Goal: Task Accomplishment & Management: Use online tool/utility

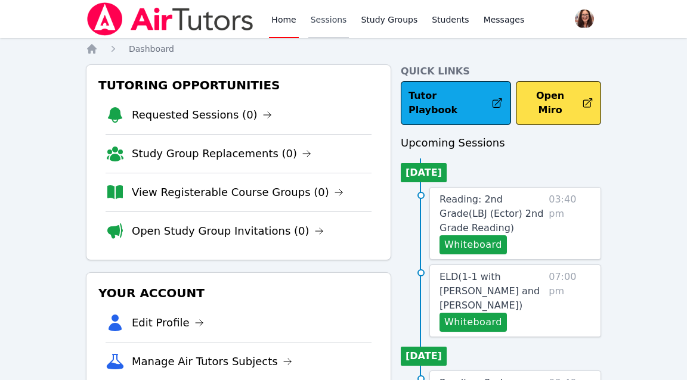
click at [331, 18] on link "Sessions" at bounding box center [328, 19] width 41 height 38
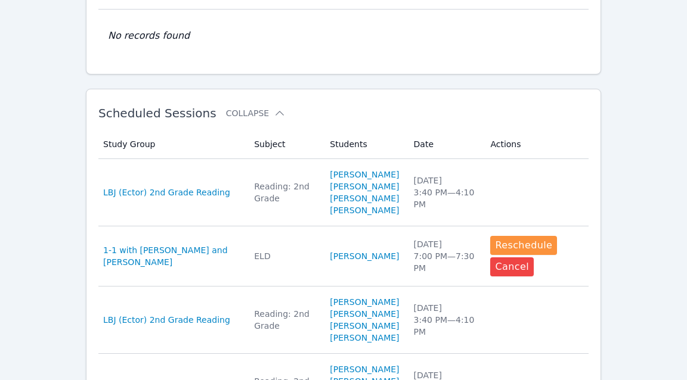
scroll to position [275, 0]
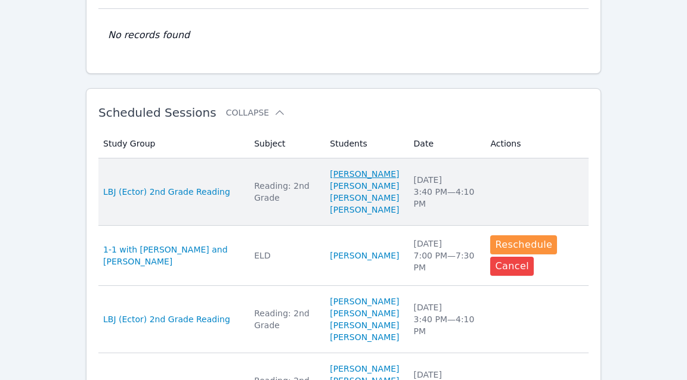
click at [340, 180] on link "[PERSON_NAME]" at bounding box center [364, 174] width 69 height 12
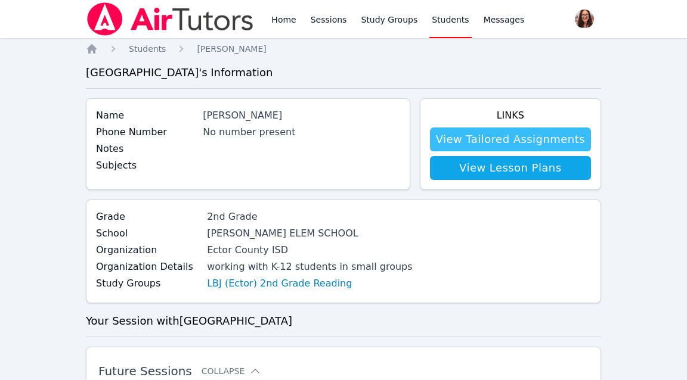
click at [505, 139] on link "View Tailored Assignments" at bounding box center [510, 140] width 161 height 24
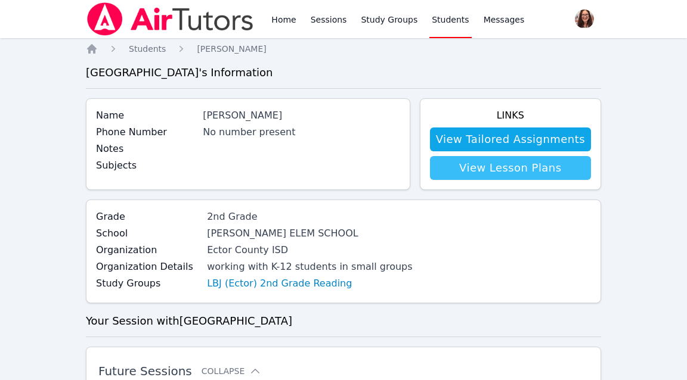
click at [501, 170] on link "View Lesson Plans" at bounding box center [510, 168] width 161 height 24
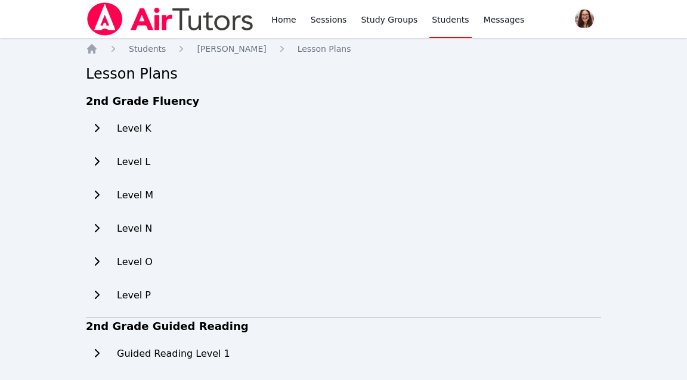
scroll to position [53, 0]
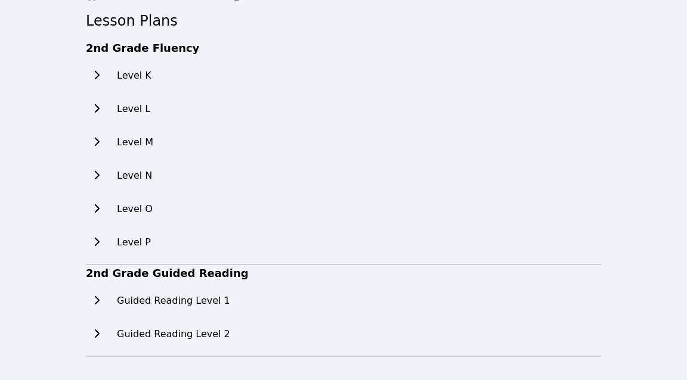
click at [98, 299] on icon at bounding box center [97, 301] width 12 height 10
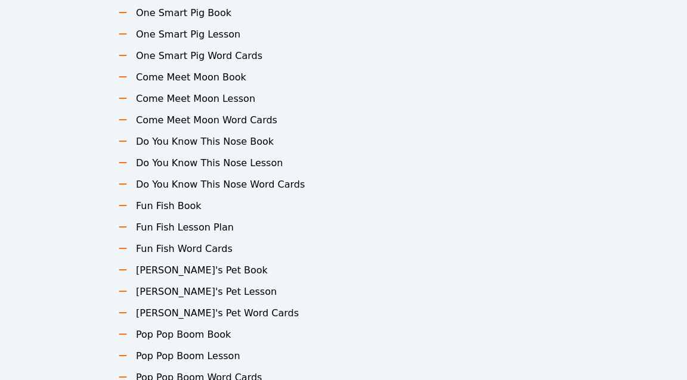
scroll to position [261, 0]
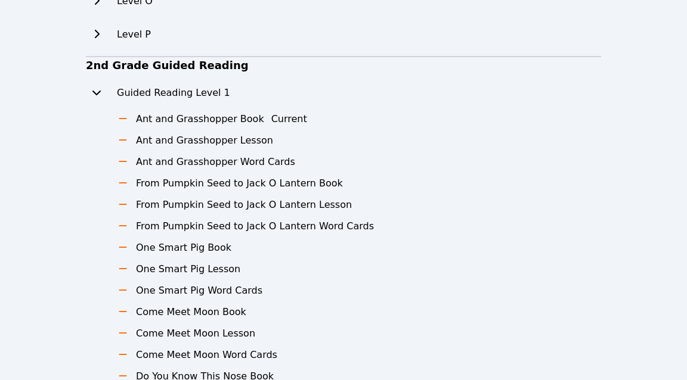
click at [149, 125] on h3 "Ant and Grasshopper Book" at bounding box center [200, 119] width 128 height 14
click at [150, 119] on h3 "Ant and Grasshopper Book" at bounding box center [200, 119] width 128 height 14
click at [129, 118] on li "Ant and Grasshopper Book Current" at bounding box center [242, 119] width 264 height 14
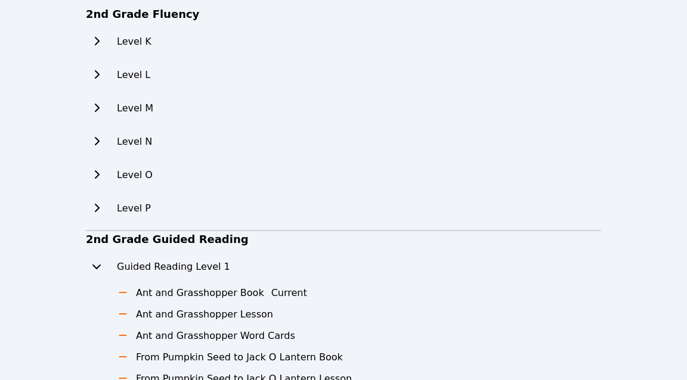
scroll to position [0, 0]
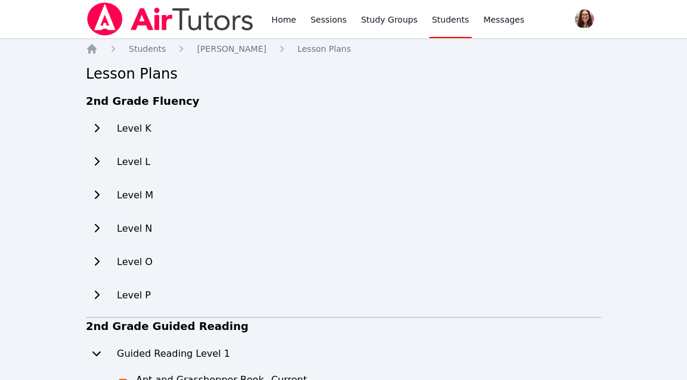
click at [135, 129] on h2 "Level K" at bounding box center [134, 129] width 35 height 14
click at [100, 129] on icon at bounding box center [97, 128] width 12 height 10
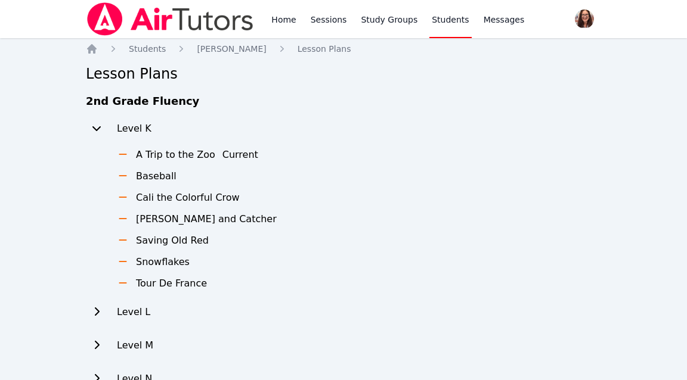
click at [152, 157] on h3 "A Trip to the Zoo" at bounding box center [175, 155] width 79 height 14
click at [131, 155] on li "A Trip to the Zoo Current" at bounding box center [193, 155] width 167 height 14
click at [97, 123] on button at bounding box center [96, 129] width 21 height 24
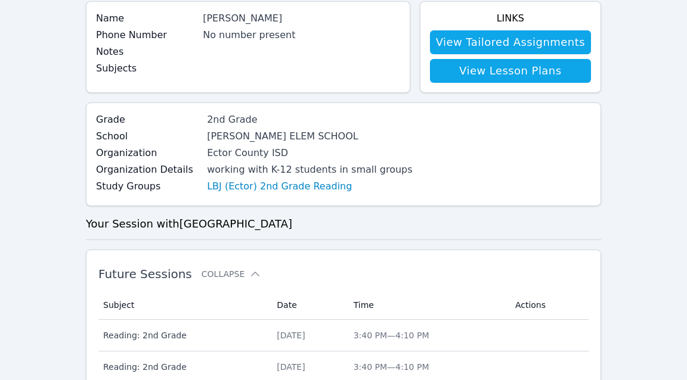
scroll to position [72, 0]
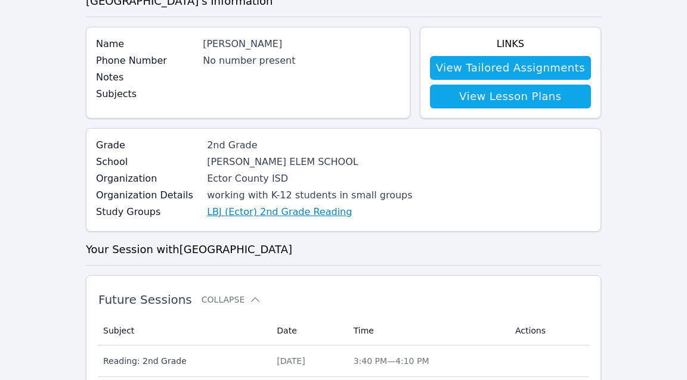
click at [293, 215] on link "LBJ (Ector) 2nd Grade Reading" at bounding box center [279, 212] width 145 height 14
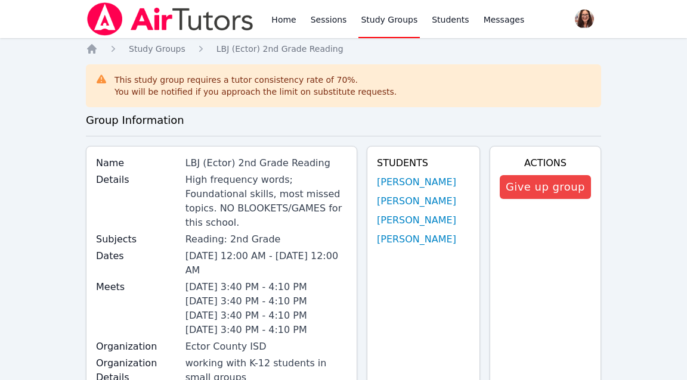
scroll to position [72, 0]
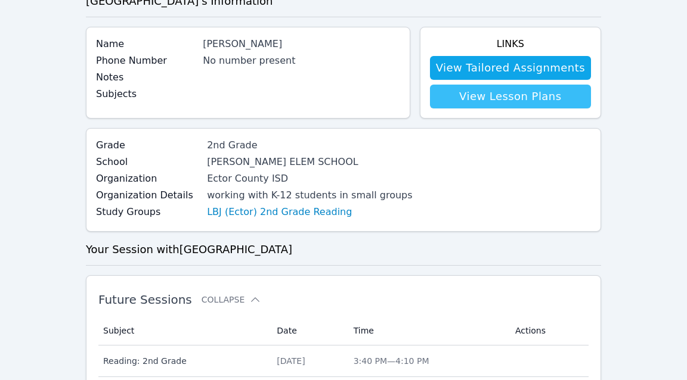
click at [510, 103] on link "View Lesson Plans" at bounding box center [510, 97] width 161 height 24
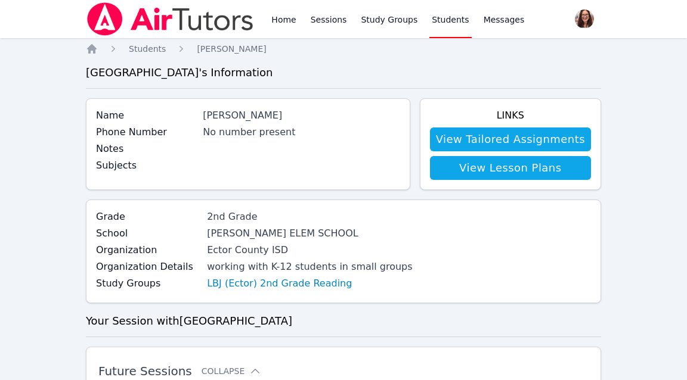
scroll to position [72, 0]
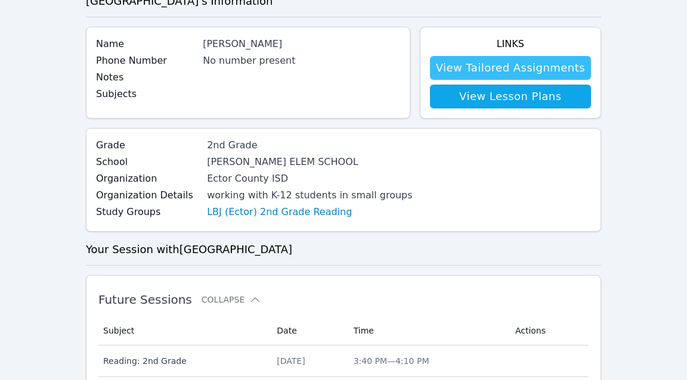
click at [538, 65] on link "View Tailored Assignments" at bounding box center [510, 68] width 161 height 24
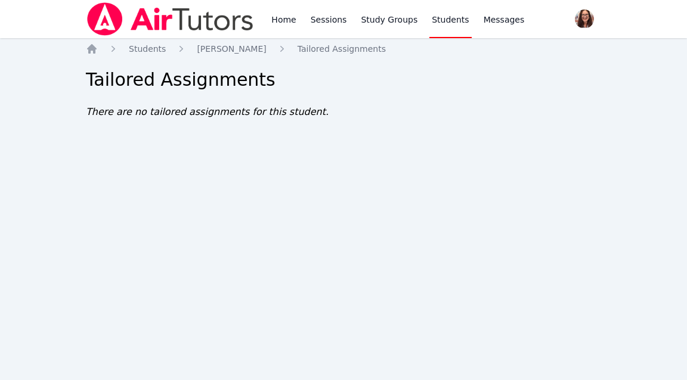
scroll to position [72, 0]
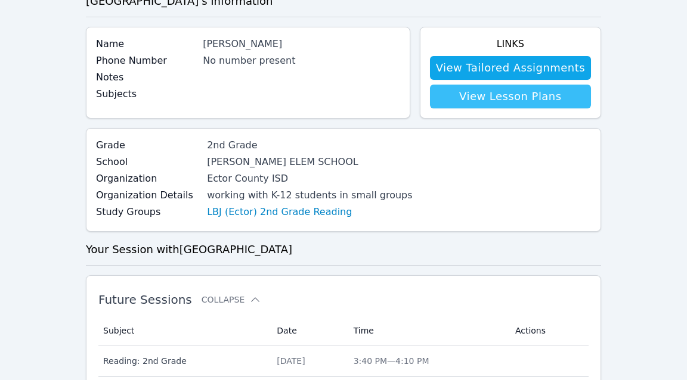
click at [508, 94] on link "View Lesson Plans" at bounding box center [510, 97] width 161 height 24
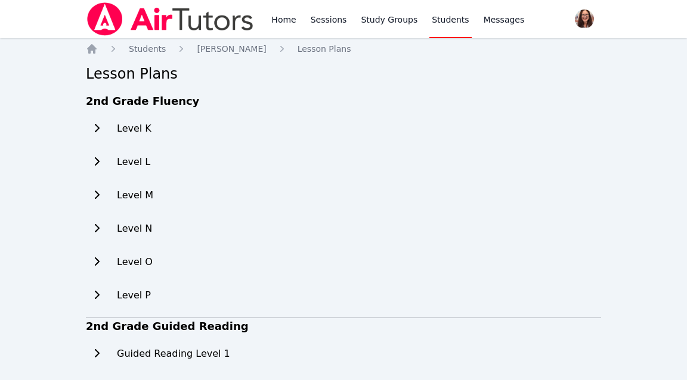
click at [135, 129] on h2 "Level K" at bounding box center [134, 129] width 35 height 14
click at [99, 129] on icon at bounding box center [97, 128] width 12 height 10
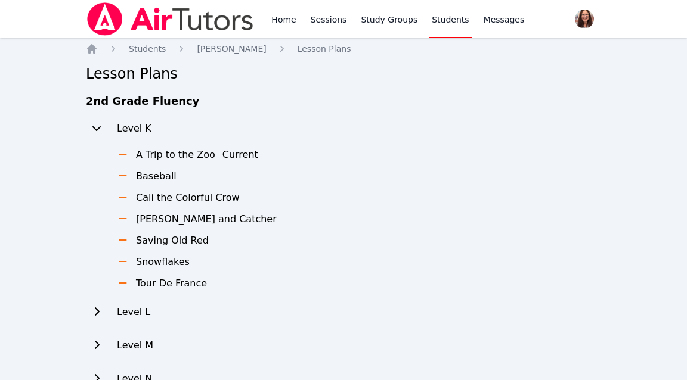
click at [165, 161] on h3 "A Trip to the Zoo" at bounding box center [175, 155] width 79 height 14
click at [125, 156] on icon at bounding box center [123, 155] width 12 height 10
click at [153, 153] on h3 "A Trip to the Zoo" at bounding box center [175, 155] width 79 height 14
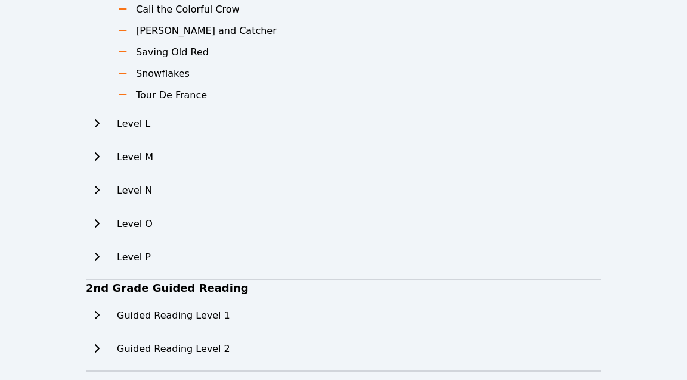
scroll to position [203, 0]
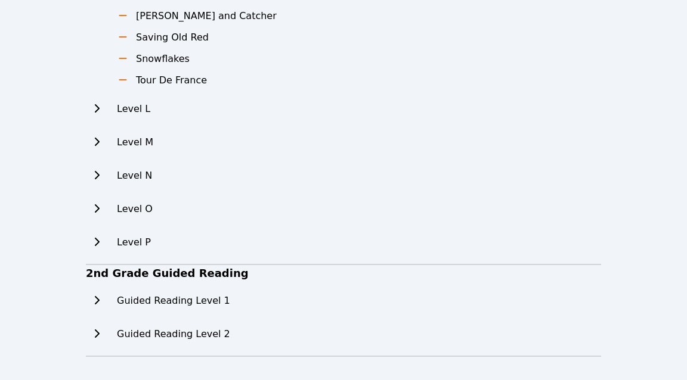
click at [99, 331] on icon at bounding box center [97, 334] width 12 height 10
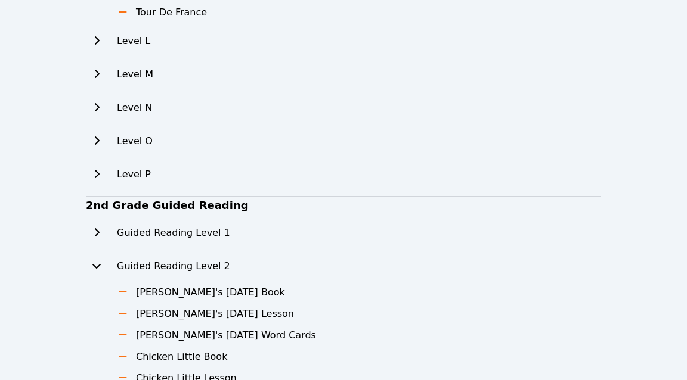
scroll to position [275, 0]
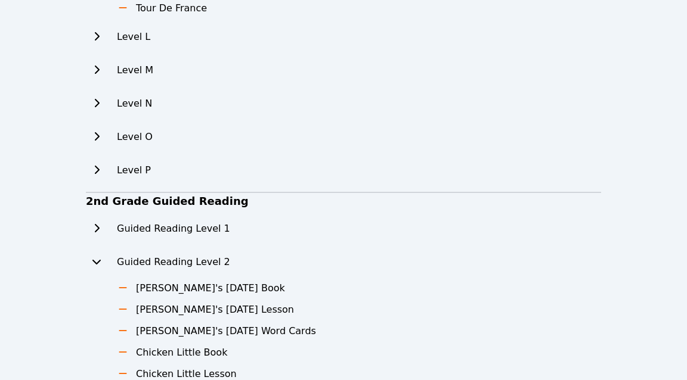
click at [124, 290] on icon at bounding box center [123, 288] width 12 height 10
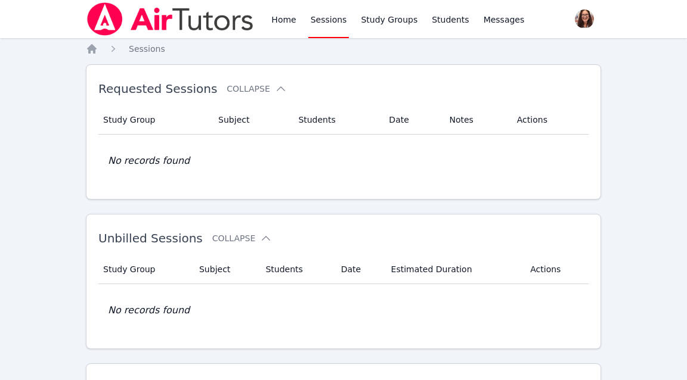
scroll to position [275, 0]
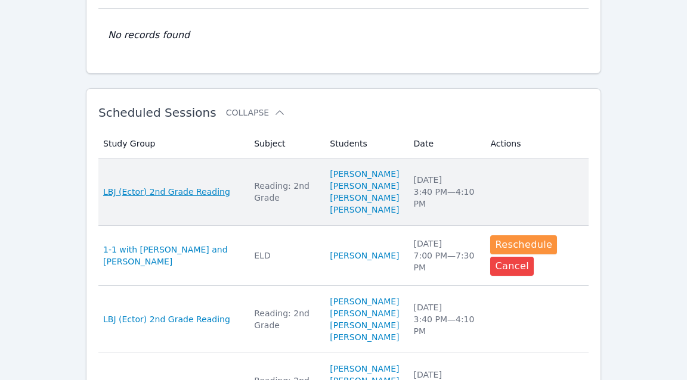
click at [167, 197] on span "LBJ (Ector) 2nd Grade Reading" at bounding box center [166, 192] width 127 height 12
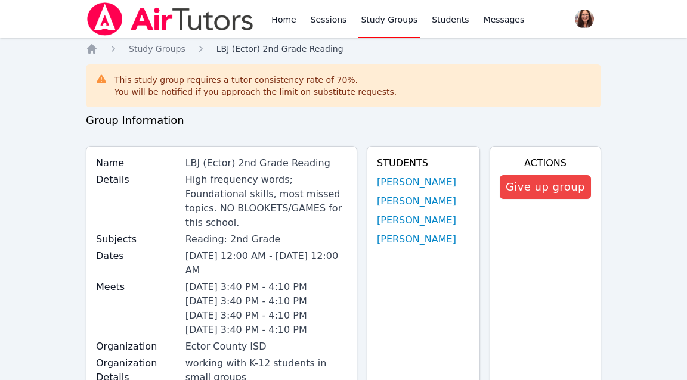
click at [304, 47] on span "LBJ (Ector) 2nd Grade Reading" at bounding box center [279, 49] width 127 height 10
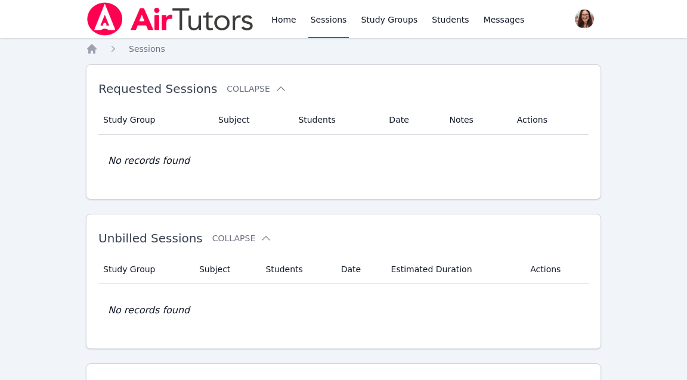
scroll to position [275, 0]
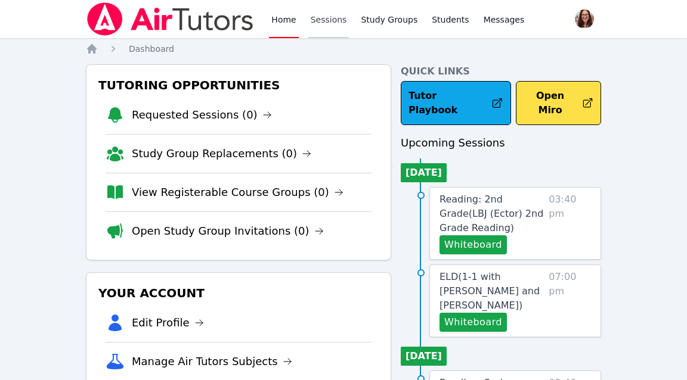
click at [328, 23] on link "Sessions" at bounding box center [328, 19] width 41 height 38
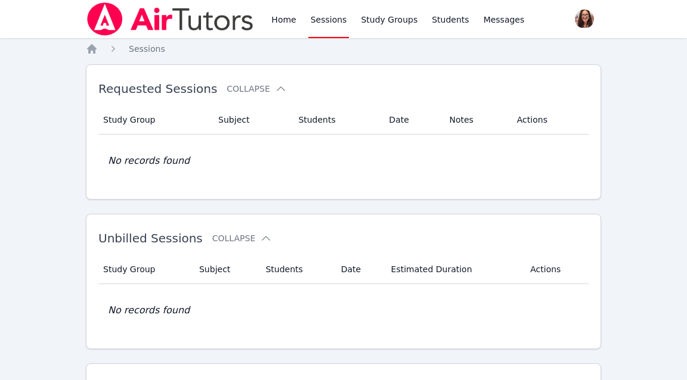
scroll to position [2, 0]
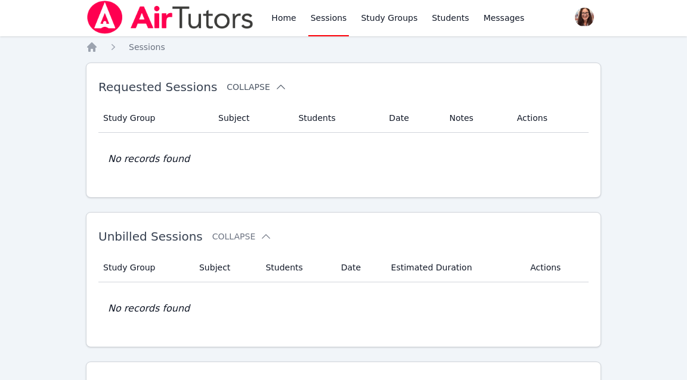
click at [260, 85] on button "Collapse" at bounding box center [257, 87] width 60 height 12
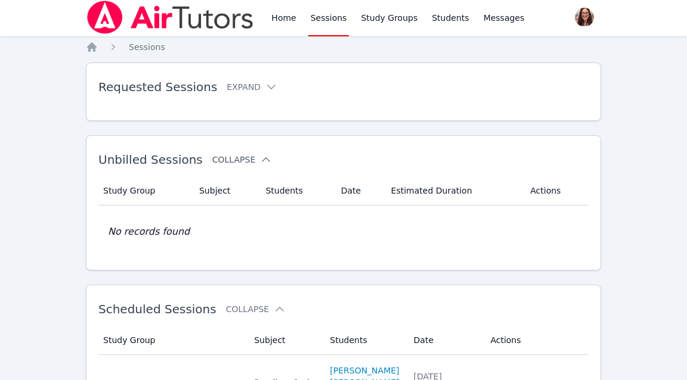
click at [232, 159] on button "Collapse" at bounding box center [242, 160] width 60 height 12
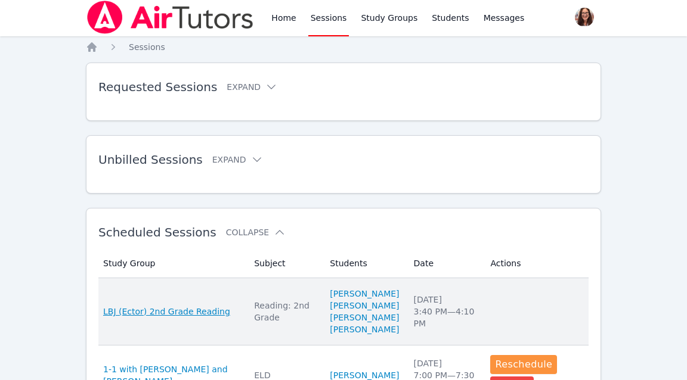
click at [201, 316] on span "LBJ (Ector) 2nd Grade Reading" at bounding box center [166, 312] width 127 height 12
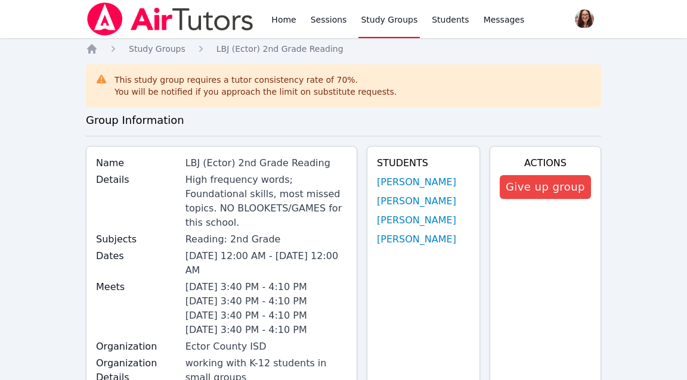
scroll to position [2, 0]
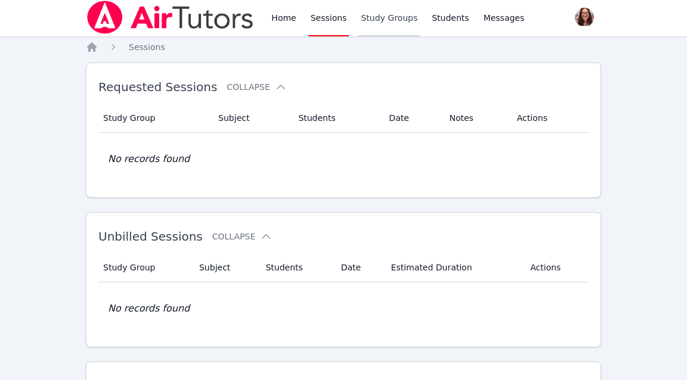
click at [390, 15] on link "Study Groups" at bounding box center [388, 17] width 61 height 38
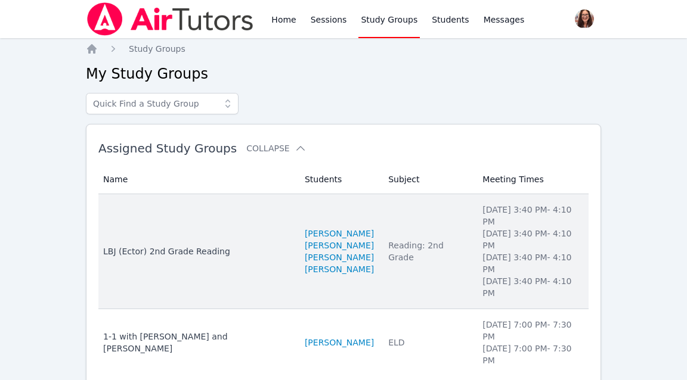
click at [178, 246] on div "LBJ (Ector) 2nd Grade Reading" at bounding box center [196, 252] width 187 height 12
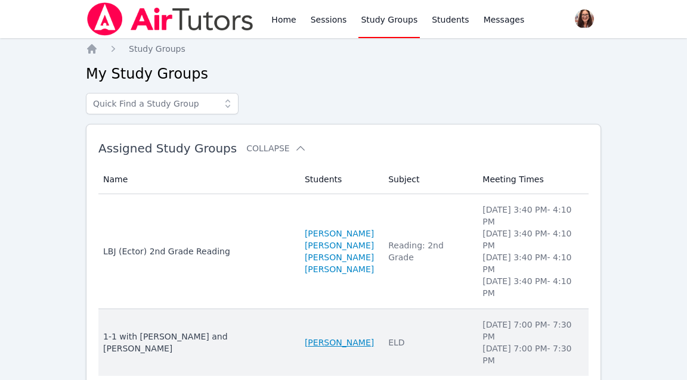
click at [317, 337] on link "[PERSON_NAME]" at bounding box center [339, 343] width 69 height 12
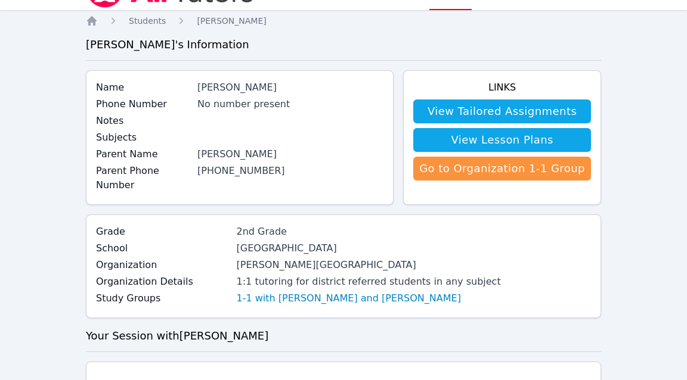
scroll to position [26, 0]
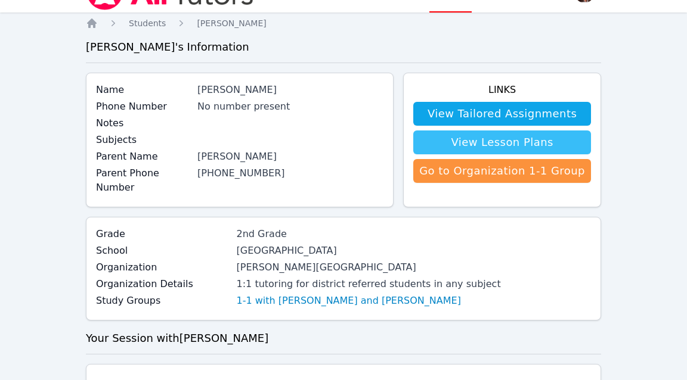
click at [523, 139] on link "View Lesson Plans" at bounding box center [502, 143] width 178 height 24
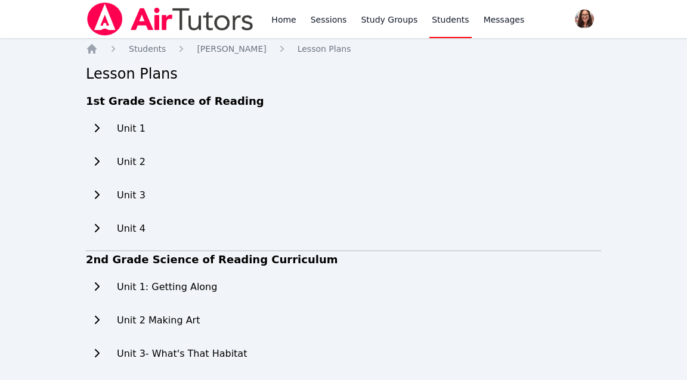
click at [95, 129] on icon at bounding box center [97, 128] width 12 height 10
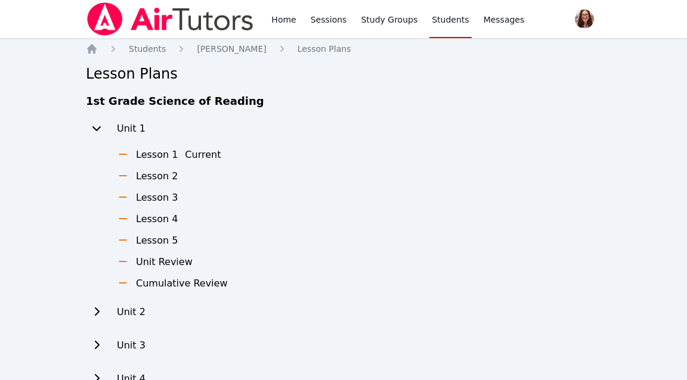
click at [174, 155] on li "Lesson 1 Current" at bounding box center [169, 155] width 118 height 14
click at [97, 128] on icon at bounding box center [97, 128] width 12 height 10
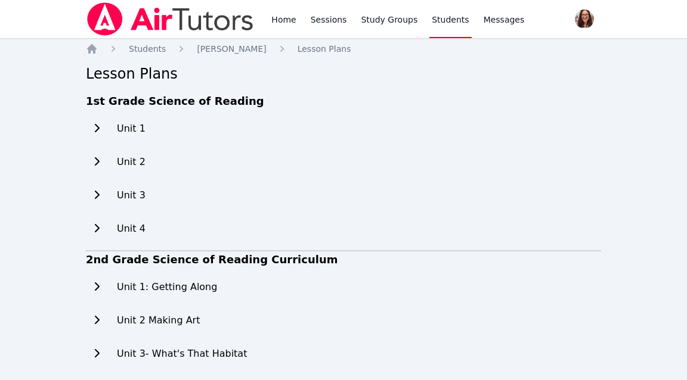
scroll to position [26, 0]
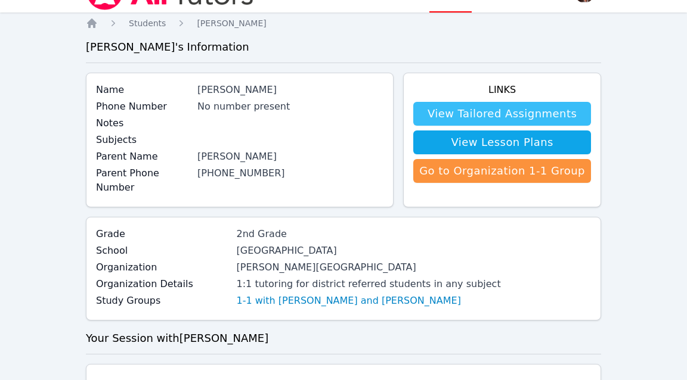
click at [508, 111] on link "View Tailored Assignments" at bounding box center [502, 114] width 178 height 24
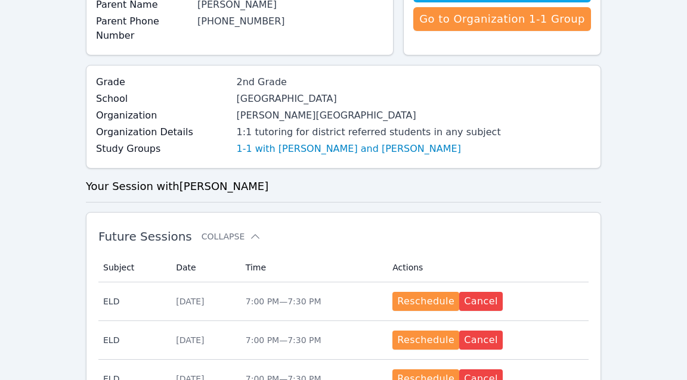
scroll to position [178, 0]
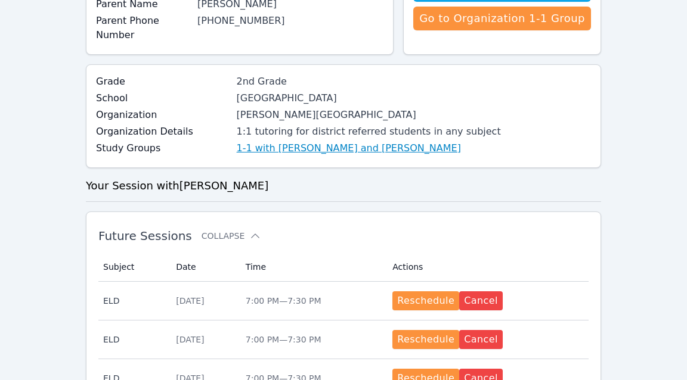
click at [311, 141] on link "1-1 with [PERSON_NAME] and [PERSON_NAME]" at bounding box center [349, 148] width 224 height 14
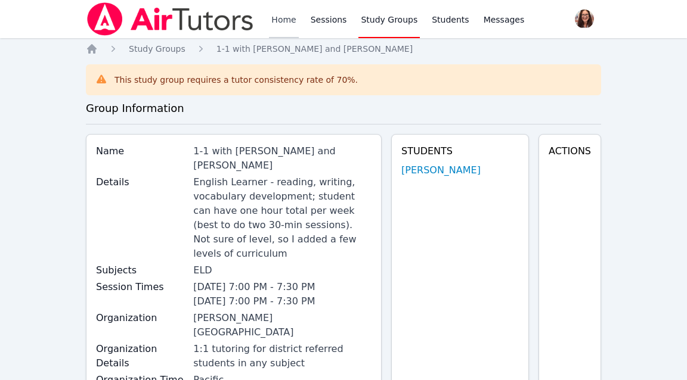
click at [285, 20] on link "Home" at bounding box center [283, 19] width 29 height 38
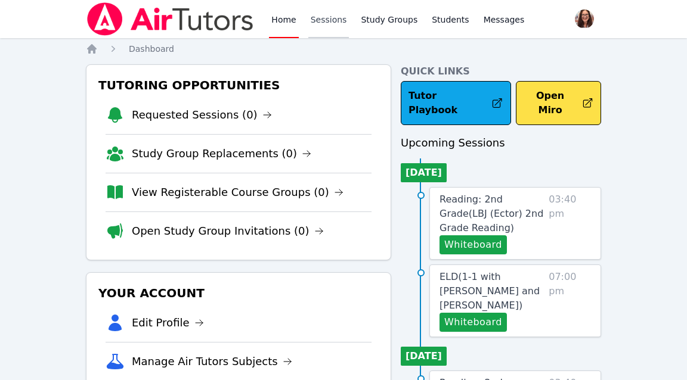
click at [330, 15] on link "Sessions" at bounding box center [328, 19] width 41 height 38
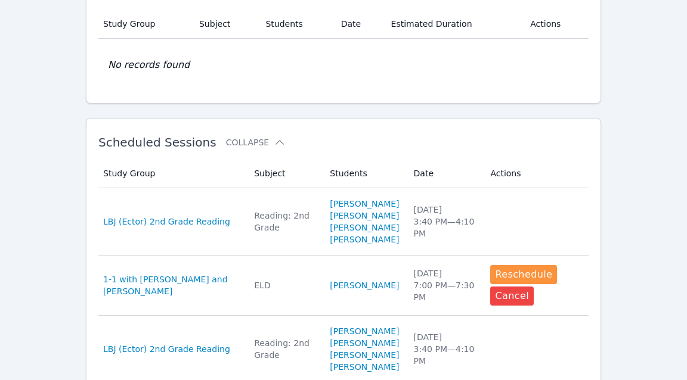
scroll to position [310, 0]
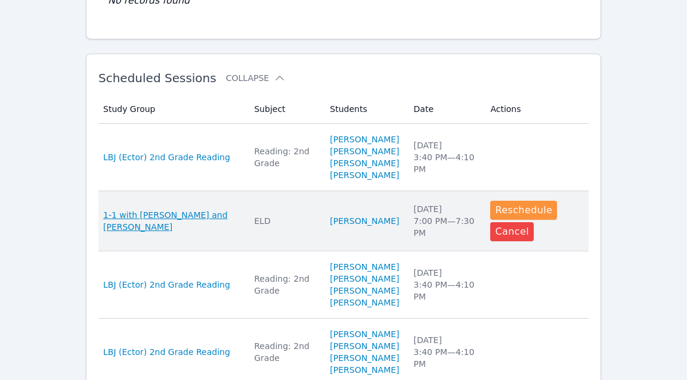
click at [181, 223] on span "1-1 with [PERSON_NAME] and [PERSON_NAME]" at bounding box center [171, 221] width 136 height 24
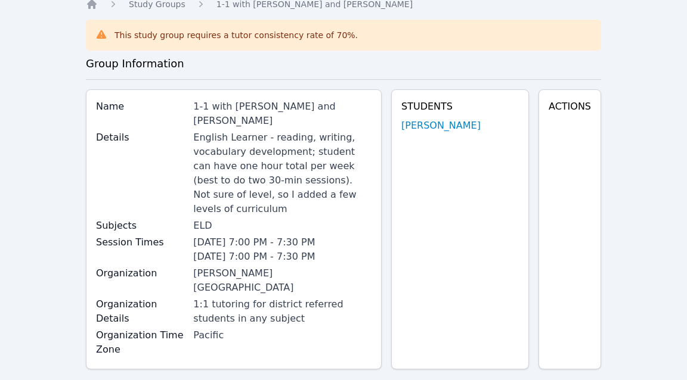
scroll to position [44, 0]
click at [454, 126] on link "[PERSON_NAME]" at bounding box center [440, 126] width 79 height 14
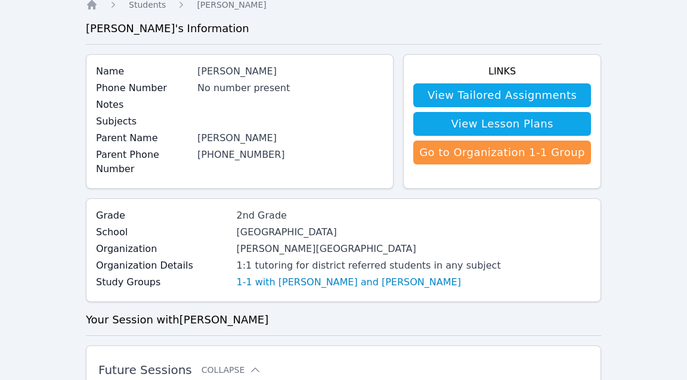
click at [454, 126] on link "View Lesson Plans" at bounding box center [502, 124] width 178 height 24
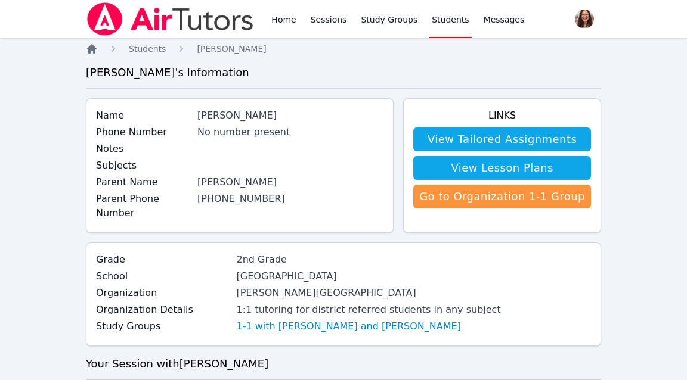
click at [92, 47] on icon "Breadcrumb" at bounding box center [92, 49] width 10 height 10
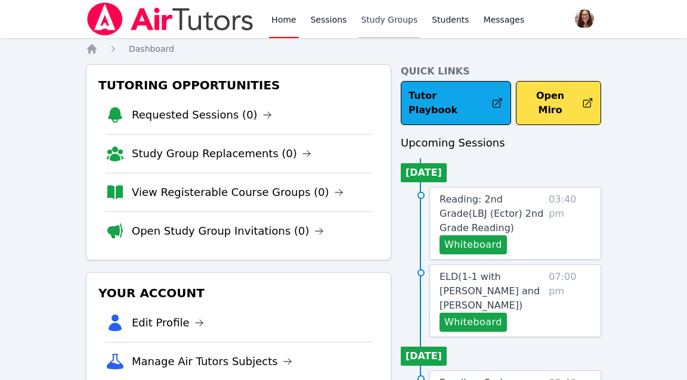
click at [372, 15] on link "Study Groups" at bounding box center [388, 19] width 61 height 38
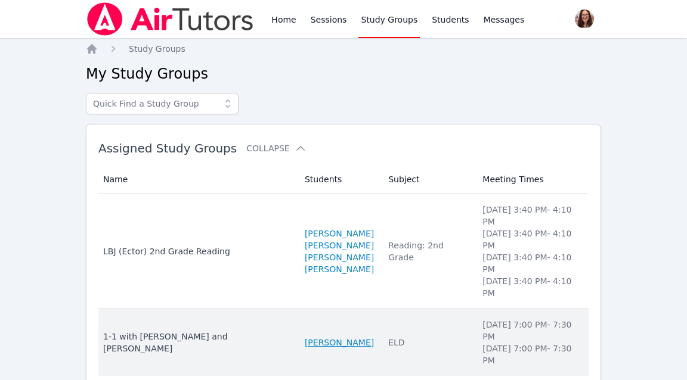
click at [305, 337] on link "[PERSON_NAME]" at bounding box center [339, 343] width 69 height 12
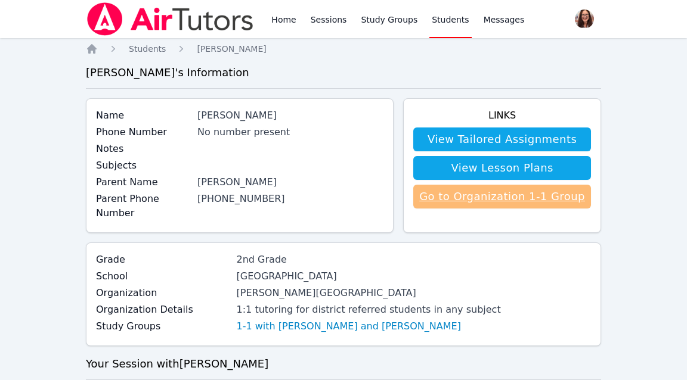
click at [460, 200] on link "Go to Organization 1-1 Group" at bounding box center [502, 197] width 178 height 24
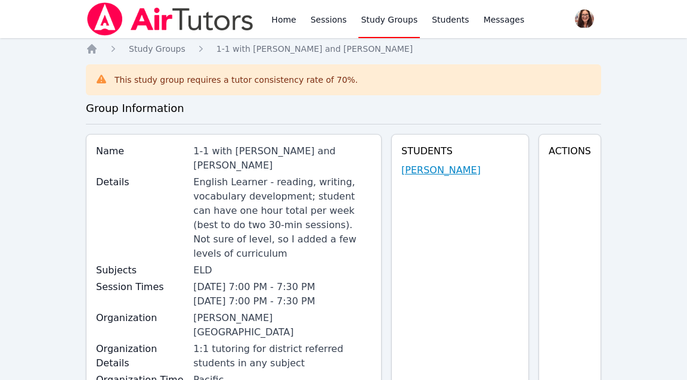
click at [446, 170] on link "[PERSON_NAME]" at bounding box center [440, 170] width 79 height 14
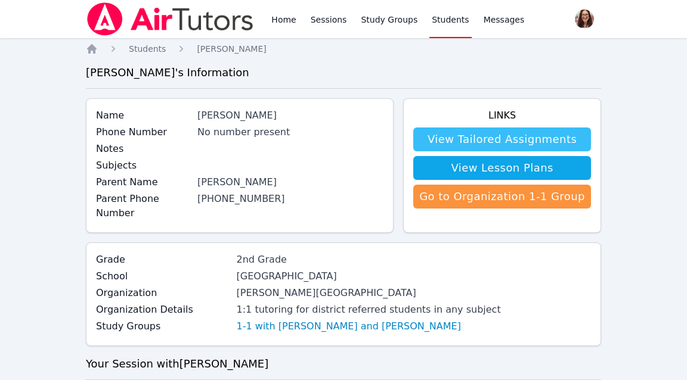
click at [454, 138] on link "View Tailored Assignments" at bounding box center [502, 140] width 178 height 24
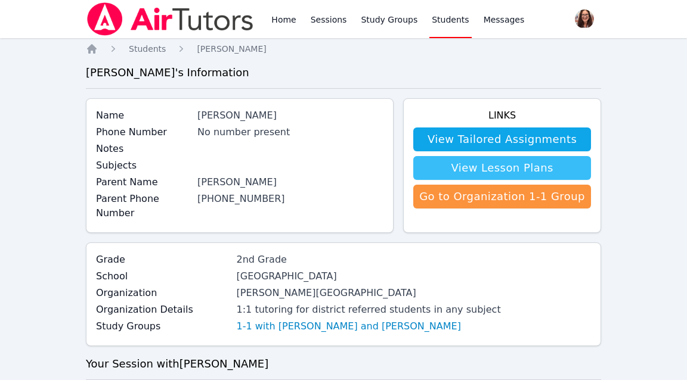
click at [461, 173] on link "View Lesson Plans" at bounding box center [502, 168] width 178 height 24
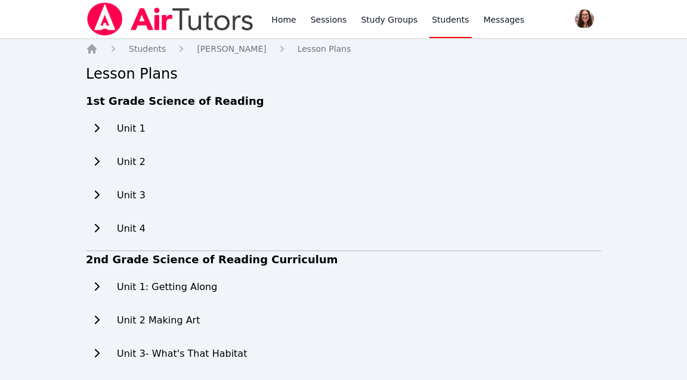
click at [100, 125] on icon at bounding box center [97, 128] width 12 height 10
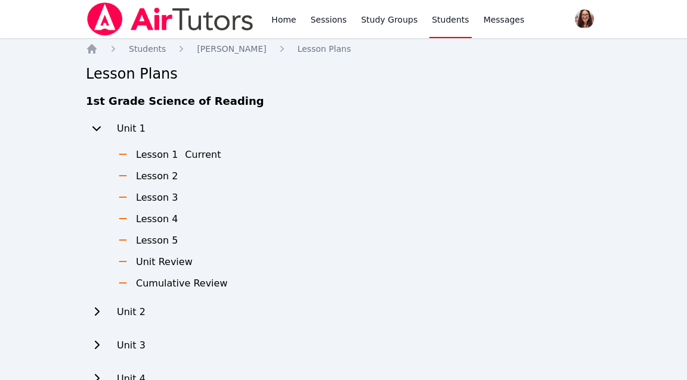
click at [144, 154] on h3 "Lesson 1" at bounding box center [157, 155] width 42 height 14
click at [131, 158] on li "Lesson 1 Current" at bounding box center [169, 155] width 118 height 14
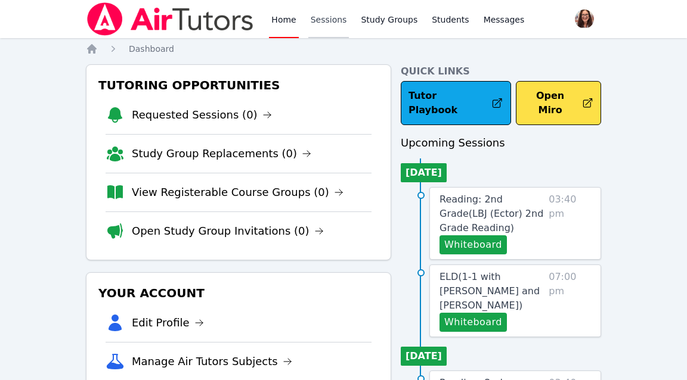
click at [325, 14] on link "Sessions" at bounding box center [328, 19] width 41 height 38
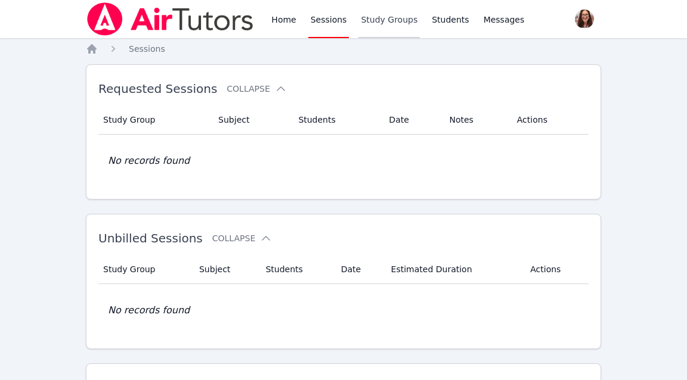
click at [382, 26] on link "Study Groups" at bounding box center [388, 19] width 61 height 38
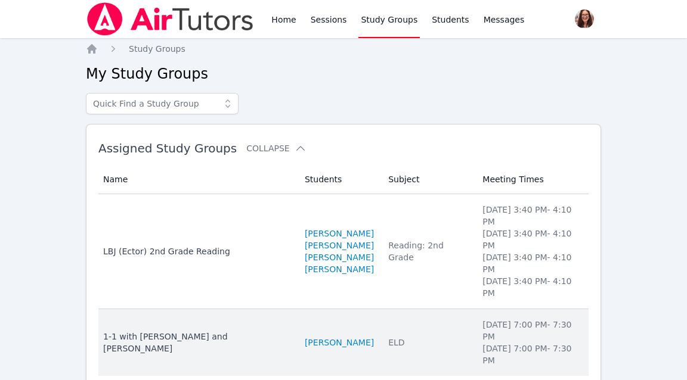
click at [187, 331] on div "1-1 with [PERSON_NAME] and [PERSON_NAME]" at bounding box center [196, 343] width 187 height 24
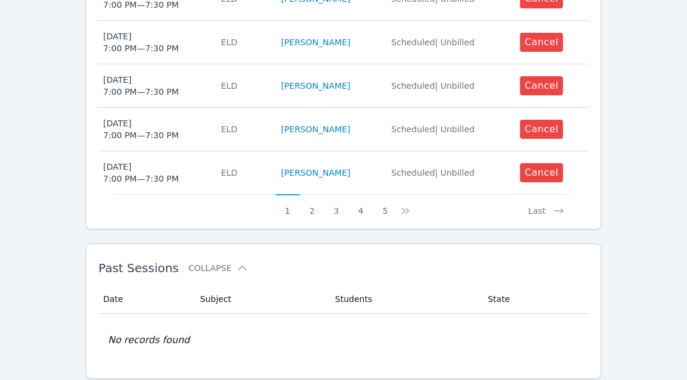
scroll to position [776, 0]
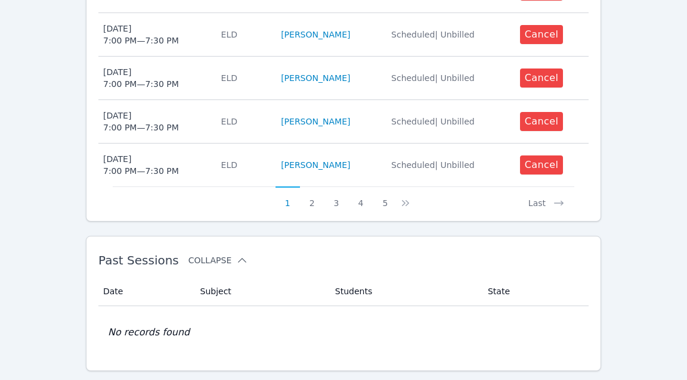
click at [216, 255] on button "Collapse" at bounding box center [218, 261] width 60 height 12
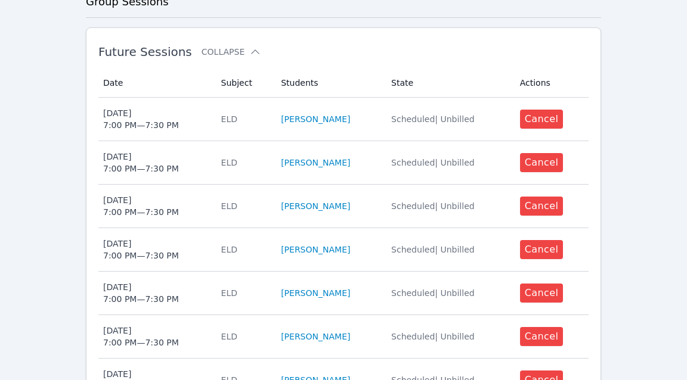
scroll to position [293, 0]
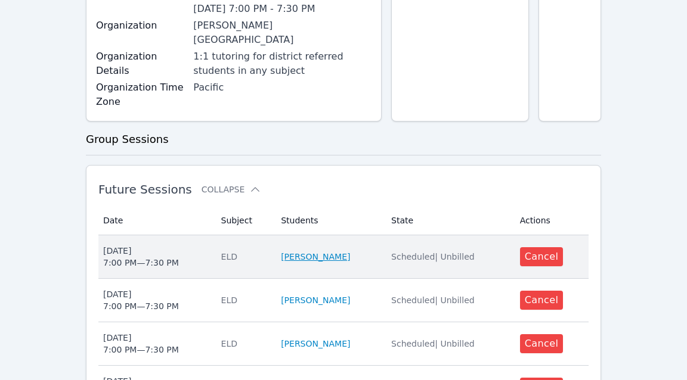
click at [303, 251] on link "[PERSON_NAME]" at bounding box center [315, 257] width 69 height 12
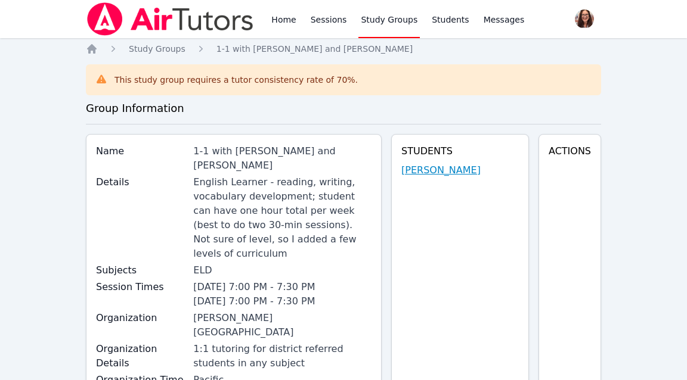
click at [450, 174] on link "[PERSON_NAME]" at bounding box center [440, 170] width 79 height 14
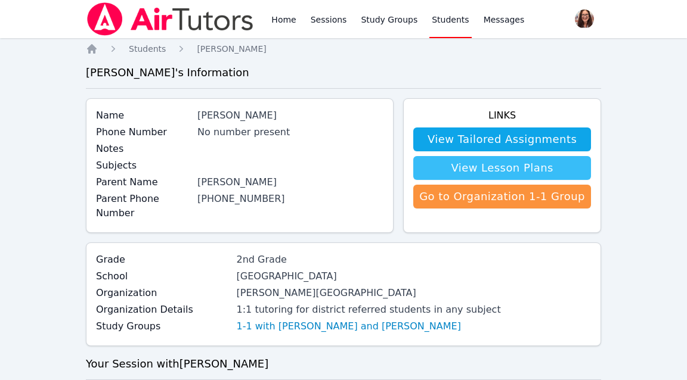
click at [452, 170] on link "View Lesson Plans" at bounding box center [502, 168] width 178 height 24
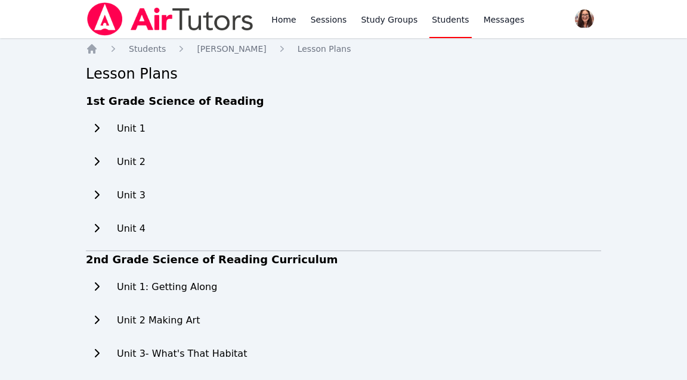
click at [101, 127] on icon at bounding box center [97, 128] width 12 height 10
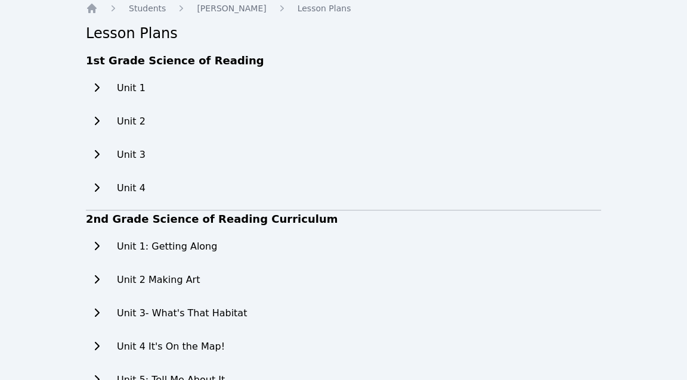
scroll to position [42, 0]
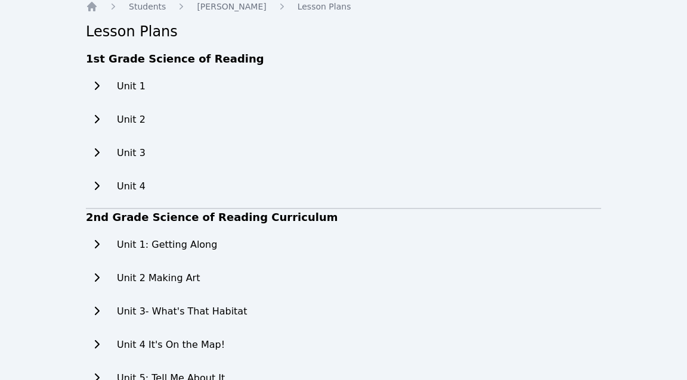
click at [101, 243] on icon at bounding box center [97, 245] width 12 height 10
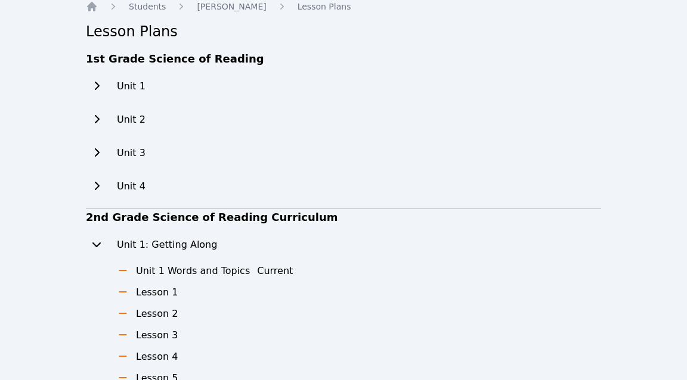
click at [123, 270] on icon at bounding box center [123, 270] width 8 height 1
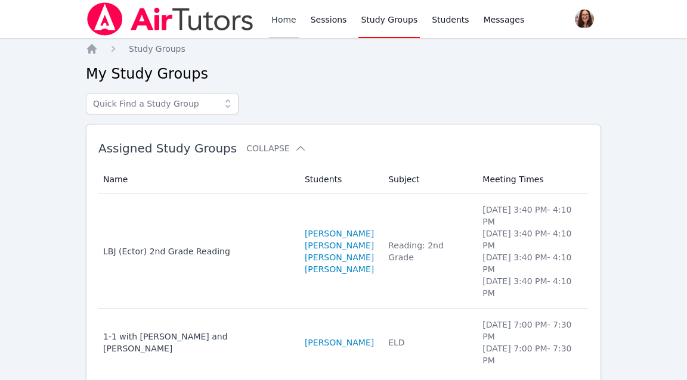
click at [282, 20] on link "Home" at bounding box center [283, 19] width 29 height 38
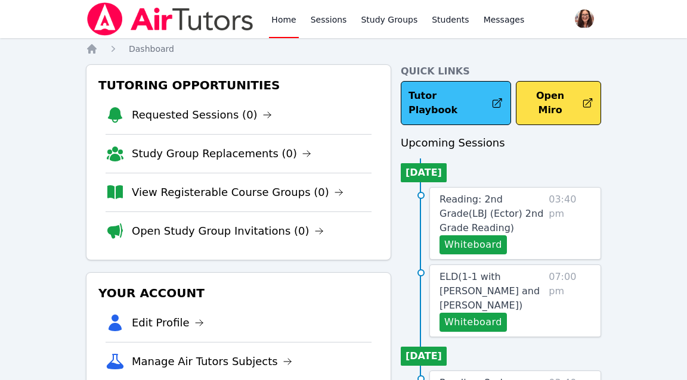
click at [455, 95] on link "Tutor Playbook" at bounding box center [456, 103] width 110 height 44
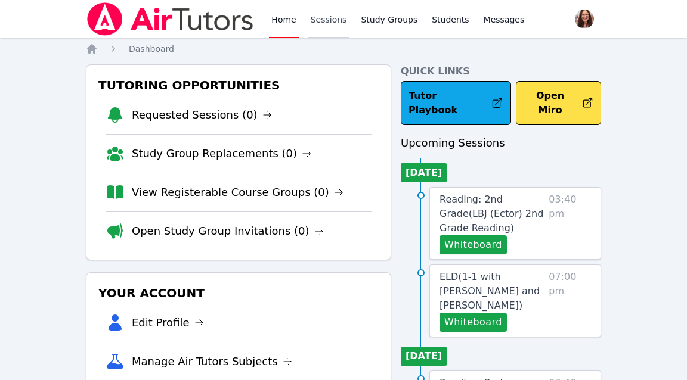
click at [325, 25] on link "Sessions" at bounding box center [328, 19] width 41 height 38
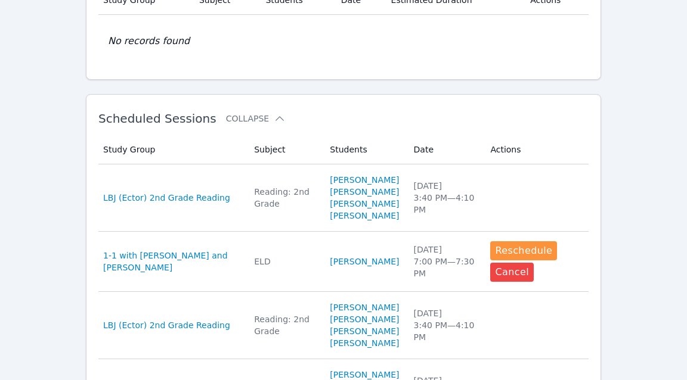
scroll to position [269, 0]
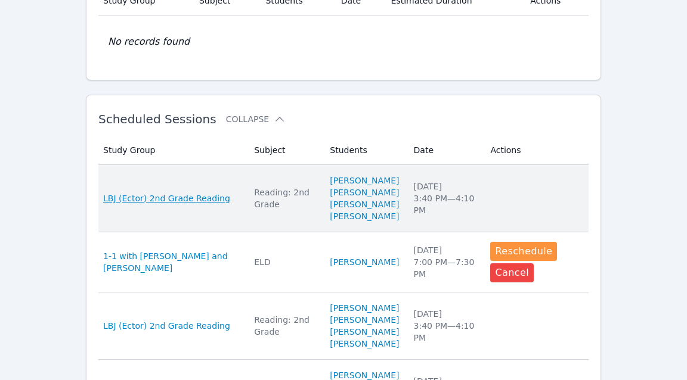
click at [207, 204] on span "LBJ (Ector) 2nd Grade Reading" at bounding box center [166, 199] width 127 height 12
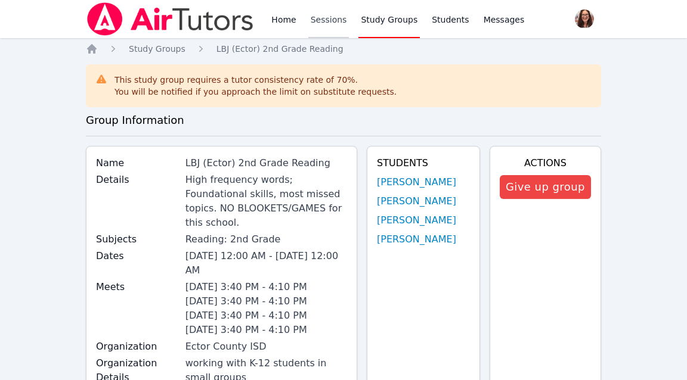
click at [327, 21] on link "Sessions" at bounding box center [328, 19] width 41 height 38
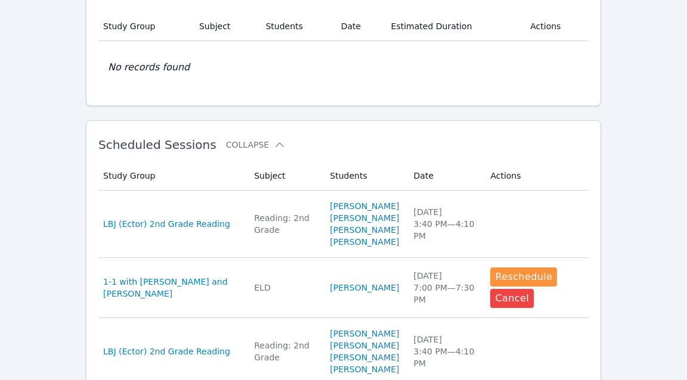
scroll to position [255, 0]
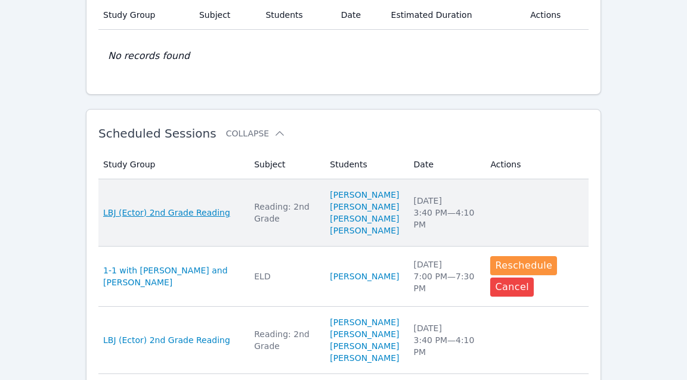
click at [210, 219] on span "LBJ (Ector) 2nd Grade Reading" at bounding box center [166, 213] width 127 height 12
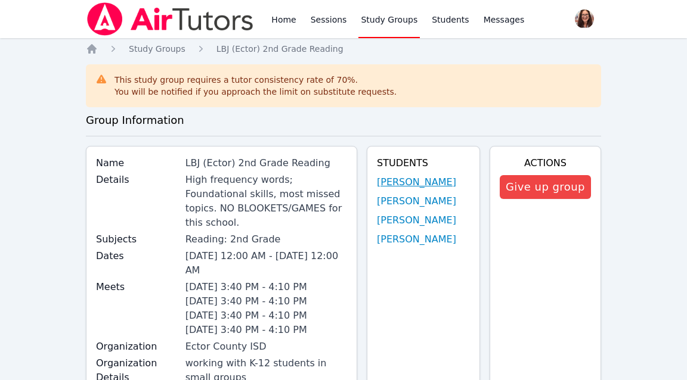
click at [393, 179] on link "[PERSON_NAME]" at bounding box center [416, 182] width 79 height 14
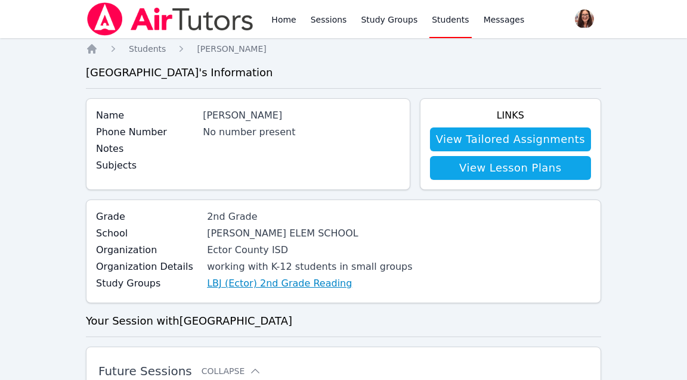
click at [318, 284] on link "LBJ (Ector) 2nd Grade Reading" at bounding box center [279, 284] width 145 height 14
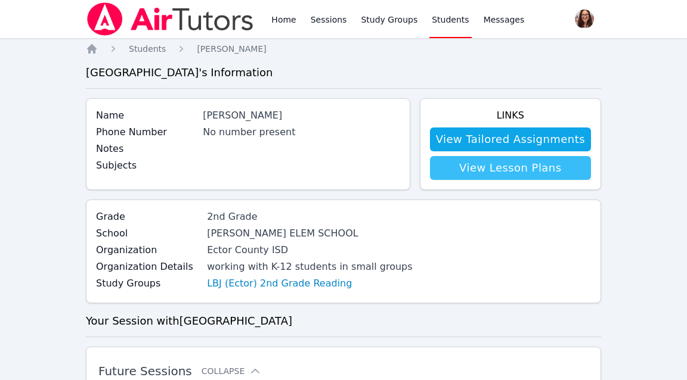
click at [506, 169] on link "View Lesson Plans" at bounding box center [510, 168] width 161 height 24
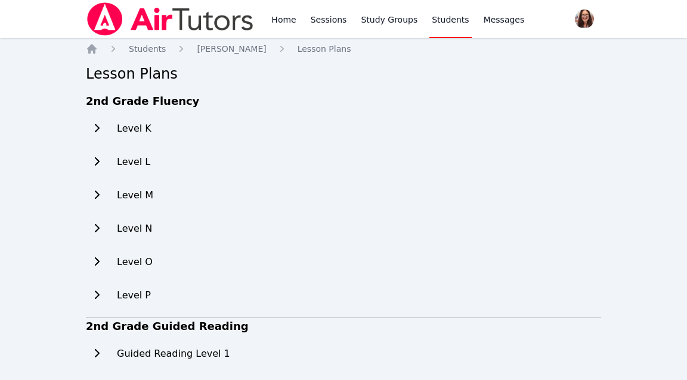
click at [96, 126] on icon at bounding box center [97, 128] width 5 height 8
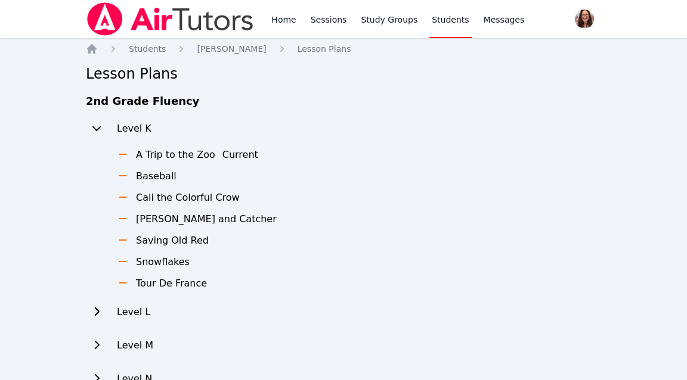
click at [150, 156] on h3 "A Trip to the Zoo" at bounding box center [175, 155] width 79 height 14
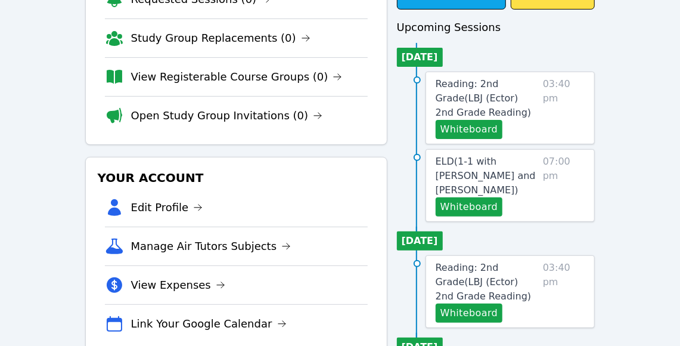
scroll to position [100, 0]
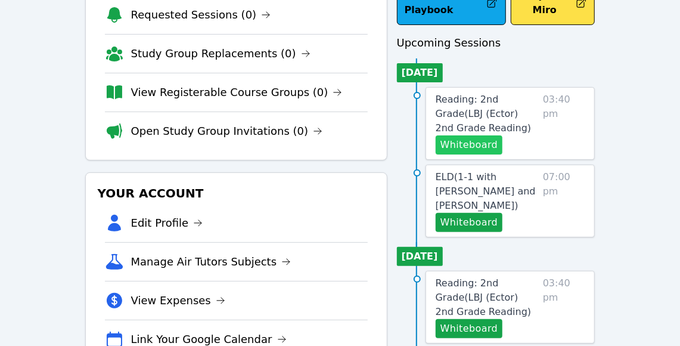
click at [487, 135] on button "Whiteboard" at bounding box center [469, 144] width 67 height 19
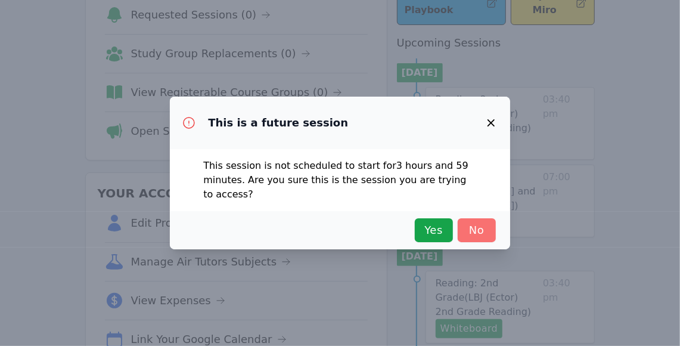
click at [486, 232] on span "No" at bounding box center [477, 230] width 26 height 17
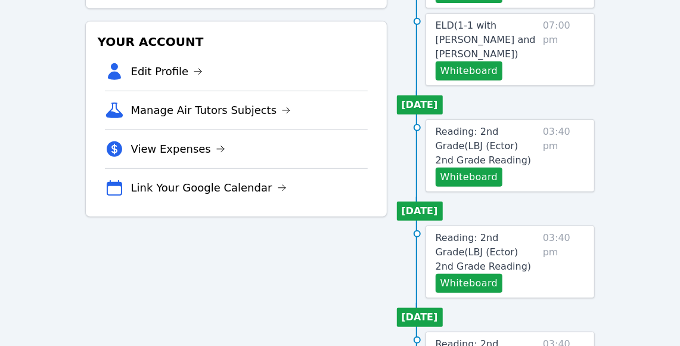
scroll to position [0, 0]
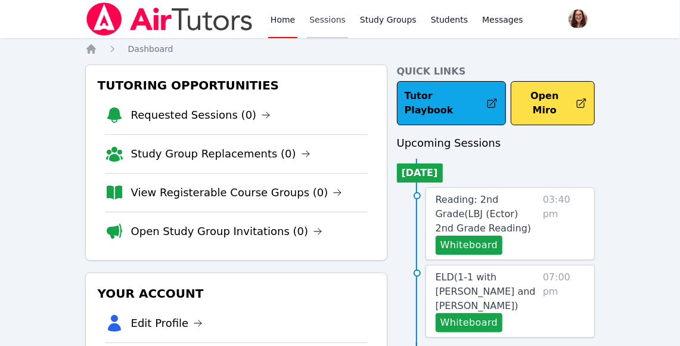
click at [326, 18] on link "Sessions" at bounding box center [327, 19] width 41 height 38
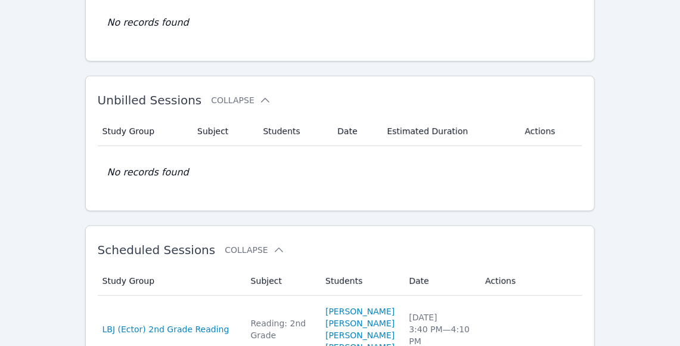
scroll to position [342, 0]
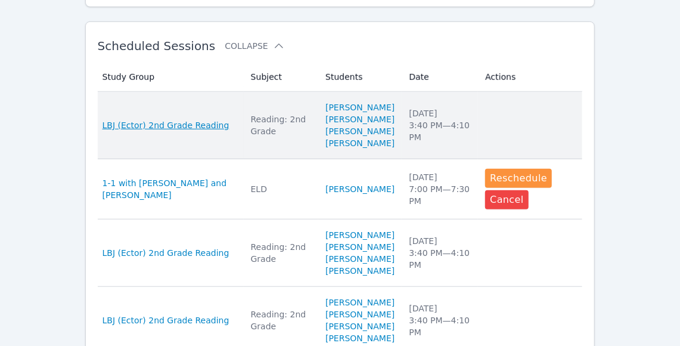
click at [170, 129] on span "LBJ (Ector) 2nd Grade Reading" at bounding box center [166, 125] width 127 height 12
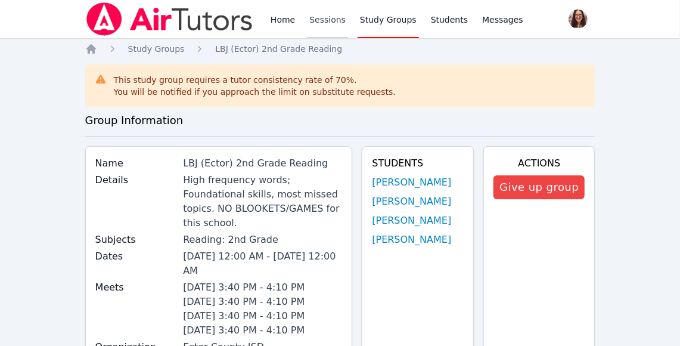
click at [321, 13] on link "Sessions" at bounding box center [327, 19] width 41 height 38
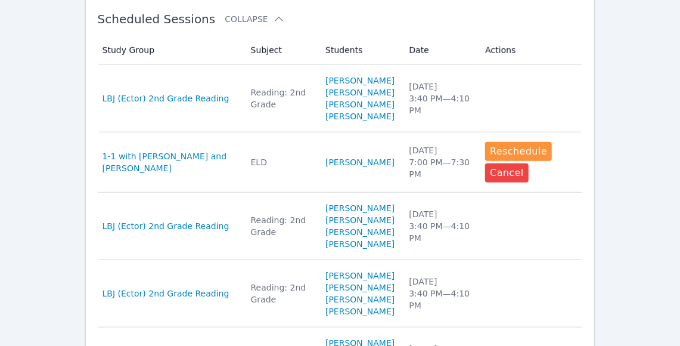
scroll to position [385, 0]
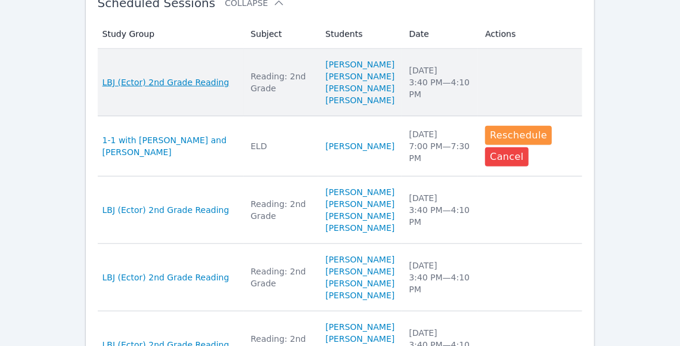
click at [156, 88] on span "LBJ (Ector) 2nd Grade Reading" at bounding box center [166, 82] width 127 height 12
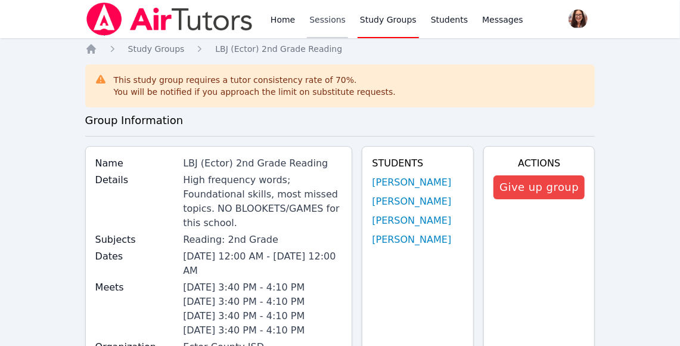
click at [325, 25] on link "Sessions" at bounding box center [327, 19] width 41 height 38
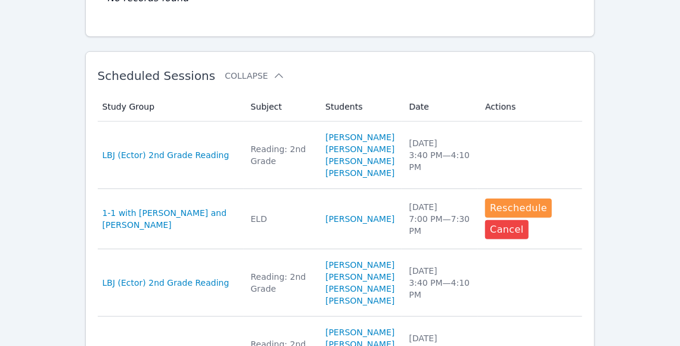
scroll to position [341, 0]
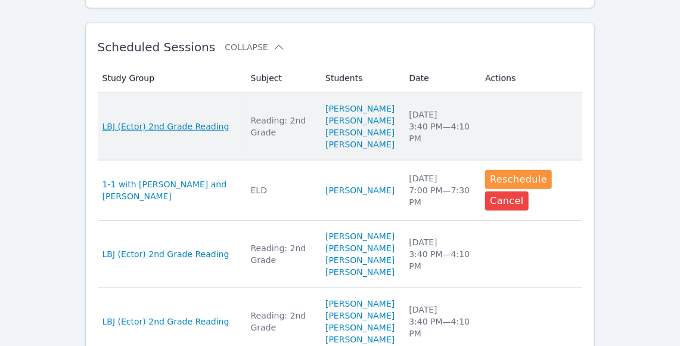
click at [177, 132] on span "LBJ (Ector) 2nd Grade Reading" at bounding box center [166, 126] width 127 height 12
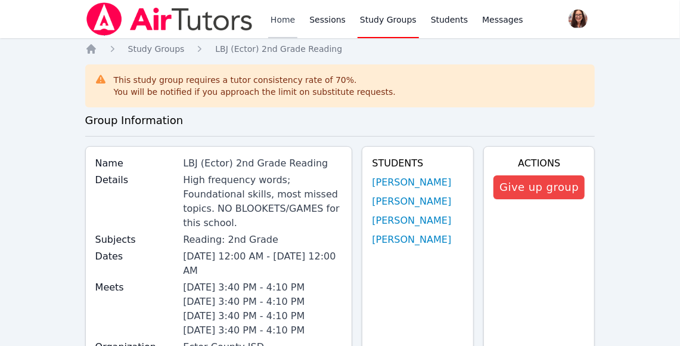
click at [276, 22] on link "Home" at bounding box center [282, 19] width 29 height 38
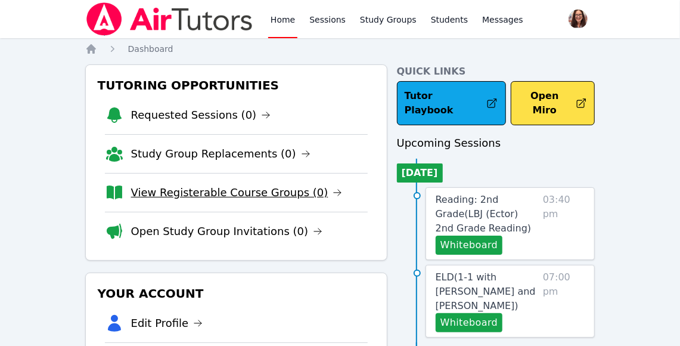
click at [253, 198] on link "View Registerable Course Groups (0)" at bounding box center [237, 192] width 212 height 17
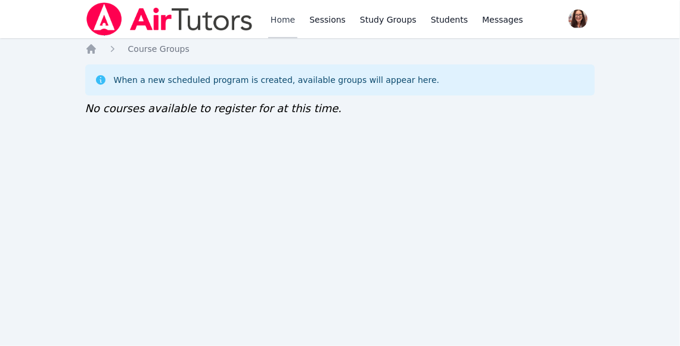
click at [274, 16] on link "Home" at bounding box center [282, 19] width 29 height 38
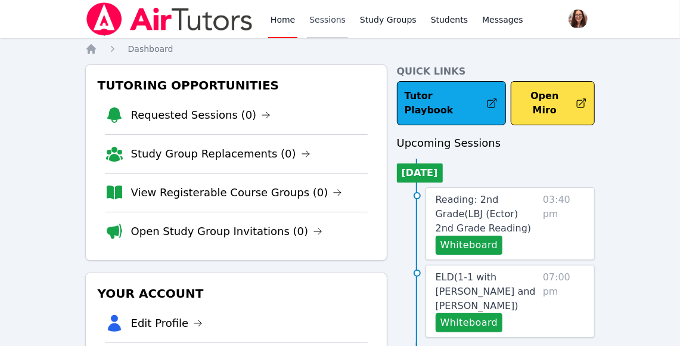
click at [328, 21] on link "Sessions" at bounding box center [327, 19] width 41 height 38
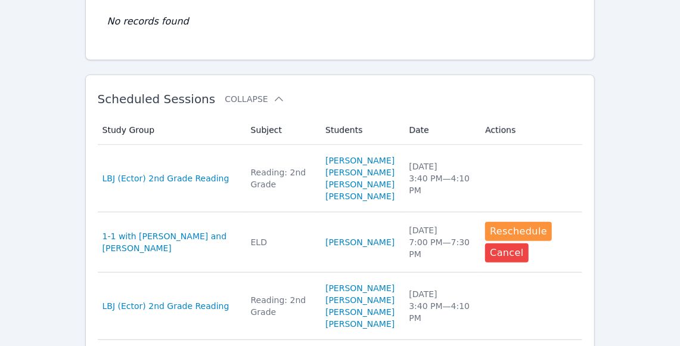
scroll to position [319, 0]
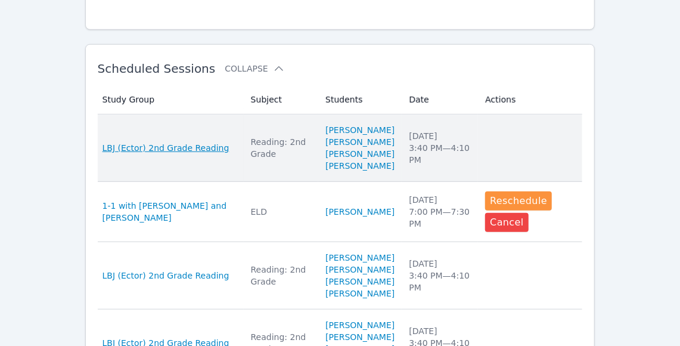
click at [185, 154] on span "LBJ (Ector) 2nd Grade Reading" at bounding box center [166, 148] width 127 height 12
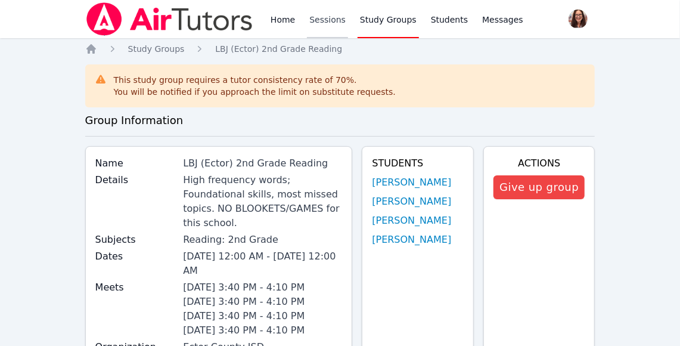
click at [321, 17] on link "Sessions" at bounding box center [327, 19] width 41 height 38
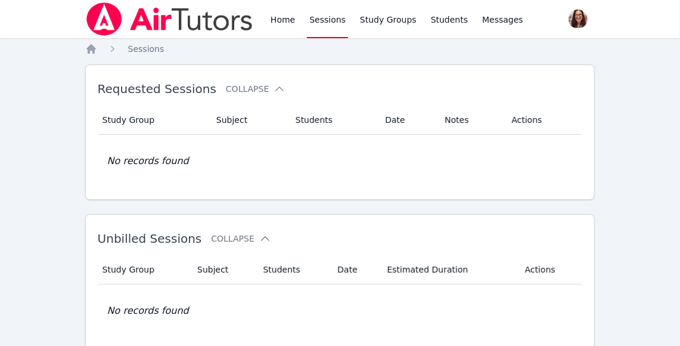
click at [266, 14] on div "Home Sessions Study Groups Students Messages" at bounding box center [305, 19] width 440 height 38
click at [276, 18] on link "Home" at bounding box center [282, 19] width 29 height 38
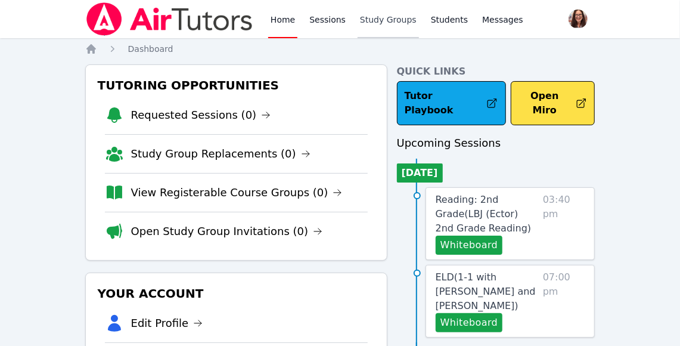
click at [387, 18] on link "Study Groups" at bounding box center [388, 19] width 61 height 38
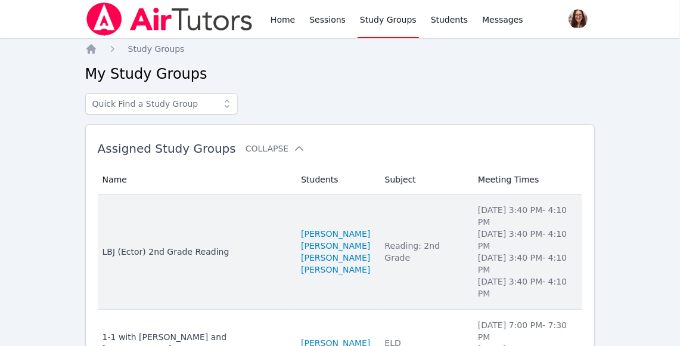
click at [197, 246] on div "LBJ (Ector) 2nd Grade Reading" at bounding box center [195, 252] width 185 height 12
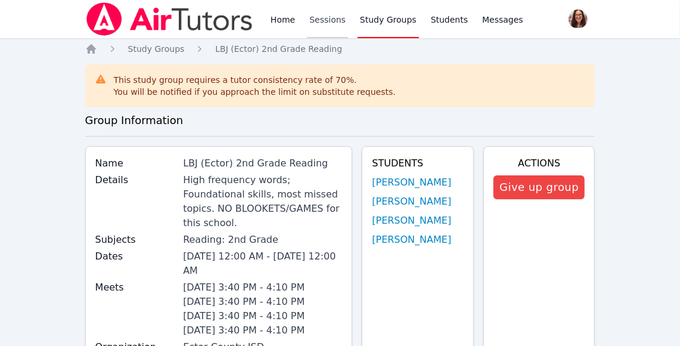
click at [319, 23] on link "Sessions" at bounding box center [327, 19] width 41 height 38
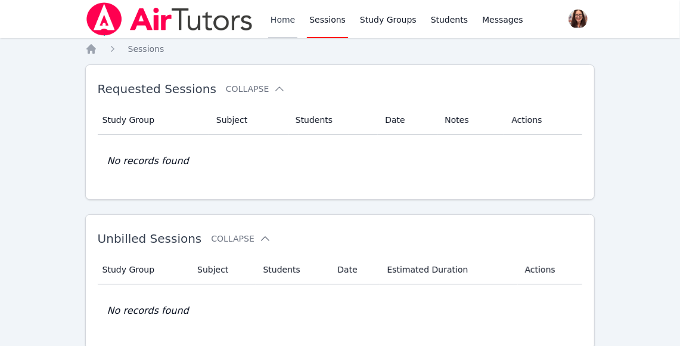
click at [284, 14] on link "Home" at bounding box center [282, 19] width 29 height 38
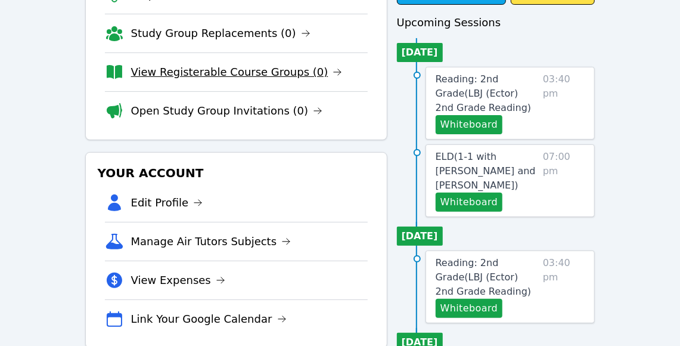
scroll to position [58, 0]
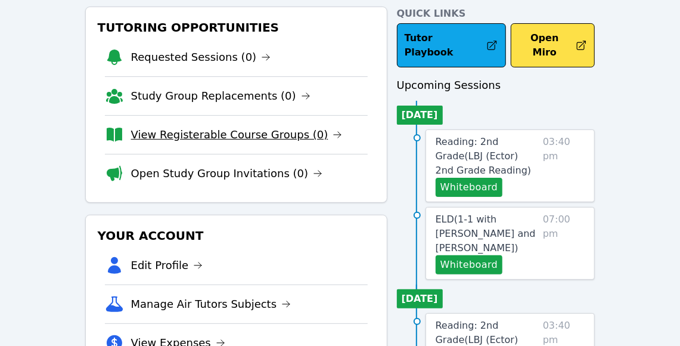
click at [252, 191] on li "Open Study Group Invitations (0)" at bounding box center [236, 173] width 263 height 39
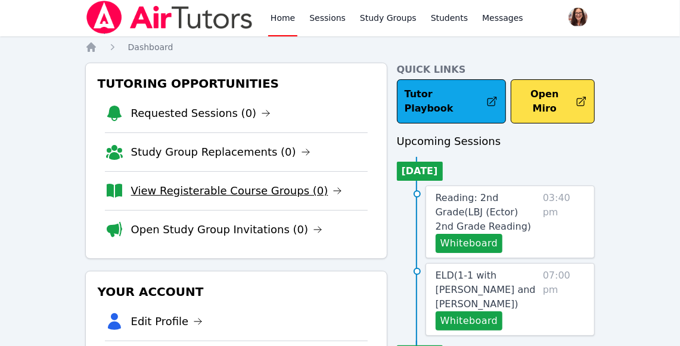
scroll to position [0, 0]
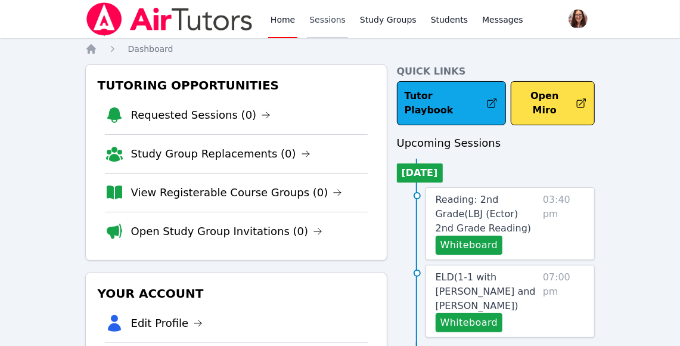
click at [328, 17] on link "Sessions" at bounding box center [327, 19] width 41 height 38
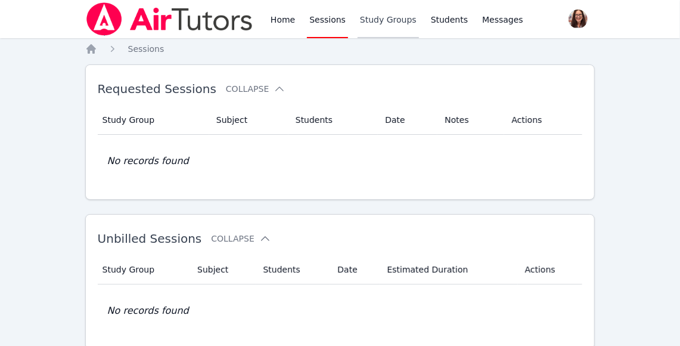
click at [381, 21] on link "Study Groups" at bounding box center [388, 19] width 61 height 38
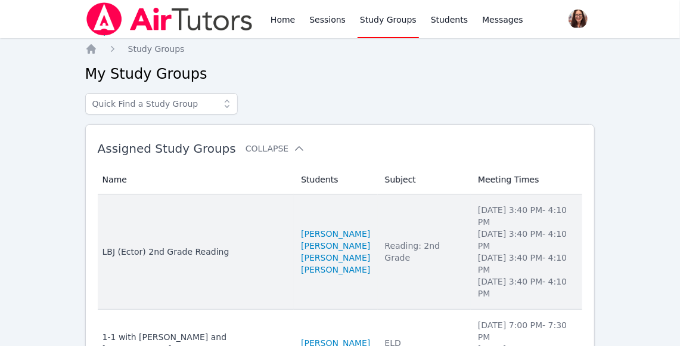
click at [205, 246] on div "LBJ (Ector) 2nd Grade Reading" at bounding box center [195, 252] width 185 height 12
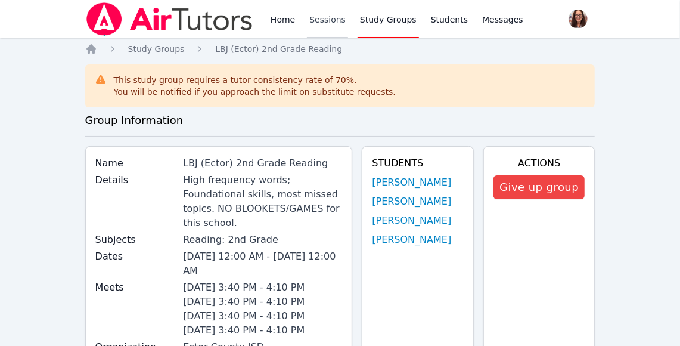
click at [324, 18] on link "Sessions" at bounding box center [327, 19] width 41 height 38
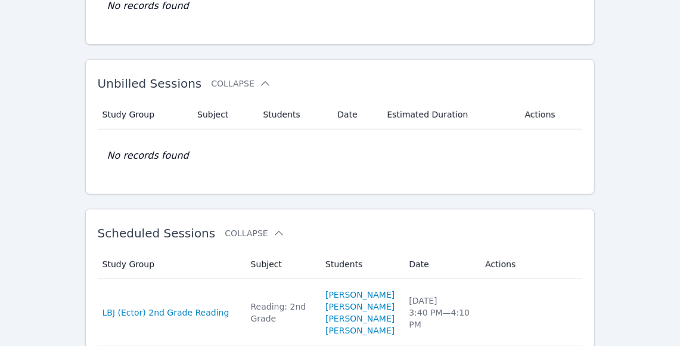
scroll to position [321, 0]
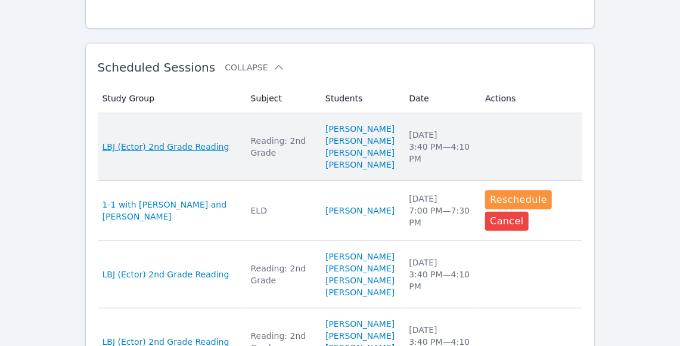
click at [184, 153] on span "LBJ (Ector) 2nd Grade Reading" at bounding box center [166, 147] width 127 height 12
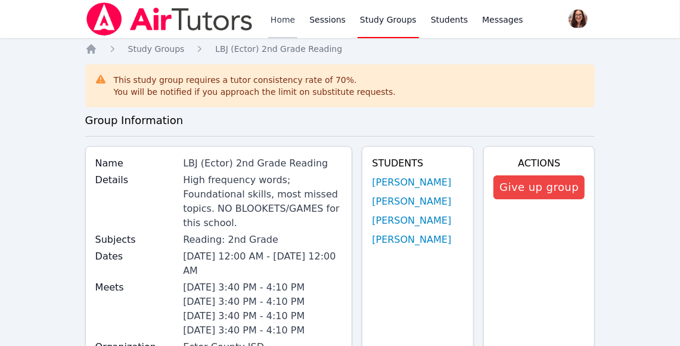
click at [285, 17] on link "Home" at bounding box center [282, 19] width 29 height 38
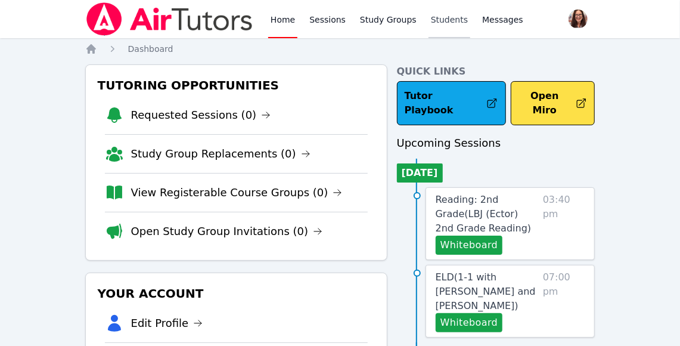
click at [441, 24] on link "Students" at bounding box center [450, 19] width 42 height 38
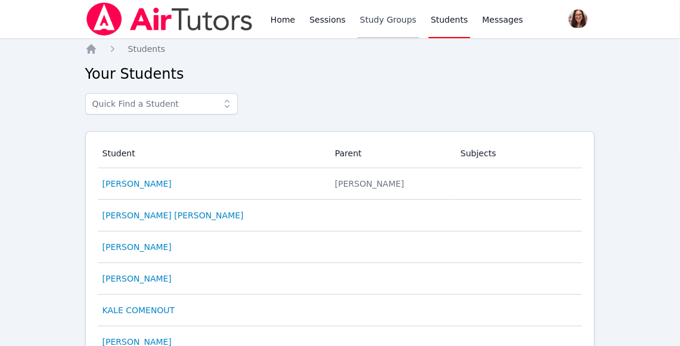
click at [398, 21] on link "Study Groups" at bounding box center [388, 19] width 61 height 38
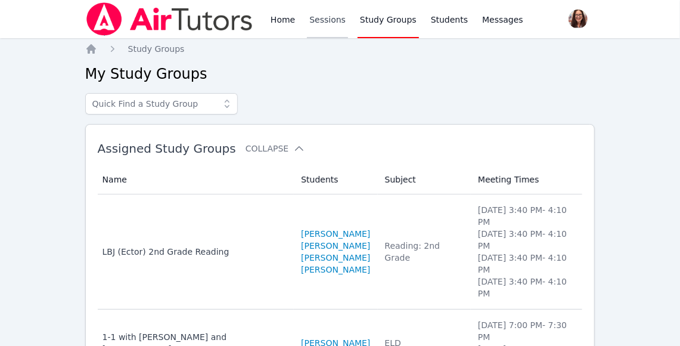
click at [322, 17] on link "Sessions" at bounding box center [327, 19] width 41 height 38
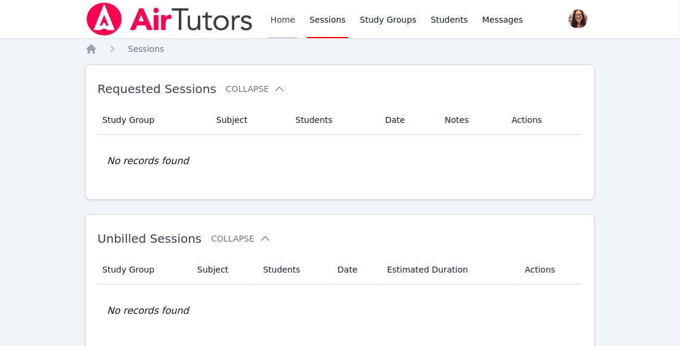
click at [276, 21] on link "Home" at bounding box center [282, 19] width 29 height 38
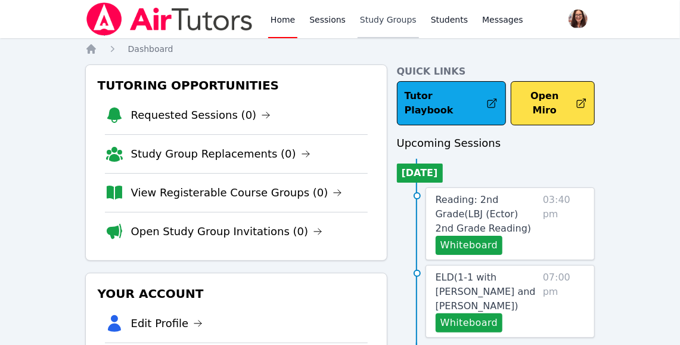
click at [381, 20] on link "Study Groups" at bounding box center [388, 19] width 61 height 38
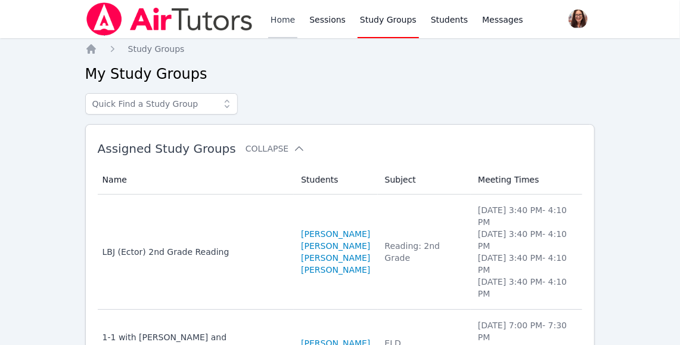
click at [284, 20] on link "Home" at bounding box center [282, 19] width 29 height 38
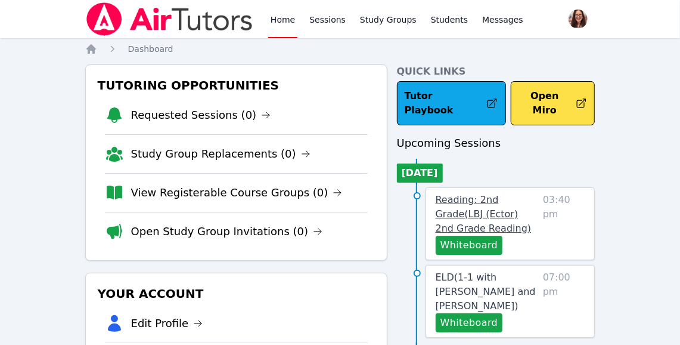
click at [464, 197] on span "Reading: 2nd Grade ( LBJ (Ector) 2nd Grade Reading )" at bounding box center [484, 214] width 96 height 40
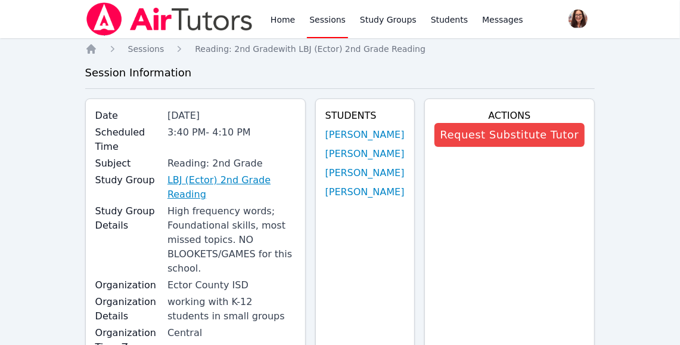
click at [241, 181] on link "LBJ (Ector) 2nd Grade Reading" at bounding box center [231, 187] width 128 height 29
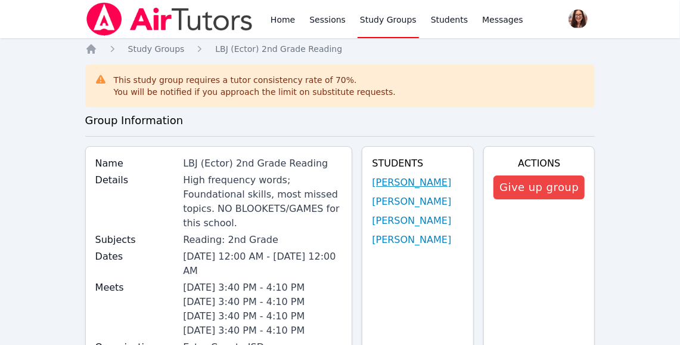
click at [388, 181] on link "[PERSON_NAME]" at bounding box center [411, 182] width 79 height 14
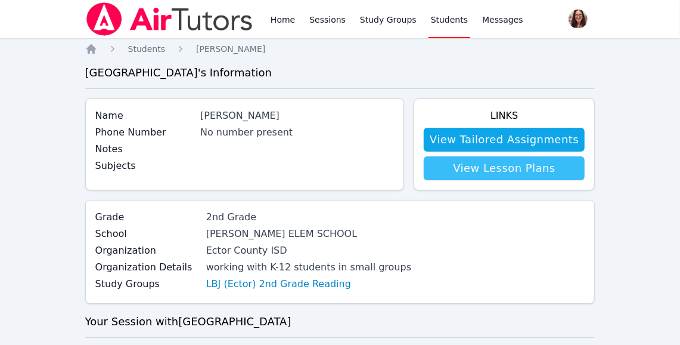
click at [463, 173] on link "View Lesson Plans" at bounding box center [504, 168] width 161 height 24
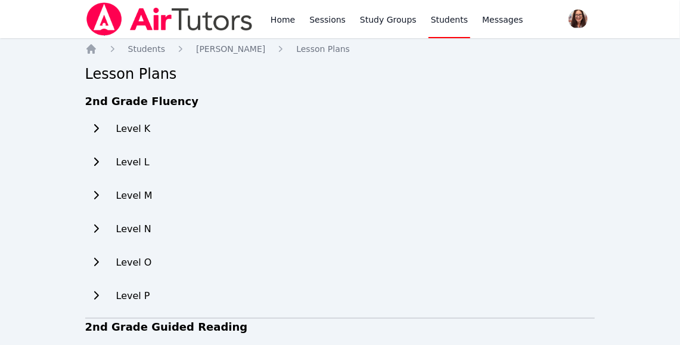
click at [97, 128] on icon at bounding box center [96, 128] width 5 height 8
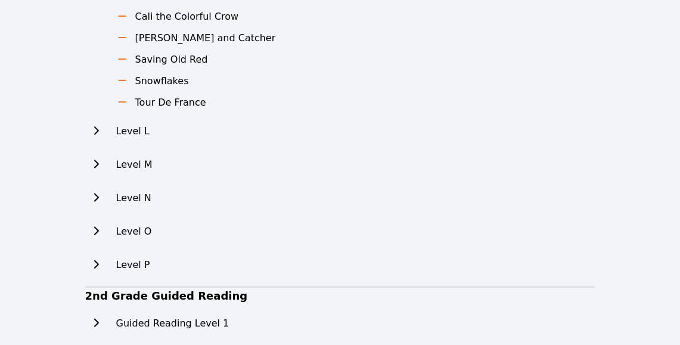
scroll to position [240, 0]
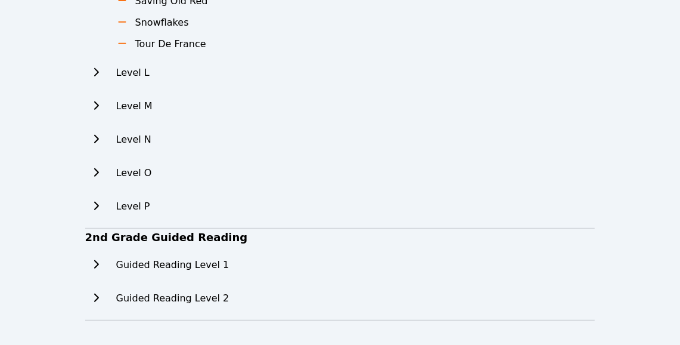
click at [95, 263] on icon at bounding box center [96, 264] width 12 height 10
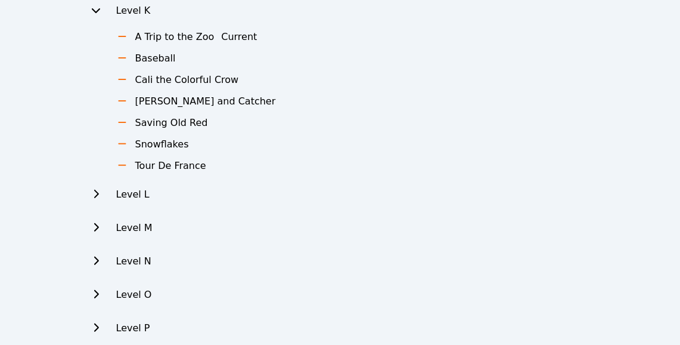
scroll to position [0, 0]
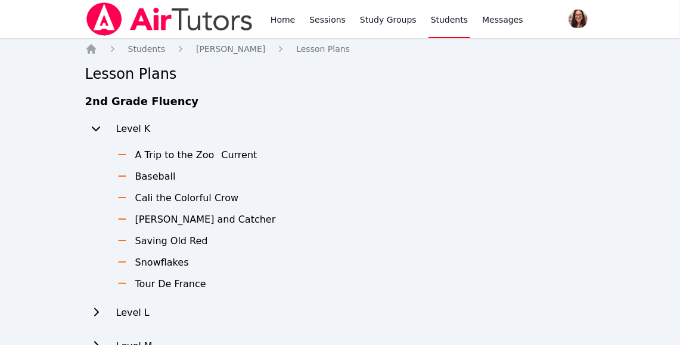
click at [99, 122] on button at bounding box center [95, 129] width 21 height 24
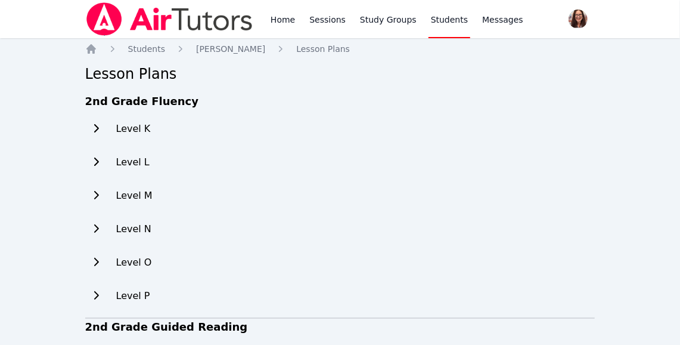
click at [111, 46] on icon "Breadcrumb" at bounding box center [113, 49] width 4 height 6
click at [151, 47] on span "Students" at bounding box center [146, 49] width 37 height 10
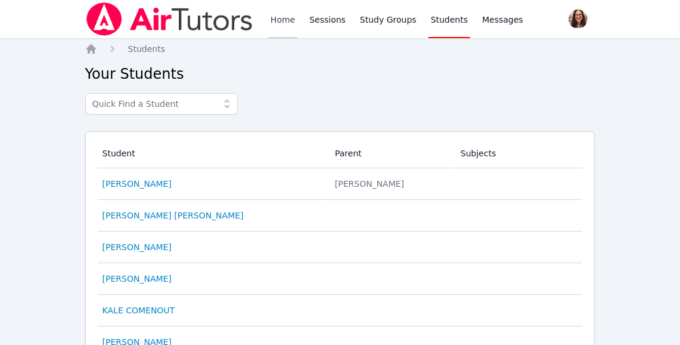
click at [283, 22] on link "Home" at bounding box center [282, 19] width 29 height 38
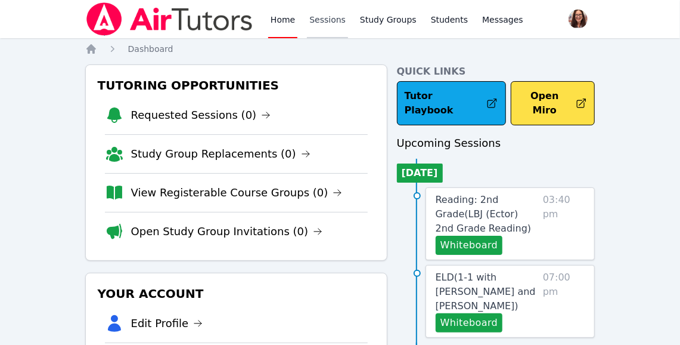
click at [319, 18] on link "Sessions" at bounding box center [327, 19] width 41 height 38
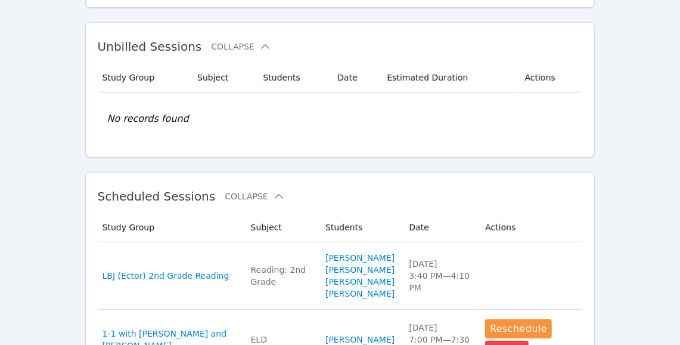
scroll to position [405, 0]
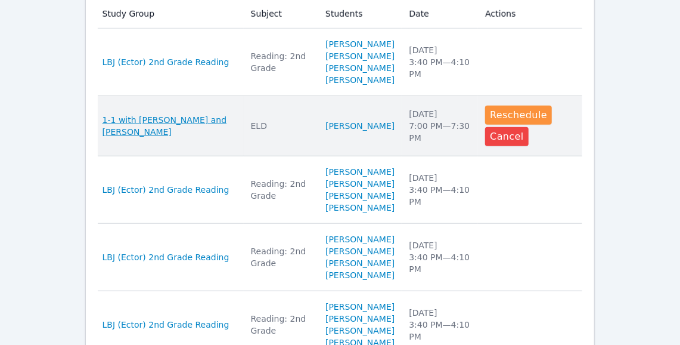
click at [147, 134] on span "1-1 with [PERSON_NAME] and [PERSON_NAME]" at bounding box center [170, 126] width 134 height 24
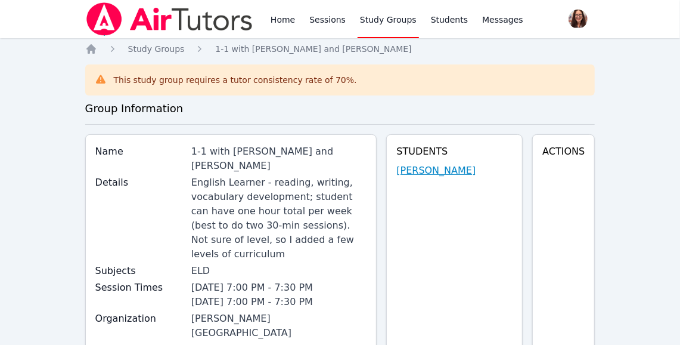
click at [443, 170] on link "[PERSON_NAME]" at bounding box center [435, 170] width 79 height 14
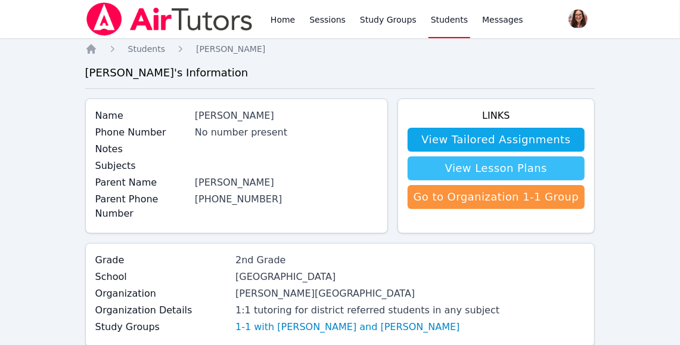
click at [443, 170] on link "View Lesson Plans" at bounding box center [497, 168] width 178 height 24
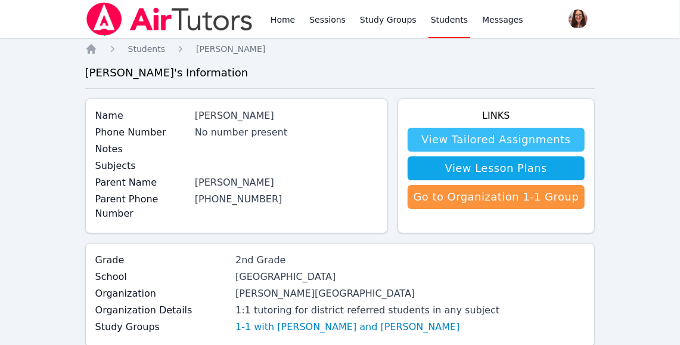
click at [486, 140] on link "View Tailored Assignments" at bounding box center [497, 140] width 178 height 24
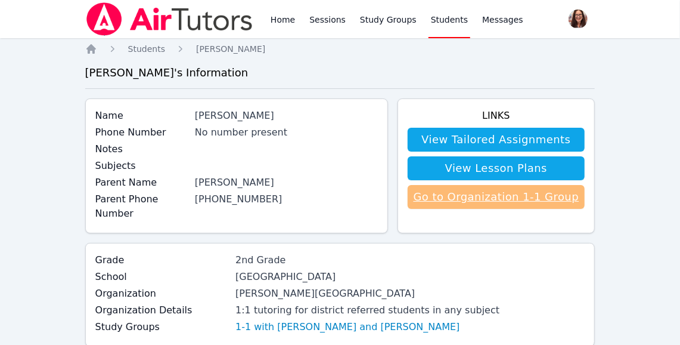
click at [453, 197] on link "Go to Organization 1-1 Group" at bounding box center [497, 197] width 178 height 24
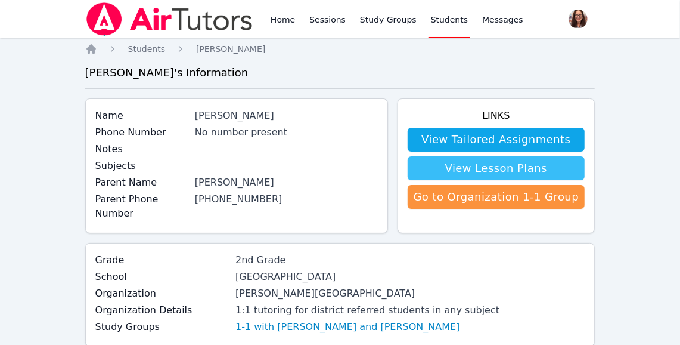
click at [523, 164] on link "View Lesson Plans" at bounding box center [497, 168] width 178 height 24
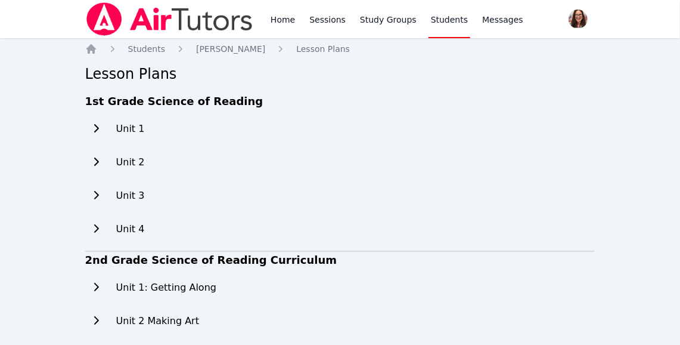
click at [96, 125] on icon at bounding box center [96, 128] width 12 height 10
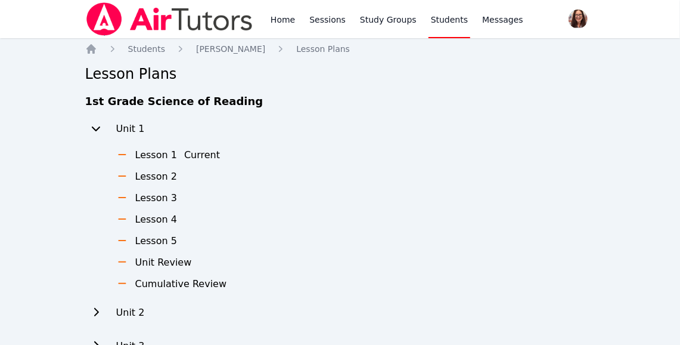
click at [96, 125] on icon at bounding box center [96, 128] width 12 height 10
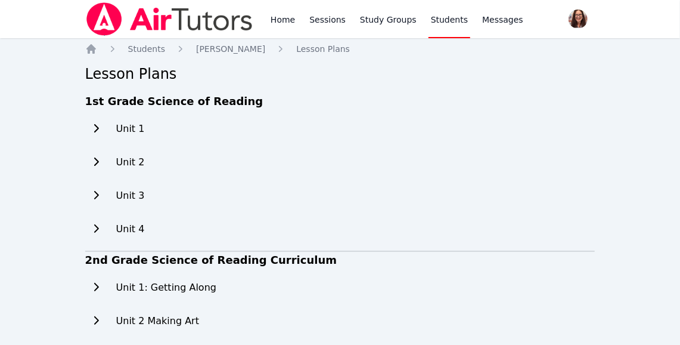
click at [99, 228] on icon at bounding box center [96, 229] width 12 height 10
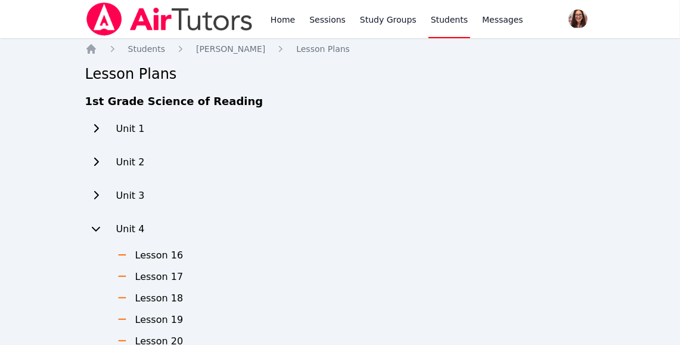
click at [99, 228] on icon at bounding box center [96, 229] width 8 height 5
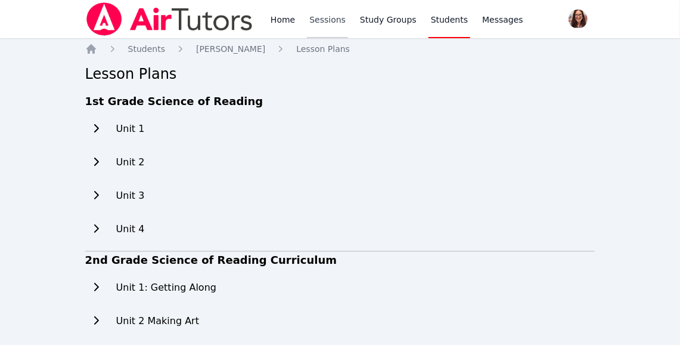
click at [328, 18] on link "Sessions" at bounding box center [327, 19] width 41 height 38
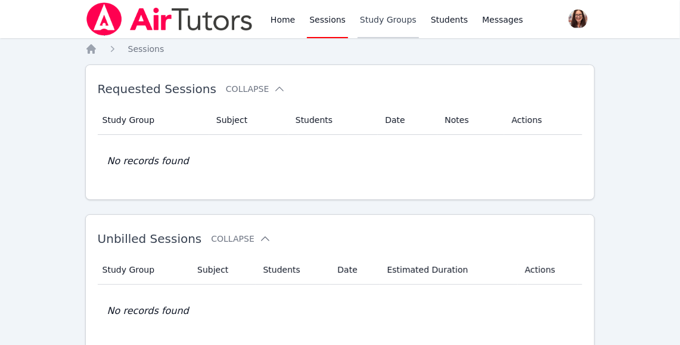
click at [380, 17] on link "Study Groups" at bounding box center [388, 19] width 61 height 38
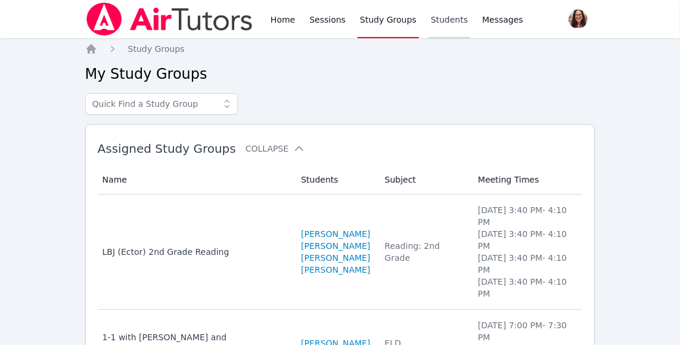
click at [449, 17] on link "Students" at bounding box center [450, 19] width 42 height 38
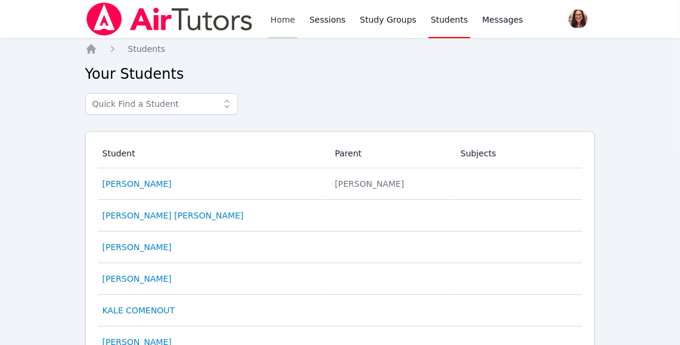
click at [287, 16] on link "Home" at bounding box center [282, 19] width 29 height 38
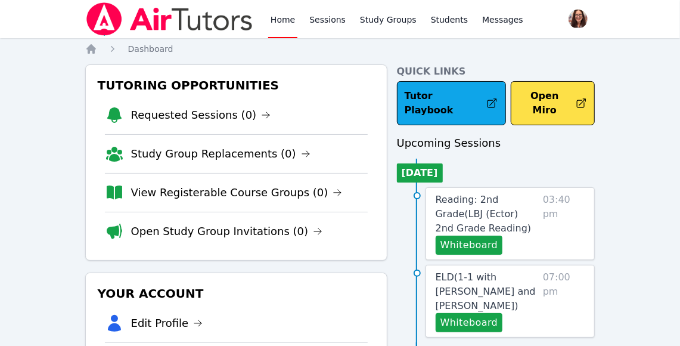
click at [283, 18] on link "Home" at bounding box center [282, 19] width 29 height 38
click at [95, 47] on icon "Breadcrumb" at bounding box center [91, 49] width 12 height 12
click at [136, 51] on span "Dashboard" at bounding box center [150, 49] width 45 height 10
click at [325, 18] on link "Sessions" at bounding box center [327, 19] width 41 height 38
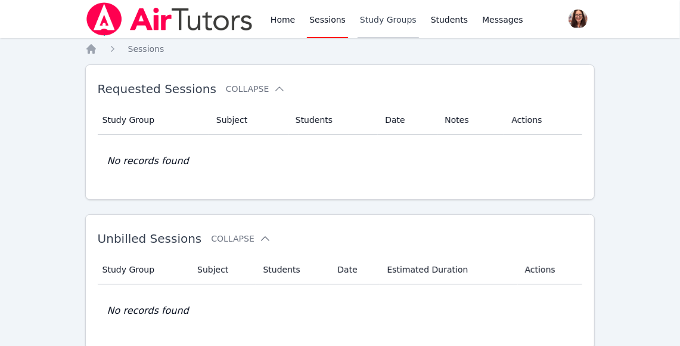
click at [378, 21] on link "Study Groups" at bounding box center [388, 19] width 61 height 38
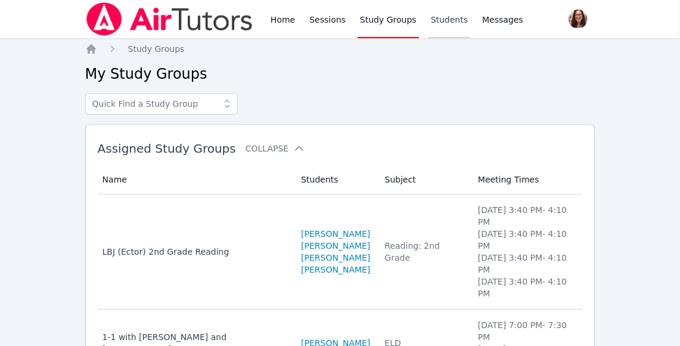
click at [448, 23] on link "Students" at bounding box center [450, 19] width 42 height 38
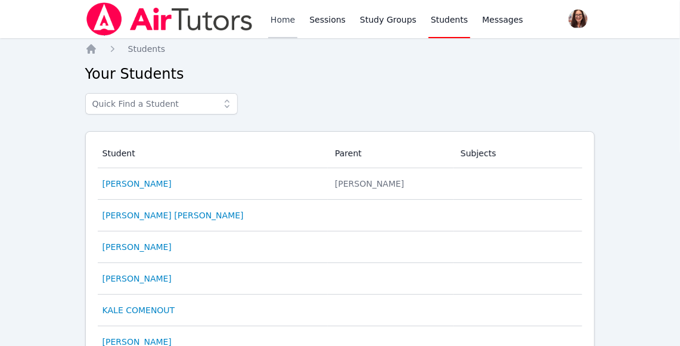
click at [286, 17] on link "Home" at bounding box center [282, 19] width 29 height 38
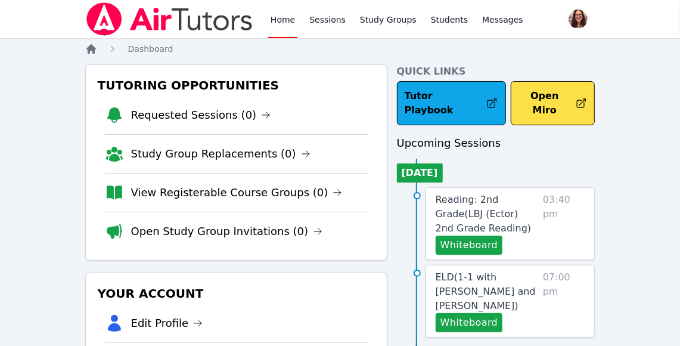
click at [90, 45] on icon "Breadcrumb" at bounding box center [91, 49] width 10 height 10
click at [443, 22] on link "Students" at bounding box center [450, 19] width 42 height 38
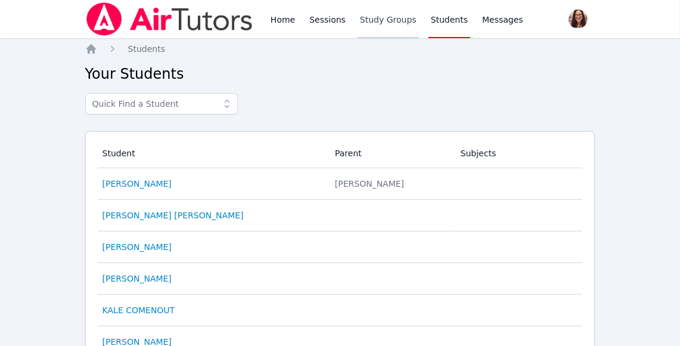
click at [396, 21] on link "Study Groups" at bounding box center [388, 19] width 61 height 38
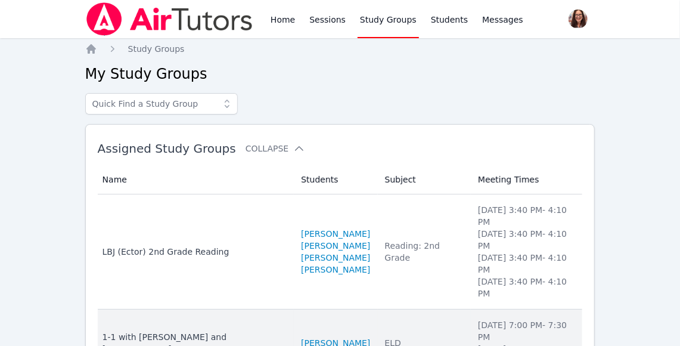
click at [203, 331] on div "1-1 with [PERSON_NAME] and [PERSON_NAME]" at bounding box center [195, 343] width 185 height 24
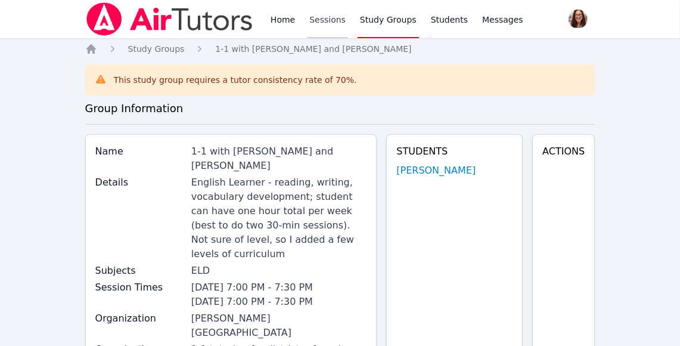
click at [321, 19] on link "Sessions" at bounding box center [327, 19] width 41 height 38
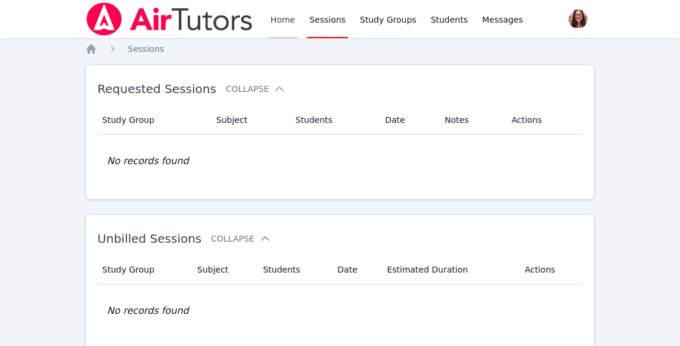
click at [287, 20] on link "Home" at bounding box center [282, 19] width 29 height 38
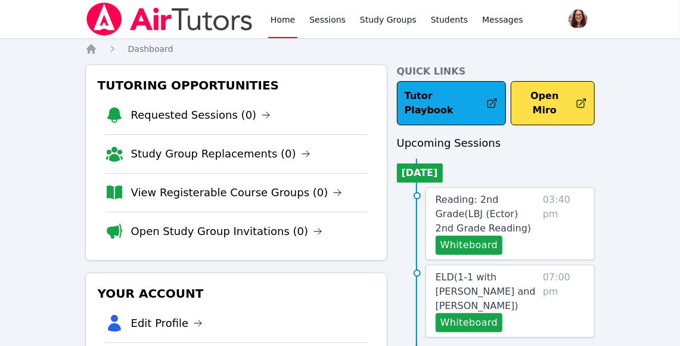
click at [282, 20] on link "Home" at bounding box center [282, 19] width 29 height 38
click at [97, 48] on icon "Breadcrumb" at bounding box center [91, 49] width 12 height 12
click at [319, 13] on link "Sessions" at bounding box center [327, 19] width 41 height 38
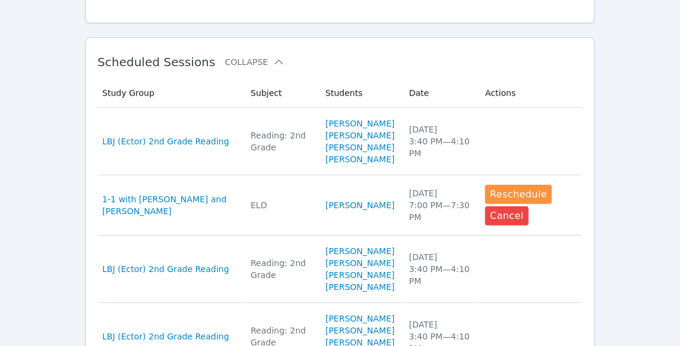
scroll to position [353, 0]
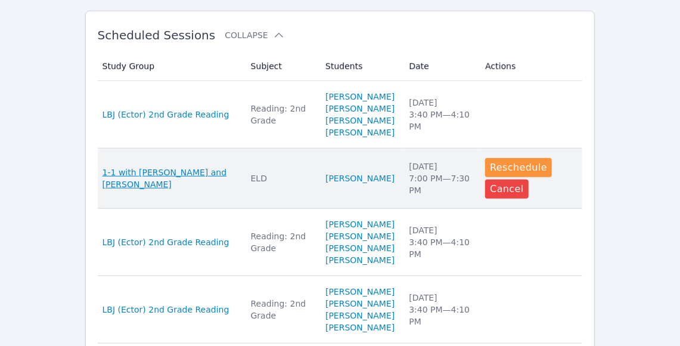
click at [165, 183] on span "1-1 with [PERSON_NAME] and [PERSON_NAME]" at bounding box center [170, 178] width 134 height 24
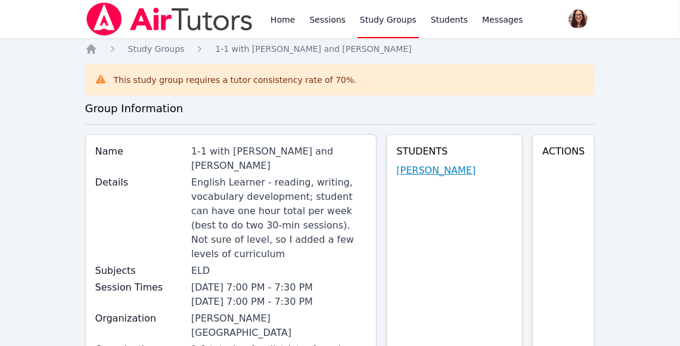
click at [434, 172] on link "[PERSON_NAME]" at bounding box center [435, 170] width 79 height 14
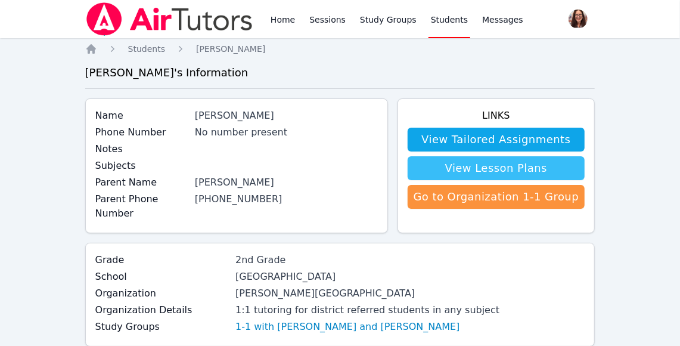
click at [439, 169] on link "View Lesson Plans" at bounding box center [497, 168] width 178 height 24
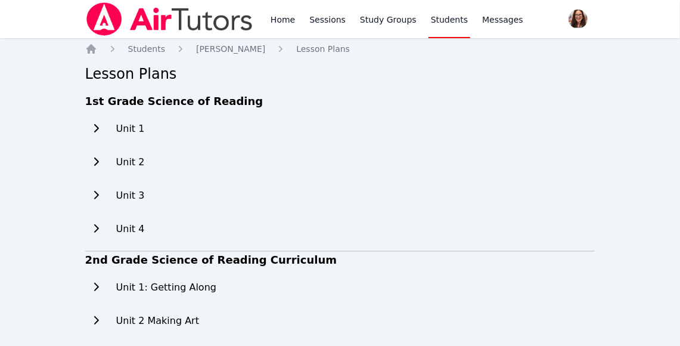
click at [98, 128] on icon at bounding box center [96, 128] width 5 height 8
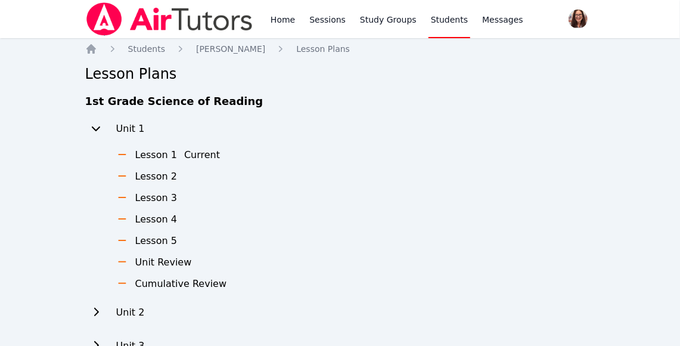
click at [98, 128] on icon at bounding box center [96, 128] width 8 height 5
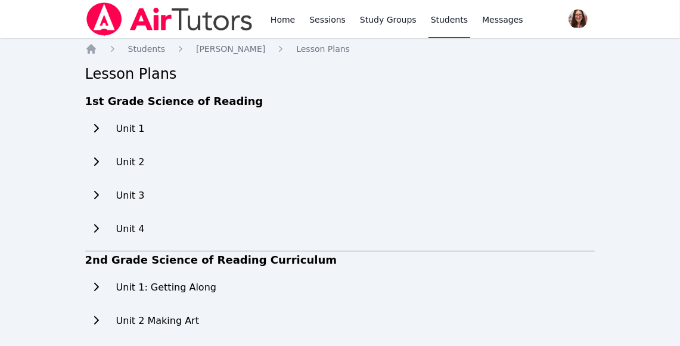
click at [98, 129] on icon at bounding box center [96, 128] width 5 height 8
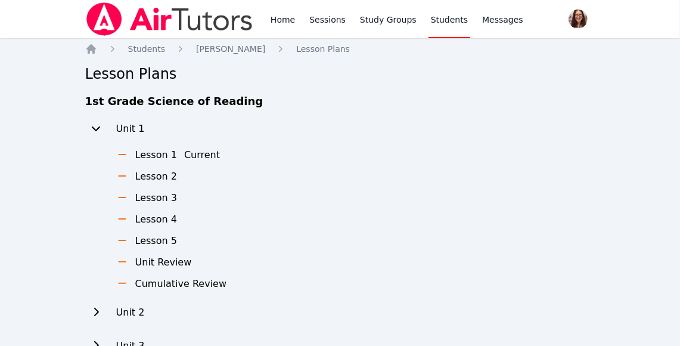
click at [98, 129] on icon at bounding box center [96, 128] width 8 height 5
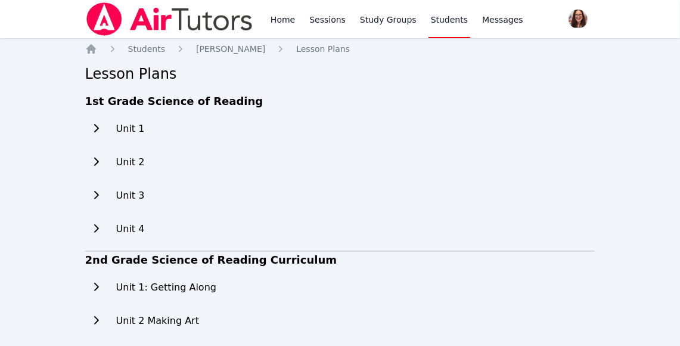
click at [98, 285] on icon at bounding box center [96, 287] width 12 height 10
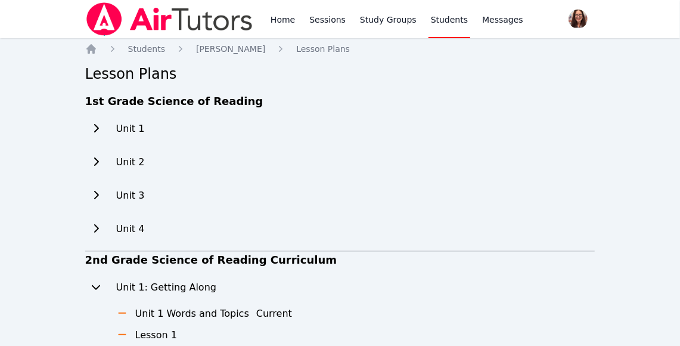
click at [98, 285] on icon at bounding box center [96, 287] width 12 height 10
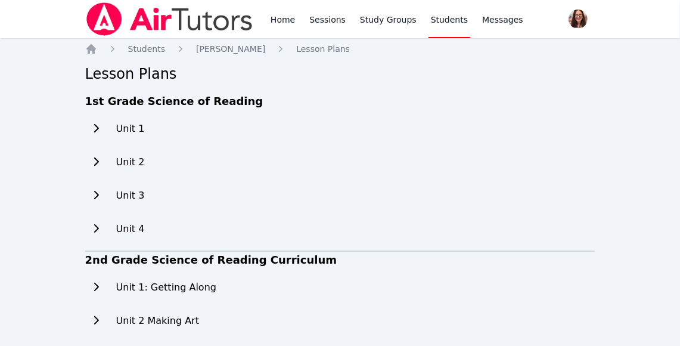
click at [94, 126] on icon at bounding box center [96, 128] width 12 height 10
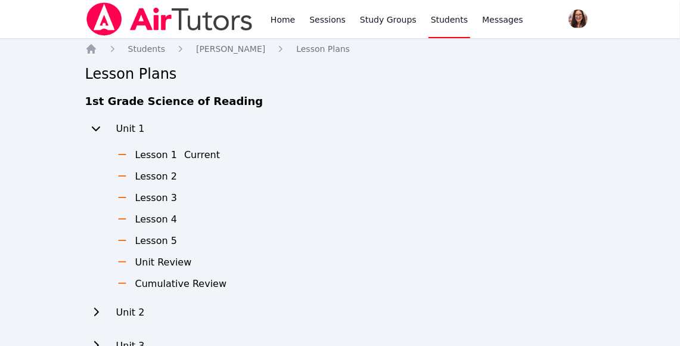
click at [94, 126] on icon at bounding box center [96, 128] width 12 height 10
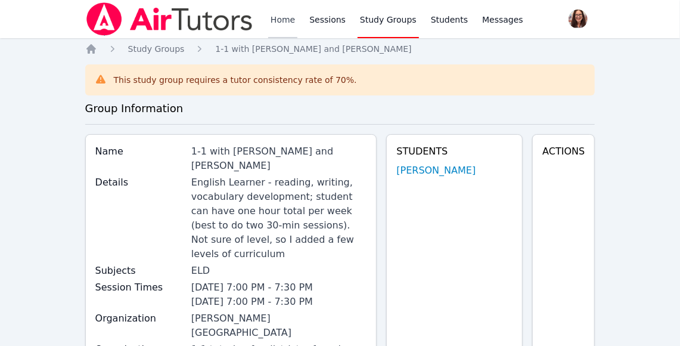
click at [287, 17] on link "Home" at bounding box center [282, 19] width 29 height 38
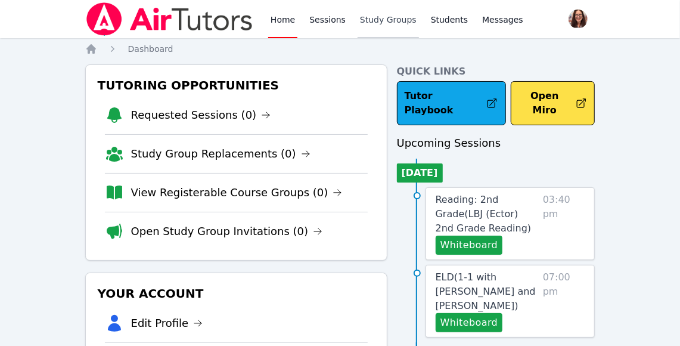
click at [374, 17] on link "Study Groups" at bounding box center [388, 19] width 61 height 38
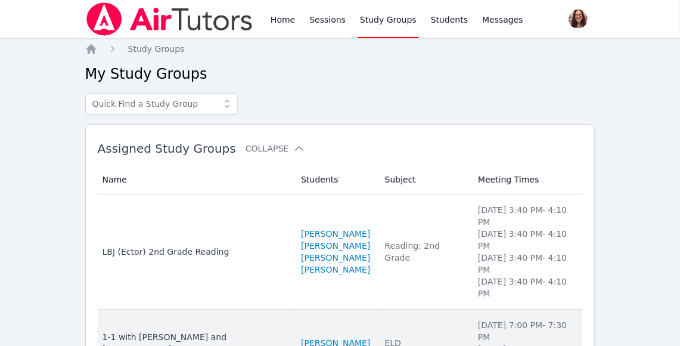
click at [318, 337] on link "[PERSON_NAME]" at bounding box center [335, 343] width 69 height 12
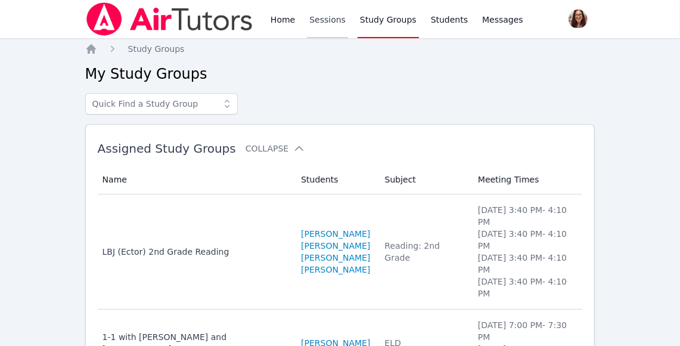
click at [327, 15] on link "Sessions" at bounding box center [327, 19] width 41 height 38
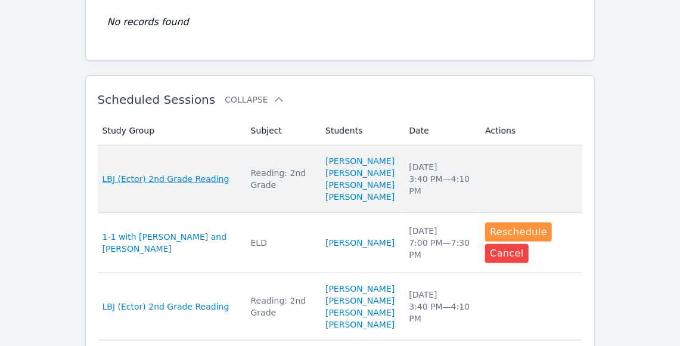
scroll to position [287, 0]
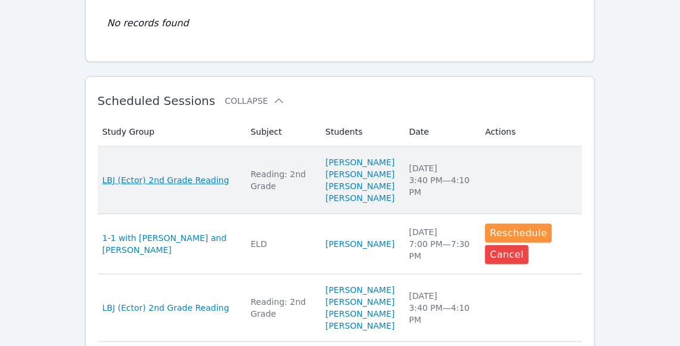
click at [190, 184] on span "LBJ (Ector) 2nd Grade Reading" at bounding box center [166, 180] width 127 height 12
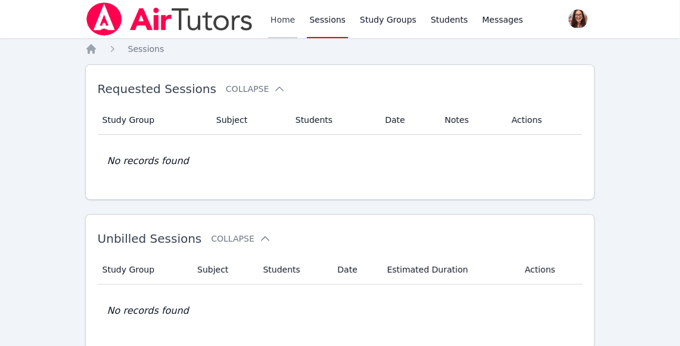
click at [283, 21] on link "Home" at bounding box center [282, 19] width 29 height 38
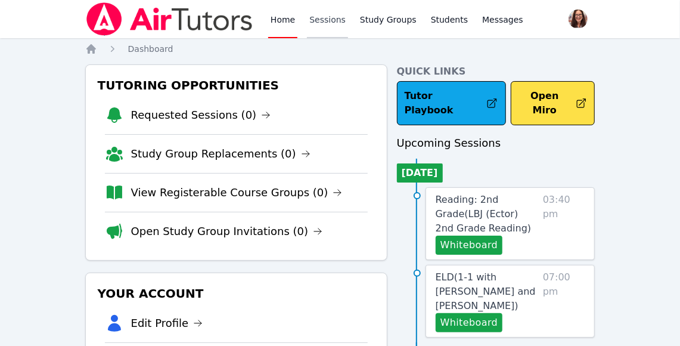
click at [325, 15] on link "Sessions" at bounding box center [327, 19] width 41 height 38
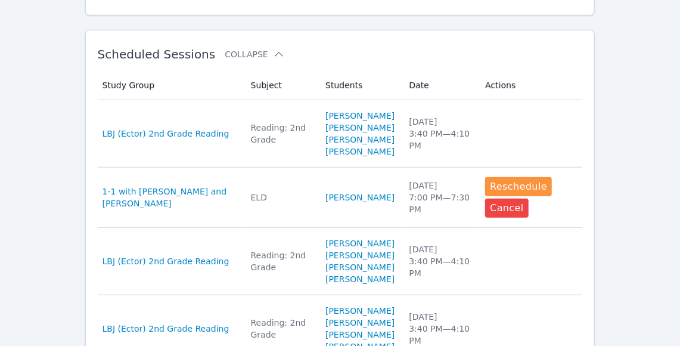
scroll to position [333, 0]
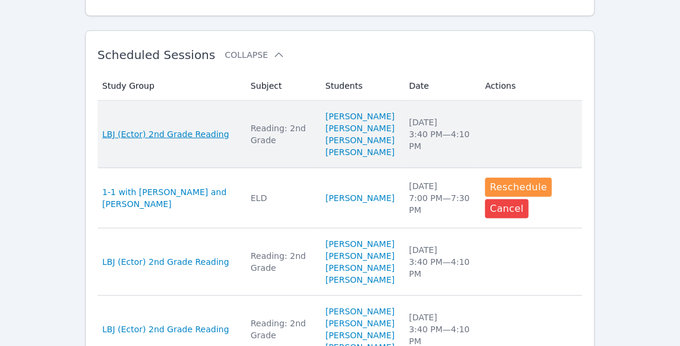
click at [163, 140] on span "LBJ (Ector) 2nd Grade Reading" at bounding box center [166, 134] width 127 height 12
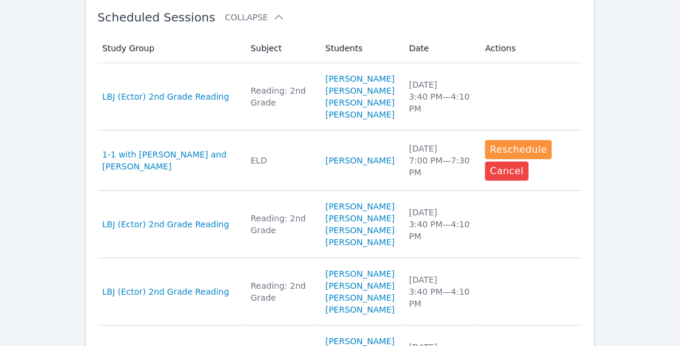
scroll to position [392, 0]
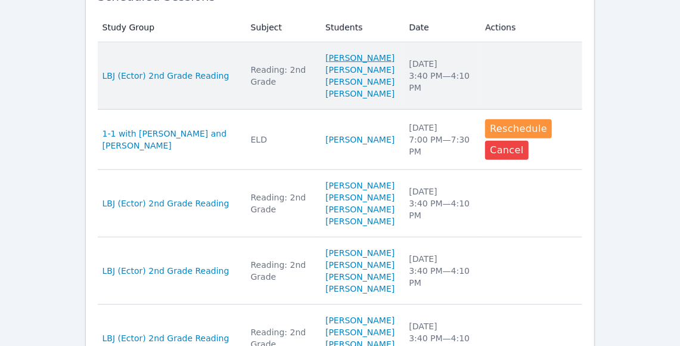
click at [329, 60] on link "[PERSON_NAME]" at bounding box center [359, 58] width 69 height 12
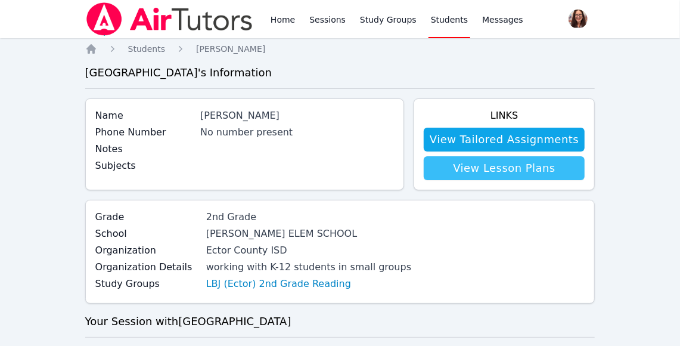
click at [476, 169] on link "View Lesson Plans" at bounding box center [504, 168] width 161 height 24
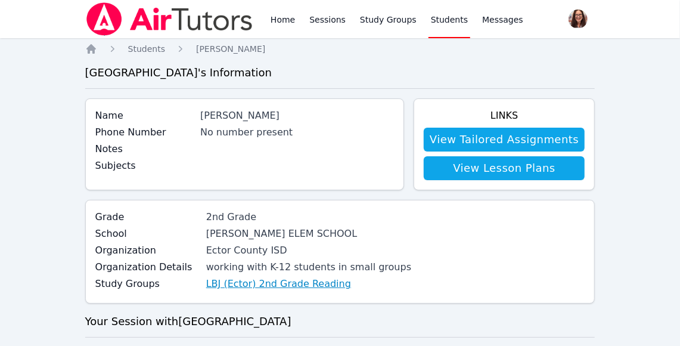
click at [234, 281] on link "LBJ (Ector) 2nd Grade Reading" at bounding box center [278, 284] width 145 height 14
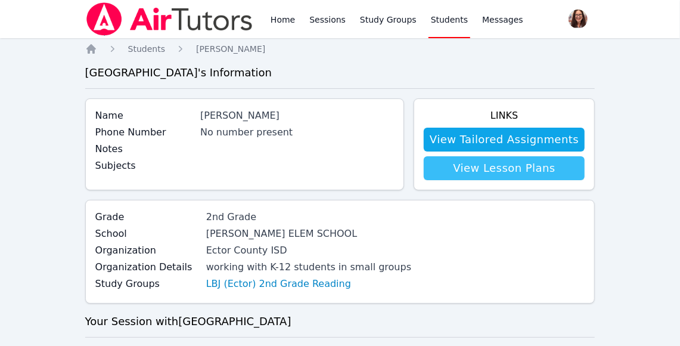
click at [493, 173] on link "View Lesson Plans" at bounding box center [504, 168] width 161 height 24
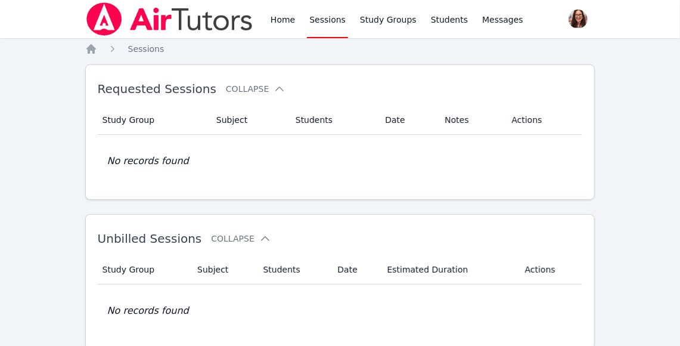
scroll to position [392, 0]
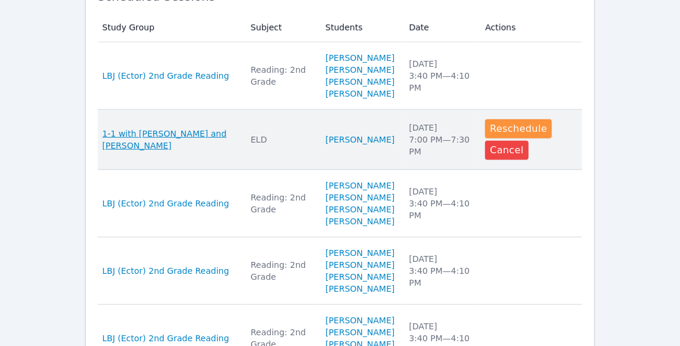
click at [142, 151] on span "1-1 with [PERSON_NAME] and [PERSON_NAME]" at bounding box center [170, 140] width 134 height 24
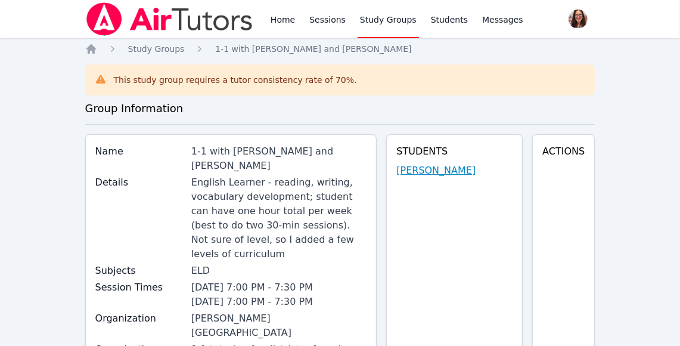
click at [421, 167] on link "[PERSON_NAME]" at bounding box center [435, 170] width 79 height 14
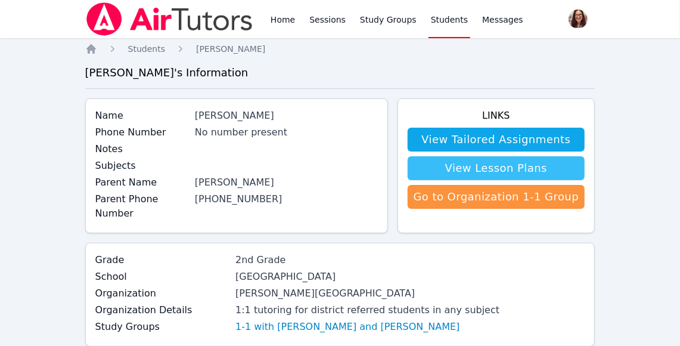
click at [440, 168] on link "View Lesson Plans" at bounding box center [497, 168] width 178 height 24
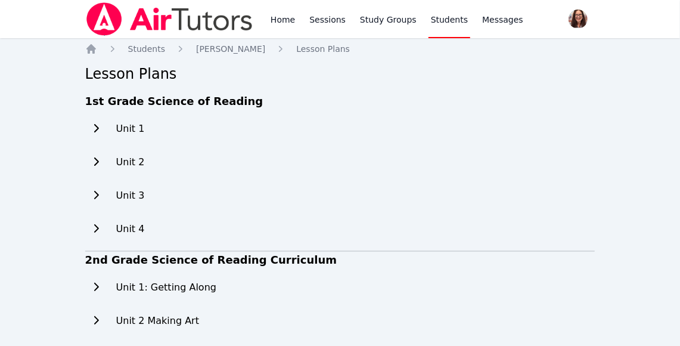
click at [99, 129] on icon at bounding box center [96, 128] width 12 height 10
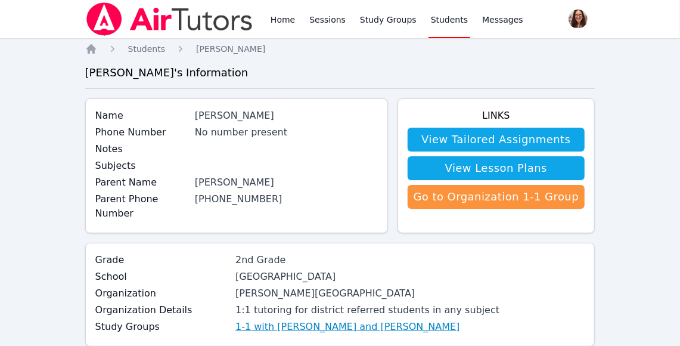
click at [275, 319] on link "1-1 with [PERSON_NAME] and [PERSON_NAME]" at bounding box center [347, 326] width 224 height 14
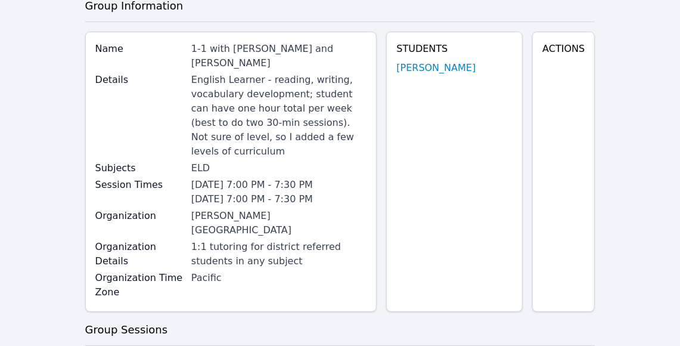
scroll to position [63, 0]
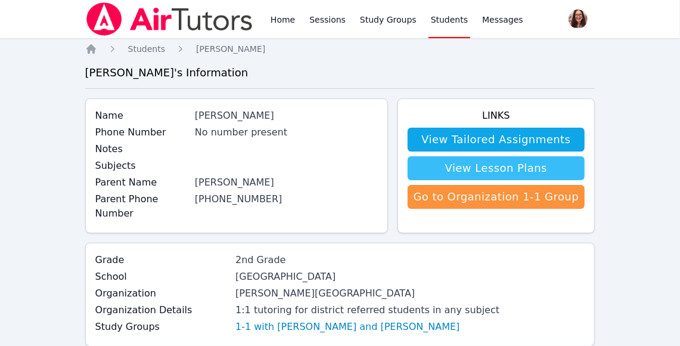
click at [444, 160] on link "View Lesson Plans" at bounding box center [497, 168] width 178 height 24
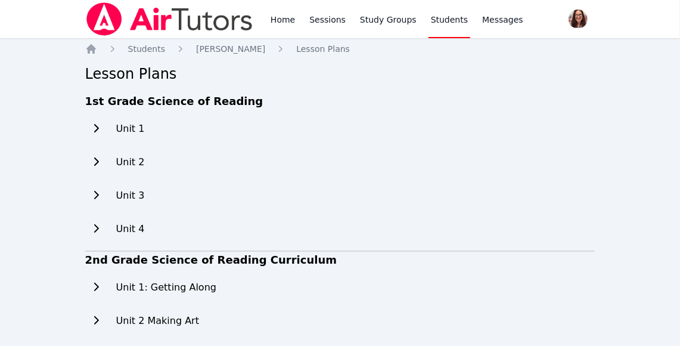
click at [101, 129] on button at bounding box center [95, 129] width 21 height 24
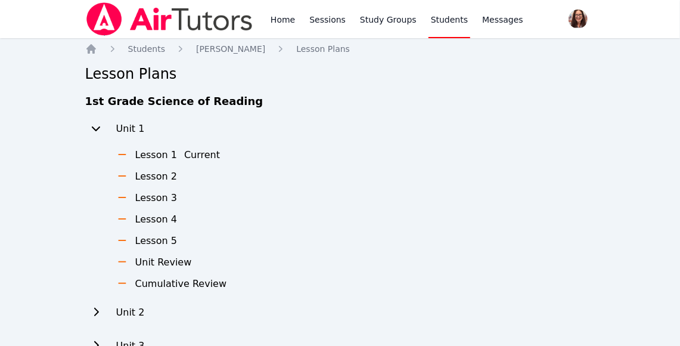
click at [122, 174] on icon at bounding box center [122, 176] width 12 height 10
click at [122, 176] on icon at bounding box center [122, 175] width 8 height 1
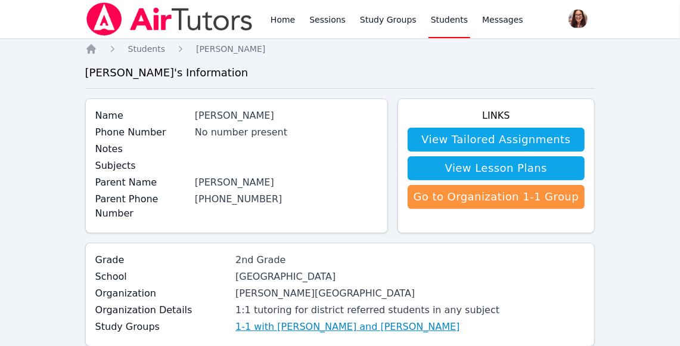
click at [349, 319] on link "1-1 with [PERSON_NAME] and [PERSON_NAME]" at bounding box center [347, 326] width 224 height 14
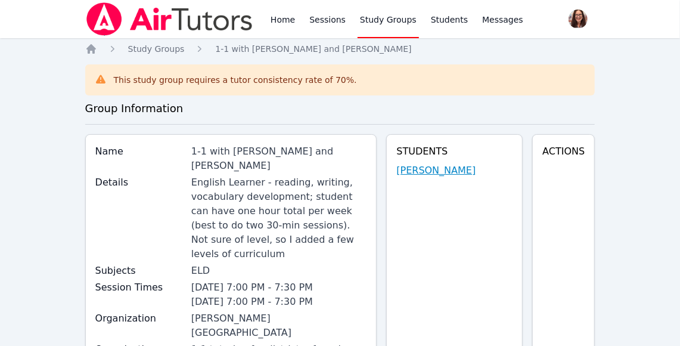
click at [444, 167] on link "[PERSON_NAME]" at bounding box center [435, 170] width 79 height 14
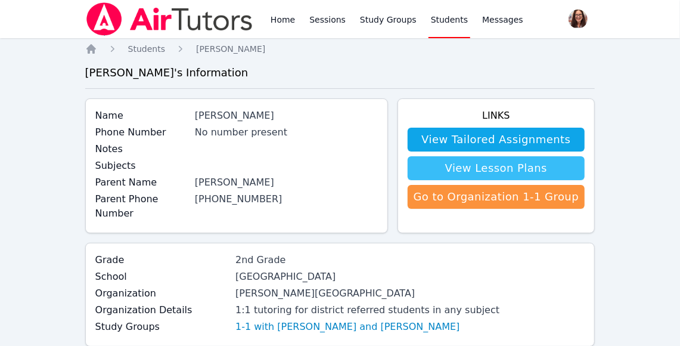
click at [444, 167] on link "View Lesson Plans" at bounding box center [497, 168] width 178 height 24
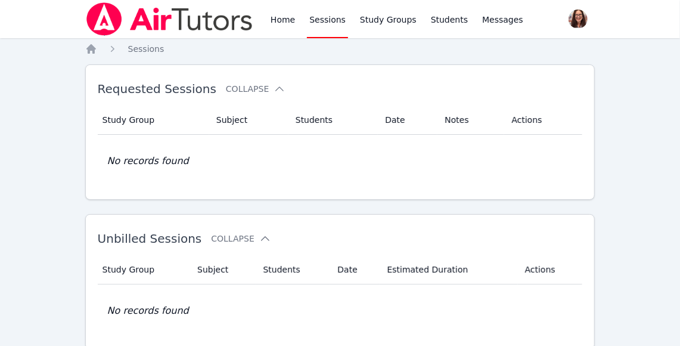
scroll to position [392, 0]
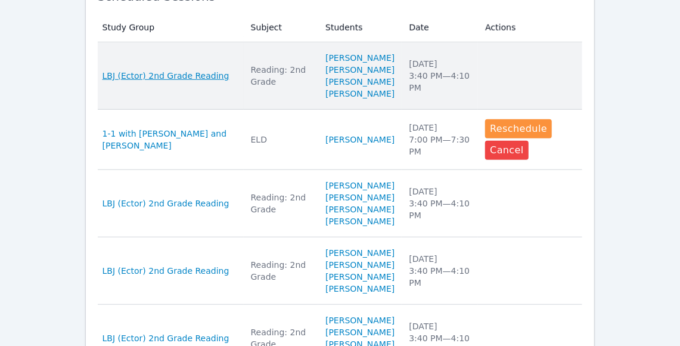
click at [127, 79] on span "LBJ (Ector) 2nd Grade Reading" at bounding box center [166, 76] width 127 height 12
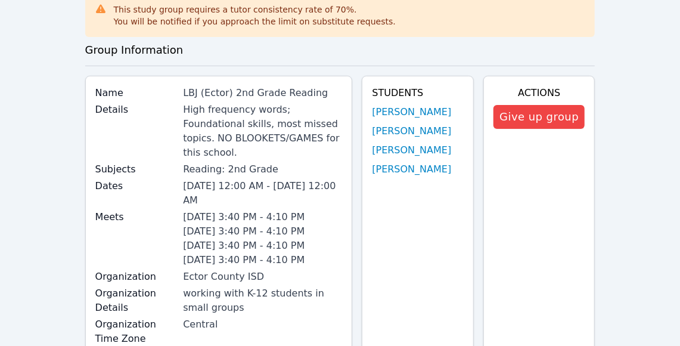
scroll to position [66, 0]
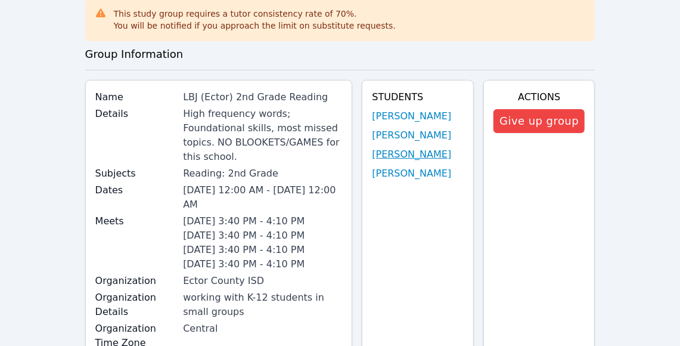
click at [398, 152] on link "[PERSON_NAME]" at bounding box center [411, 154] width 79 height 14
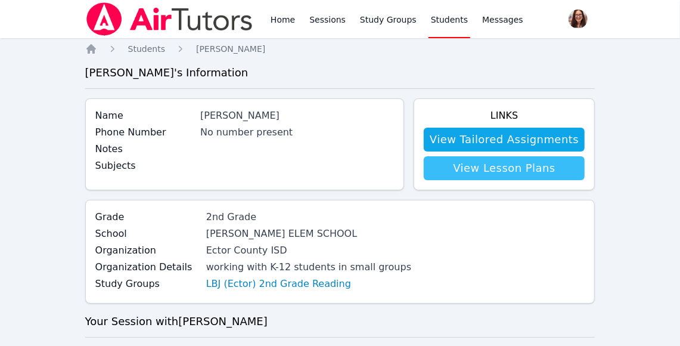
click at [470, 163] on link "View Lesson Plans" at bounding box center [504, 168] width 161 height 24
click at [529, 165] on link "View Lesson Plans" at bounding box center [504, 168] width 161 height 24
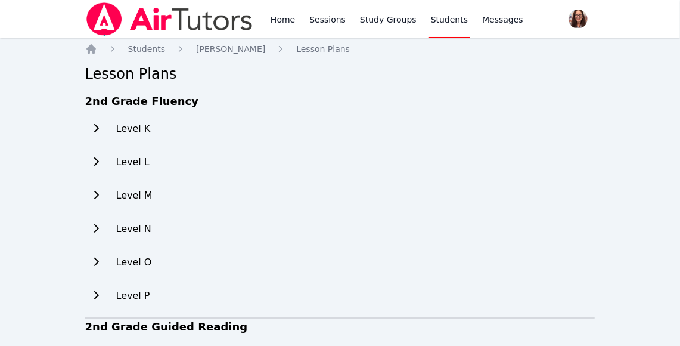
click at [96, 125] on icon at bounding box center [96, 128] width 12 height 10
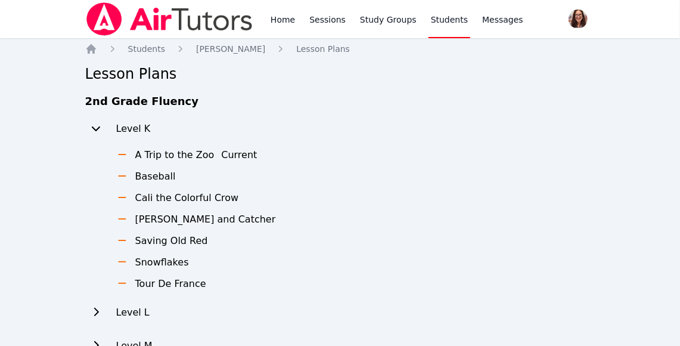
click at [123, 154] on icon at bounding box center [122, 154] width 8 height 1
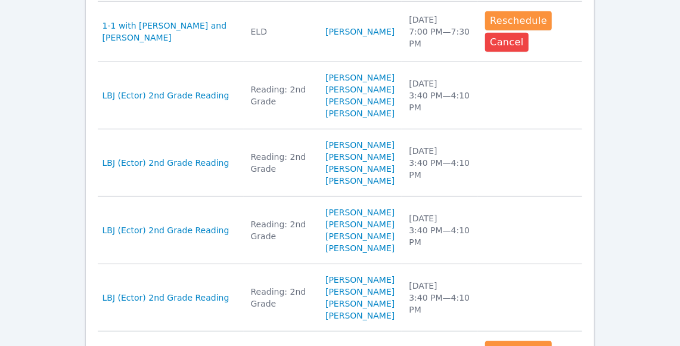
scroll to position [499, 0]
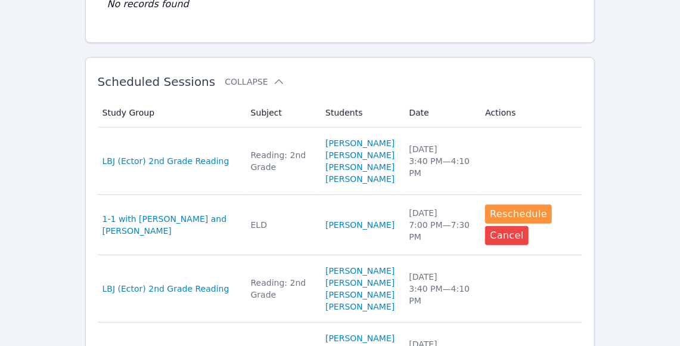
scroll to position [314, 0]
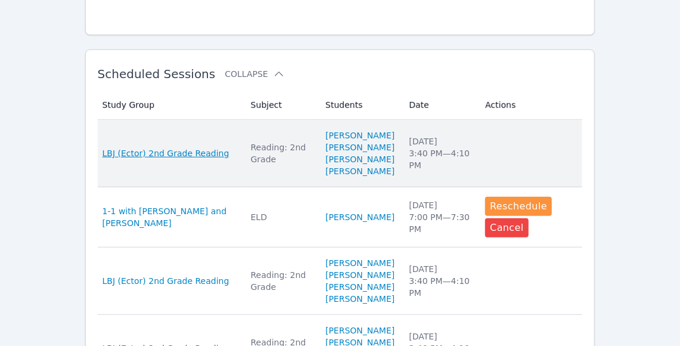
click at [197, 159] on span "LBJ (Ector) 2nd Grade Reading" at bounding box center [166, 153] width 127 height 12
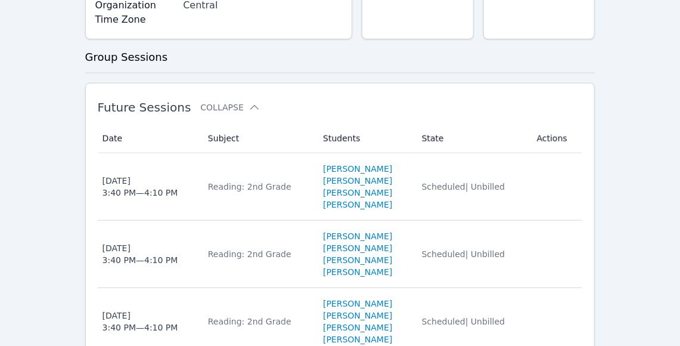
scroll to position [394, 0]
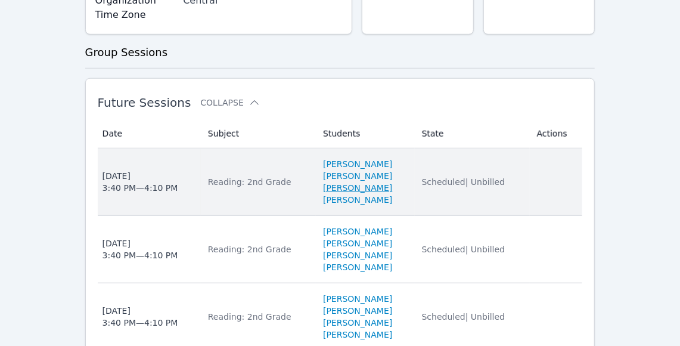
click at [345, 184] on link "[PERSON_NAME]" at bounding box center [357, 188] width 69 height 12
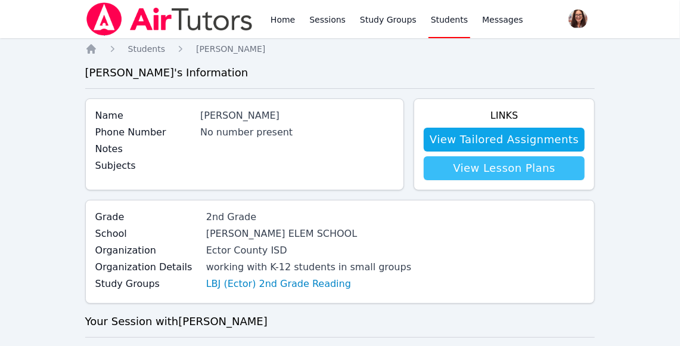
click at [455, 170] on link "View Lesson Plans" at bounding box center [504, 168] width 161 height 24
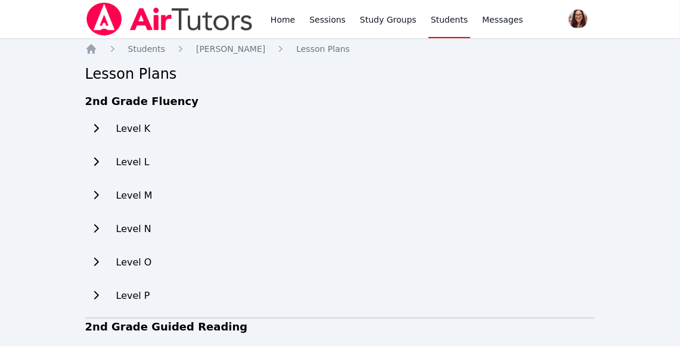
click at [101, 131] on icon at bounding box center [96, 128] width 12 height 10
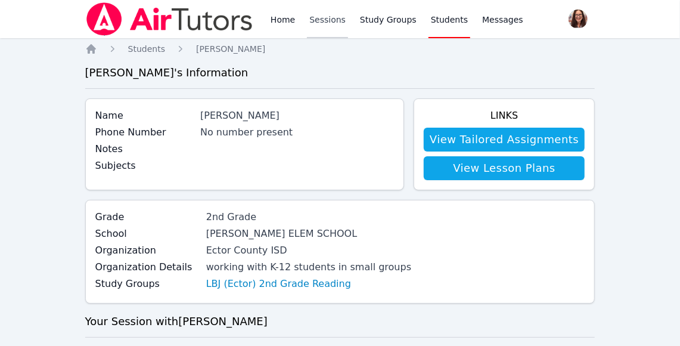
click at [330, 19] on link "Sessions" at bounding box center [327, 19] width 41 height 38
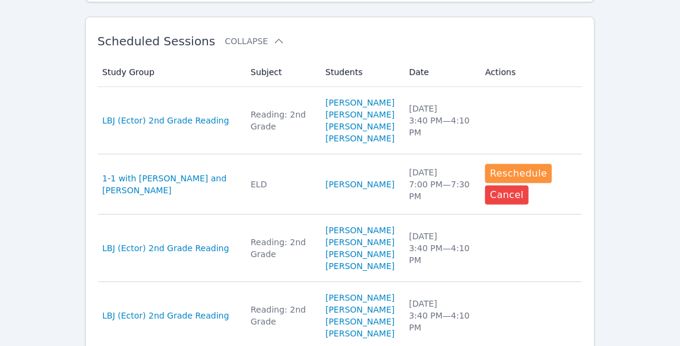
scroll to position [346, 0]
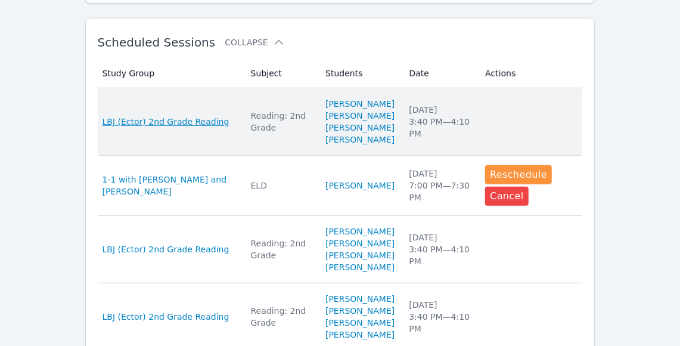
click at [151, 128] on span "LBJ (Ector) 2nd Grade Reading" at bounding box center [166, 122] width 127 height 12
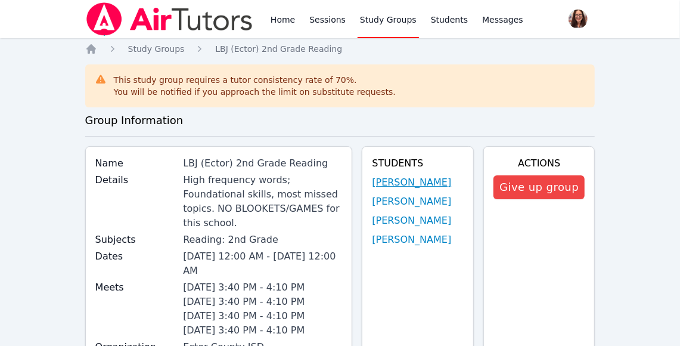
click at [401, 181] on link "[PERSON_NAME]" at bounding box center [411, 182] width 79 height 14
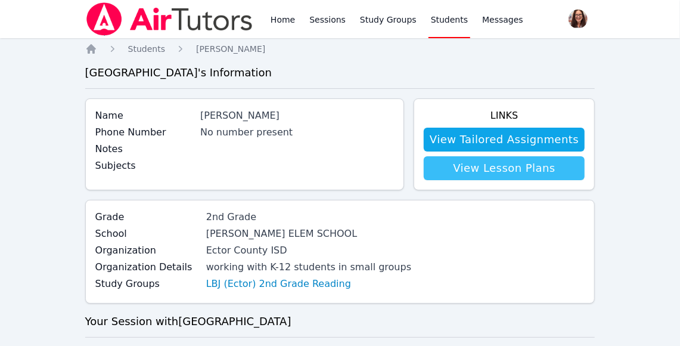
click at [464, 175] on link "View Lesson Plans" at bounding box center [504, 168] width 161 height 24
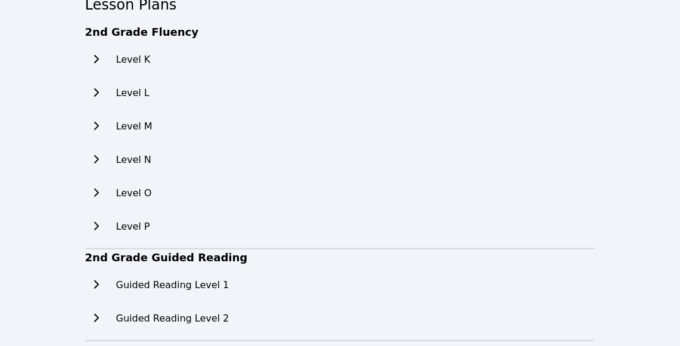
scroll to position [88, 0]
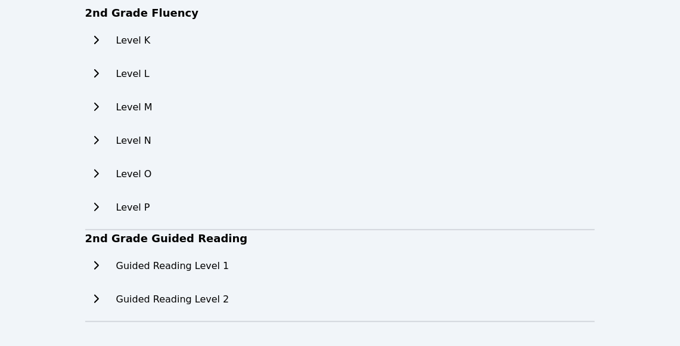
click at [96, 263] on icon at bounding box center [96, 265] width 5 height 8
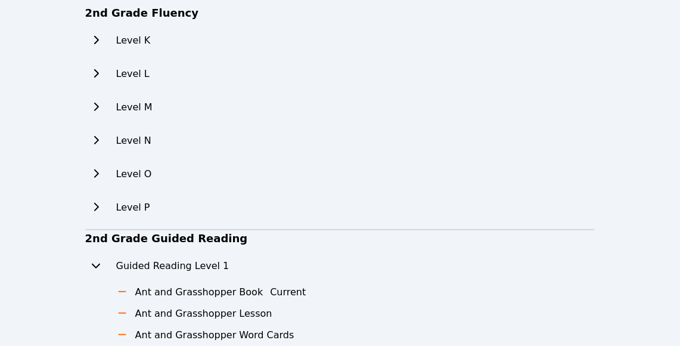
click at [98, 47] on button at bounding box center [95, 41] width 21 height 24
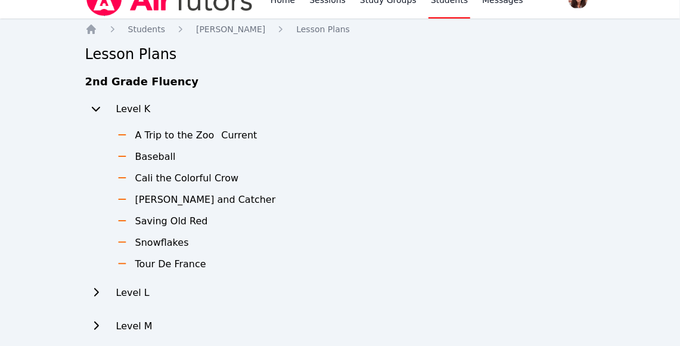
scroll to position [0, 0]
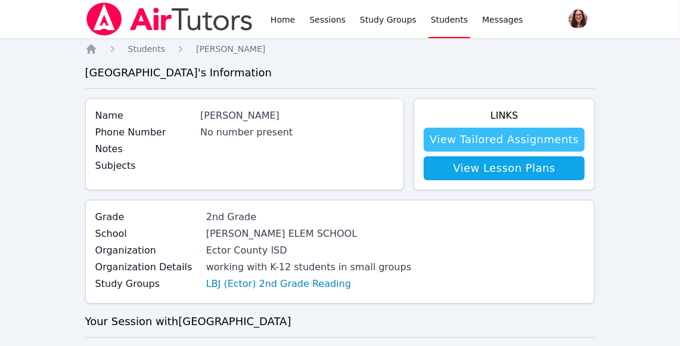
click at [475, 141] on link "View Tailored Assignments" at bounding box center [504, 140] width 161 height 24
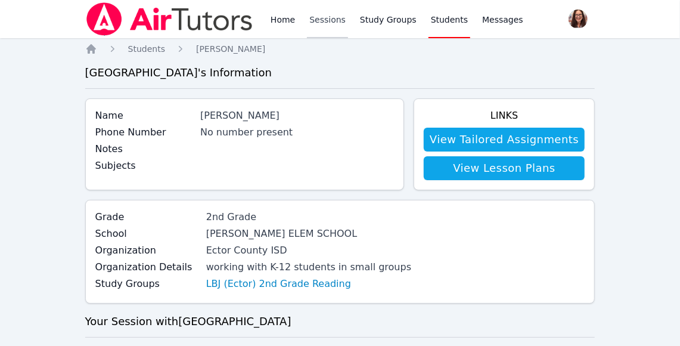
click at [337, 19] on link "Sessions" at bounding box center [327, 19] width 41 height 38
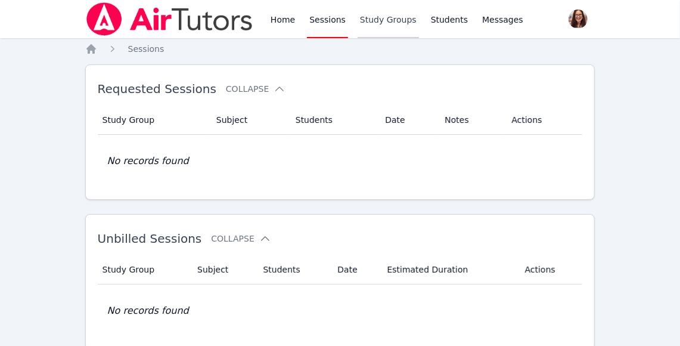
click at [390, 17] on link "Study Groups" at bounding box center [388, 19] width 61 height 38
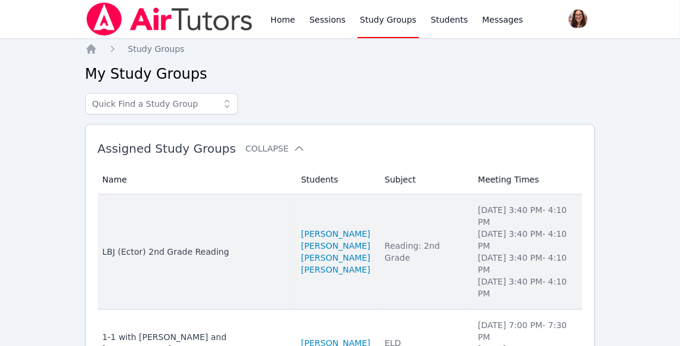
click at [172, 246] on div "LBJ (Ector) 2nd Grade Reading" at bounding box center [195, 252] width 185 height 12
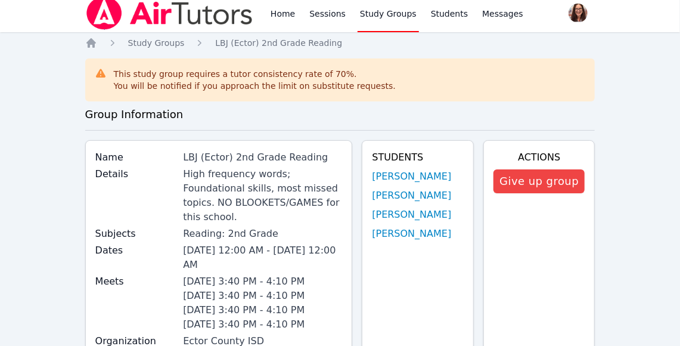
scroll to position [7, 0]
click at [376, 232] on link "[PERSON_NAME]" at bounding box center [411, 233] width 79 height 14
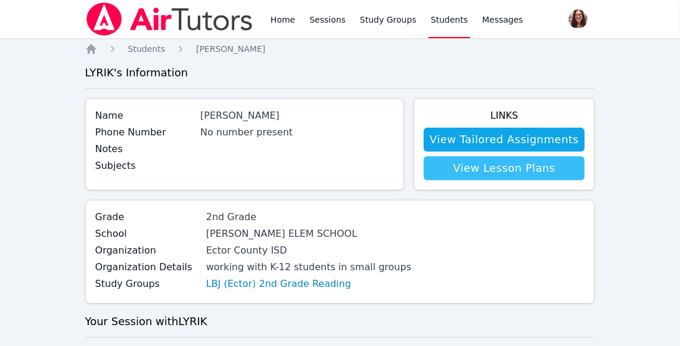
click at [456, 167] on link "View Lesson Plans" at bounding box center [504, 168] width 161 height 24
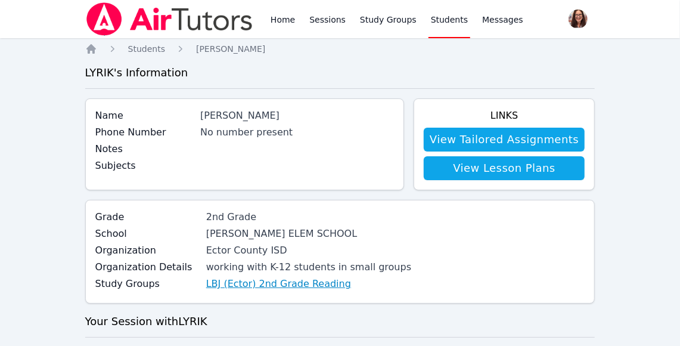
click at [252, 287] on link "LBJ (Ector) 2nd Grade Reading" at bounding box center [278, 284] width 145 height 14
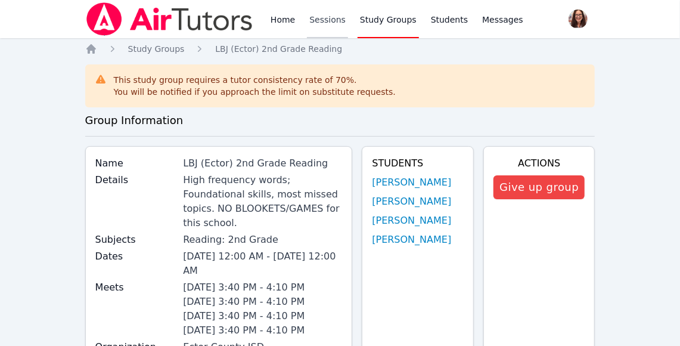
click at [319, 20] on link "Sessions" at bounding box center [327, 19] width 41 height 38
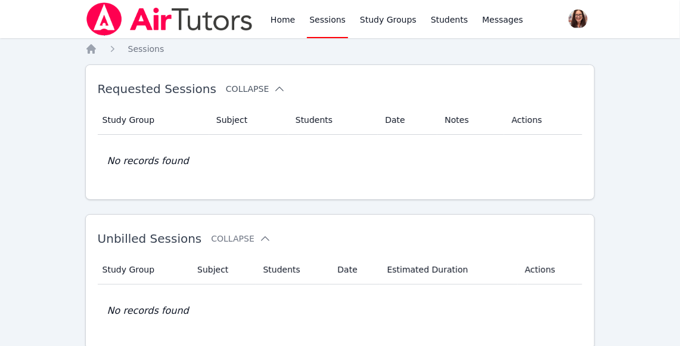
click at [250, 88] on button "Collapse" at bounding box center [256, 89] width 60 height 12
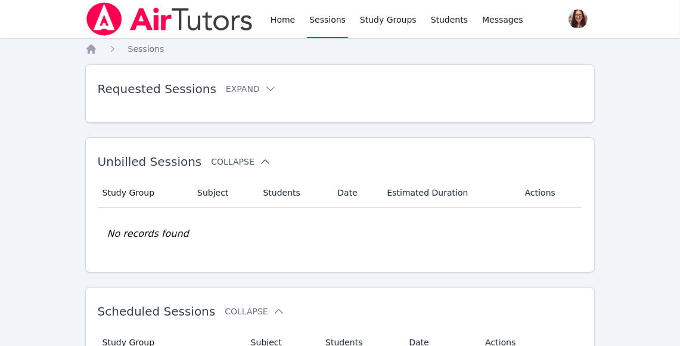
click at [226, 159] on button "Collapse" at bounding box center [241, 162] width 60 height 12
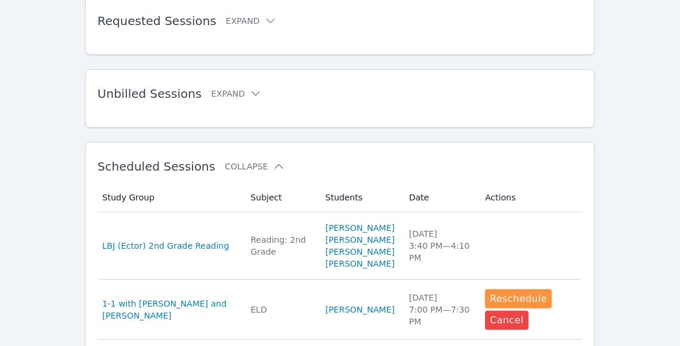
scroll to position [79, 0]
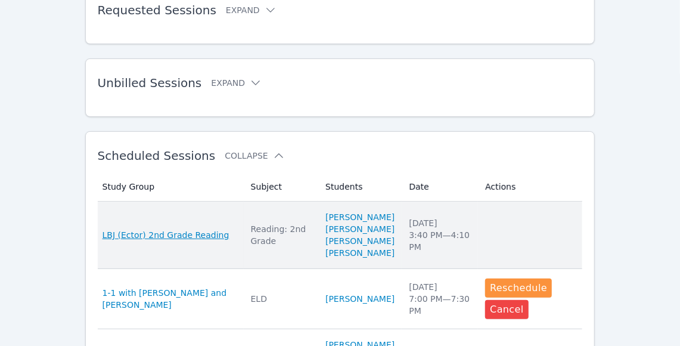
click at [150, 240] on span "LBJ (Ector) 2nd Grade Reading" at bounding box center [166, 235] width 127 height 12
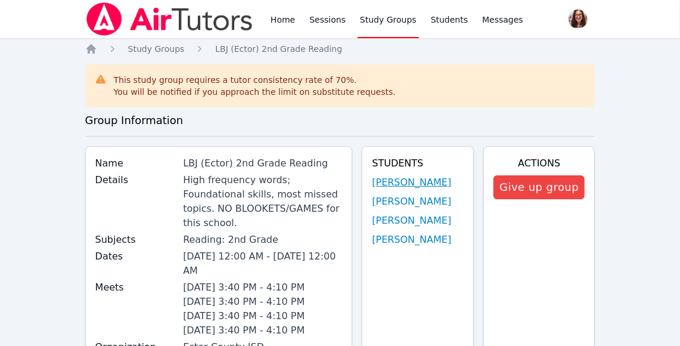
click at [421, 180] on link "[PERSON_NAME]" at bounding box center [411, 182] width 79 height 14
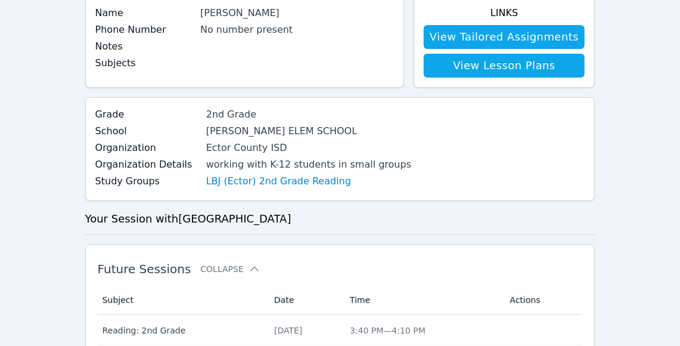
scroll to position [80, 0]
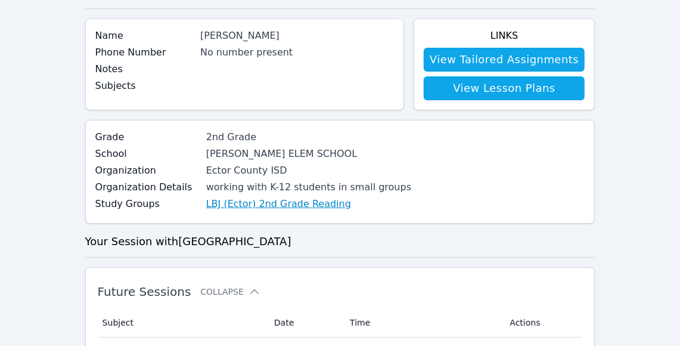
click at [309, 203] on link "LBJ (Ector) 2nd Grade Reading" at bounding box center [278, 204] width 145 height 14
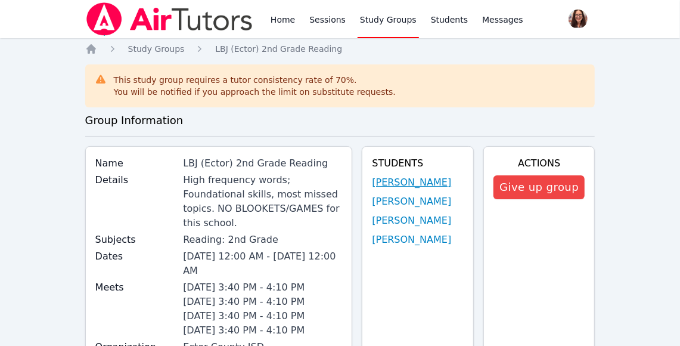
click at [407, 176] on link "[PERSON_NAME]" at bounding box center [411, 182] width 79 height 14
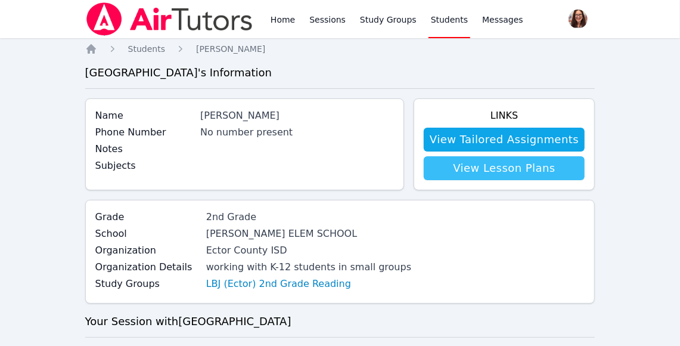
click at [481, 169] on link "View Lesson Plans" at bounding box center [504, 168] width 161 height 24
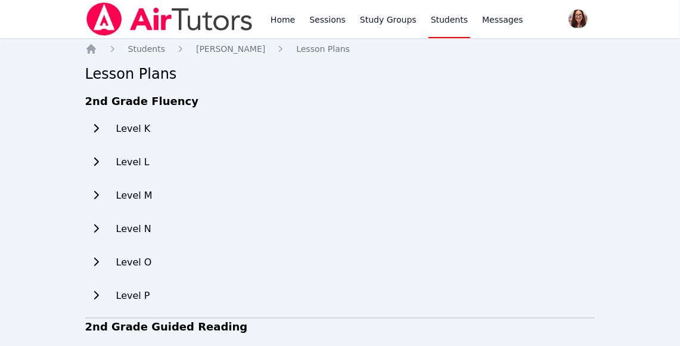
click at [94, 125] on icon at bounding box center [96, 128] width 12 height 10
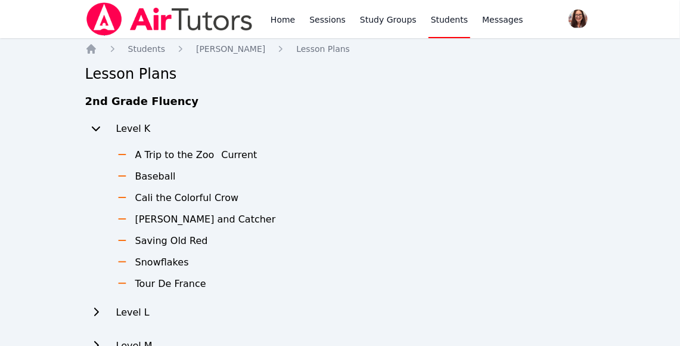
click at [127, 153] on icon at bounding box center [122, 155] width 12 height 10
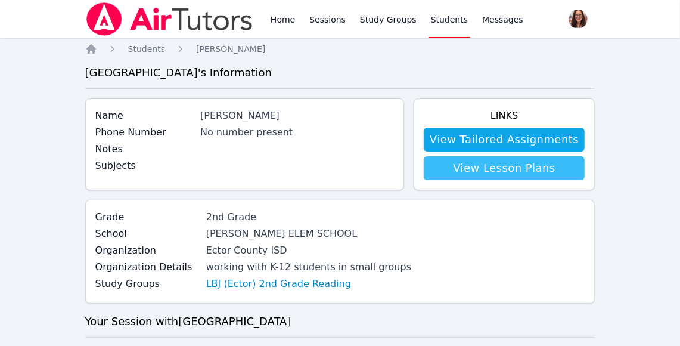
click at [520, 165] on link "View Lesson Plans" at bounding box center [504, 168] width 161 height 24
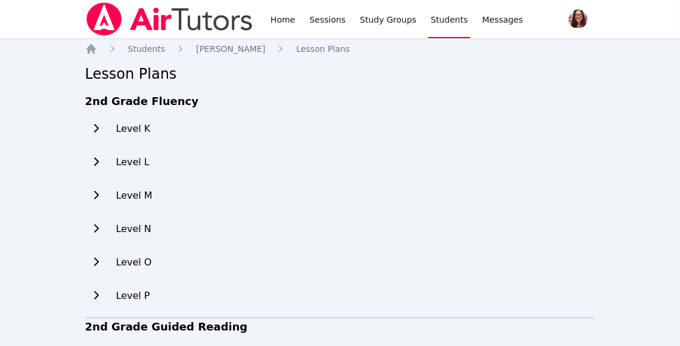
click at [97, 129] on icon at bounding box center [96, 128] width 5 height 8
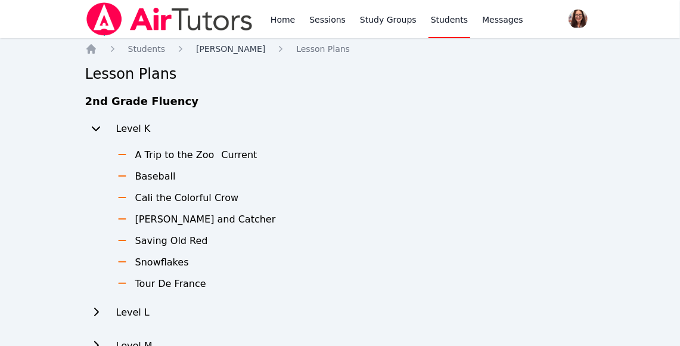
click at [208, 51] on span "[PERSON_NAME]" at bounding box center [230, 49] width 69 height 10
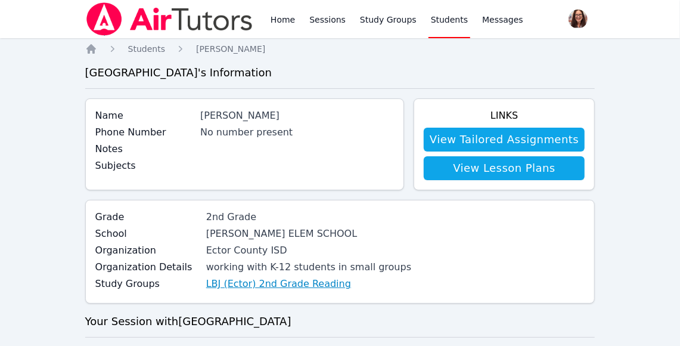
click at [294, 287] on link "LBJ (Ector) 2nd Grade Reading" at bounding box center [278, 284] width 145 height 14
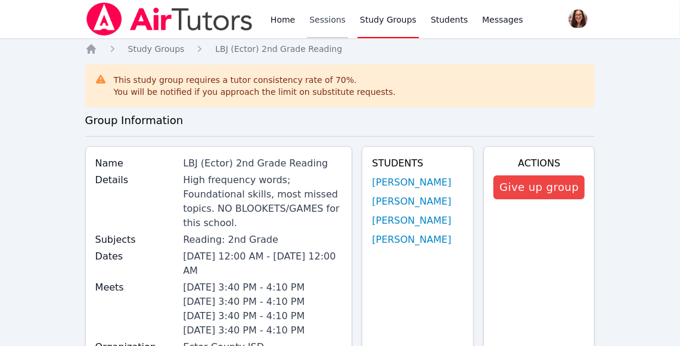
click at [327, 11] on link "Sessions" at bounding box center [327, 19] width 41 height 38
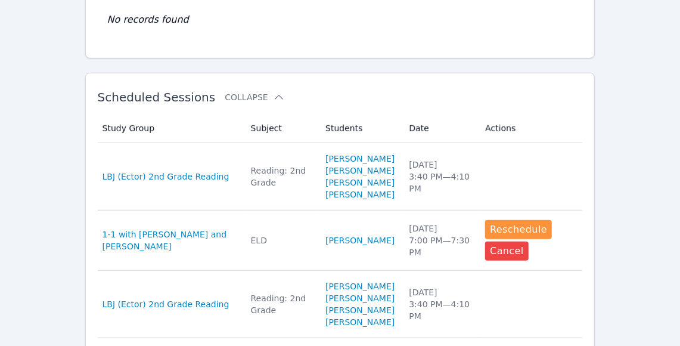
scroll to position [292, 0]
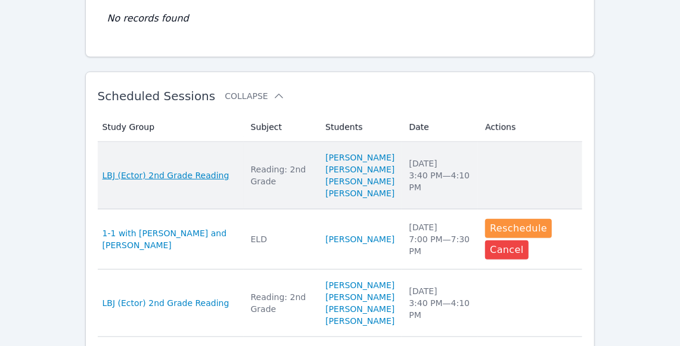
click at [175, 181] on span "LBJ (Ector) 2nd Grade Reading" at bounding box center [166, 175] width 127 height 12
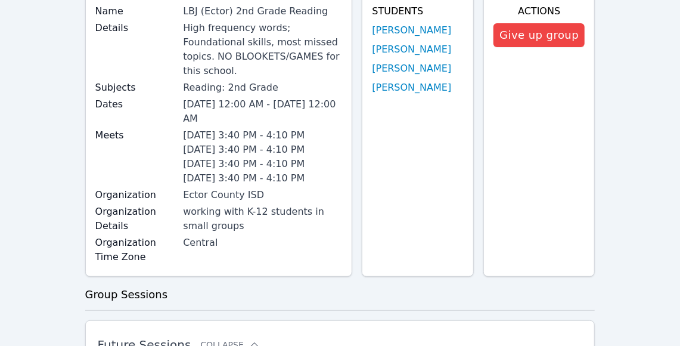
scroll to position [150, 0]
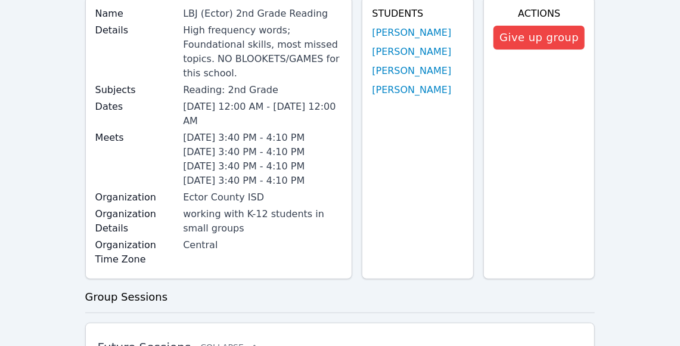
click at [132, 297] on h3 "Group Sessions" at bounding box center [340, 296] width 510 height 17
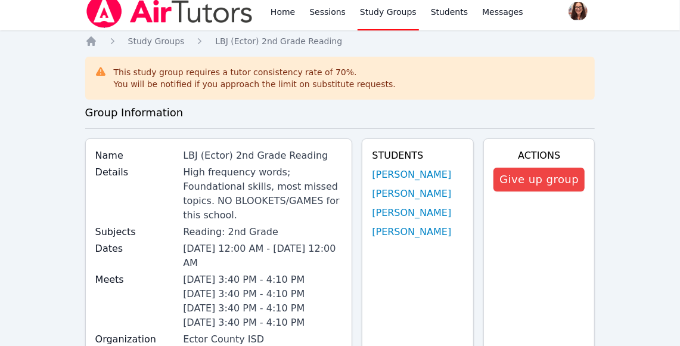
scroll to position [0, 0]
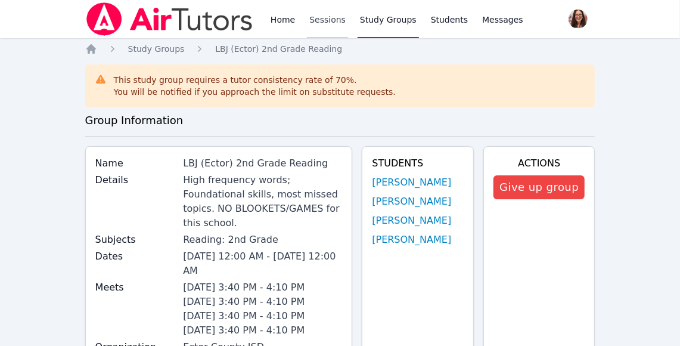
click at [331, 21] on link "Sessions" at bounding box center [327, 19] width 41 height 38
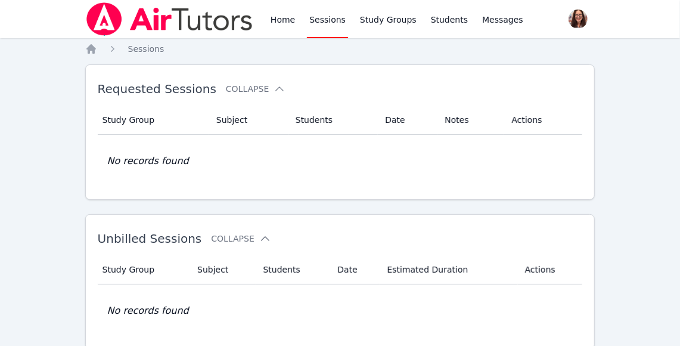
click at [324, 23] on link "Sessions" at bounding box center [327, 19] width 41 height 38
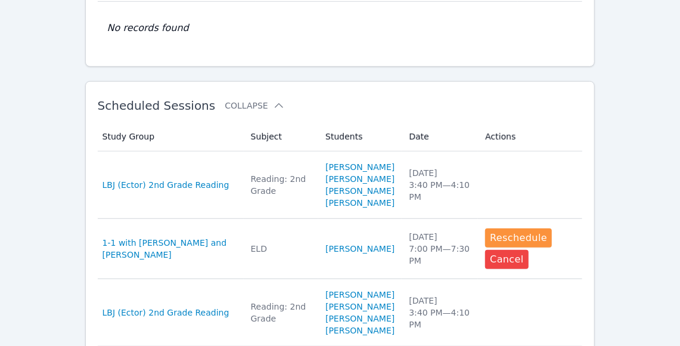
scroll to position [290, 0]
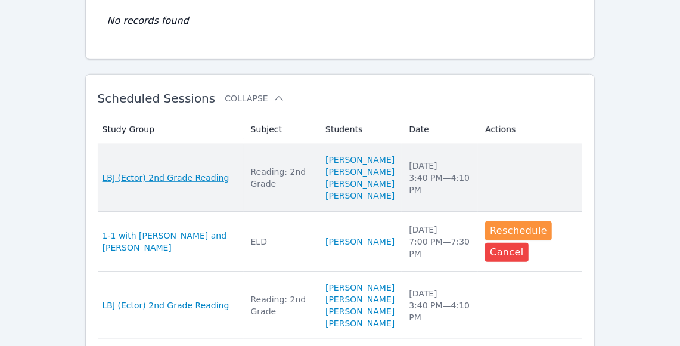
click at [188, 184] on span "LBJ (Ector) 2nd Grade Reading" at bounding box center [166, 178] width 127 height 12
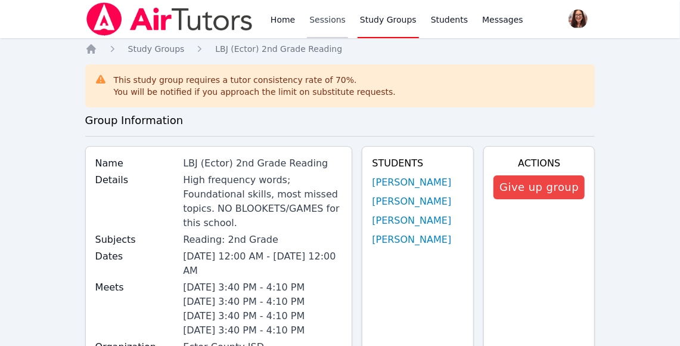
click at [320, 18] on link "Sessions" at bounding box center [327, 19] width 41 height 38
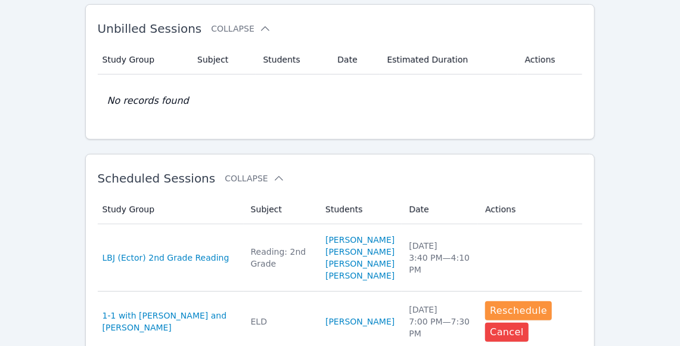
scroll to position [211, 0]
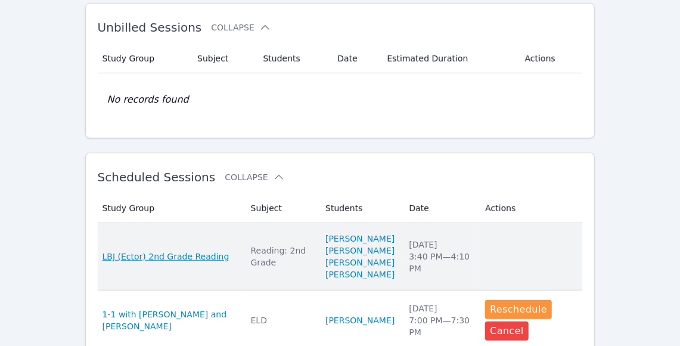
click at [199, 258] on span "LBJ (Ector) 2nd Grade Reading" at bounding box center [166, 256] width 127 height 12
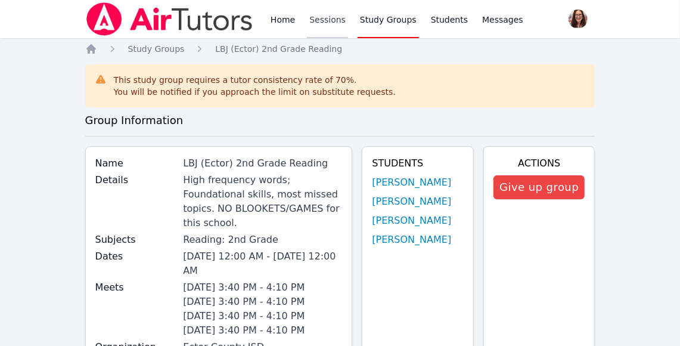
click at [328, 25] on link "Sessions" at bounding box center [327, 19] width 41 height 38
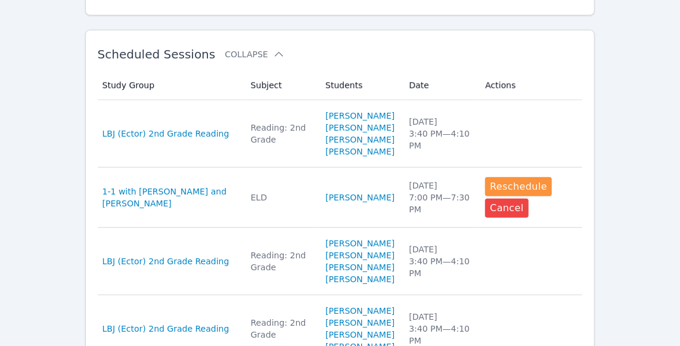
scroll to position [343, 0]
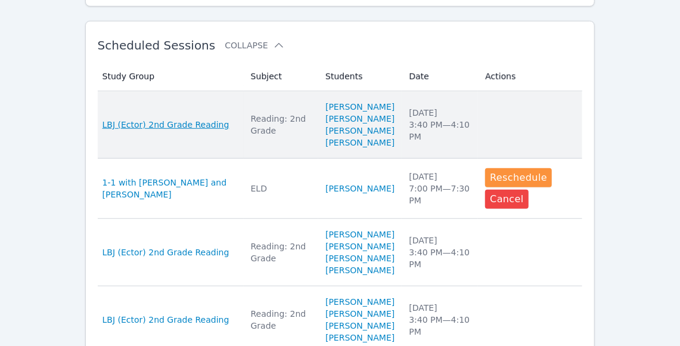
click at [155, 131] on span "LBJ (Ector) 2nd Grade Reading" at bounding box center [166, 125] width 127 height 12
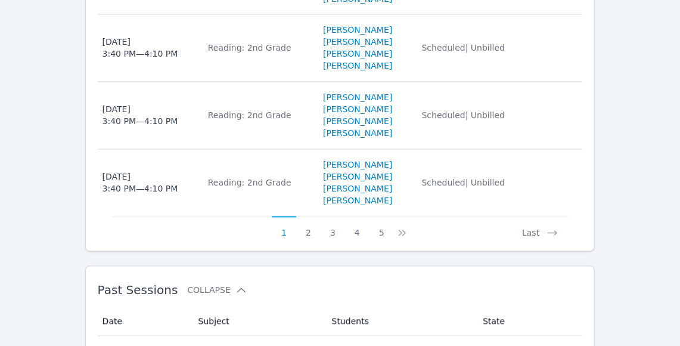
scroll to position [1093, 0]
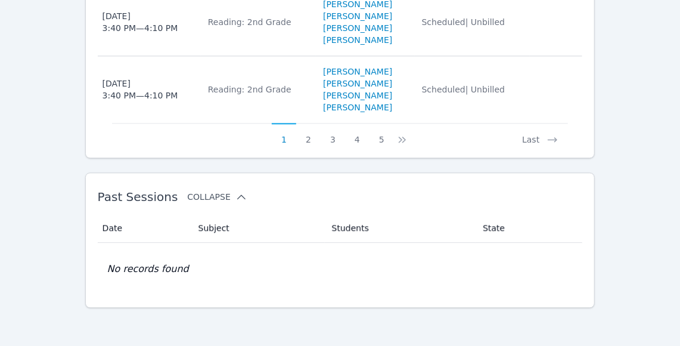
click at [235, 198] on icon at bounding box center [241, 197] width 12 height 12
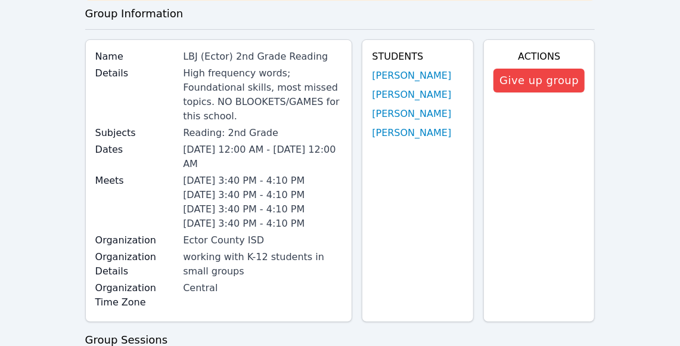
scroll to position [112, 0]
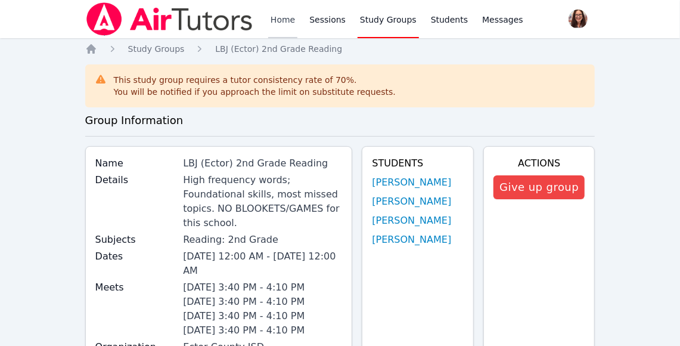
click at [285, 21] on link "Home" at bounding box center [282, 19] width 29 height 38
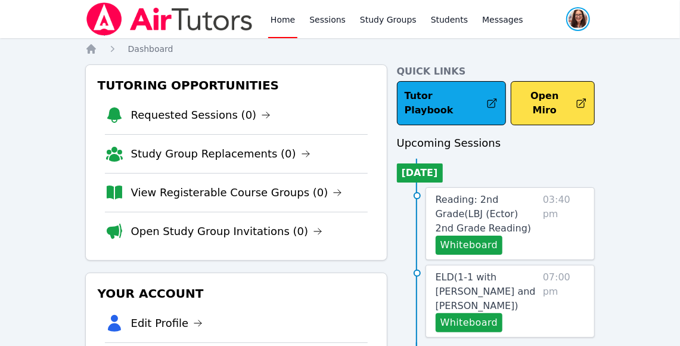
click at [579, 15] on span "button" at bounding box center [578, 19] width 26 height 26
click at [513, 70] on button "Logout" at bounding box center [530, 67] width 114 height 21
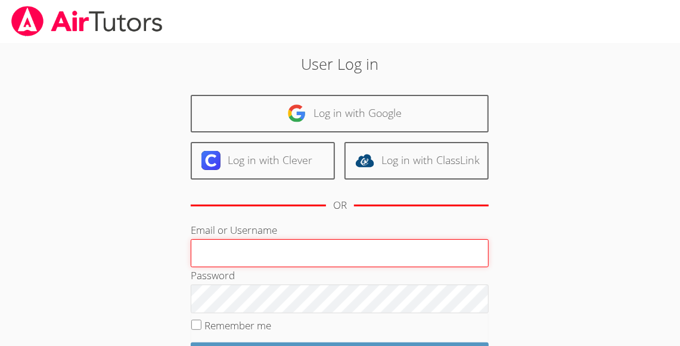
type input "michellebermastutor@gmail.com"
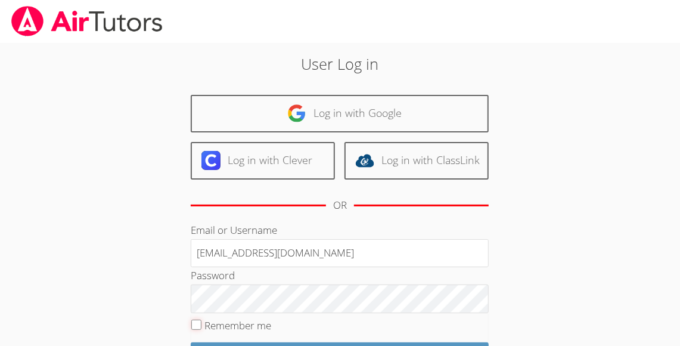
click at [196, 327] on input "Remember me" at bounding box center [196, 324] width 10 height 10
checkbox input "true"
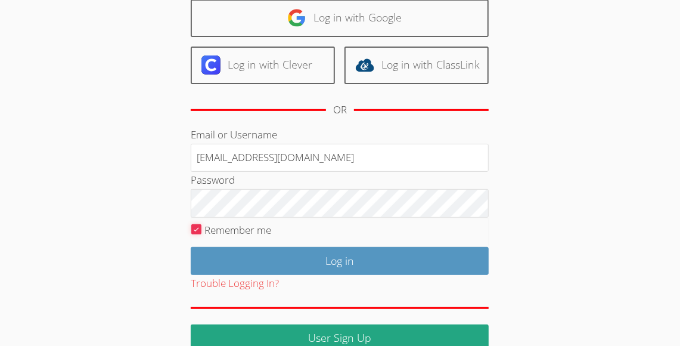
scroll to position [111, 0]
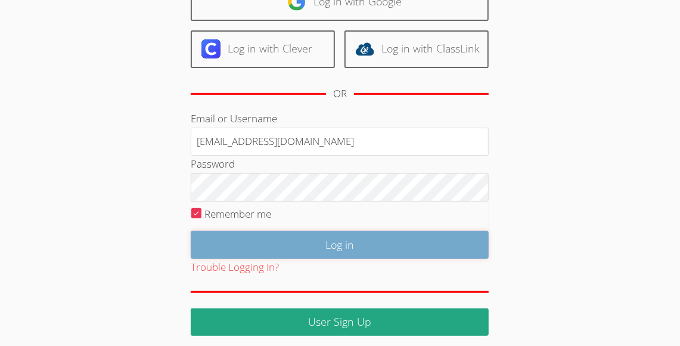
click at [320, 244] on input "Log in" at bounding box center [340, 245] width 298 height 28
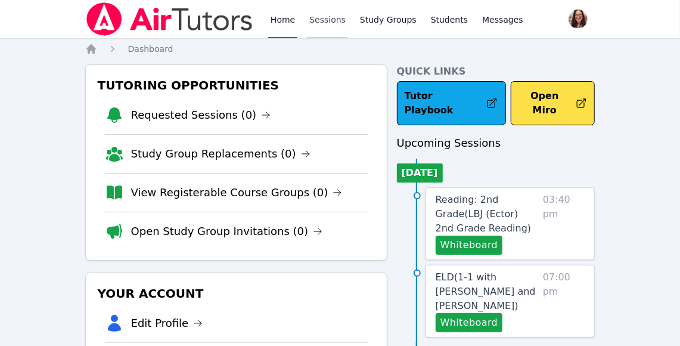
click at [326, 21] on link "Sessions" at bounding box center [327, 19] width 41 height 38
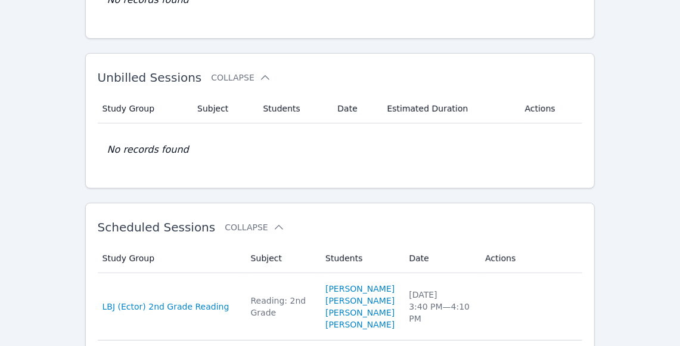
scroll to position [286, 0]
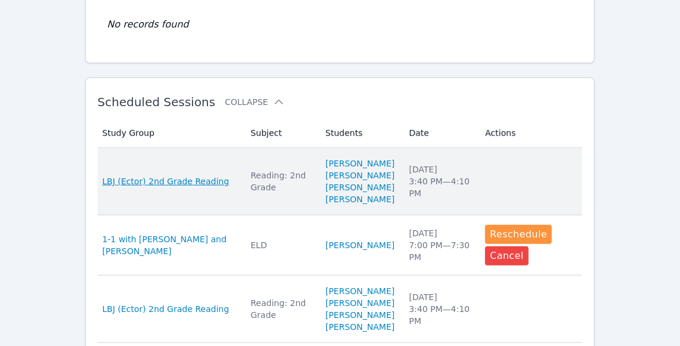
click at [198, 187] on span "LBJ (Ector) 2nd Grade Reading" at bounding box center [166, 181] width 127 height 12
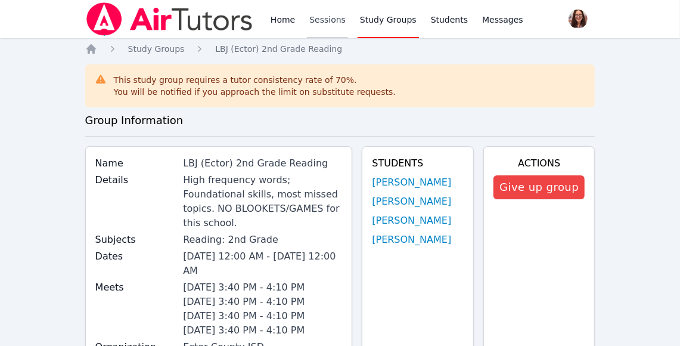
click at [321, 19] on link "Sessions" at bounding box center [327, 19] width 41 height 38
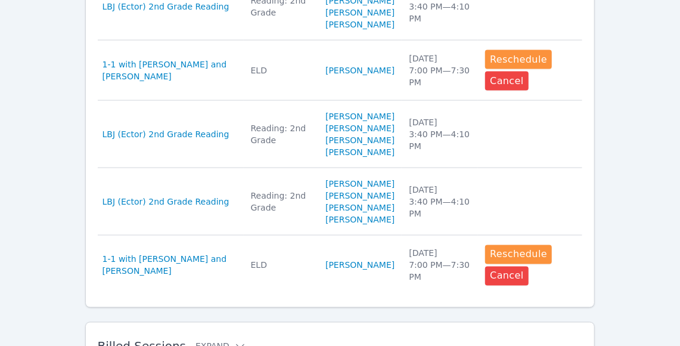
scroll to position [947, 0]
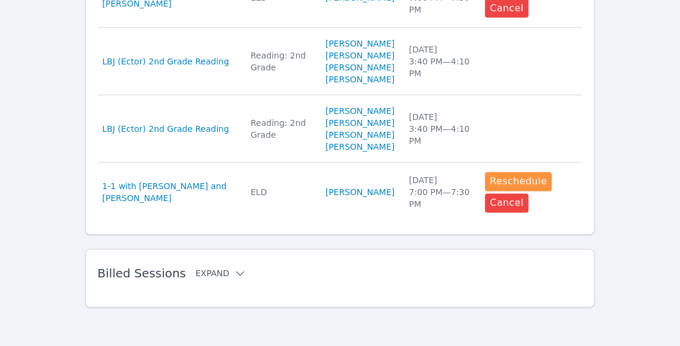
click at [212, 273] on button "Expand" at bounding box center [221, 274] width 51 height 12
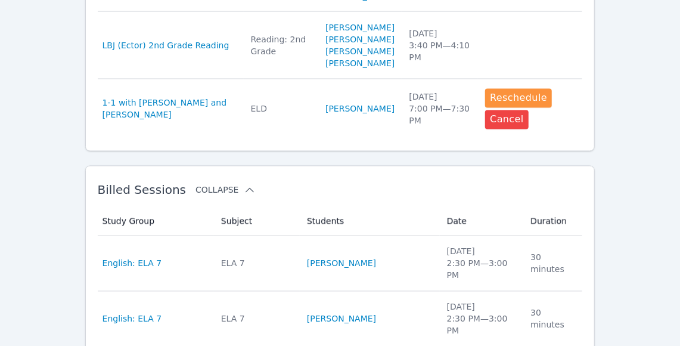
click at [212, 196] on button "Collapse" at bounding box center [226, 190] width 60 height 12
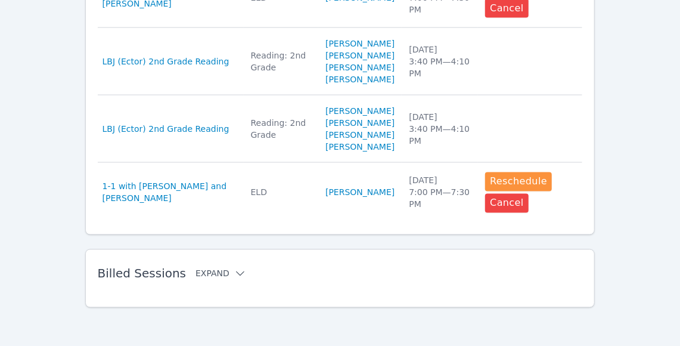
click at [212, 273] on button "Expand" at bounding box center [221, 274] width 51 height 12
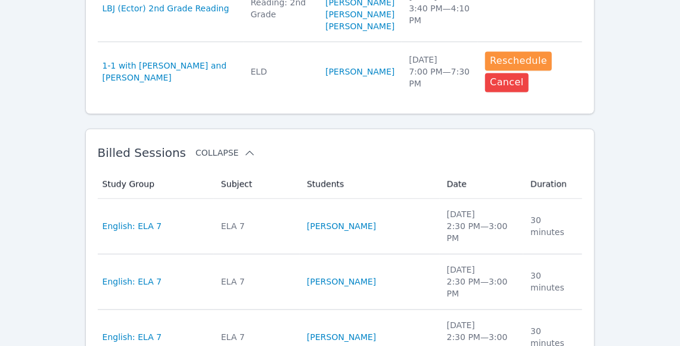
scroll to position [927, 0]
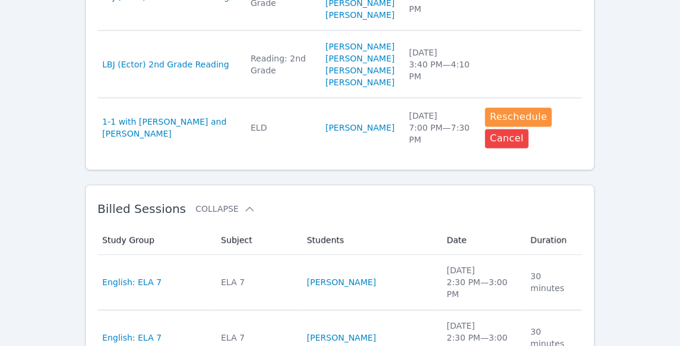
click at [144, 216] on span "Billed Sessions" at bounding box center [142, 209] width 88 height 14
click at [159, 216] on span "Billed Sessions" at bounding box center [142, 209] width 88 height 14
click at [227, 216] on h2 "Billed Sessions Collapse" at bounding box center [321, 209] width 447 height 14
click at [227, 215] on button "Collapse" at bounding box center [226, 209] width 60 height 12
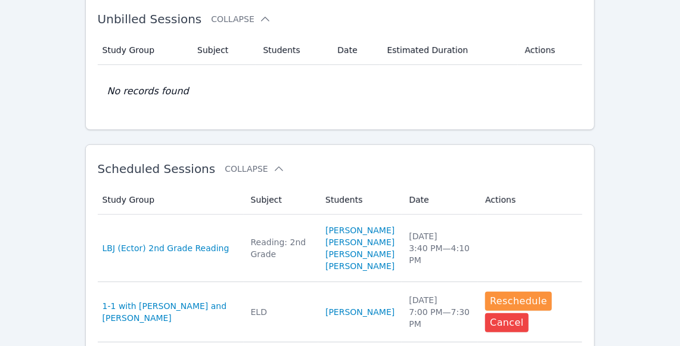
scroll to position [221, 0]
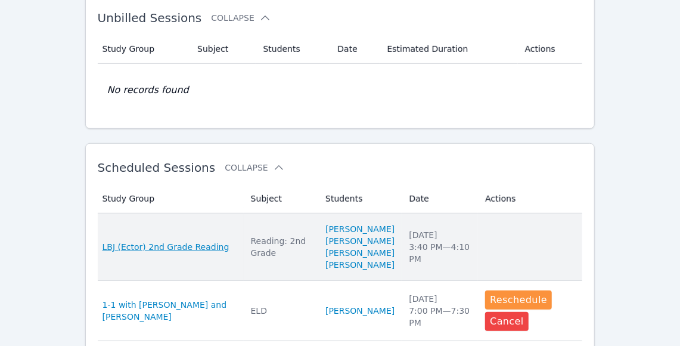
click at [194, 249] on span "LBJ (Ector) 2nd Grade Reading" at bounding box center [166, 247] width 127 height 12
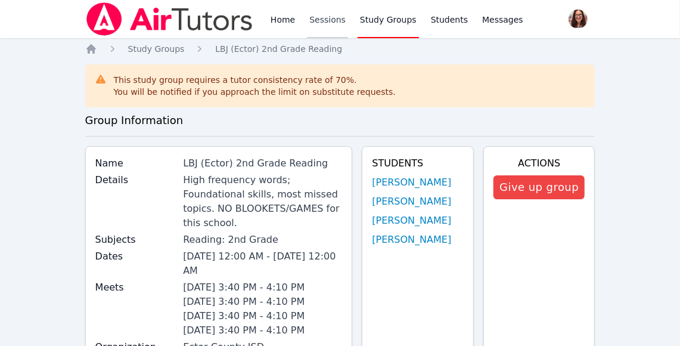
click at [325, 25] on link "Sessions" at bounding box center [327, 19] width 41 height 38
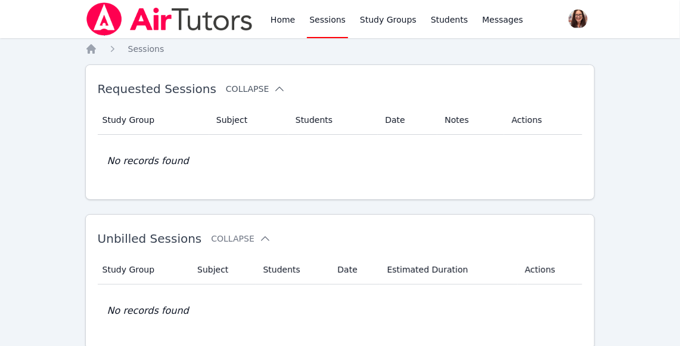
click at [241, 86] on button "Collapse" at bounding box center [256, 89] width 60 height 12
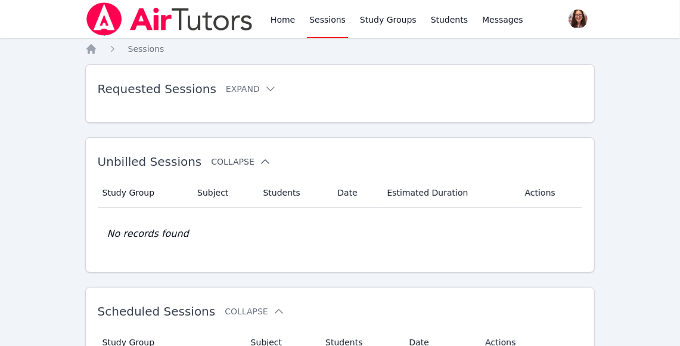
click at [222, 161] on button "Collapse" at bounding box center [241, 162] width 60 height 12
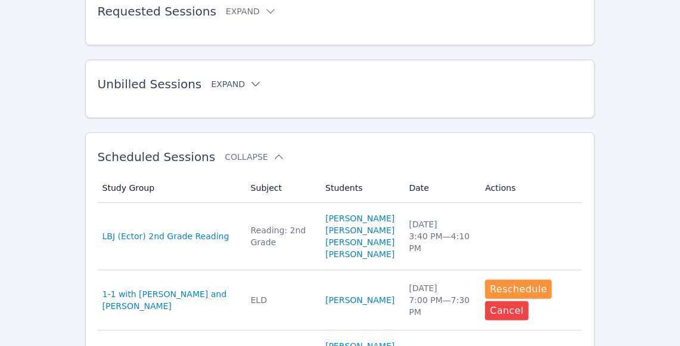
scroll to position [83, 0]
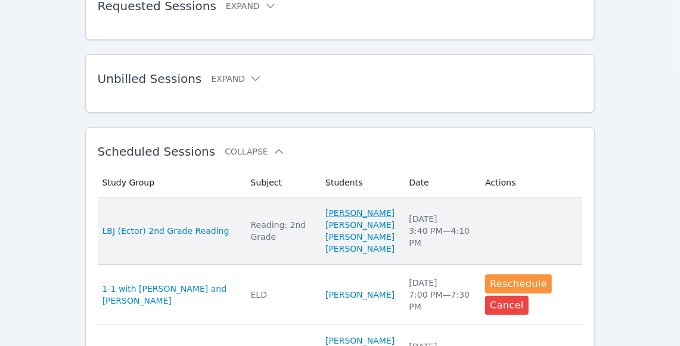
click at [326, 209] on link "[PERSON_NAME]" at bounding box center [359, 213] width 69 height 12
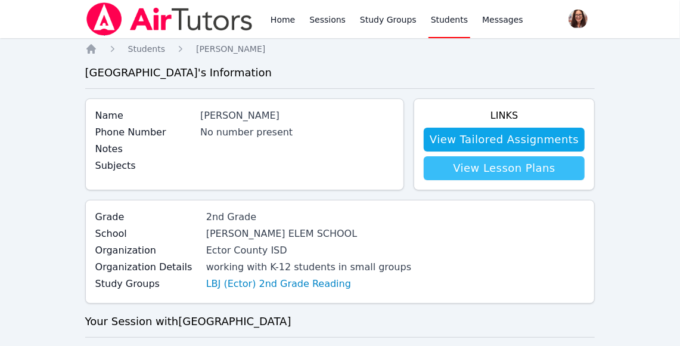
click at [492, 165] on link "View Lesson Plans" at bounding box center [504, 168] width 161 height 24
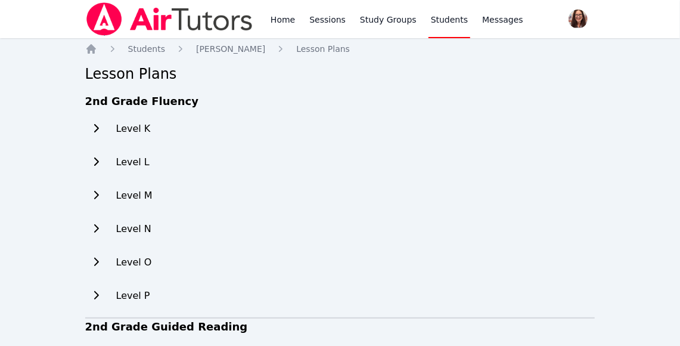
click at [101, 126] on icon at bounding box center [96, 128] width 12 height 10
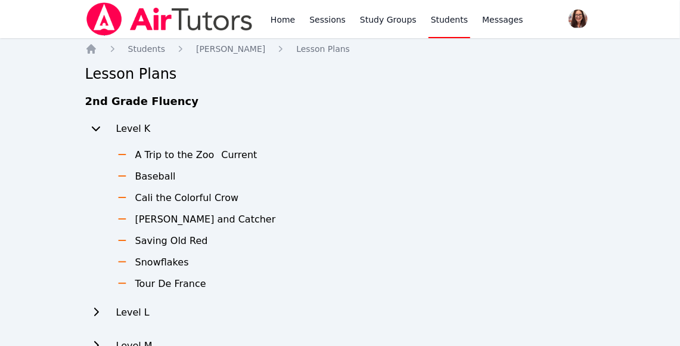
click at [122, 155] on icon at bounding box center [122, 155] width 12 height 10
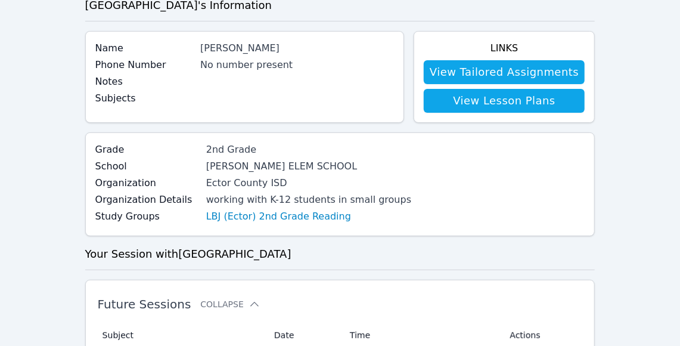
scroll to position [44, 0]
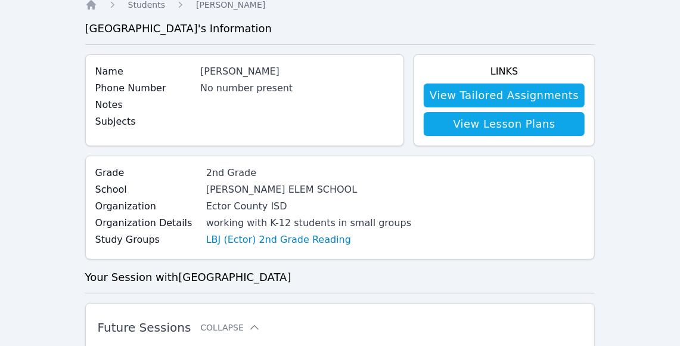
scroll to position [83, 0]
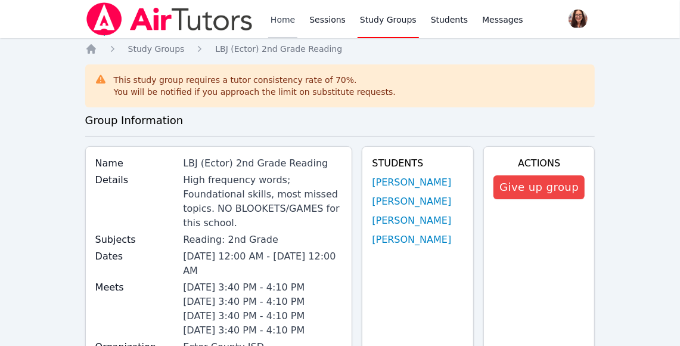
click at [280, 17] on link "Home" at bounding box center [282, 19] width 29 height 38
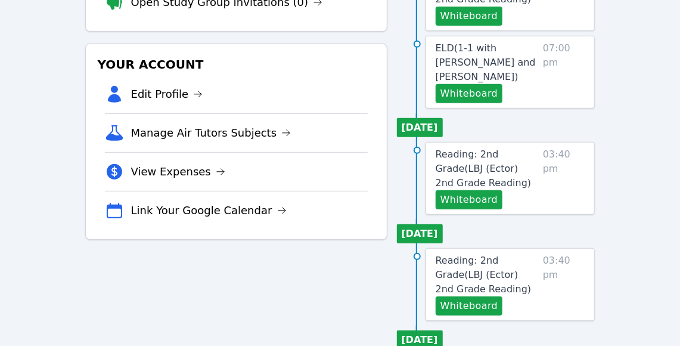
scroll to position [203, 0]
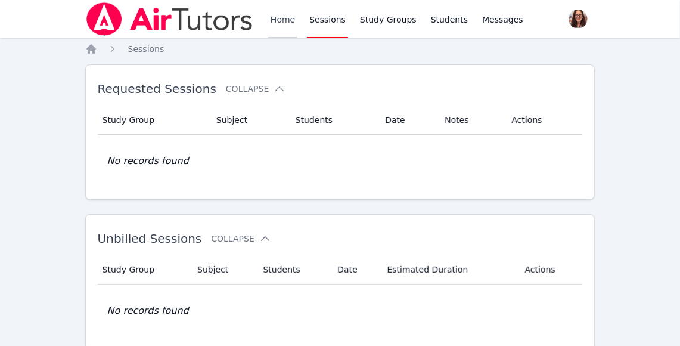
click at [280, 21] on link "Home" at bounding box center [282, 19] width 29 height 38
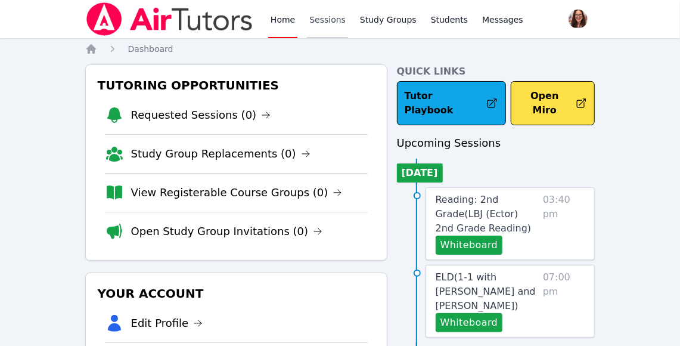
click at [327, 15] on link "Sessions" at bounding box center [327, 19] width 41 height 38
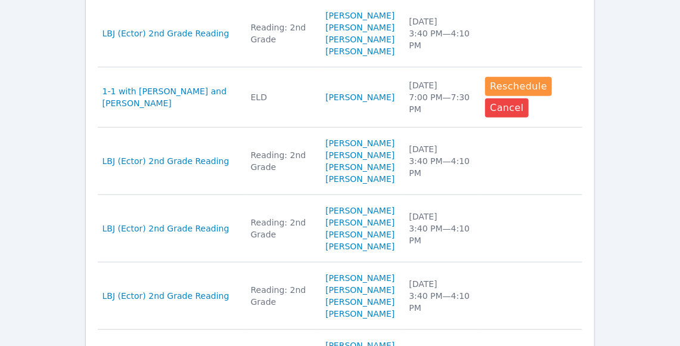
scroll to position [434, 0]
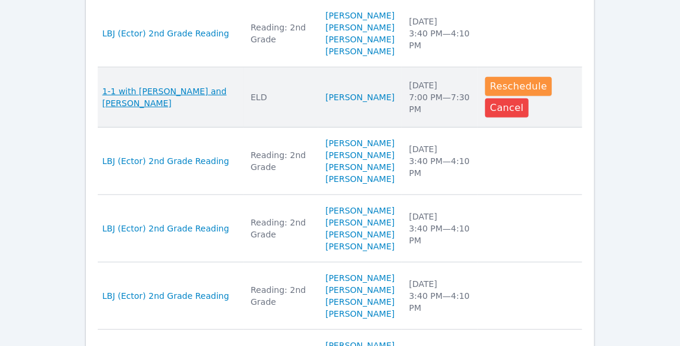
click at [164, 106] on span "1-1 with [PERSON_NAME] and [PERSON_NAME]" at bounding box center [170, 97] width 134 height 24
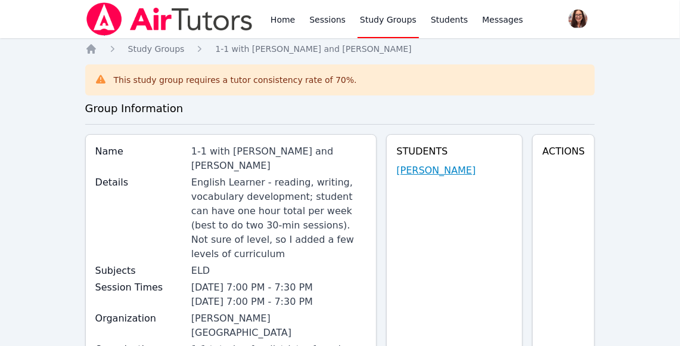
click at [414, 170] on link "[PERSON_NAME]" at bounding box center [435, 170] width 79 height 14
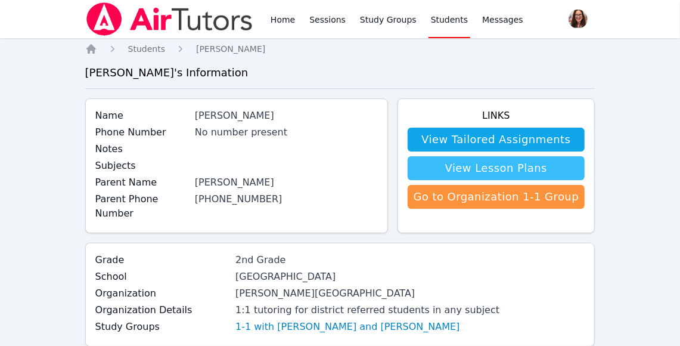
click at [478, 170] on link "View Lesson Plans" at bounding box center [497, 168] width 178 height 24
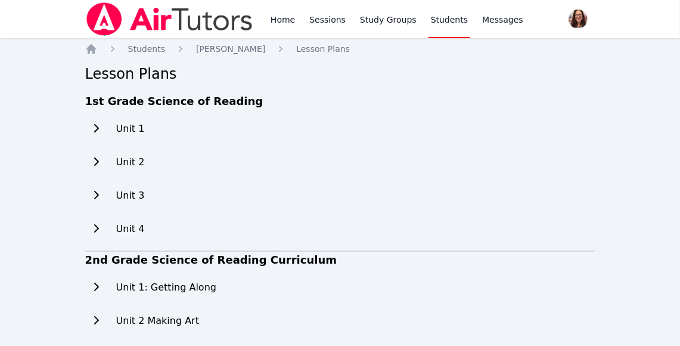
click at [102, 126] on button at bounding box center [95, 129] width 21 height 24
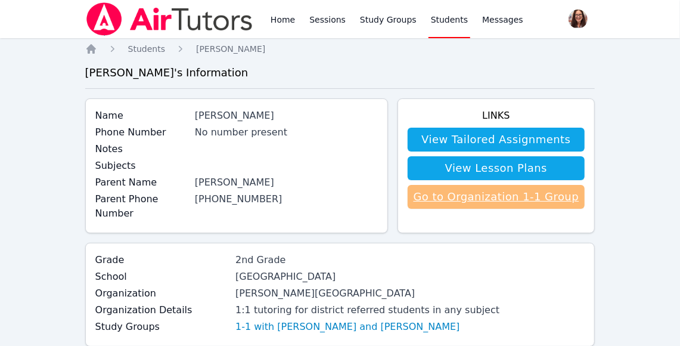
click at [474, 200] on link "Go to Organization 1-1 Group" at bounding box center [497, 197] width 178 height 24
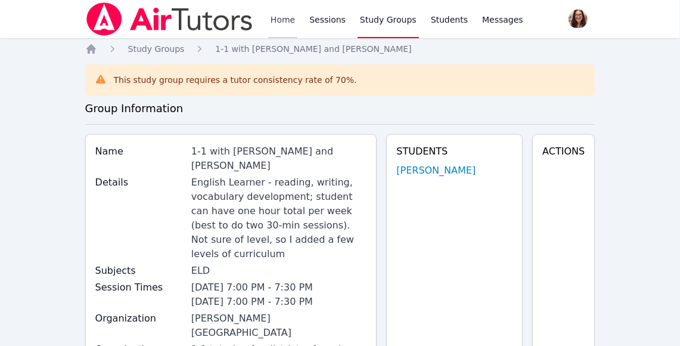
click at [286, 21] on link "Home" at bounding box center [282, 19] width 29 height 38
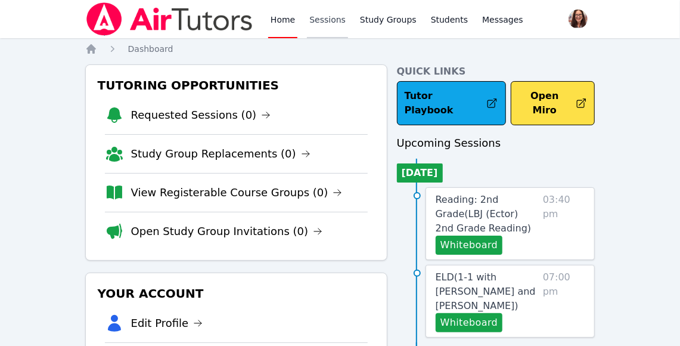
click at [332, 19] on link "Sessions" at bounding box center [327, 19] width 41 height 38
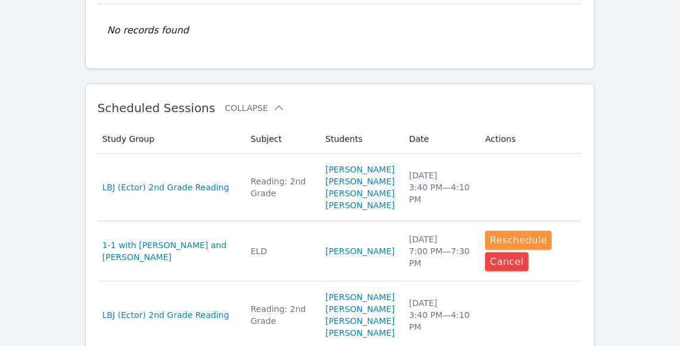
scroll to position [296, 0]
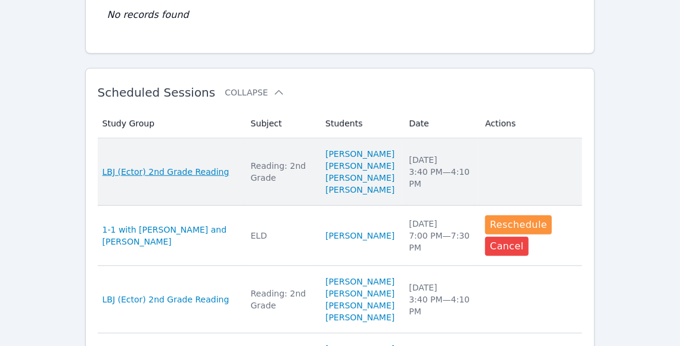
click at [182, 178] on span "LBJ (Ector) 2nd Grade Reading" at bounding box center [166, 172] width 127 height 12
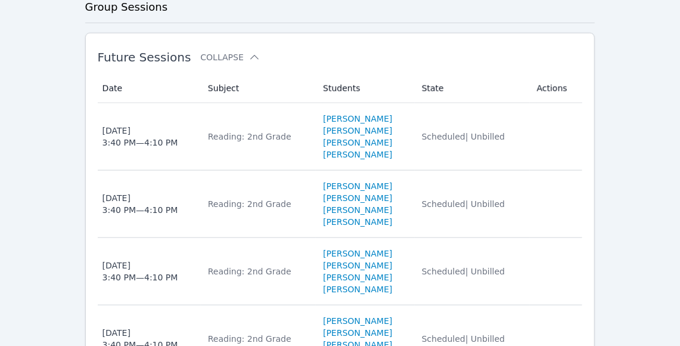
scroll to position [466, 0]
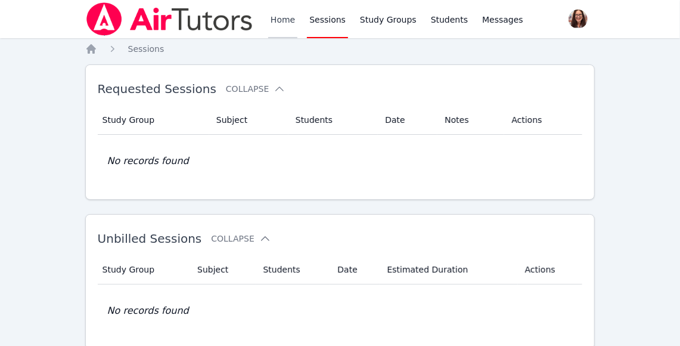
click at [282, 18] on link "Home" at bounding box center [282, 19] width 29 height 38
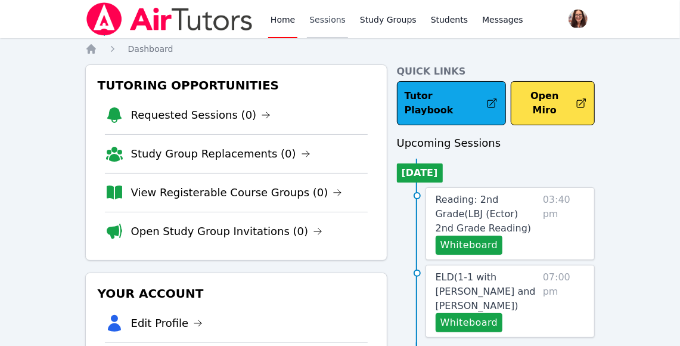
click at [325, 17] on link "Sessions" at bounding box center [327, 19] width 41 height 38
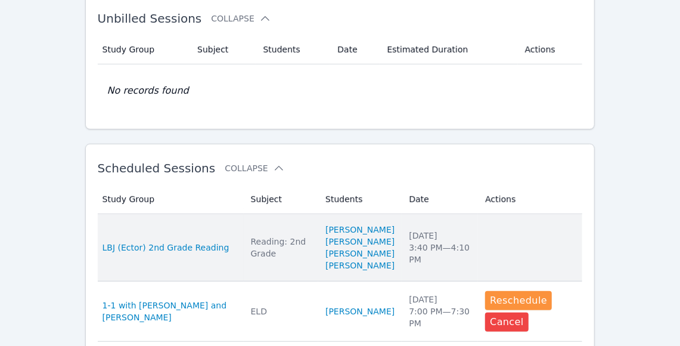
scroll to position [224, 0]
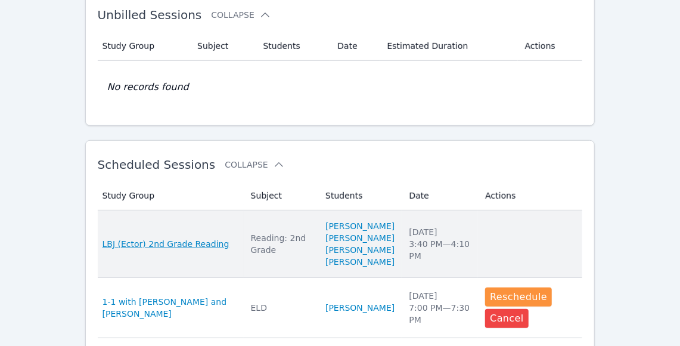
click at [183, 249] on span "LBJ (Ector) 2nd Grade Reading" at bounding box center [166, 244] width 127 height 12
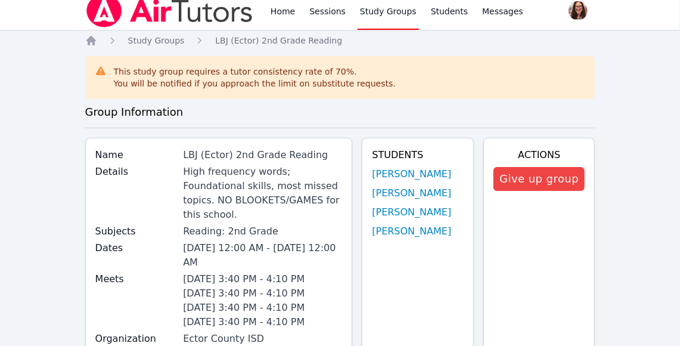
scroll to position [8, 0]
click at [334, 10] on link "Sessions" at bounding box center [327, 11] width 41 height 38
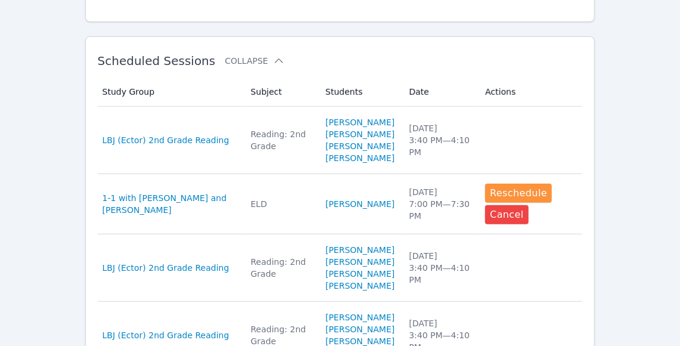
scroll to position [329, 0]
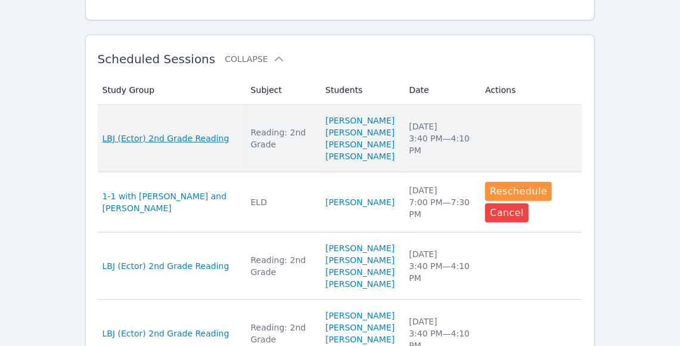
click at [188, 144] on span "LBJ (Ector) 2nd Grade Reading" at bounding box center [166, 138] width 127 height 12
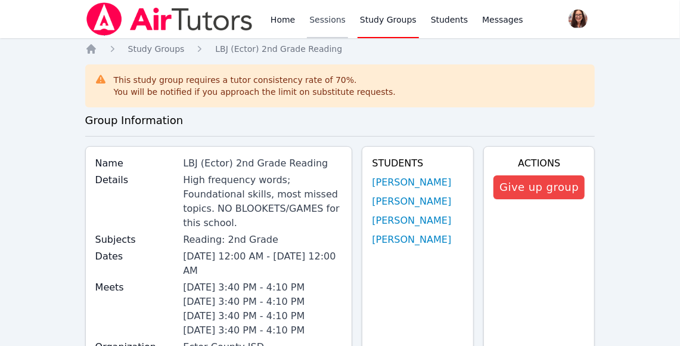
click at [321, 20] on link "Sessions" at bounding box center [327, 19] width 41 height 38
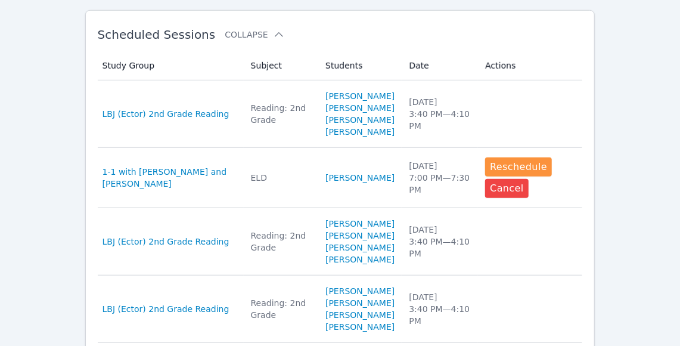
scroll to position [359, 0]
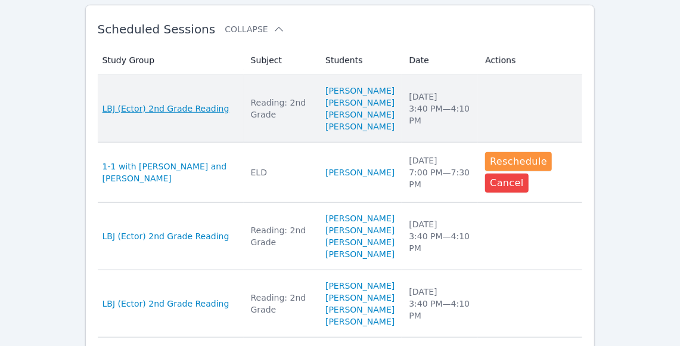
click at [198, 114] on span "LBJ (Ector) 2nd Grade Reading" at bounding box center [166, 109] width 127 height 12
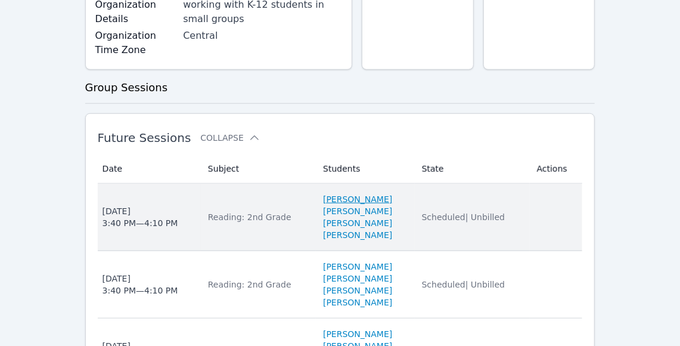
click at [323, 197] on link "[PERSON_NAME]" at bounding box center [357, 199] width 69 height 12
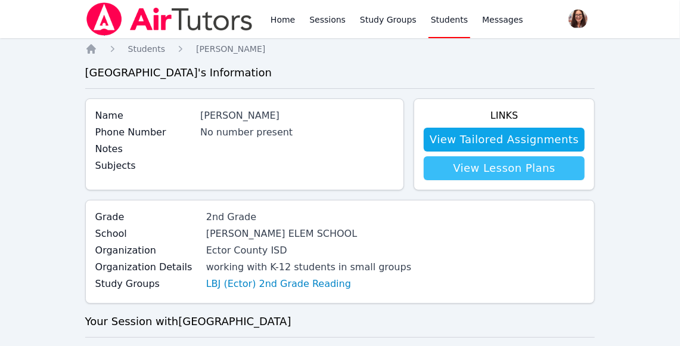
click at [544, 171] on link "View Lesson Plans" at bounding box center [504, 168] width 161 height 24
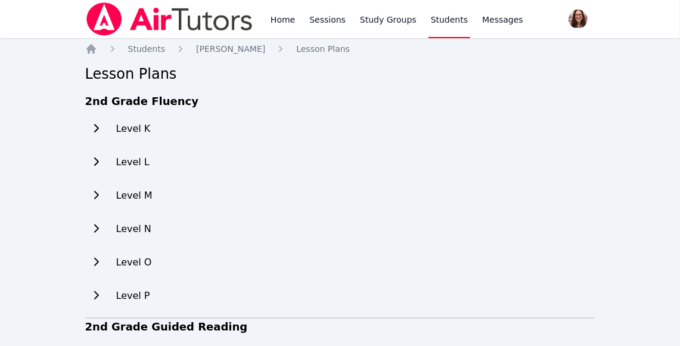
click at [101, 128] on icon at bounding box center [96, 128] width 12 height 10
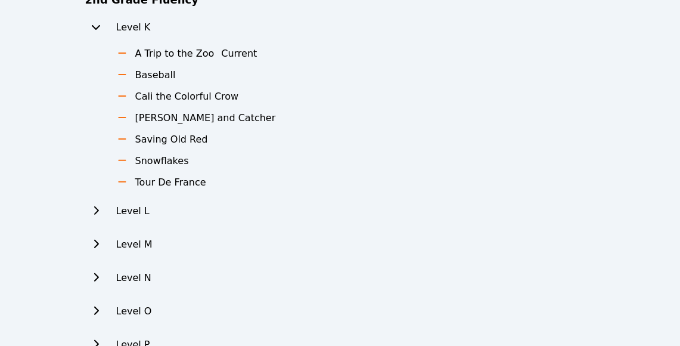
scroll to position [238, 0]
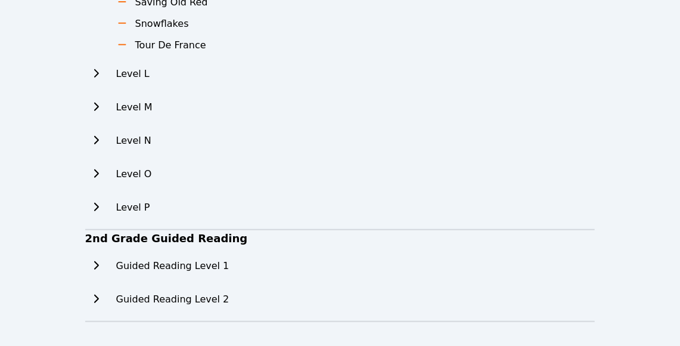
click at [95, 261] on icon at bounding box center [96, 265] width 12 height 10
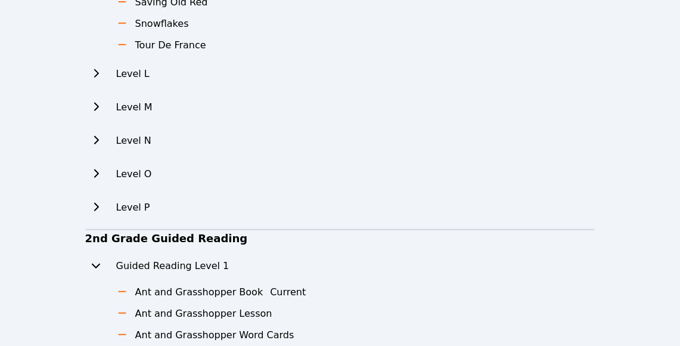
click at [122, 293] on icon at bounding box center [122, 292] width 12 height 10
click at [163, 293] on h3 "Ant and Grasshopper Book" at bounding box center [199, 292] width 128 height 14
click at [128, 212] on h2 "Level P" at bounding box center [133, 207] width 34 height 14
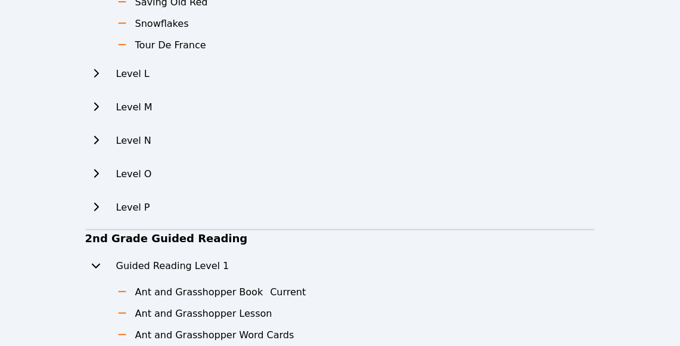
click at [135, 170] on h2 "Level O" at bounding box center [134, 174] width 36 height 14
click at [136, 145] on h2 "Level N" at bounding box center [133, 141] width 35 height 14
click at [154, 48] on h3 "Tour De France" at bounding box center [170, 45] width 71 height 14
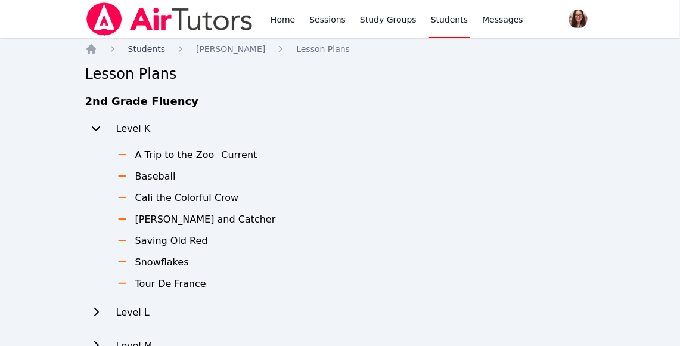
click at [147, 51] on span "Students" at bounding box center [146, 49] width 37 height 10
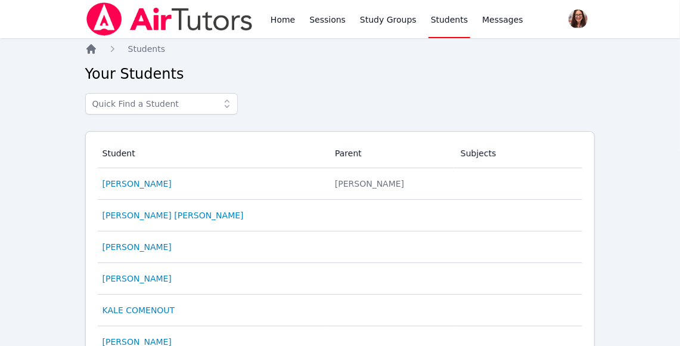
click at [90, 49] on icon "Breadcrumb" at bounding box center [91, 49] width 10 height 10
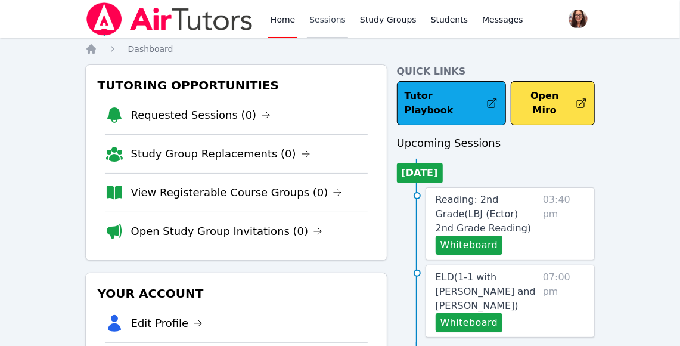
click at [330, 23] on link "Sessions" at bounding box center [327, 19] width 41 height 38
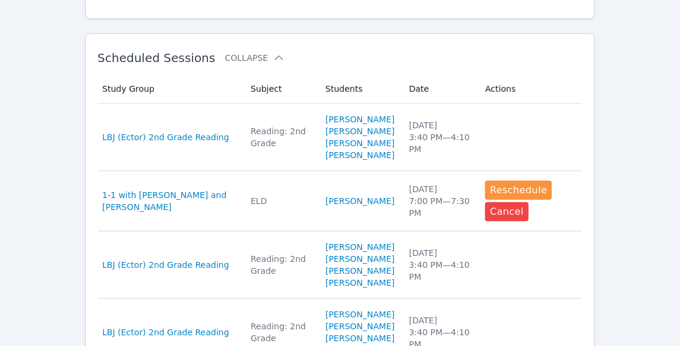
scroll to position [331, 0]
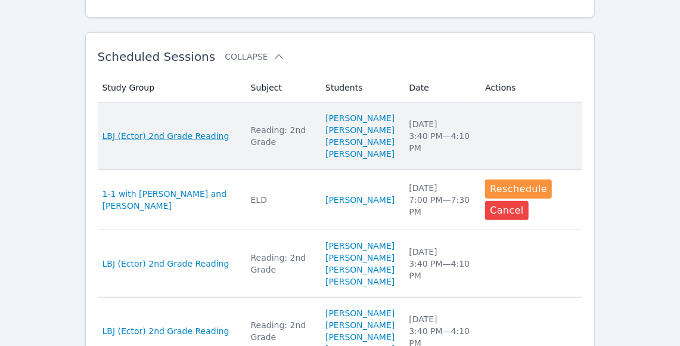
click at [191, 140] on span "LBJ (Ector) 2nd Grade Reading" at bounding box center [166, 136] width 127 height 12
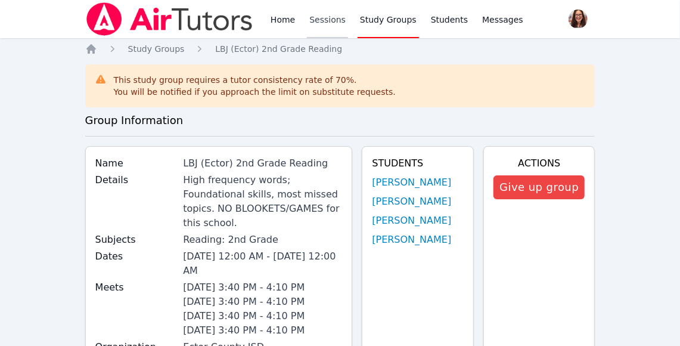
click at [327, 18] on link "Sessions" at bounding box center [327, 19] width 41 height 38
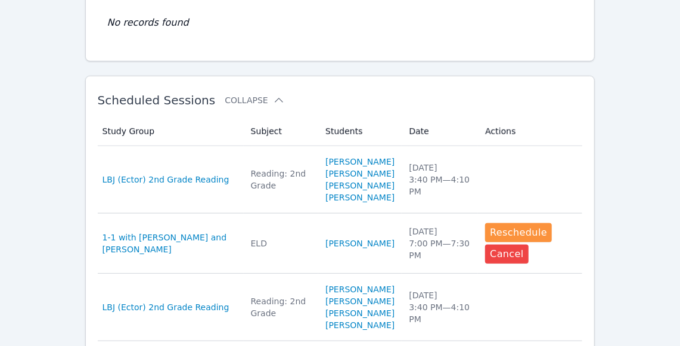
scroll to position [305, 0]
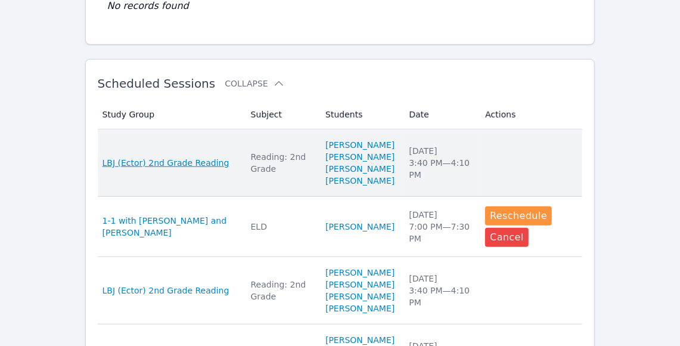
click at [170, 167] on span "LBJ (Ector) 2nd Grade Reading" at bounding box center [166, 163] width 127 height 12
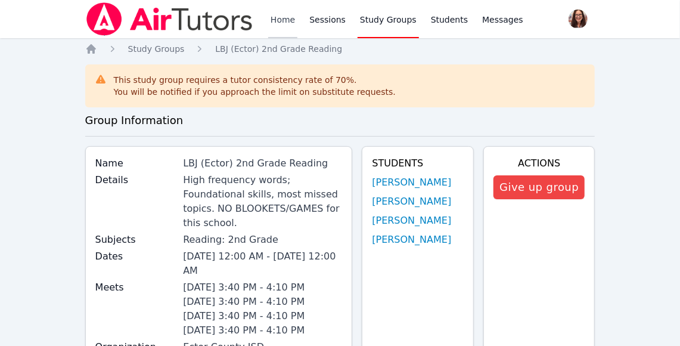
click at [277, 20] on link "Home" at bounding box center [282, 19] width 29 height 38
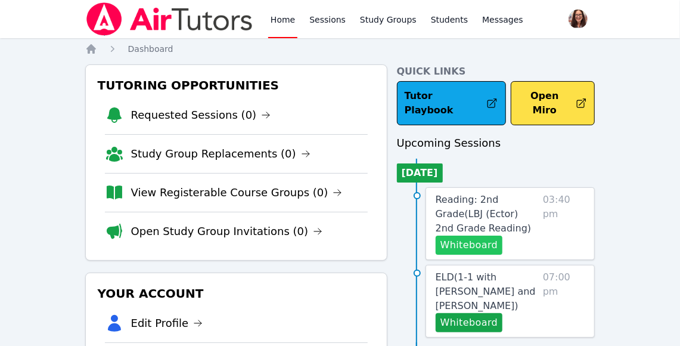
click at [462, 235] on button "Whiteboard" at bounding box center [469, 244] width 67 height 19
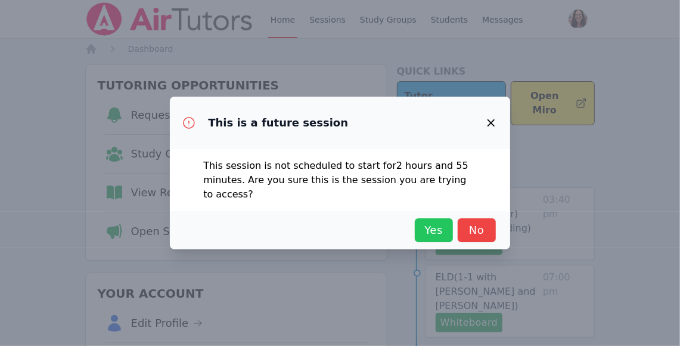
click at [423, 237] on span "Yes" at bounding box center [434, 230] width 26 height 17
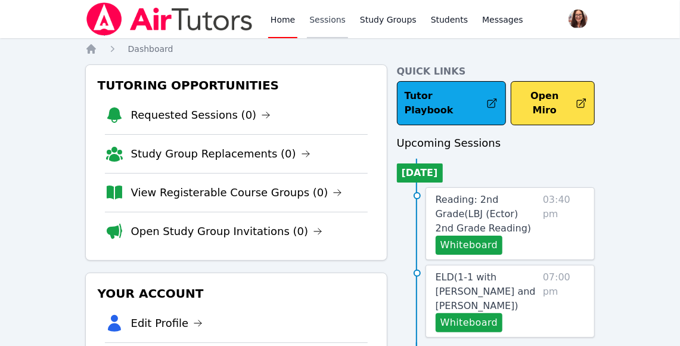
click at [324, 19] on link "Sessions" at bounding box center [327, 19] width 41 height 38
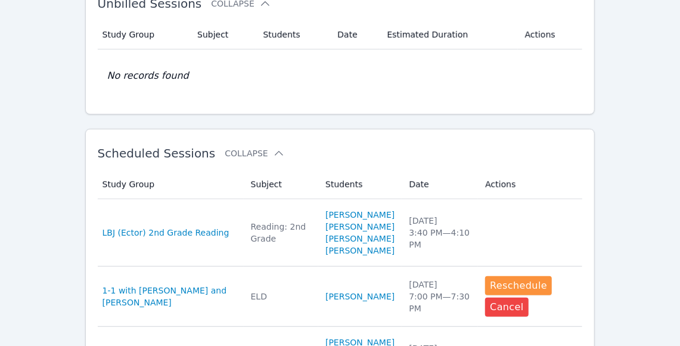
scroll to position [262, 0]
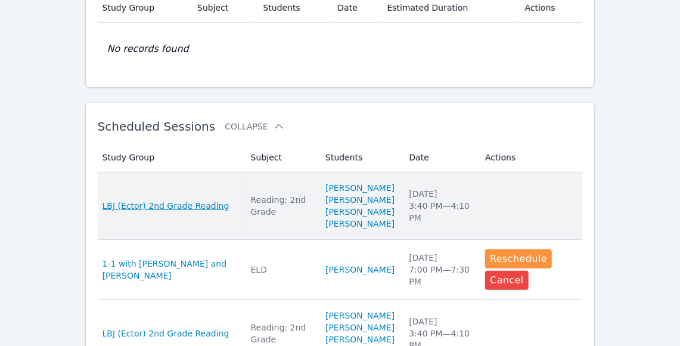
click at [193, 212] on span "LBJ (Ector) 2nd Grade Reading" at bounding box center [166, 206] width 127 height 12
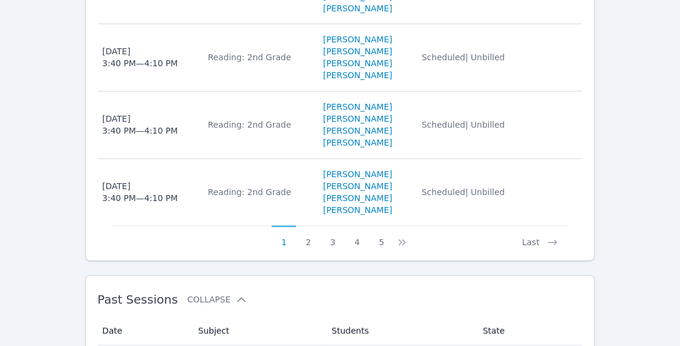
scroll to position [1093, 0]
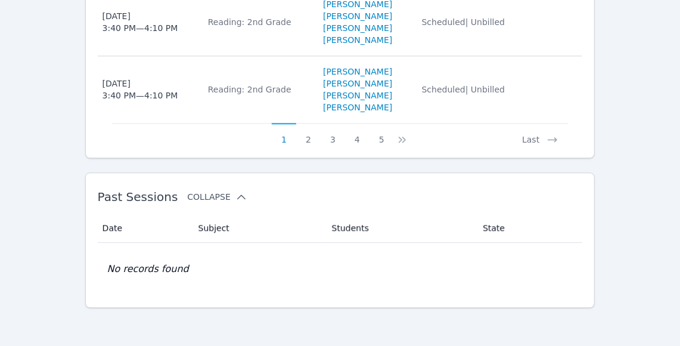
click at [210, 197] on button "Collapse" at bounding box center [217, 197] width 60 height 12
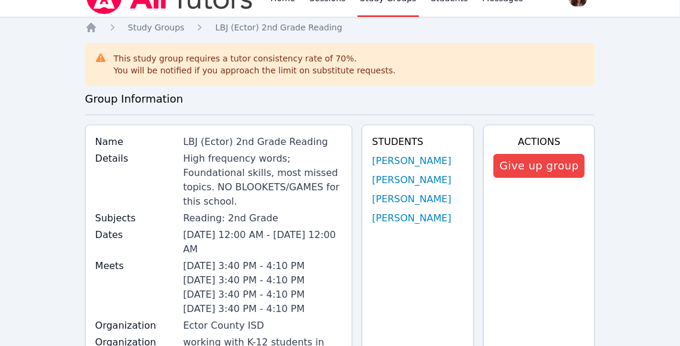
scroll to position [0, 0]
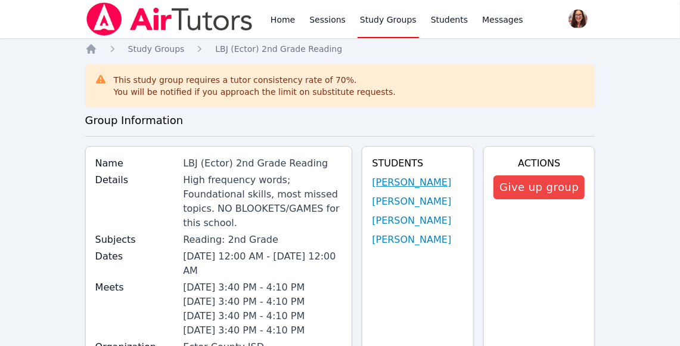
click at [380, 181] on link "[PERSON_NAME]" at bounding box center [411, 182] width 79 height 14
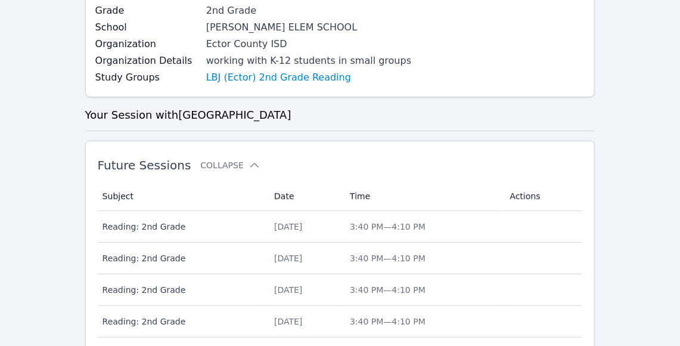
scroll to position [130, 0]
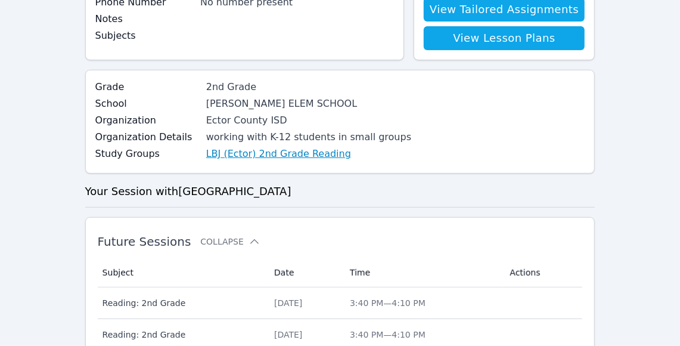
click at [313, 154] on link "LBJ (Ector) 2nd Grade Reading" at bounding box center [278, 154] width 145 height 14
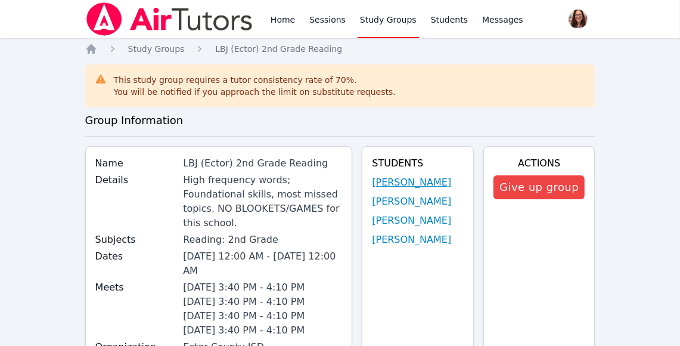
click at [449, 183] on link "[PERSON_NAME]" at bounding box center [411, 182] width 79 height 14
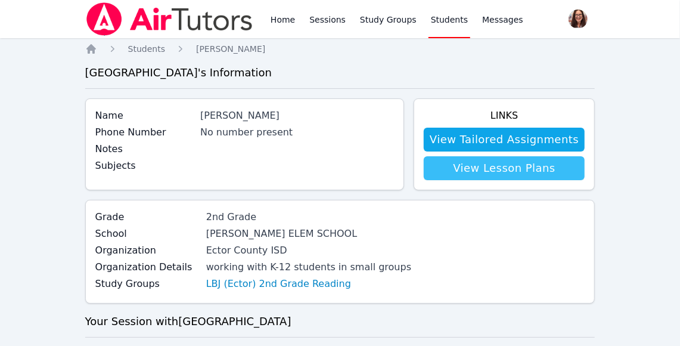
click at [472, 173] on link "View Lesson Plans" at bounding box center [504, 168] width 161 height 24
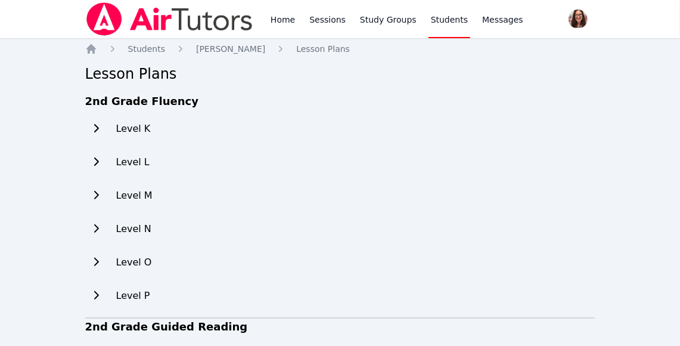
click at [95, 128] on icon at bounding box center [96, 128] width 12 height 10
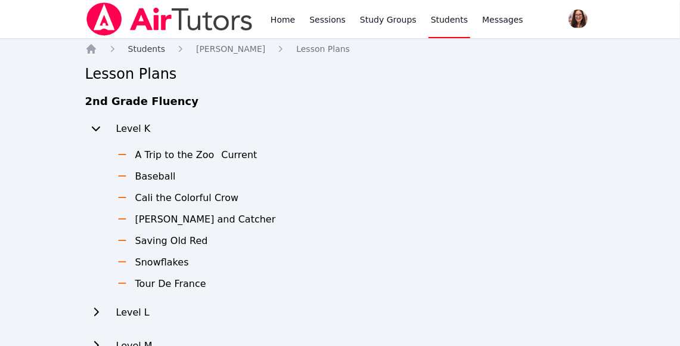
click at [137, 47] on span "Students" at bounding box center [146, 49] width 37 height 10
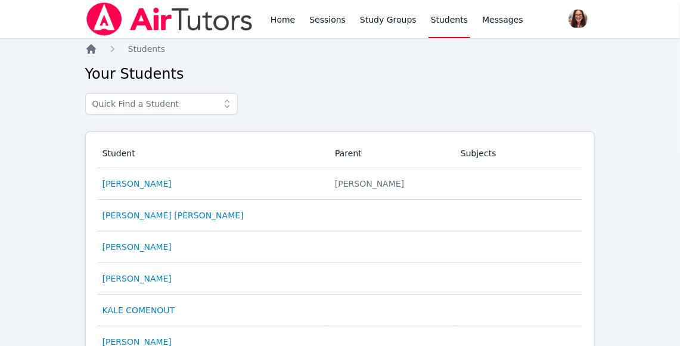
click at [88, 45] on icon "Breadcrumb" at bounding box center [91, 49] width 12 height 12
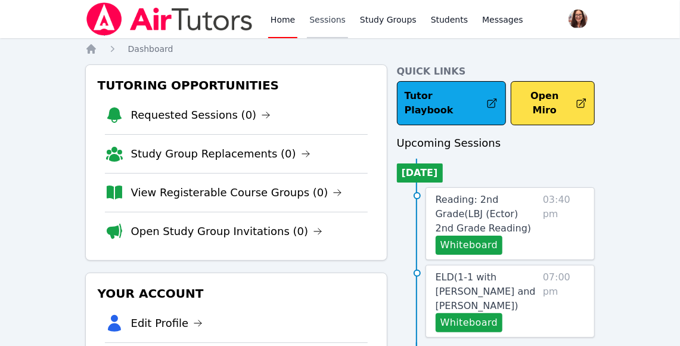
click at [325, 23] on link "Sessions" at bounding box center [327, 19] width 41 height 38
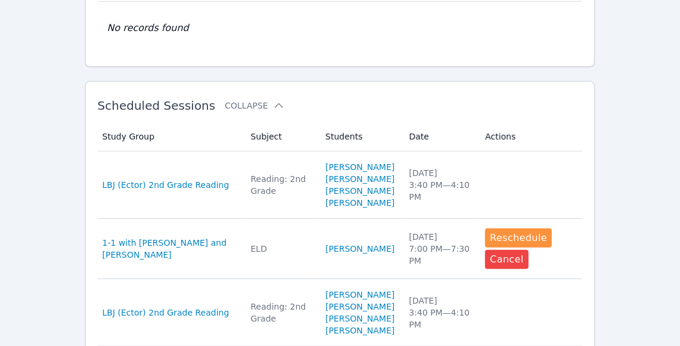
scroll to position [288, 0]
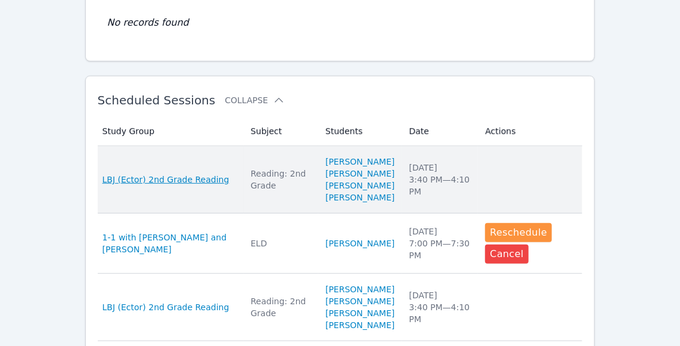
click at [179, 183] on span "LBJ (Ector) 2nd Grade Reading" at bounding box center [166, 179] width 127 height 12
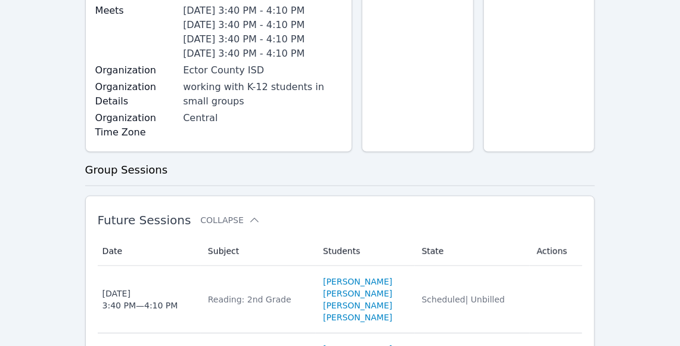
scroll to position [282, 0]
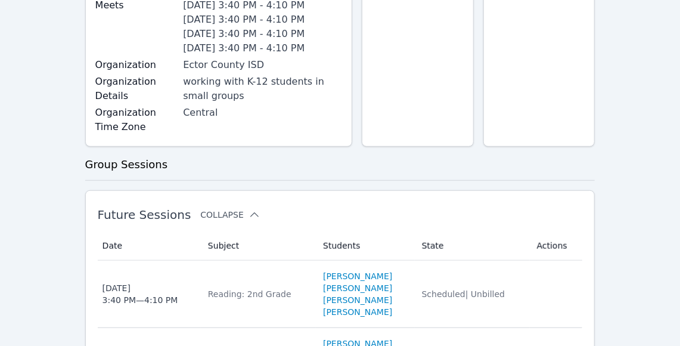
click at [216, 214] on button "Collapse" at bounding box center [230, 215] width 60 height 12
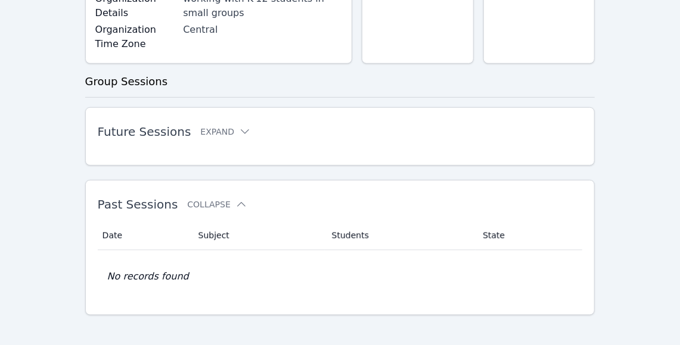
scroll to position [366, 0]
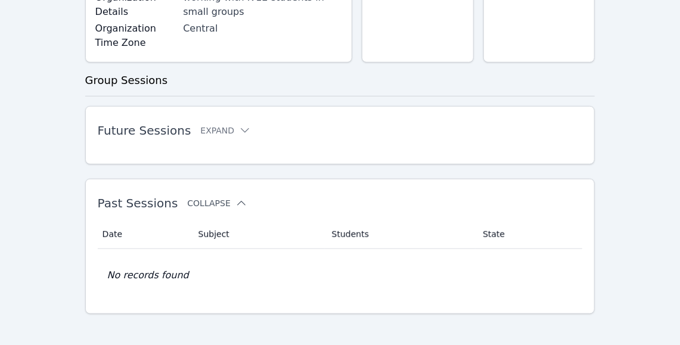
click at [204, 203] on button "Collapse" at bounding box center [217, 203] width 60 height 12
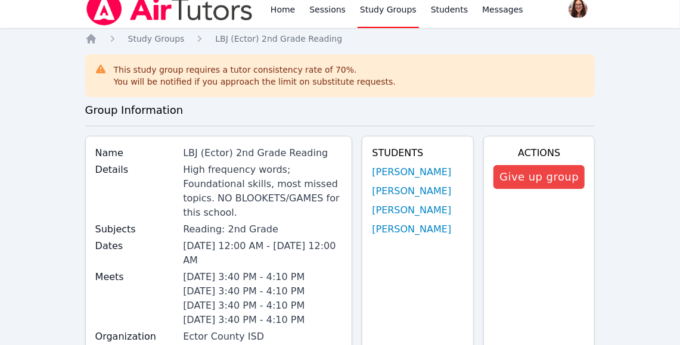
scroll to position [0, 0]
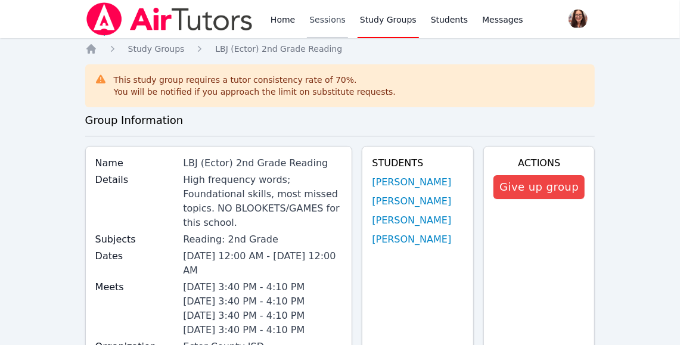
click at [326, 19] on link "Sessions" at bounding box center [327, 19] width 41 height 38
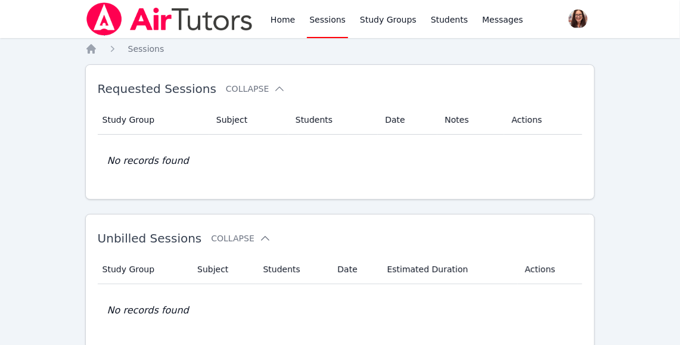
click at [108, 21] on img at bounding box center [169, 18] width 169 height 33
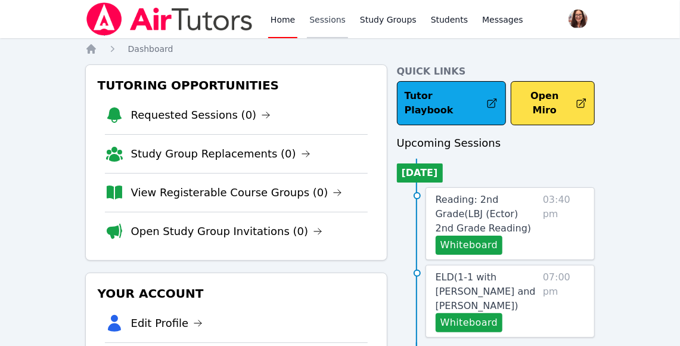
click at [324, 9] on link "Sessions" at bounding box center [327, 19] width 41 height 38
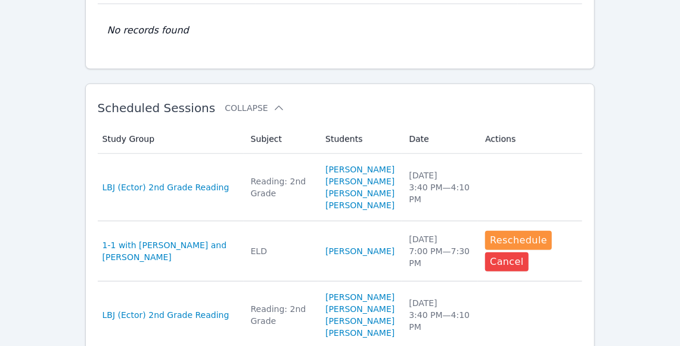
scroll to position [283, 0]
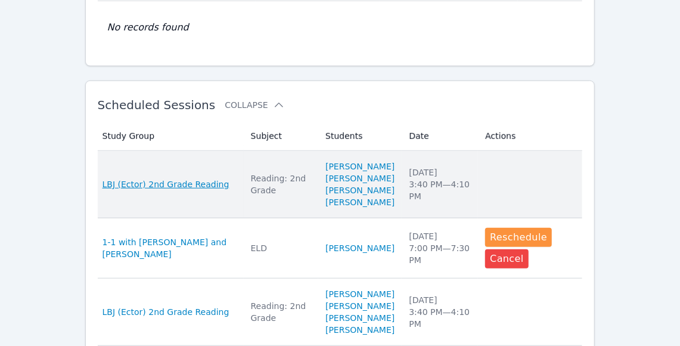
click at [178, 190] on span "LBJ (Ector) 2nd Grade Reading" at bounding box center [166, 184] width 127 height 12
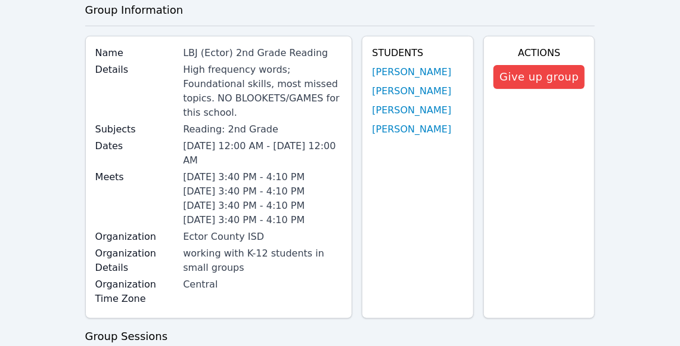
scroll to position [76, 0]
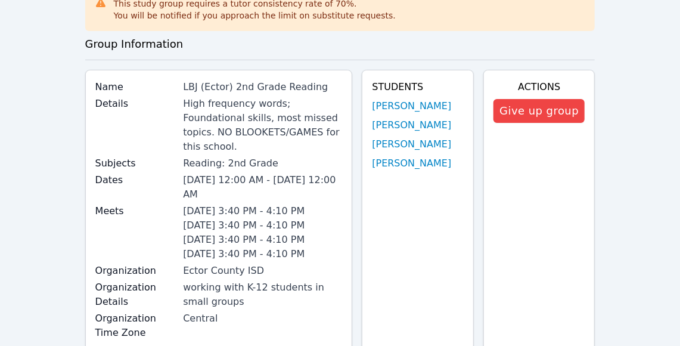
click at [178, 190] on div "Dates Sep 18, 2025 12:00 AM - Apr 6, 2026 12:00 AM" at bounding box center [218, 188] width 247 height 31
click at [221, 206] on li "Monday 3:40 PM - 4:10 PM" at bounding box center [262, 211] width 159 height 14
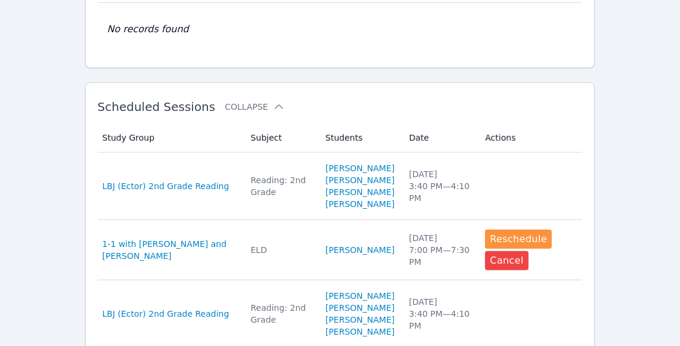
scroll to position [285, 0]
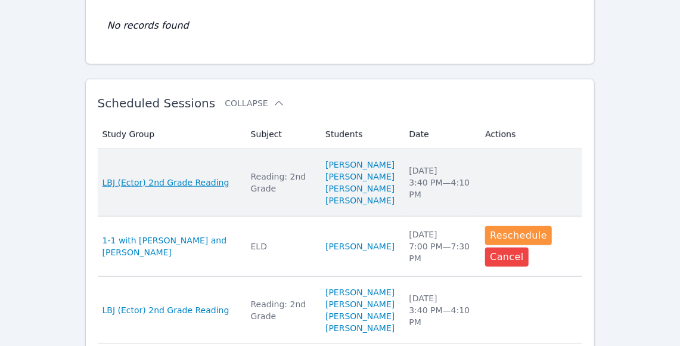
click at [154, 186] on span "LBJ (Ector) 2nd Grade Reading" at bounding box center [166, 182] width 127 height 12
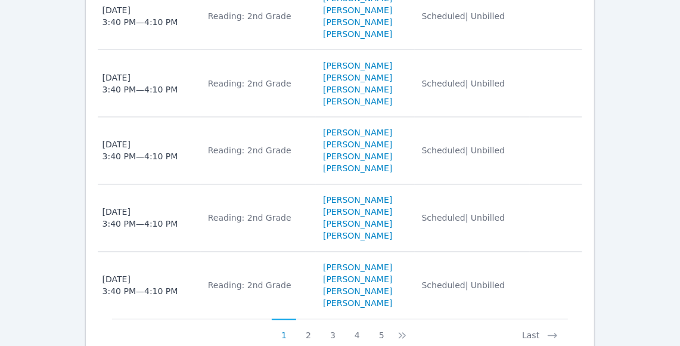
scroll to position [1093, 0]
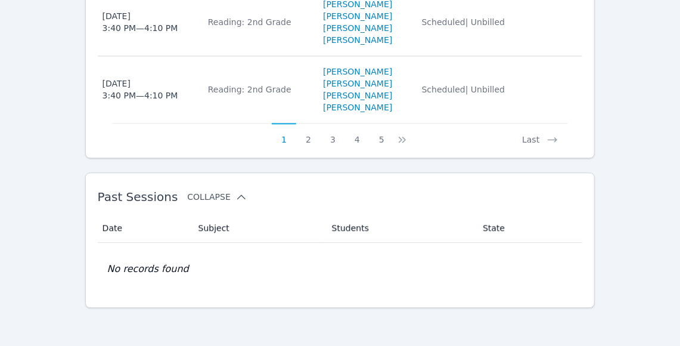
click at [235, 198] on icon at bounding box center [241, 197] width 12 height 12
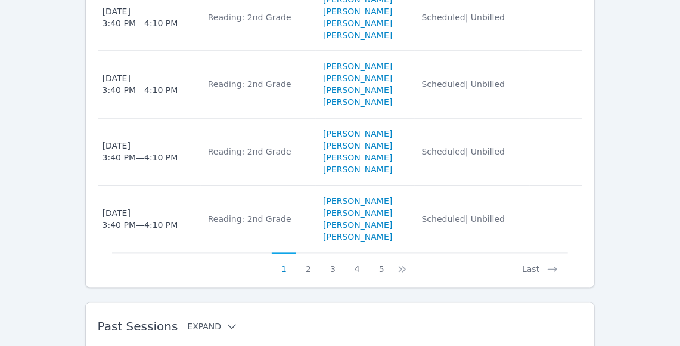
scroll to position [1016, 0]
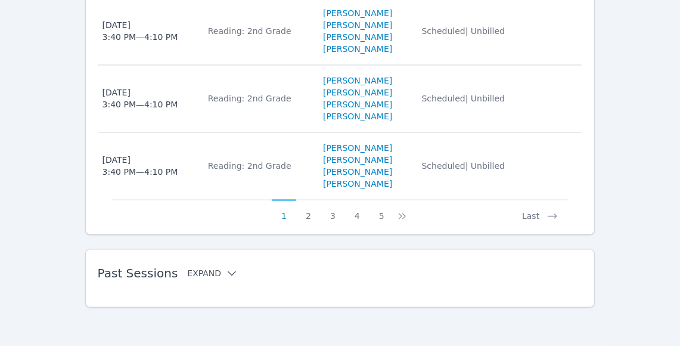
click at [408, 220] on div "Last" at bounding box center [488, 211] width 160 height 23
click at [402, 216] on icon at bounding box center [402, 216] width 12 height 12
click at [290, 215] on button "1" at bounding box center [291, 211] width 24 height 23
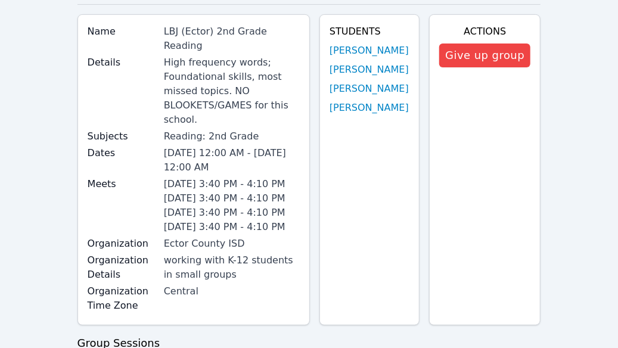
scroll to position [0, 0]
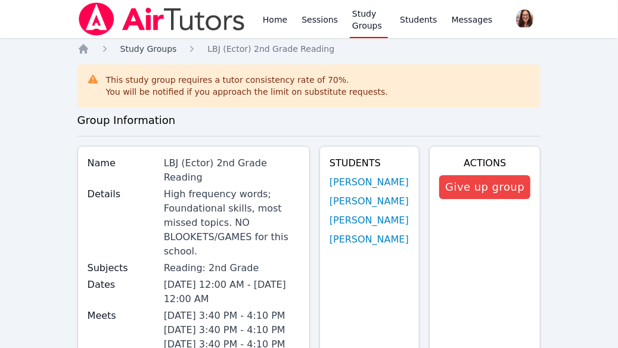
click at [141, 45] on span "Study Groups" at bounding box center [148, 49] width 57 height 10
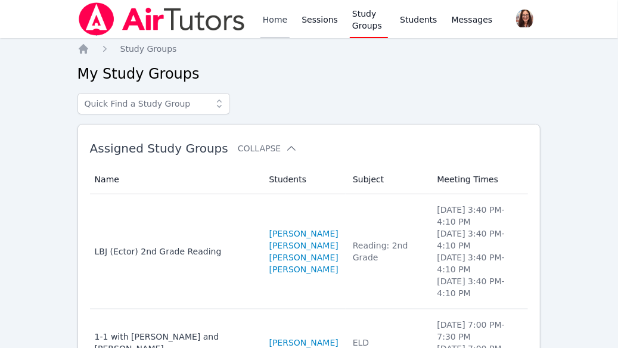
click at [276, 16] on link "Home" at bounding box center [274, 19] width 29 height 38
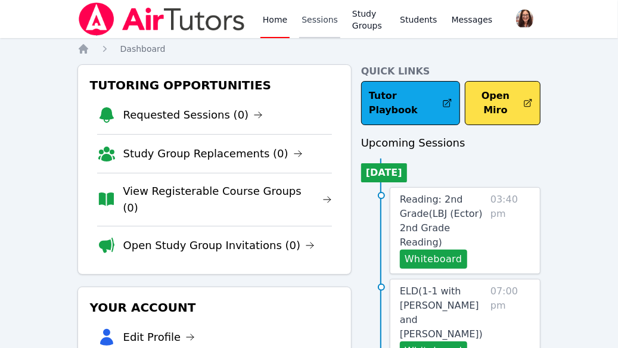
click at [314, 20] on link "Sessions" at bounding box center [319, 19] width 41 height 38
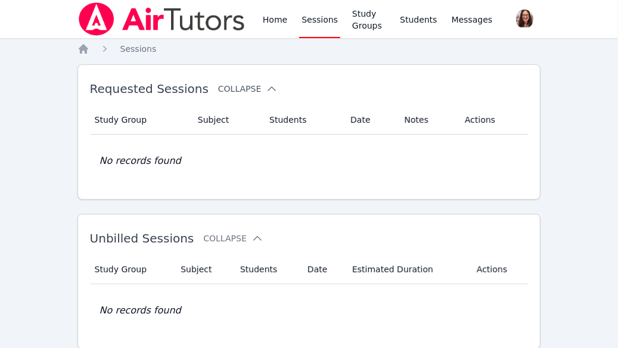
click at [266, 88] on icon at bounding box center [272, 89] width 12 height 12
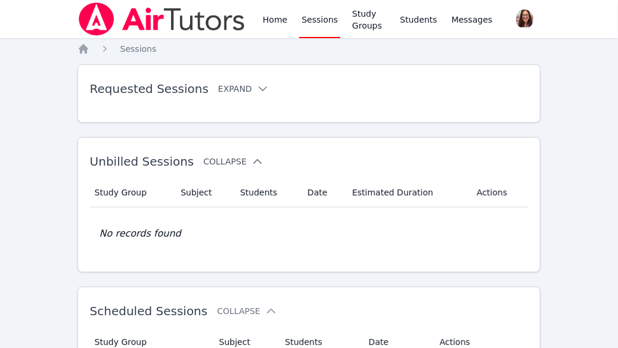
click at [252, 160] on icon at bounding box center [258, 162] width 12 height 12
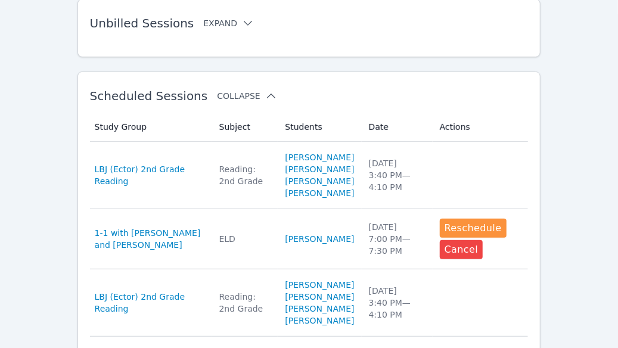
scroll to position [104, 0]
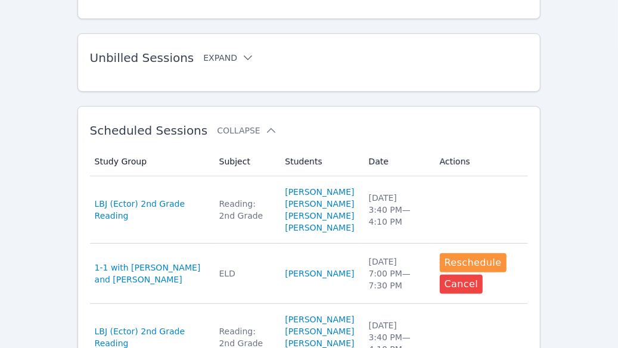
click at [160, 133] on span "Scheduled Sessions" at bounding box center [149, 130] width 118 height 14
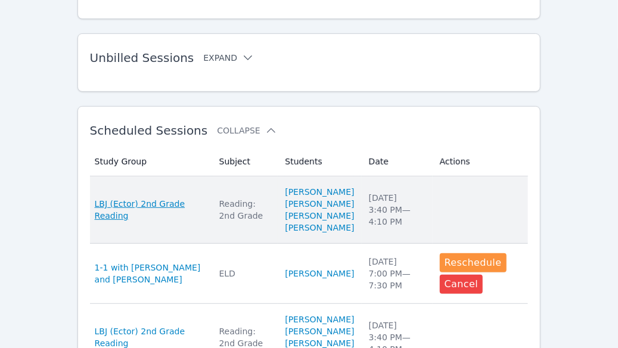
click at [127, 213] on span "LBJ (Ector) 2nd Grade Reading" at bounding box center [150, 210] width 110 height 24
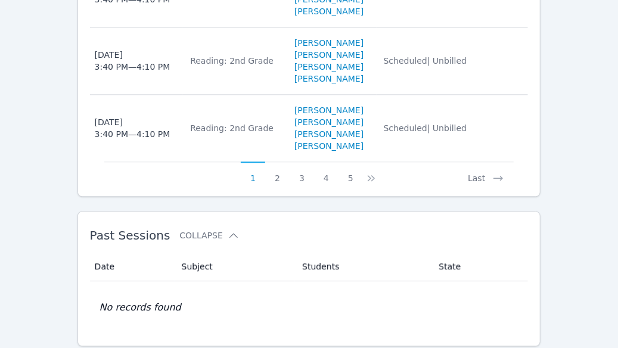
scroll to position [1133, 0]
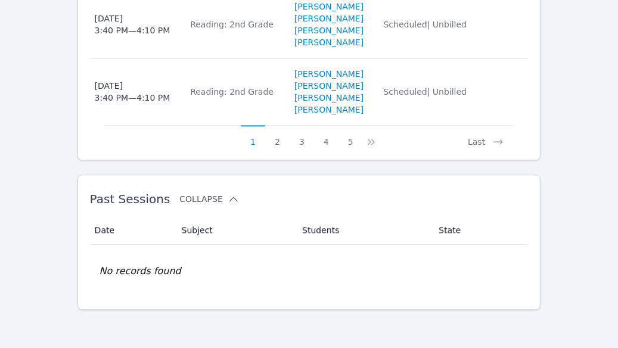
click at [197, 198] on button "Collapse" at bounding box center [209, 199] width 60 height 12
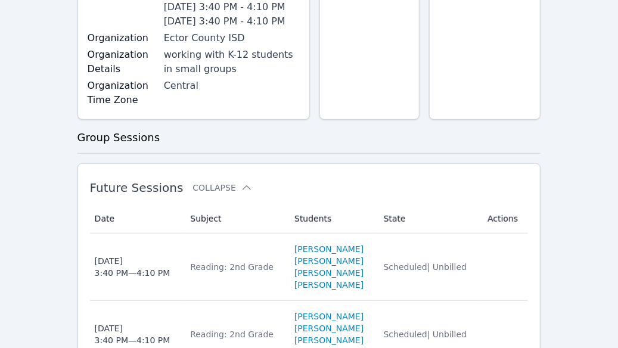
scroll to position [338, 0]
click at [204, 193] on button "Collapse" at bounding box center [223, 187] width 60 height 12
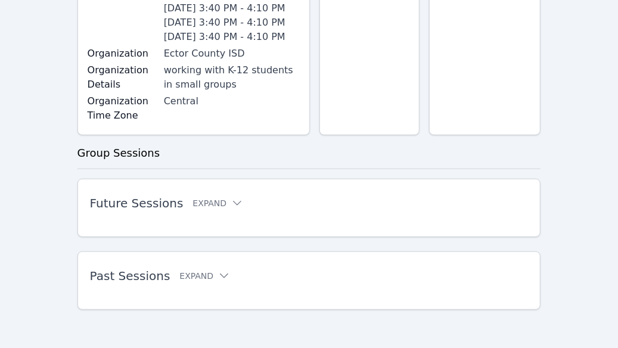
click at [140, 153] on h3 "Group Sessions" at bounding box center [309, 153] width 464 height 17
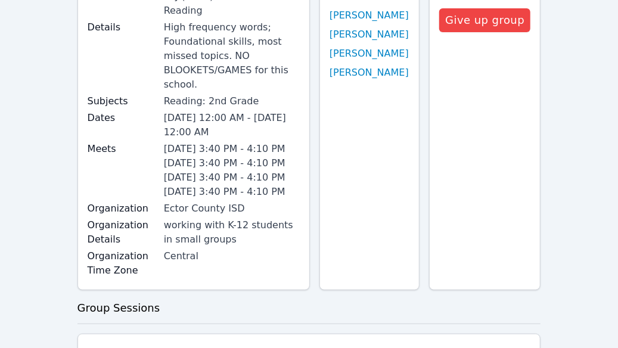
scroll to position [0, 0]
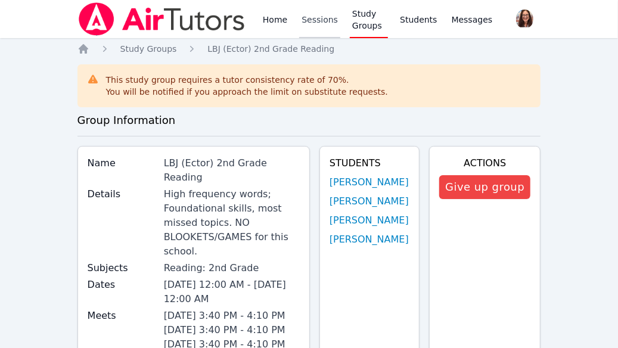
click at [322, 17] on link "Sessions" at bounding box center [319, 19] width 41 height 38
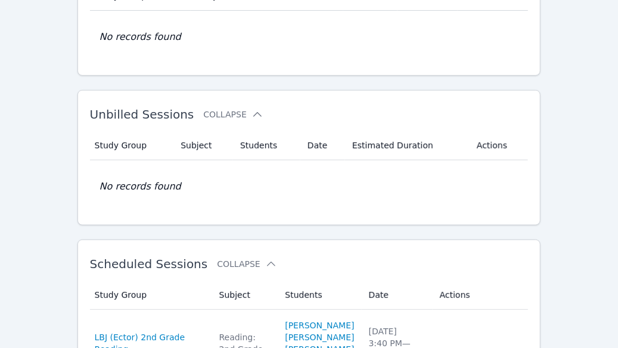
scroll to position [180, 0]
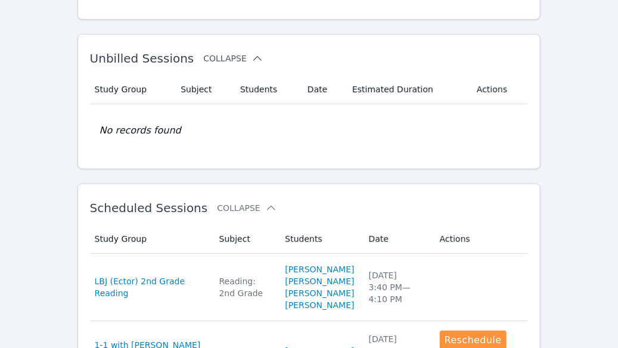
click at [252, 59] on icon at bounding box center [258, 58] width 12 height 12
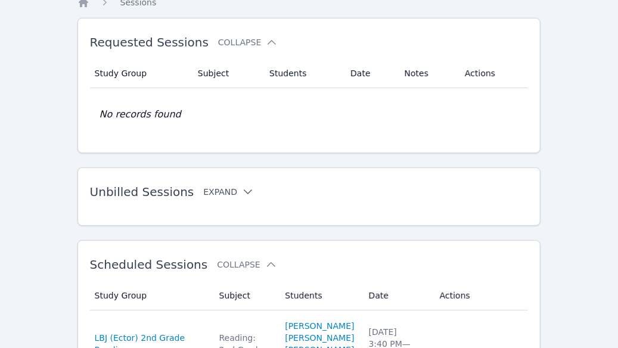
scroll to position [45, 0]
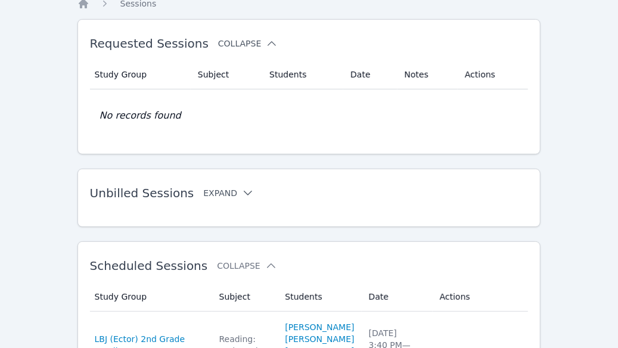
click at [266, 38] on icon at bounding box center [272, 44] width 12 height 12
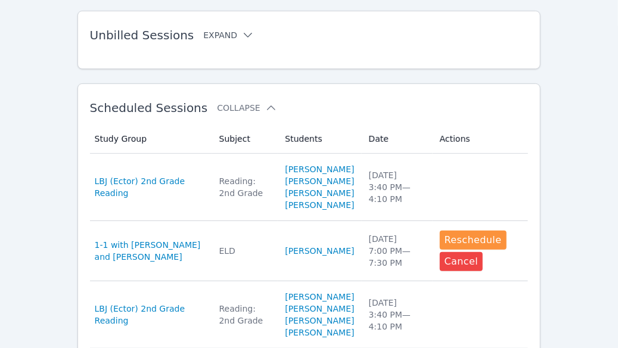
scroll to position [0, 0]
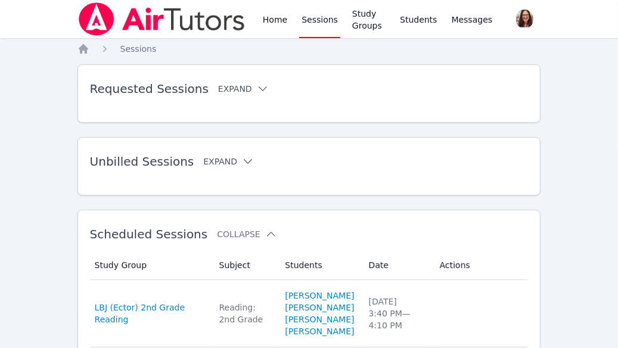
click at [320, 21] on link "Sessions" at bounding box center [319, 19] width 41 height 38
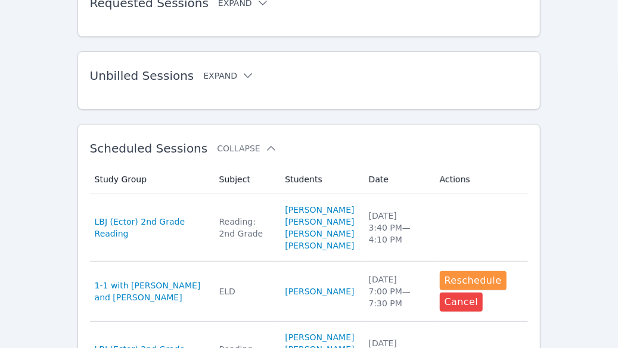
scroll to position [87, 0]
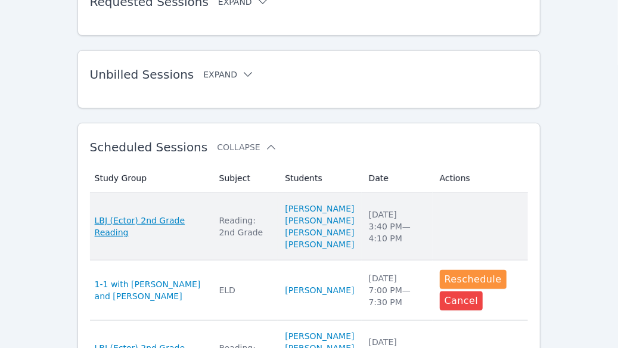
click at [138, 229] on span "LBJ (Ector) 2nd Grade Reading" at bounding box center [150, 227] width 110 height 24
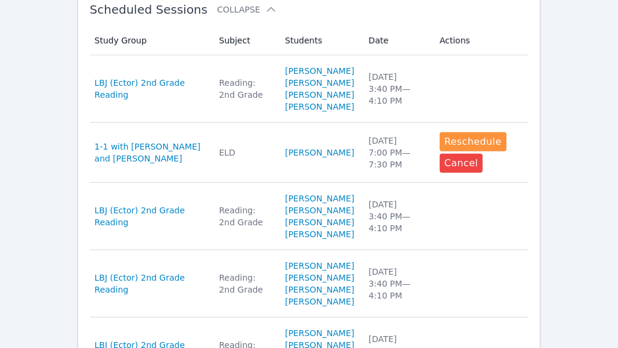
scroll to position [379, 0]
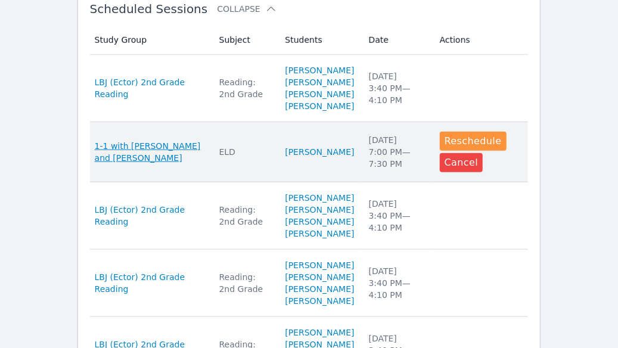
click at [128, 164] on span "1-1 with [PERSON_NAME] and [PERSON_NAME]" at bounding box center [150, 152] width 110 height 24
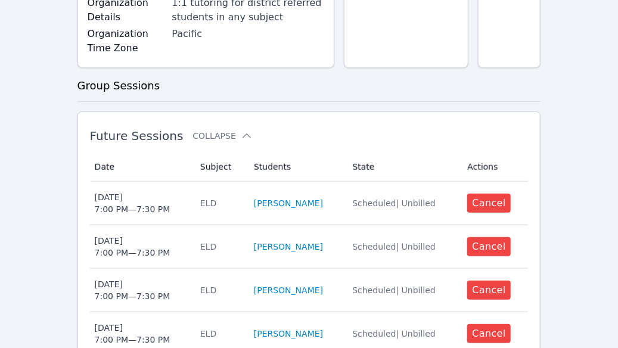
scroll to position [362, 0]
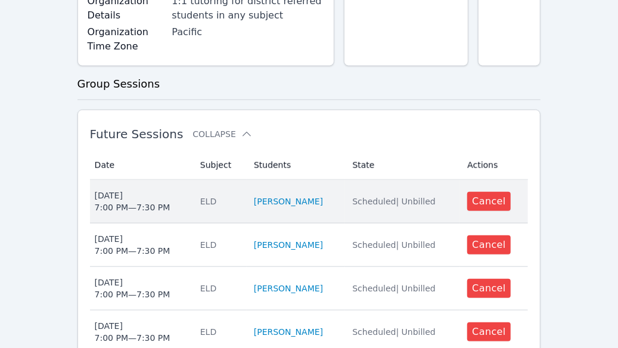
click at [128, 190] on div "[DATE] 7:00 PM — 7:30 PM" at bounding box center [133, 202] width 76 height 24
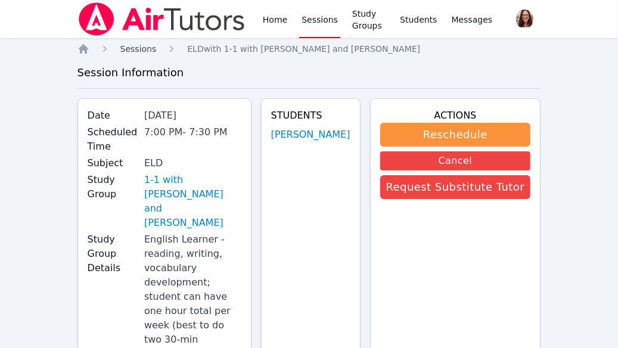
click at [141, 48] on span "Sessions" at bounding box center [138, 49] width 36 height 10
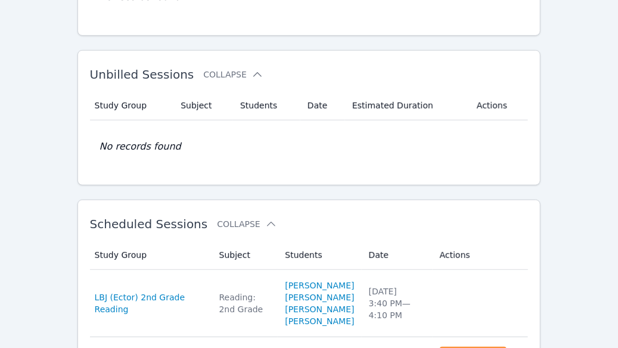
scroll to position [325, 0]
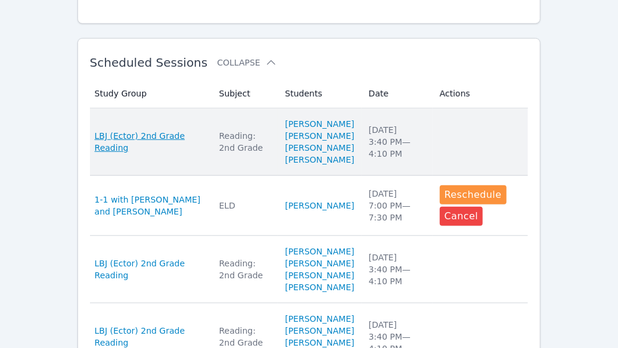
click at [122, 154] on span "LBJ (Ector) 2nd Grade Reading" at bounding box center [150, 142] width 110 height 24
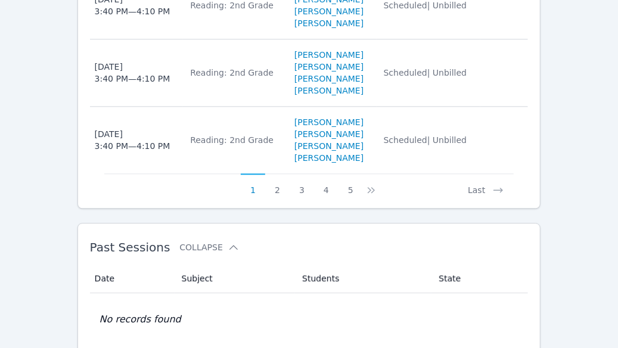
scroll to position [1133, 0]
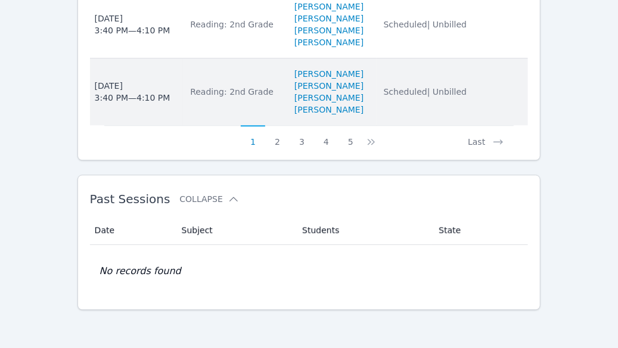
click at [118, 92] on div "[DATE] 3:40 PM — 4:10 PM" at bounding box center [133, 92] width 76 height 24
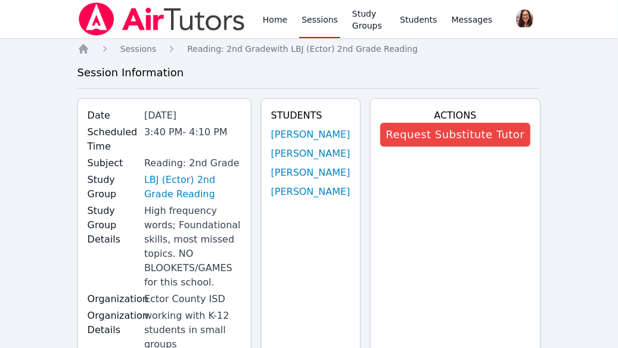
scroll to position [1133, 0]
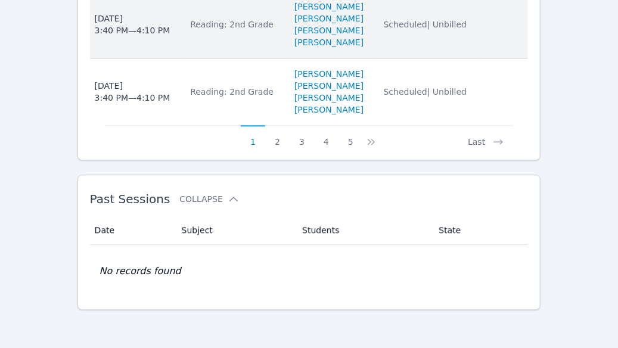
click at [135, 30] on div "[DATE] 3:40 PM — 4:10 PM" at bounding box center [133, 25] width 76 height 24
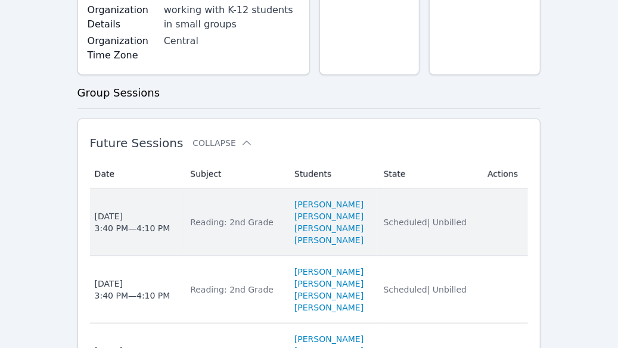
scroll to position [407, 0]
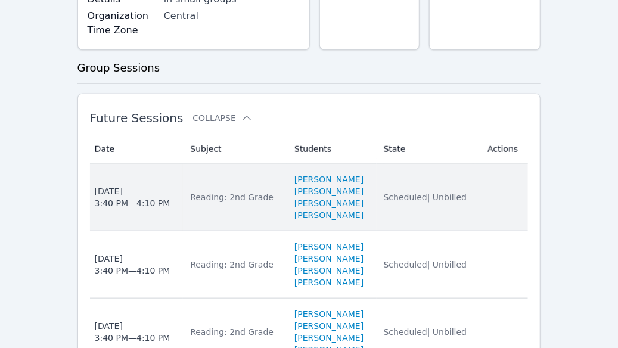
click at [110, 209] on div "Mon Apr 6 3:40 PM — 4:10 PM" at bounding box center [133, 197] width 76 height 24
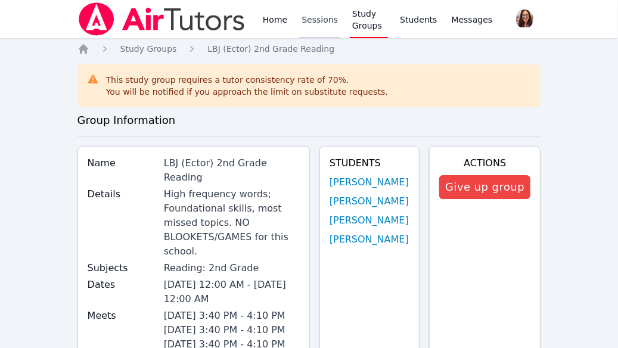
click at [318, 22] on link "Sessions" at bounding box center [319, 19] width 41 height 38
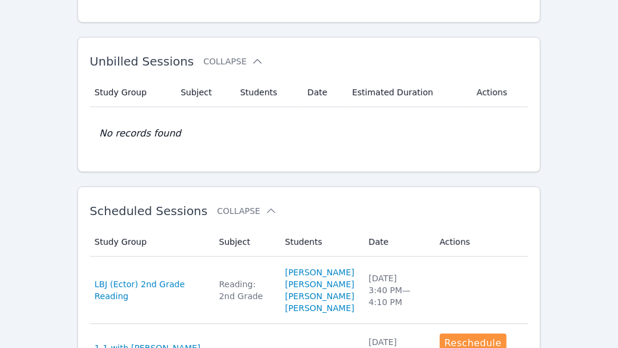
scroll to position [271, 0]
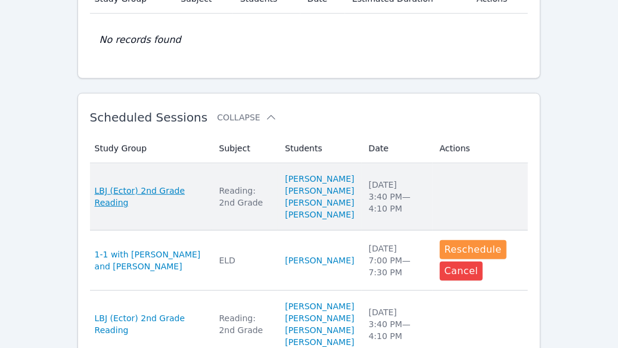
click at [120, 209] on span "LBJ (Ector) 2nd Grade Reading" at bounding box center [150, 197] width 110 height 24
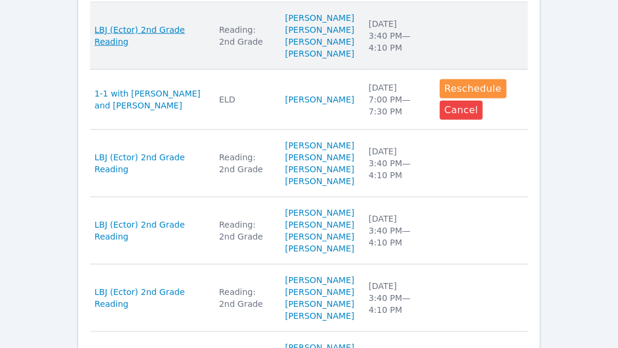
scroll to position [435, 0]
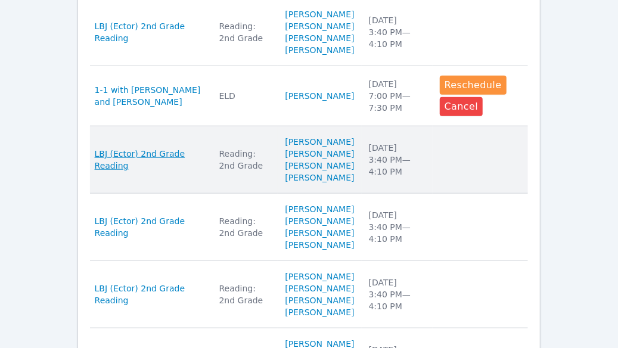
click at [117, 172] on span "LBJ (Ector) 2nd Grade Reading" at bounding box center [150, 160] width 110 height 24
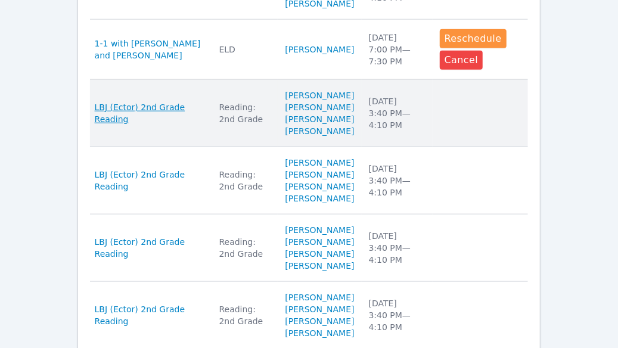
scroll to position [507, 0]
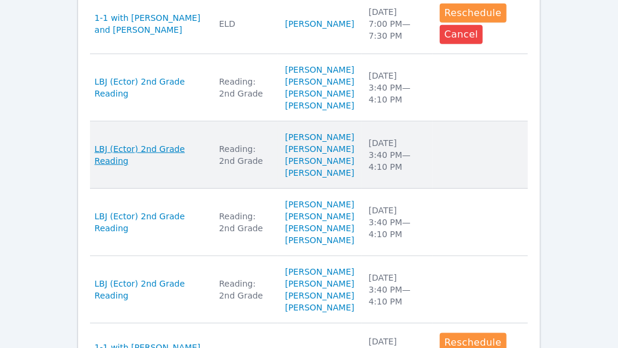
click at [136, 167] on span "LBJ (Ector) 2nd Grade Reading" at bounding box center [150, 155] width 110 height 24
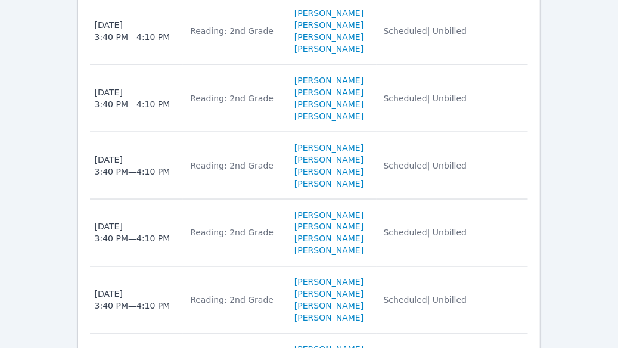
scroll to position [364, 0]
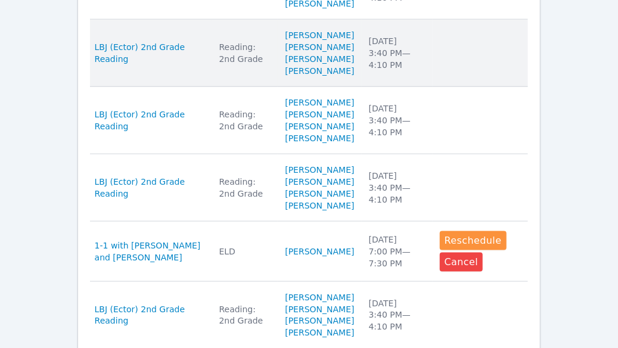
scroll to position [610, 0]
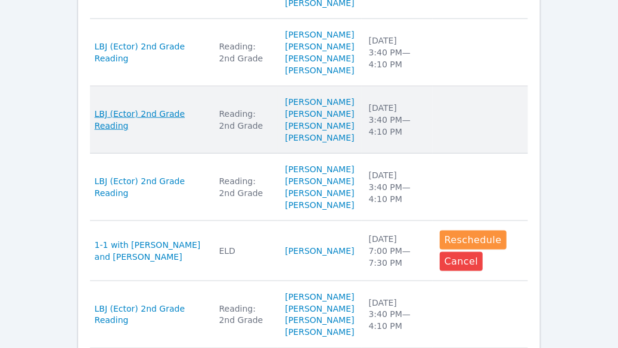
click at [136, 132] on span "LBJ (Ector) 2nd Grade Reading" at bounding box center [150, 120] width 110 height 24
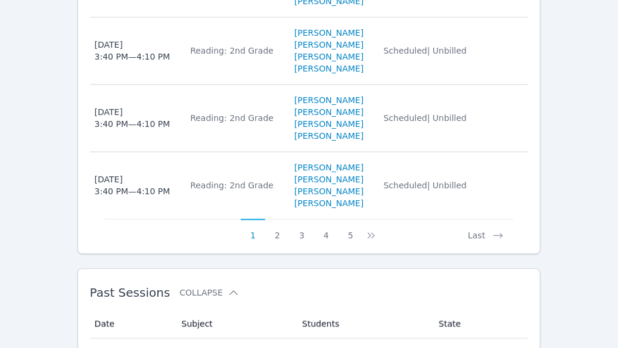
scroll to position [1133, 0]
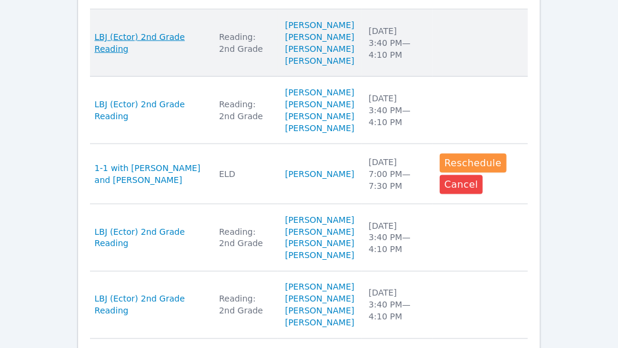
scroll to position [718, 0]
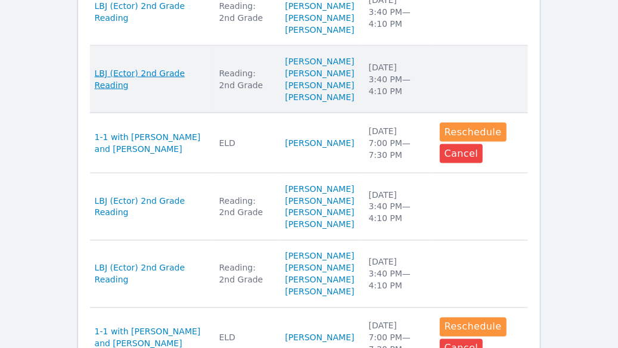
click at [114, 91] on span "LBJ (Ector) 2nd Grade Reading" at bounding box center [150, 79] width 110 height 24
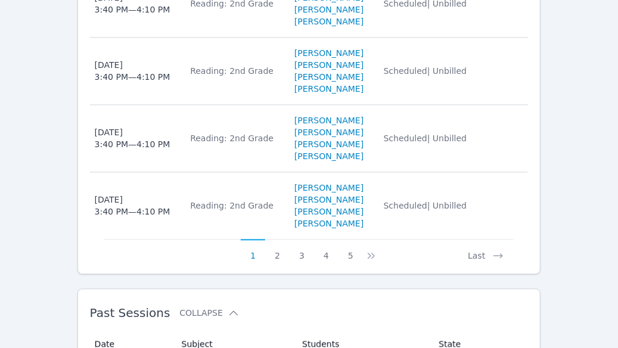
scroll to position [1133, 0]
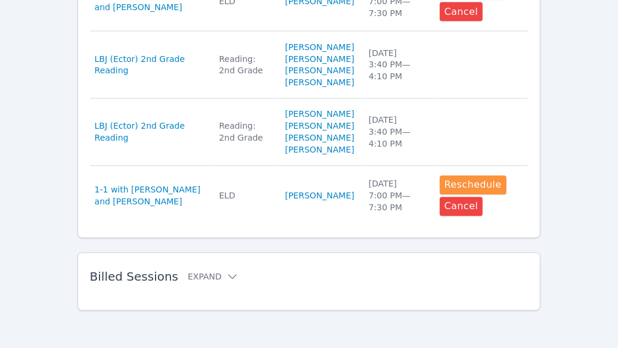
scroll to position [862, 0]
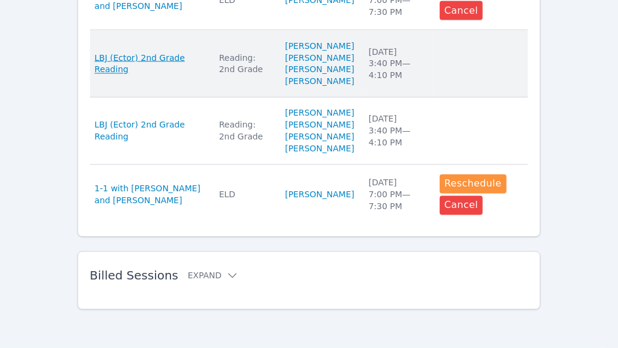
click at [123, 76] on span "LBJ (Ector) 2nd Grade Reading" at bounding box center [150, 64] width 110 height 24
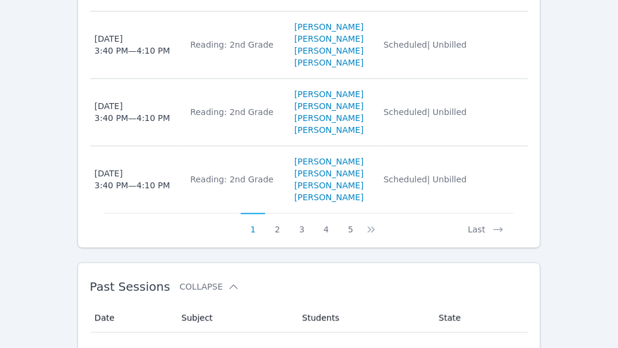
scroll to position [1133, 0]
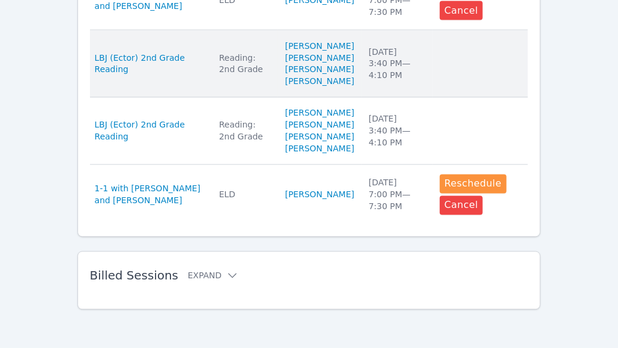
scroll to position [1027, 0]
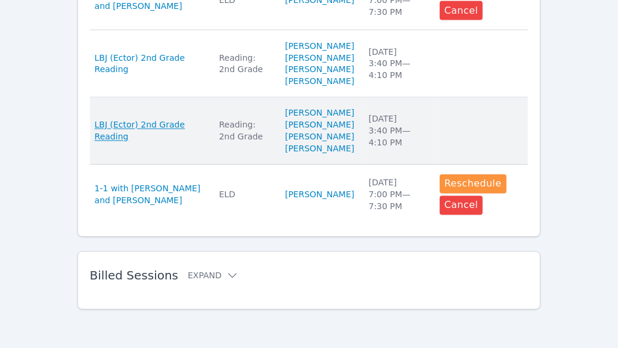
click at [117, 119] on span "LBJ (Ector) 2nd Grade Reading" at bounding box center [150, 131] width 110 height 24
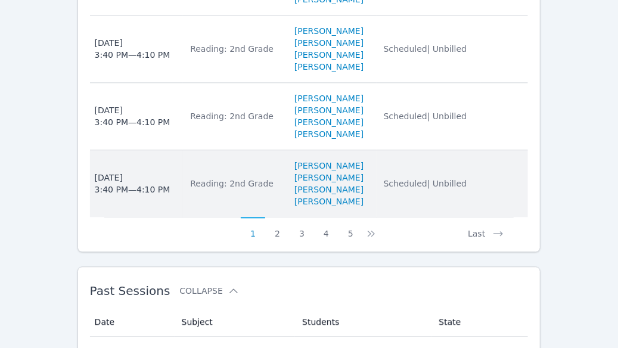
scroll to position [1133, 0]
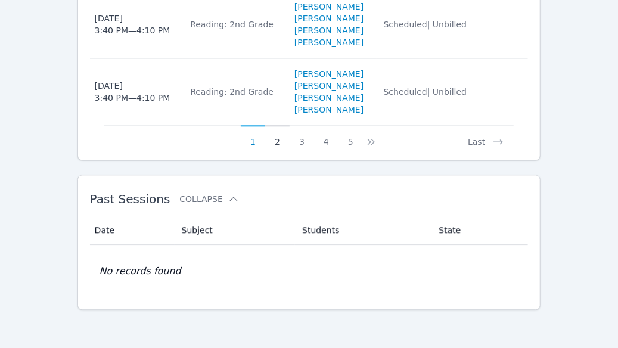
click at [274, 142] on button "2" at bounding box center [277, 136] width 24 height 23
click at [283, 144] on button "2" at bounding box center [284, 136] width 24 height 23
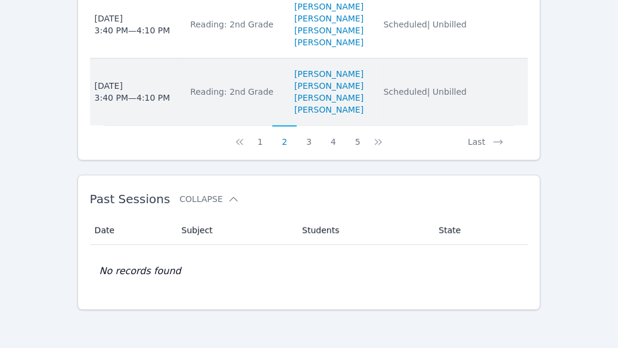
click at [129, 91] on div "Tue Feb 24 3:40 PM — 4:10 PM" at bounding box center [133, 92] width 76 height 24
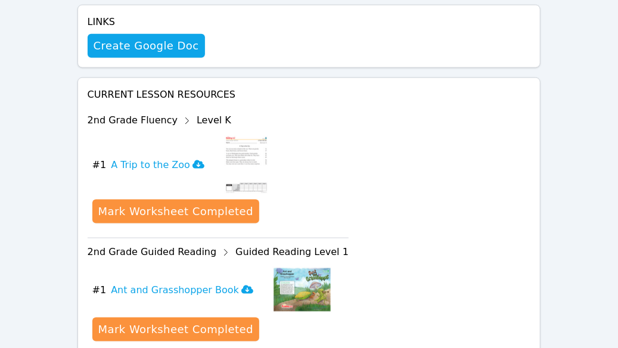
scroll to position [582, 0]
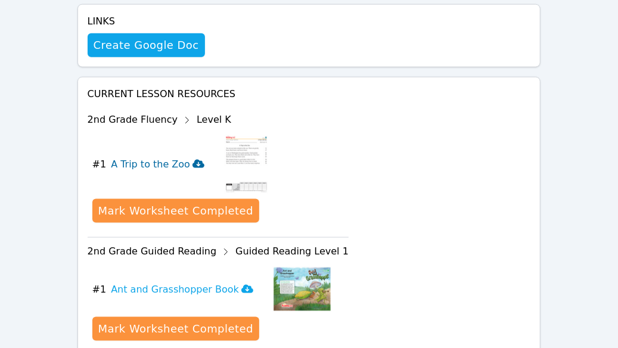
click at [193, 159] on icon at bounding box center [199, 164] width 12 height 10
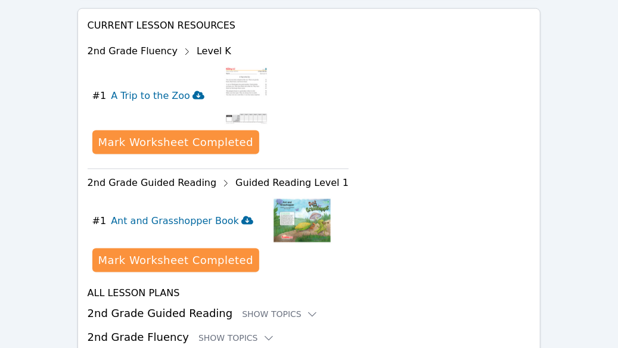
scroll to position [652, 0]
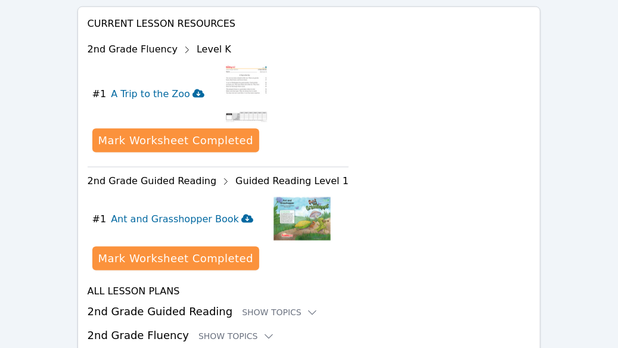
click at [241, 215] on icon at bounding box center [247, 219] width 12 height 8
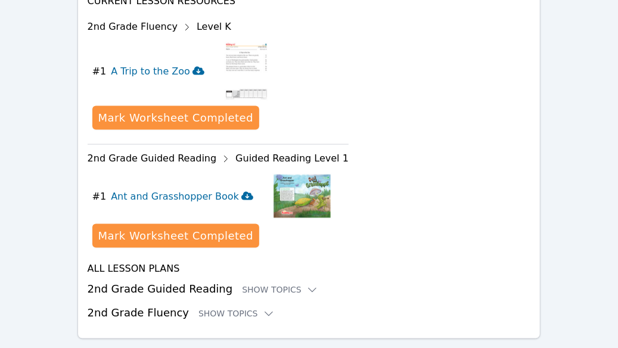
scroll to position [675, 0]
click at [267, 284] on div "Show Topics" at bounding box center [280, 290] width 76 height 12
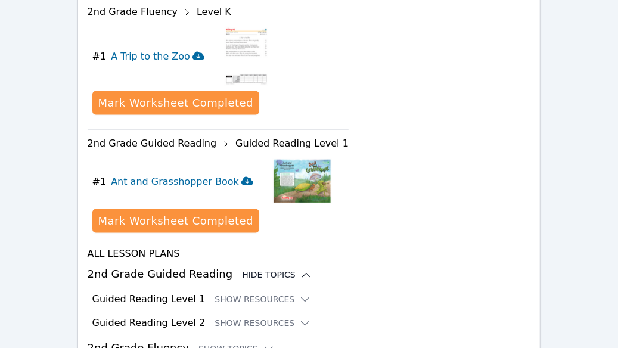
scroll to position [725, 0]
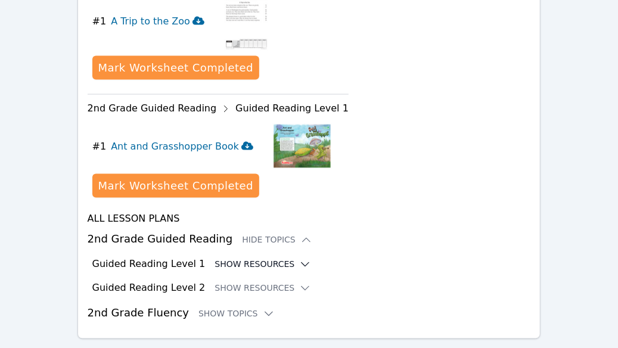
click at [299, 259] on icon at bounding box center [305, 265] width 12 height 12
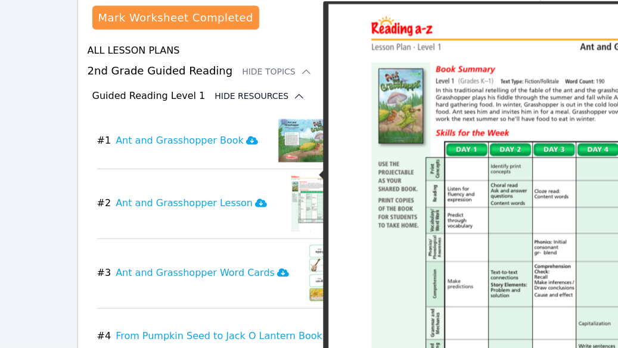
scroll to position [893, 0]
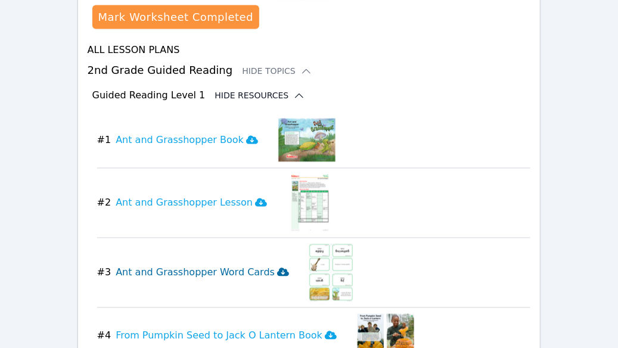
click at [277, 268] on icon at bounding box center [283, 272] width 12 height 8
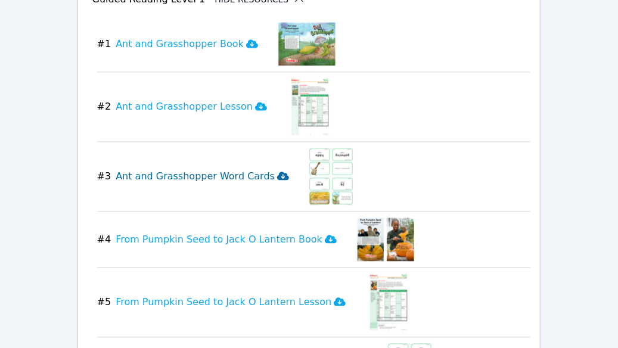
scroll to position [995, 0]
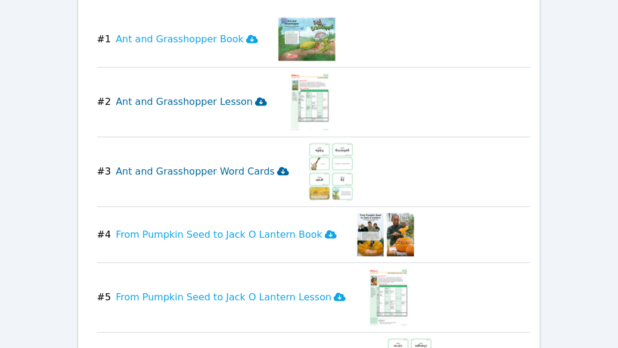
click at [255, 97] on icon at bounding box center [261, 101] width 12 height 8
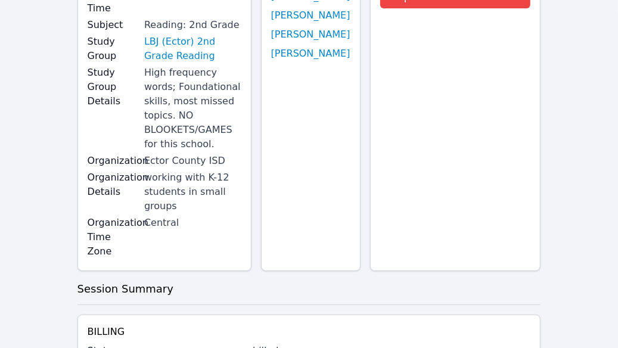
scroll to position [0, 0]
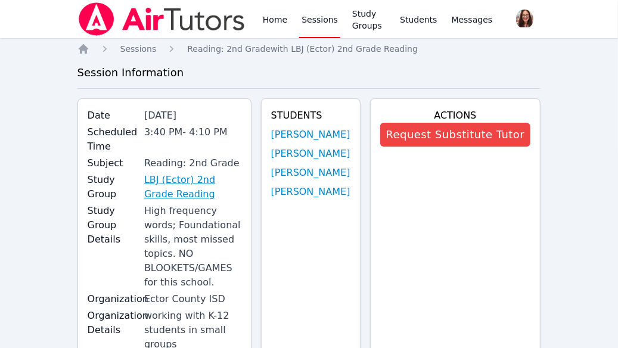
click at [164, 187] on link "LBJ (Ector) 2nd Grade Reading" at bounding box center [192, 187] width 97 height 29
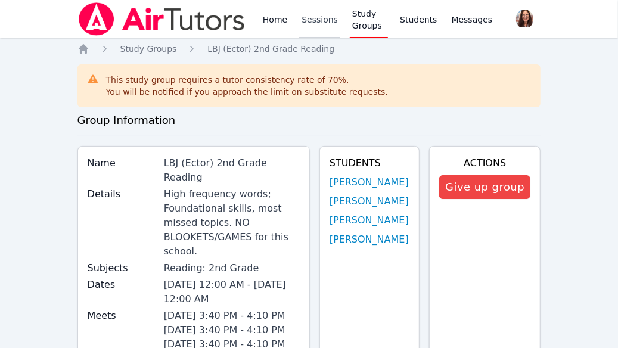
click at [317, 17] on link "Sessions" at bounding box center [319, 19] width 41 height 38
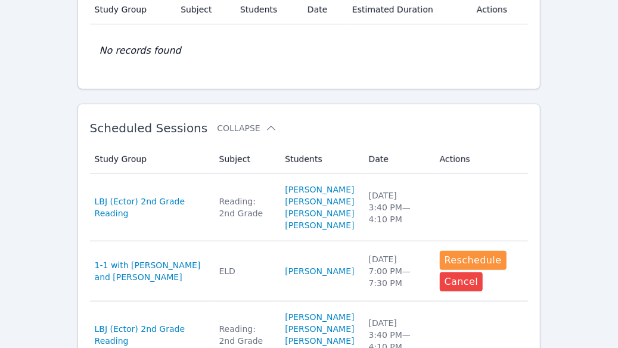
scroll to position [262, 0]
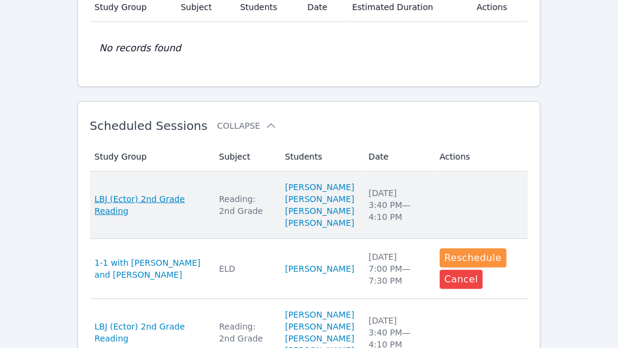
click at [145, 212] on span "LBJ (Ector) 2nd Grade Reading" at bounding box center [150, 205] width 110 height 24
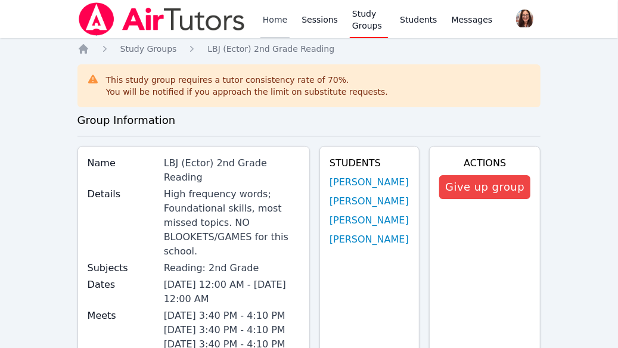
click at [276, 23] on link "Home" at bounding box center [274, 19] width 29 height 38
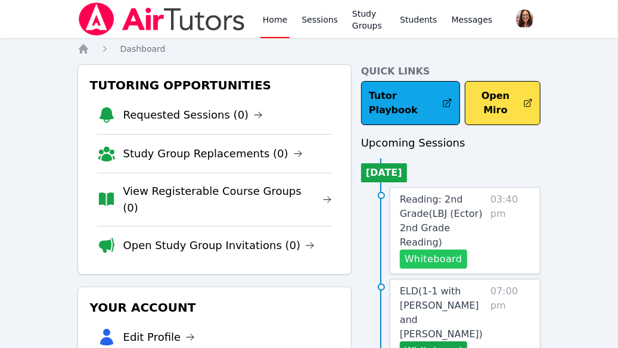
click at [441, 250] on button "Whiteboard" at bounding box center [433, 259] width 67 height 19
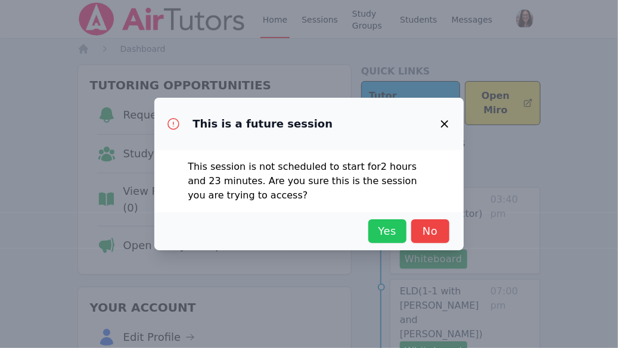
click at [392, 231] on span "Yes" at bounding box center [387, 231] width 26 height 17
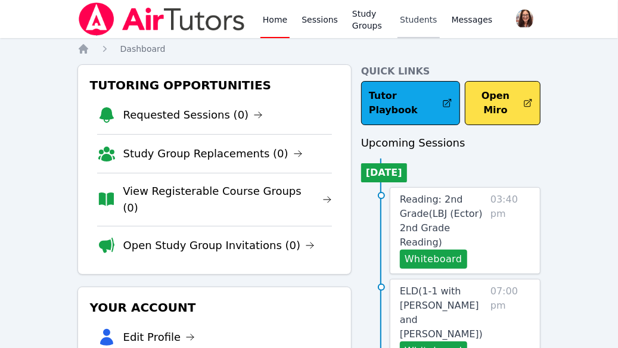
click at [416, 17] on link "Students" at bounding box center [419, 19] width 42 height 38
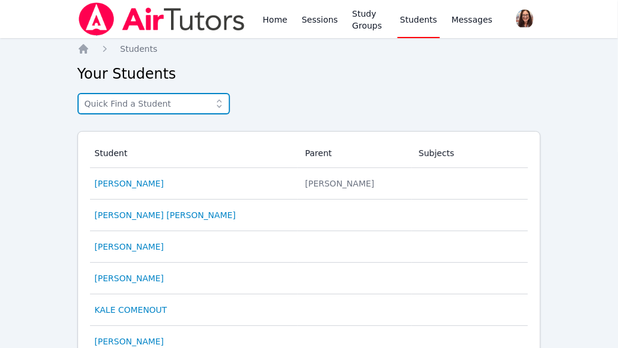
click at [207, 107] on input "text" at bounding box center [153, 103] width 153 height 21
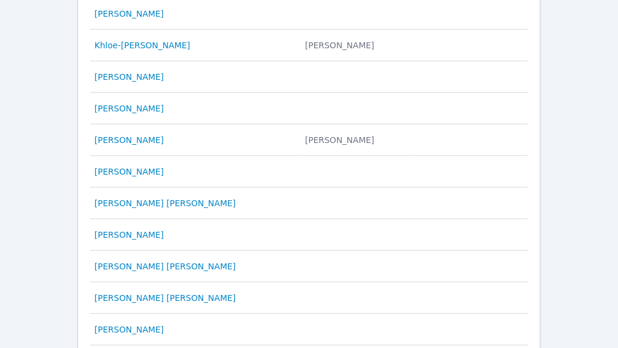
scroll to position [682, 0]
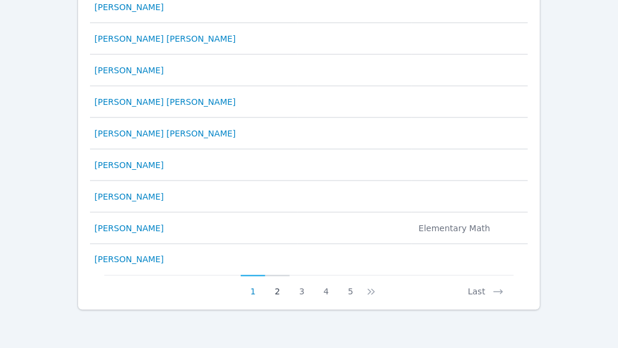
click at [277, 291] on button "2" at bounding box center [277, 286] width 24 height 23
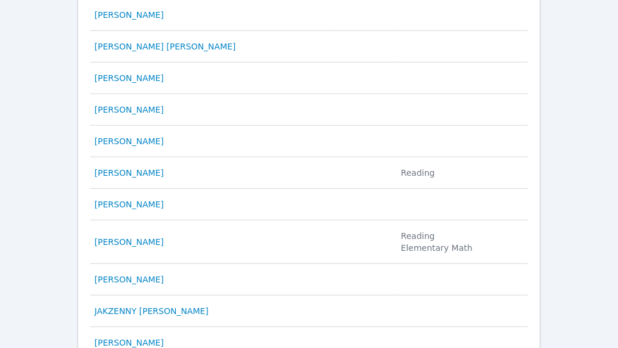
scroll to position [0, 0]
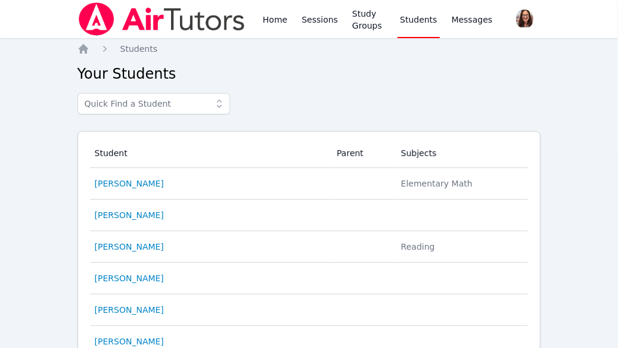
click at [221, 104] on icon at bounding box center [219, 104] width 12 height 12
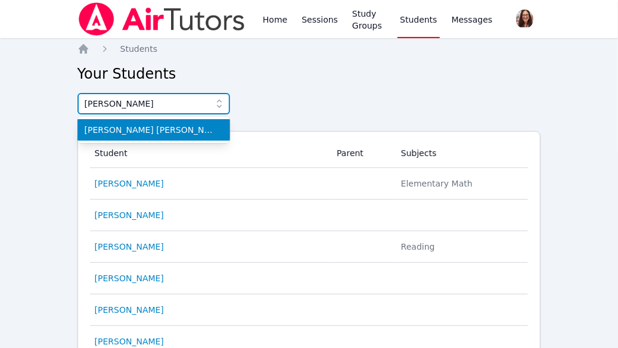
type input "Keidel"
click at [154, 131] on span "Keidel Gomez" at bounding box center [154, 130] width 138 height 12
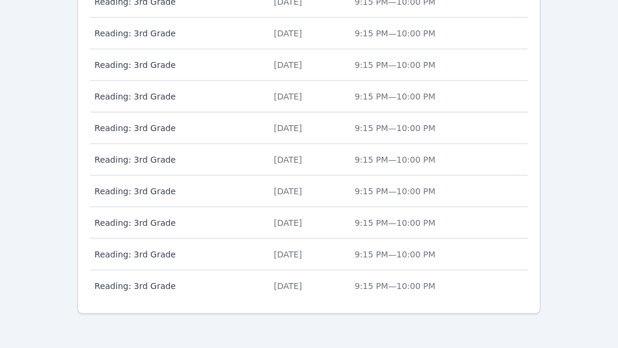
scroll to position [584, 0]
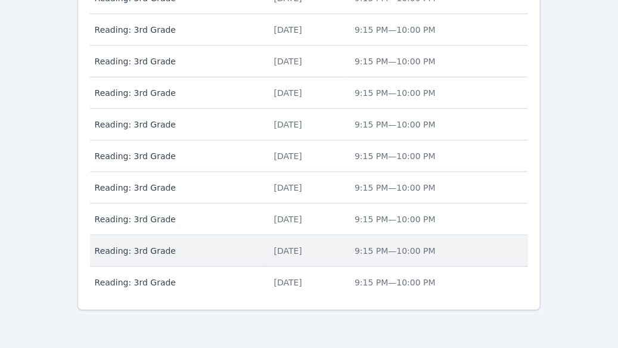
click at [245, 249] on span "Reading: 3rd Grade" at bounding box center [177, 251] width 165 height 12
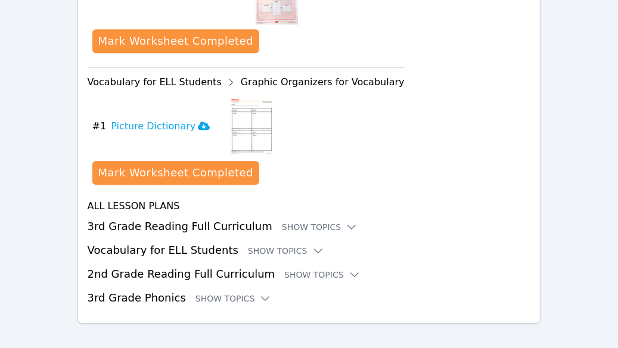
scroll to position [1408, 0]
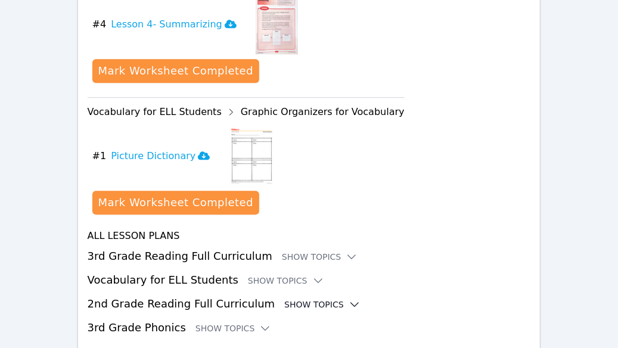
click at [304, 299] on div "Show Topics" at bounding box center [322, 305] width 76 height 12
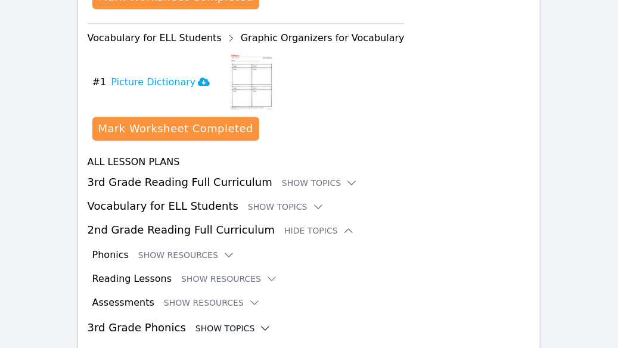
click at [217, 322] on div "Show Topics" at bounding box center [234, 328] width 76 height 12
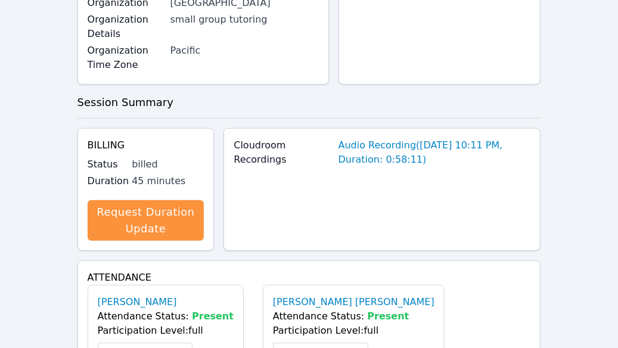
scroll to position [0, 0]
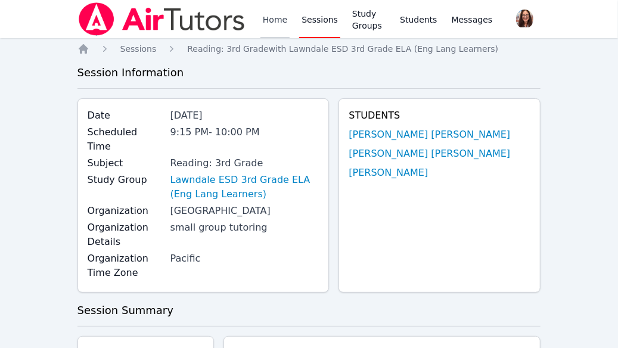
click at [271, 16] on link "Home" at bounding box center [274, 19] width 29 height 38
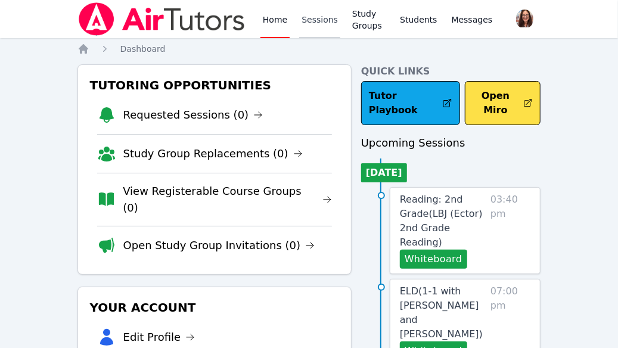
click at [318, 21] on link "Sessions" at bounding box center [319, 19] width 41 height 38
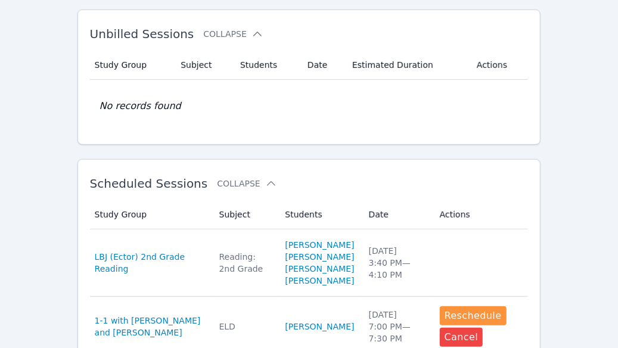
scroll to position [210, 0]
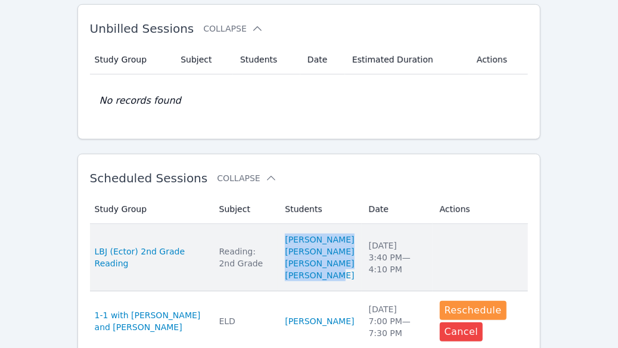
drag, startPoint x: 350, startPoint y: 299, endPoint x: 279, endPoint y: 243, distance: 90.4
click at [279, 243] on td "Students ALEXANDRIA METHOLA XAILYN CASILLAS ADAN GRANADOS LYRIK SALAS" at bounding box center [319, 257] width 83 height 67
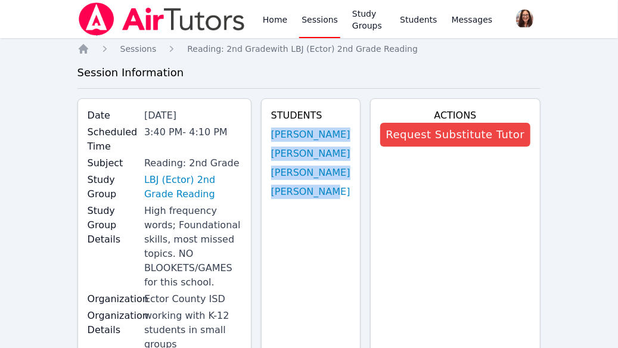
drag, startPoint x: 347, startPoint y: 207, endPoint x: 278, endPoint y: 138, distance: 97.4
click at [278, 138] on div "Students ALEXANDRIA METHOLA XAILYN CASILLAS ADAN GRANADOS LYRIK SALAS" at bounding box center [311, 253] width 100 height 311
copy ul "ALEXANDRIA METHOLA XAILYN CASILLAS ADAN GRANADOS LYRIK SALAS"
click at [272, 20] on link "Home" at bounding box center [274, 19] width 29 height 38
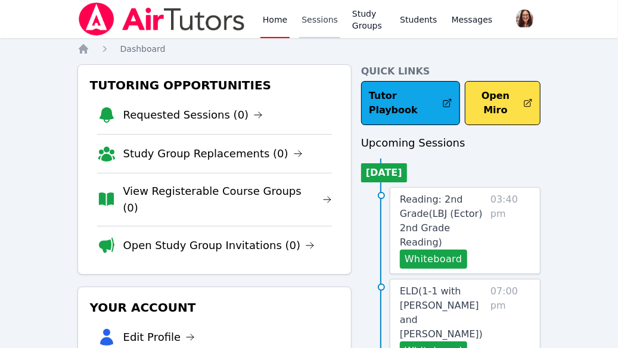
click at [325, 20] on link "Sessions" at bounding box center [319, 19] width 41 height 38
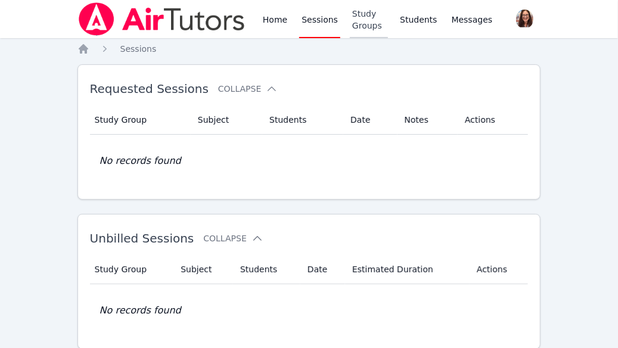
click at [367, 24] on link "Study Groups" at bounding box center [369, 19] width 38 height 38
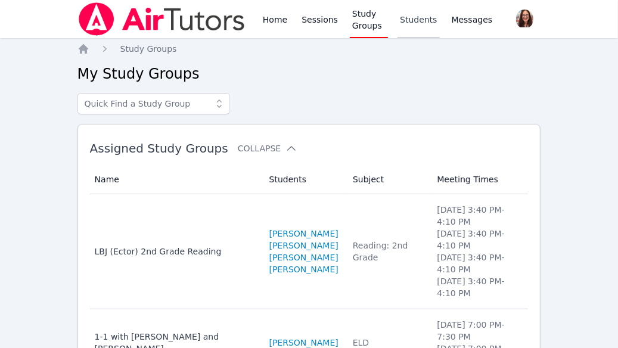
click at [416, 23] on link "Students" at bounding box center [419, 19] width 42 height 38
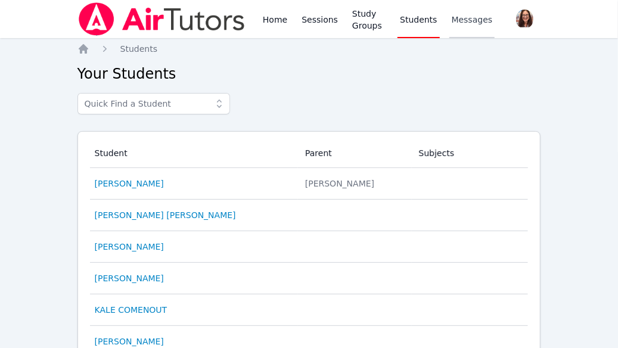
click at [456, 23] on span "Messages" at bounding box center [472, 20] width 41 height 12
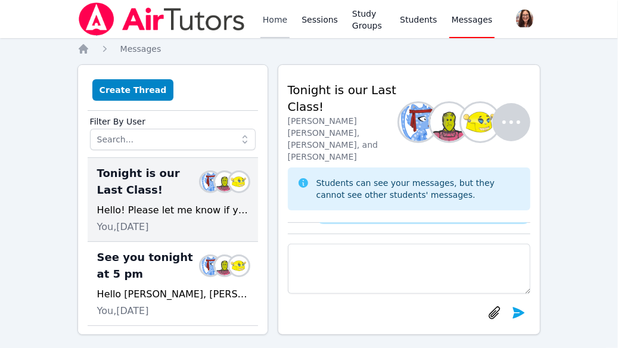
click at [275, 16] on link "Home" at bounding box center [274, 19] width 29 height 38
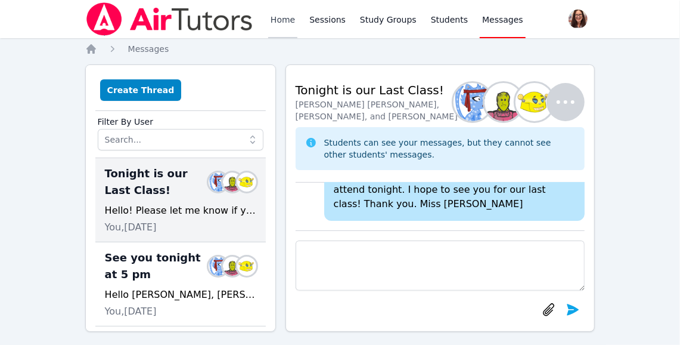
click at [292, 20] on link "Home" at bounding box center [282, 19] width 29 height 38
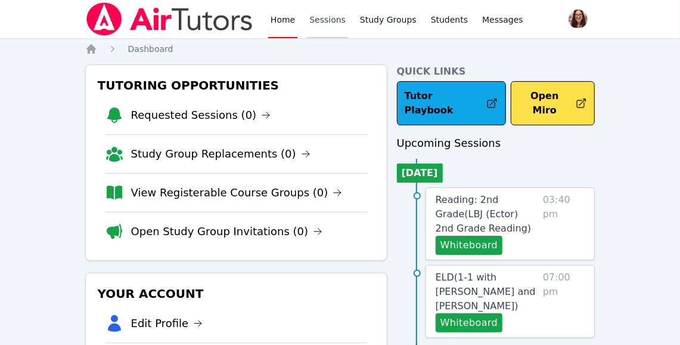
click at [333, 21] on link "Sessions" at bounding box center [327, 19] width 41 height 38
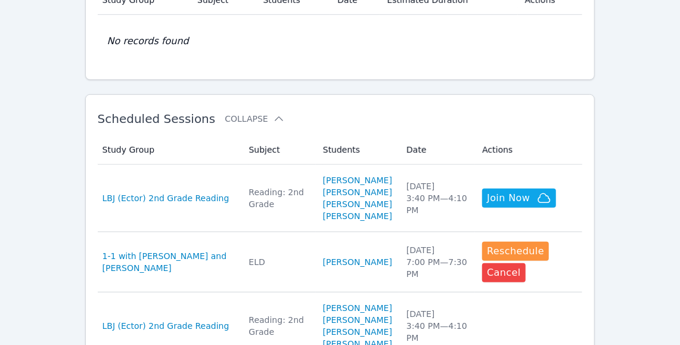
scroll to position [143, 0]
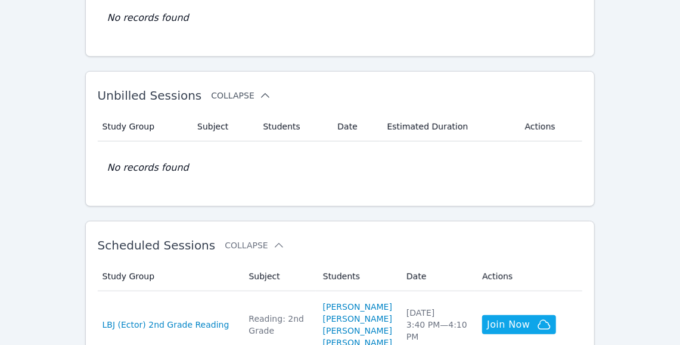
click at [235, 94] on button "Collapse" at bounding box center [241, 95] width 60 height 12
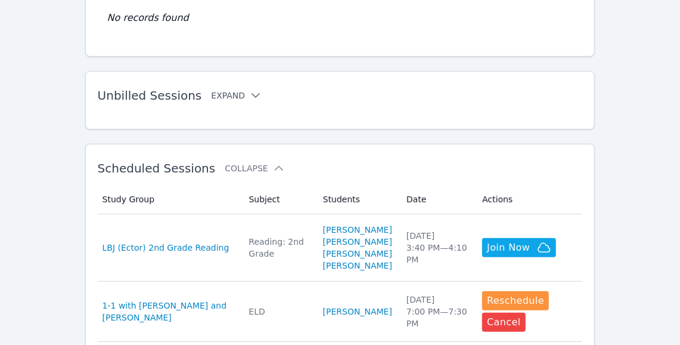
scroll to position [0, 0]
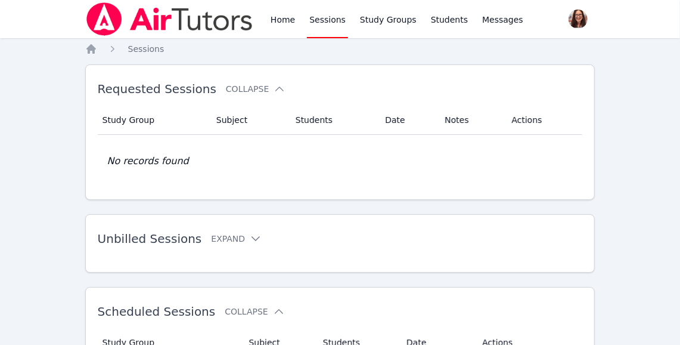
click at [236, 100] on div "Requested Sessions Collapse" at bounding box center [321, 88] width 447 height 33
click at [236, 89] on button "Collapse" at bounding box center [256, 89] width 60 height 12
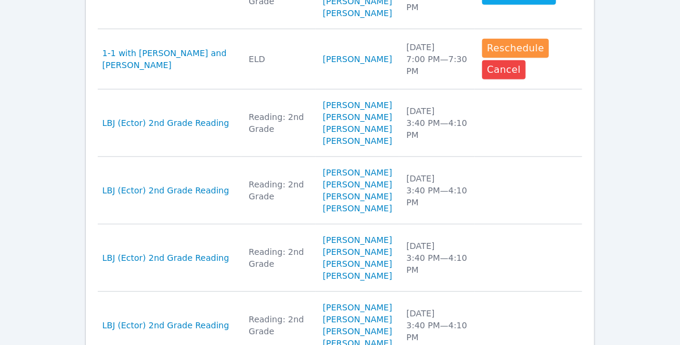
scroll to position [339, 0]
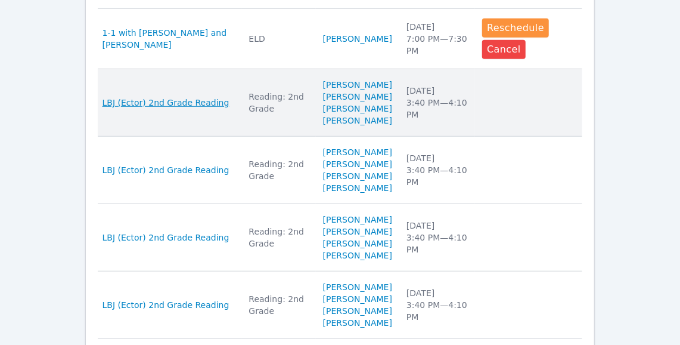
click at [142, 108] on span "LBJ (Ector) 2nd Grade Reading" at bounding box center [166, 103] width 127 height 12
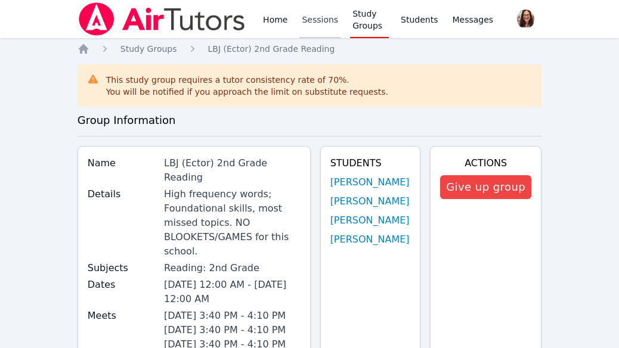
click at [314, 21] on link "Sessions" at bounding box center [319, 19] width 41 height 38
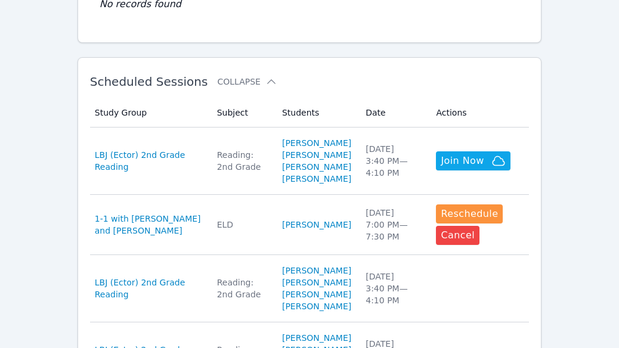
scroll to position [310, 0]
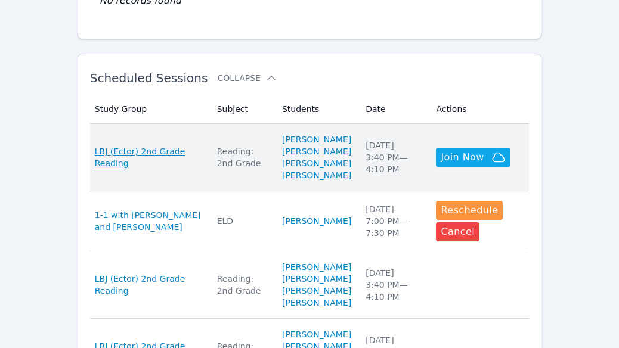
click at [162, 166] on span "LBJ (Ector) 2nd Grade Reading" at bounding box center [149, 157] width 108 height 24
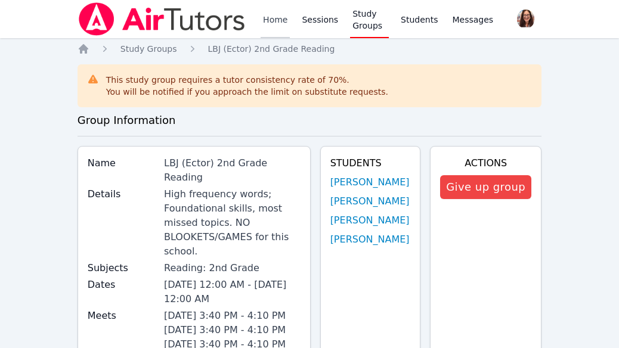
click at [271, 26] on link "Home" at bounding box center [274, 19] width 29 height 38
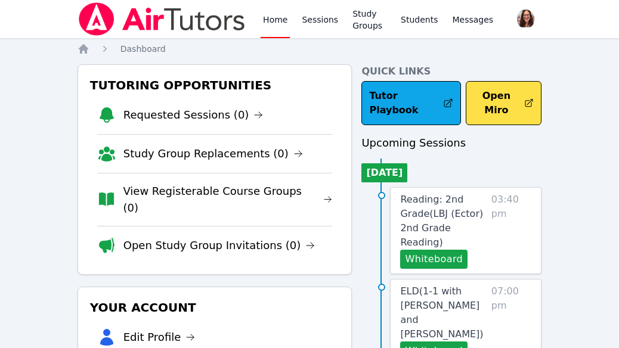
scroll to position [1, 0]
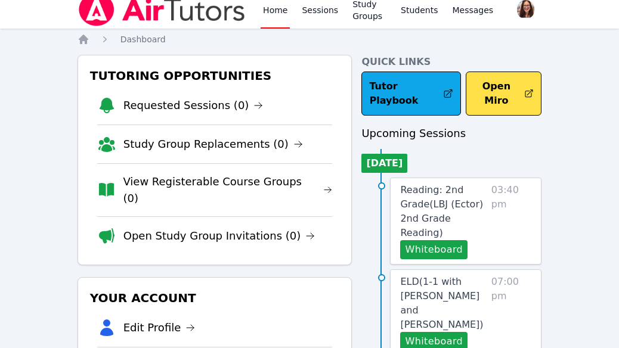
click at [432, 244] on div "Reading: 2nd Grade ( LBJ (Ector) 2nd Grade Reading ) Whiteboard 03:40 pm" at bounding box center [465, 221] width 151 height 87
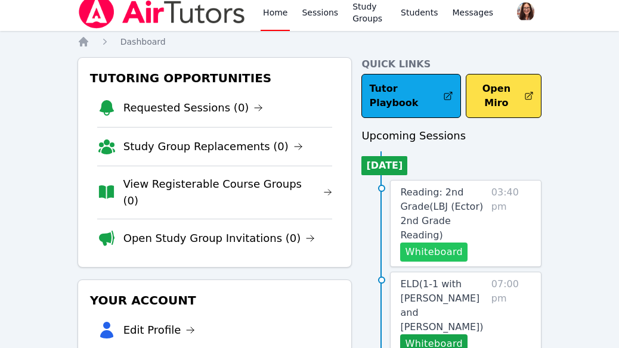
scroll to position [1, 0]
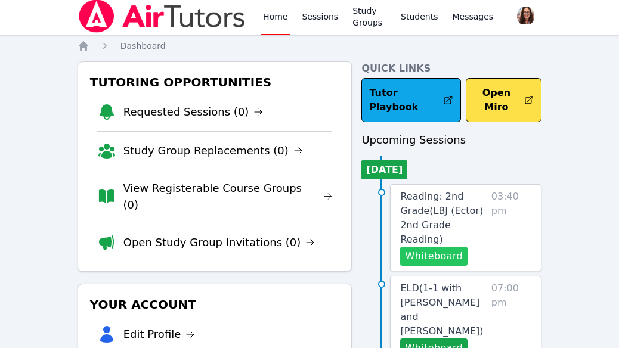
click at [433, 247] on button "Whiteboard" at bounding box center [433, 256] width 67 height 19
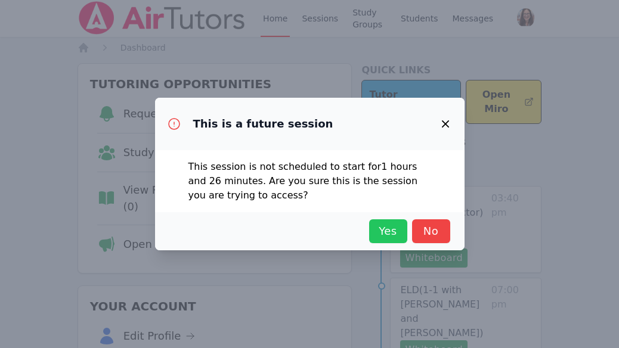
click at [393, 230] on span "Yes" at bounding box center [388, 231] width 26 height 17
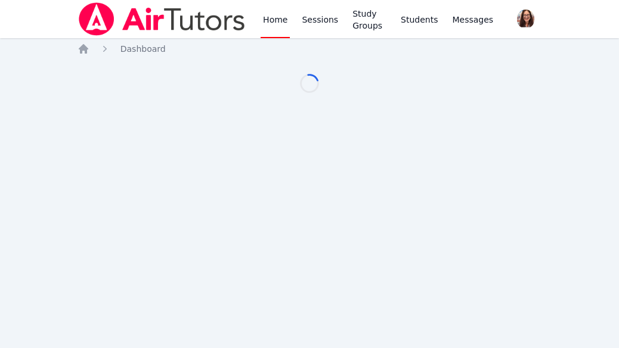
scroll to position [1, 0]
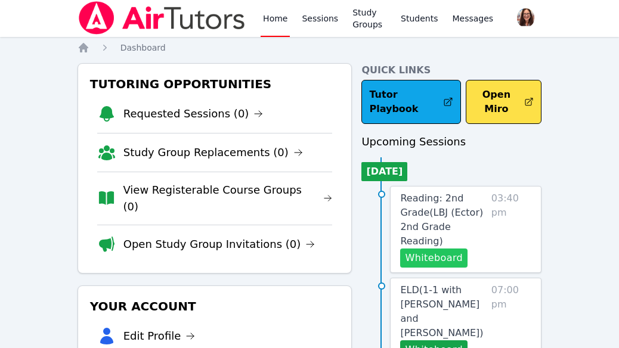
click at [439, 249] on button "Whiteboard" at bounding box center [433, 258] width 67 height 19
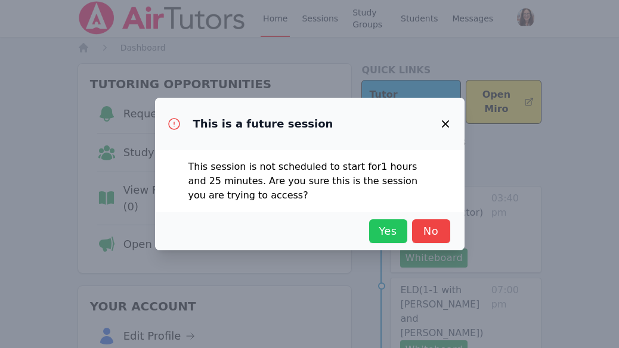
click at [387, 232] on span "Yes" at bounding box center [388, 231] width 26 height 17
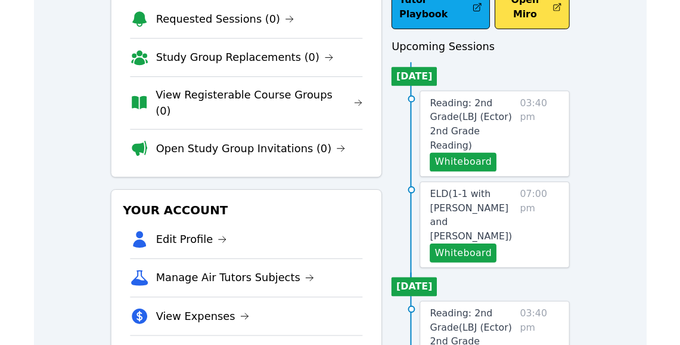
scroll to position [100, 0]
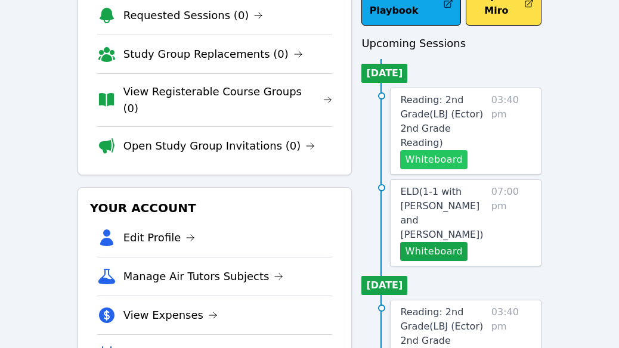
click at [423, 150] on button "Whiteboard" at bounding box center [433, 159] width 67 height 19
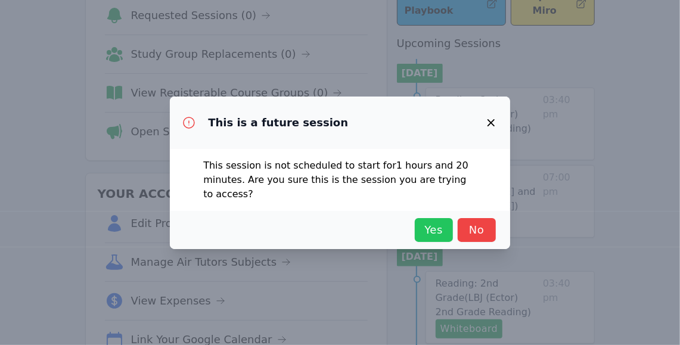
click at [443, 233] on span "Yes" at bounding box center [434, 230] width 26 height 17
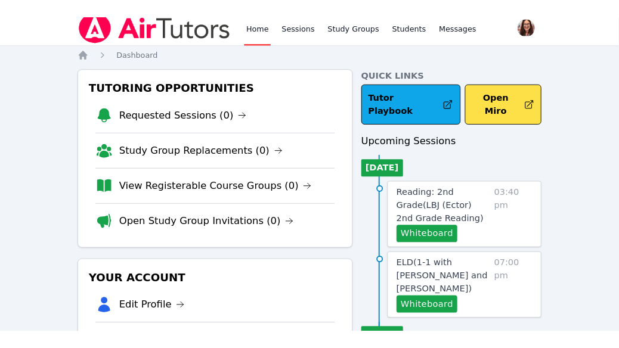
scroll to position [0, 0]
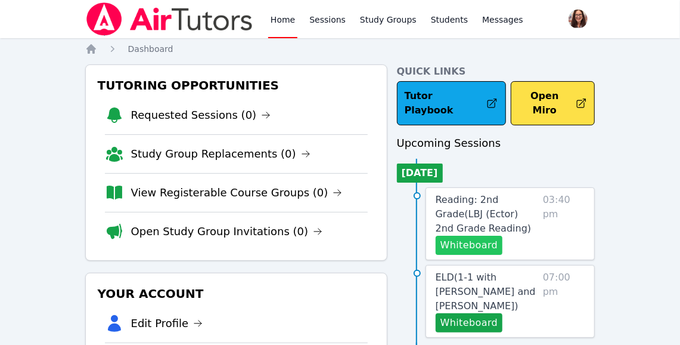
click at [474, 235] on button "Whiteboard" at bounding box center [469, 244] width 67 height 19
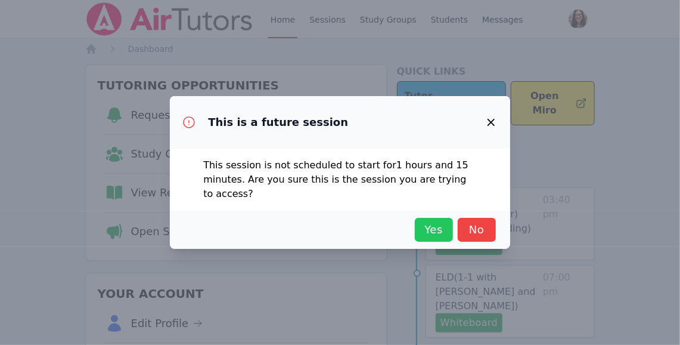
click at [430, 233] on span "Yes" at bounding box center [434, 229] width 26 height 17
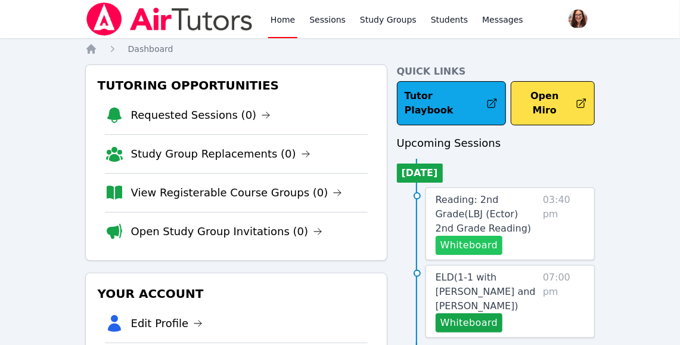
click at [480, 235] on button "Whiteboard" at bounding box center [469, 244] width 67 height 19
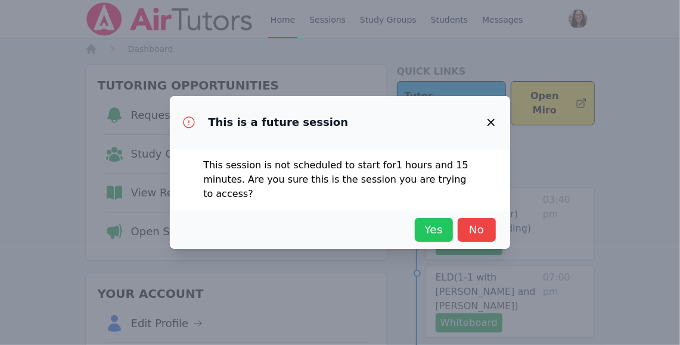
click at [433, 230] on span "Yes" at bounding box center [434, 229] width 26 height 17
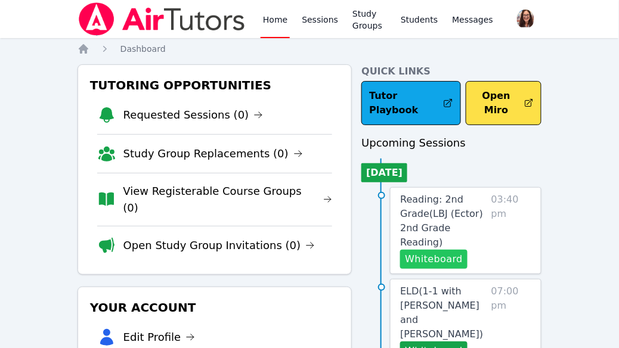
click at [429, 250] on button "Whiteboard" at bounding box center [433, 259] width 67 height 19
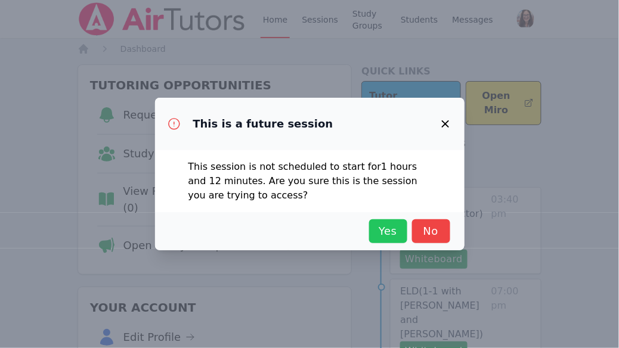
click at [388, 229] on span "Yes" at bounding box center [388, 231] width 26 height 17
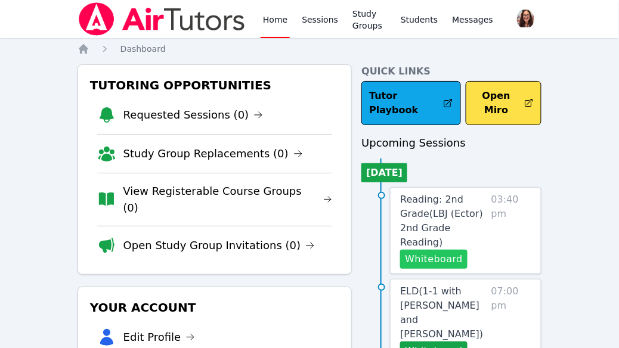
click at [425, 250] on button "Whiteboard" at bounding box center [433, 259] width 67 height 19
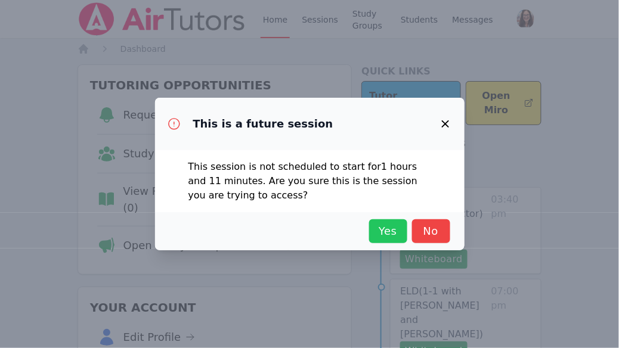
click at [386, 231] on span "Yes" at bounding box center [388, 231] width 26 height 17
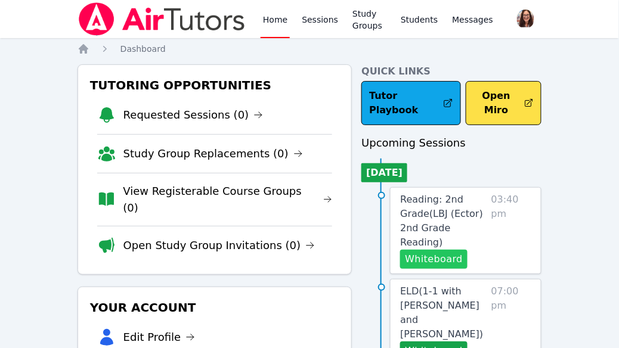
click at [439, 250] on button "Whiteboard" at bounding box center [433, 259] width 67 height 19
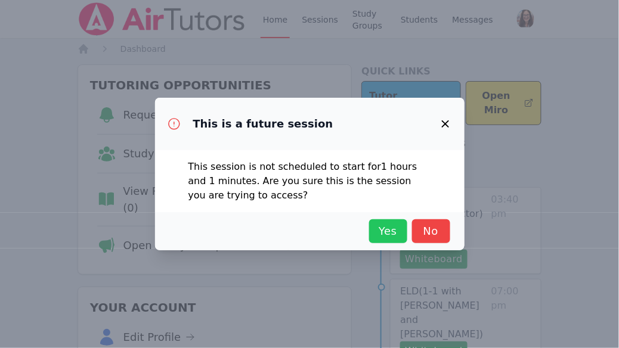
click at [393, 229] on span "Yes" at bounding box center [388, 231] width 26 height 17
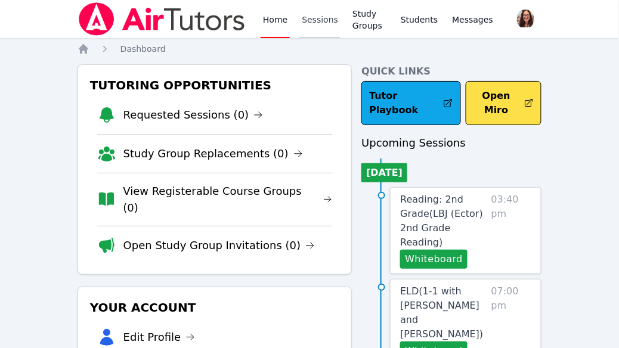
click at [320, 18] on link "Sessions" at bounding box center [319, 19] width 41 height 38
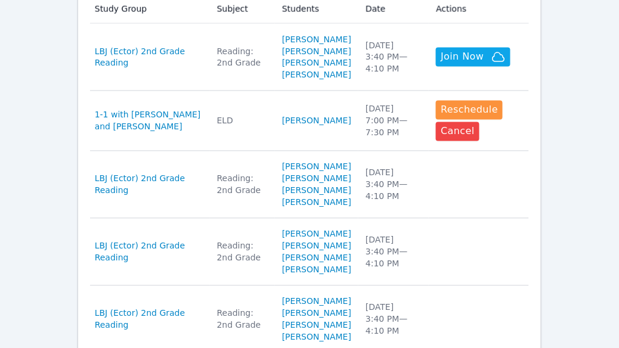
scroll to position [401, 0]
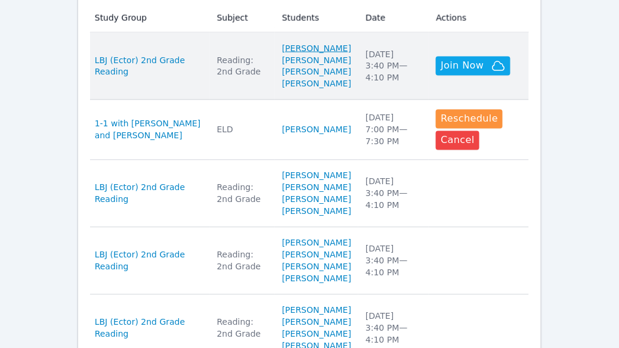
drag, startPoint x: 275, startPoint y: 43, endPoint x: 321, endPoint y: 54, distance: 47.9
click at [321, 54] on td "Students ALEXANDRIA METHOLA XAILYN CASILLAS ADAN GRANADOS LYRIK SALAS" at bounding box center [316, 66] width 83 height 67
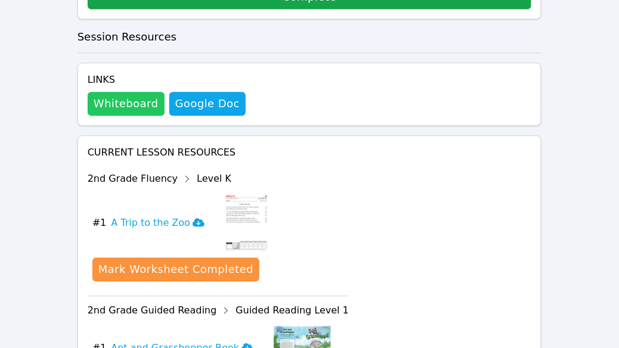
scroll to position [587, 0]
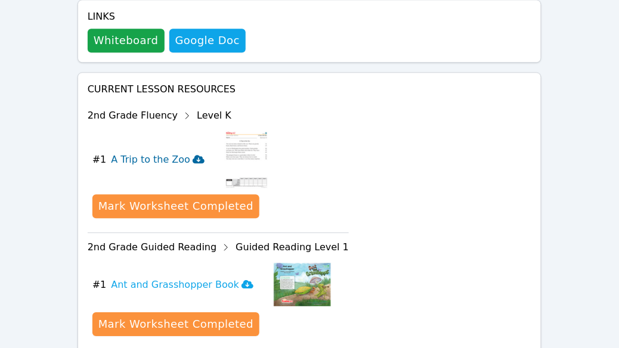
click at [193, 154] on icon at bounding box center [199, 159] width 12 height 10
click at [129, 29] on button "Whiteboard" at bounding box center [126, 41] width 77 height 24
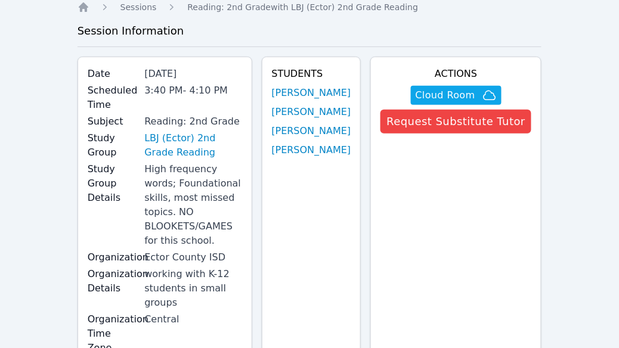
scroll to position [0, 0]
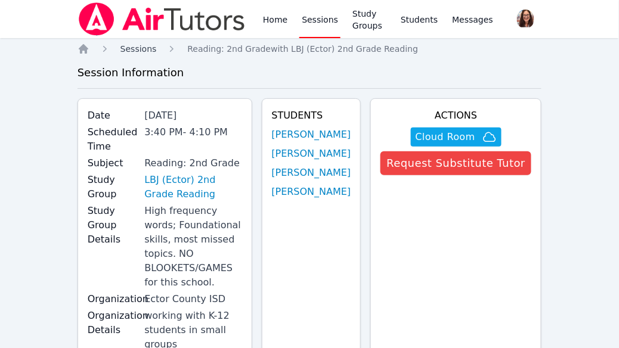
click at [138, 50] on span "Sessions" at bounding box center [138, 49] width 36 height 10
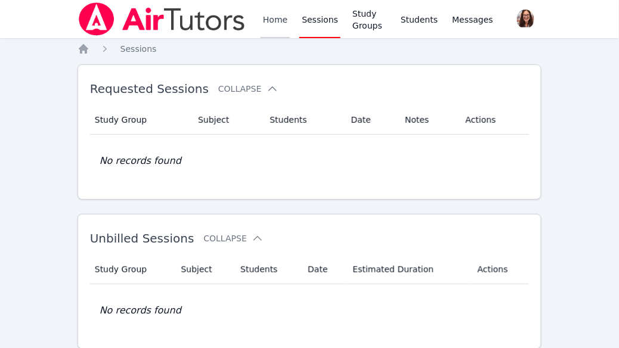
click at [271, 20] on link "Home" at bounding box center [274, 19] width 29 height 38
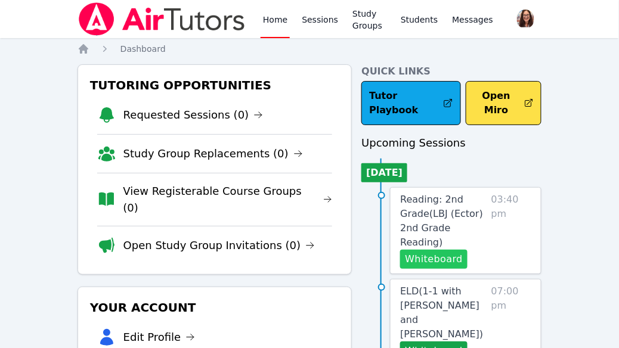
click at [420, 250] on button "Whiteboard" at bounding box center [433, 259] width 67 height 19
click at [449, 250] on button "Whiteboard" at bounding box center [433, 259] width 67 height 19
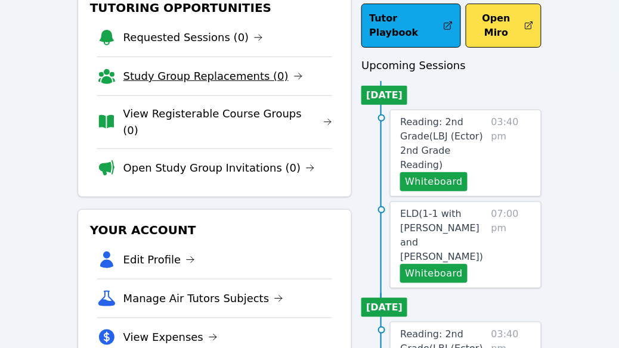
scroll to position [82, 0]
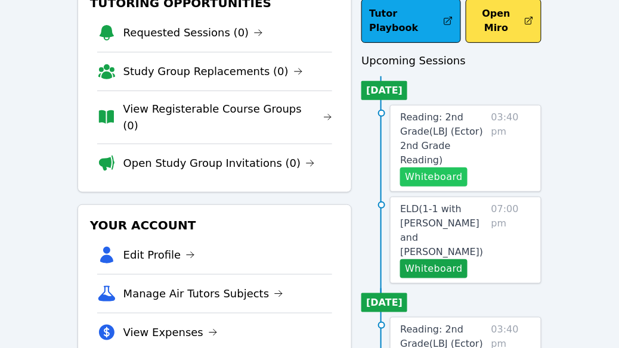
click at [418, 167] on button "Whiteboard" at bounding box center [433, 176] width 67 height 19
